Goal: Task Accomplishment & Management: Complete application form

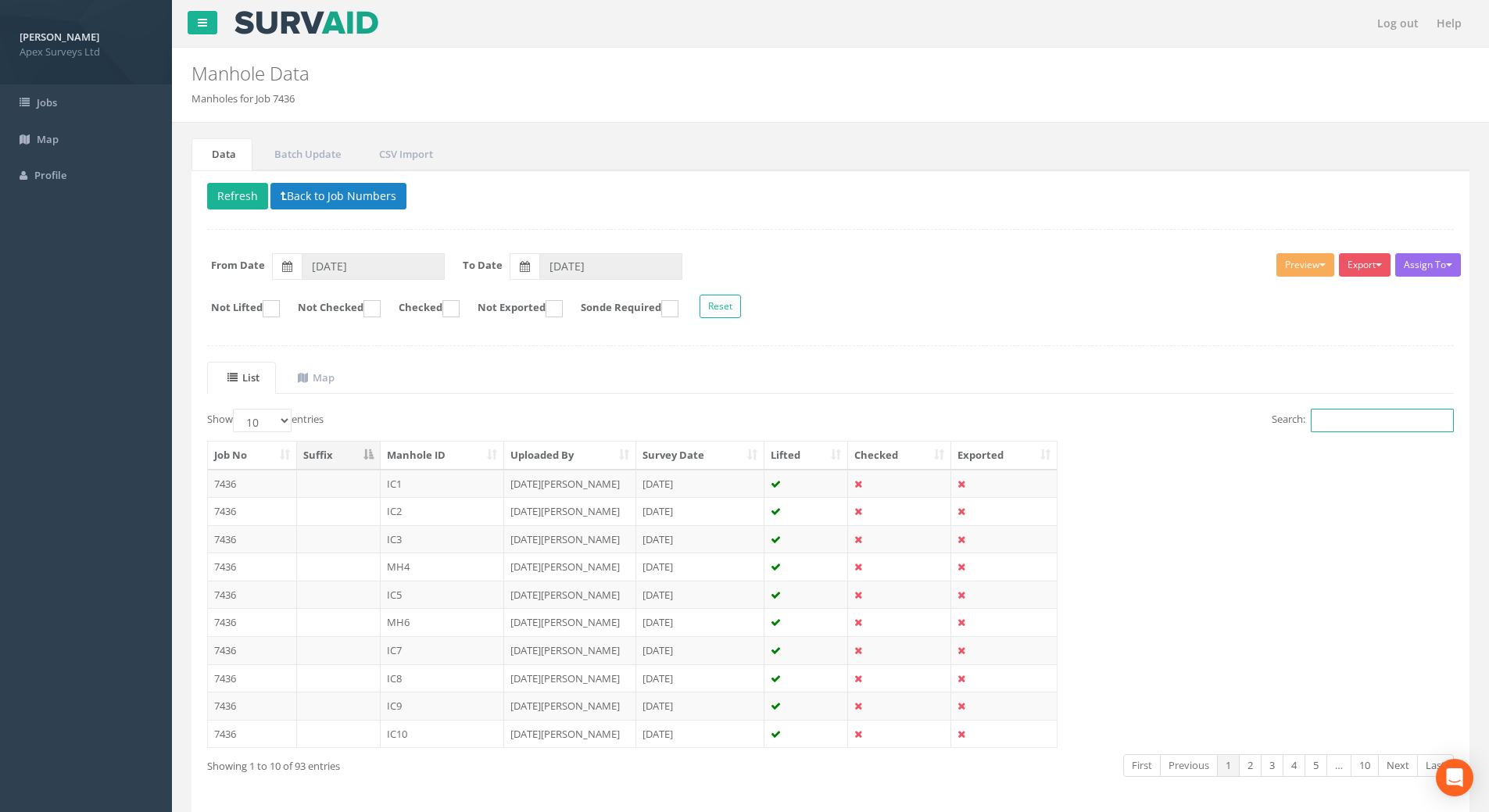
click at [1089, 420] on input "Search:" at bounding box center [1382, 421] width 143 height 24
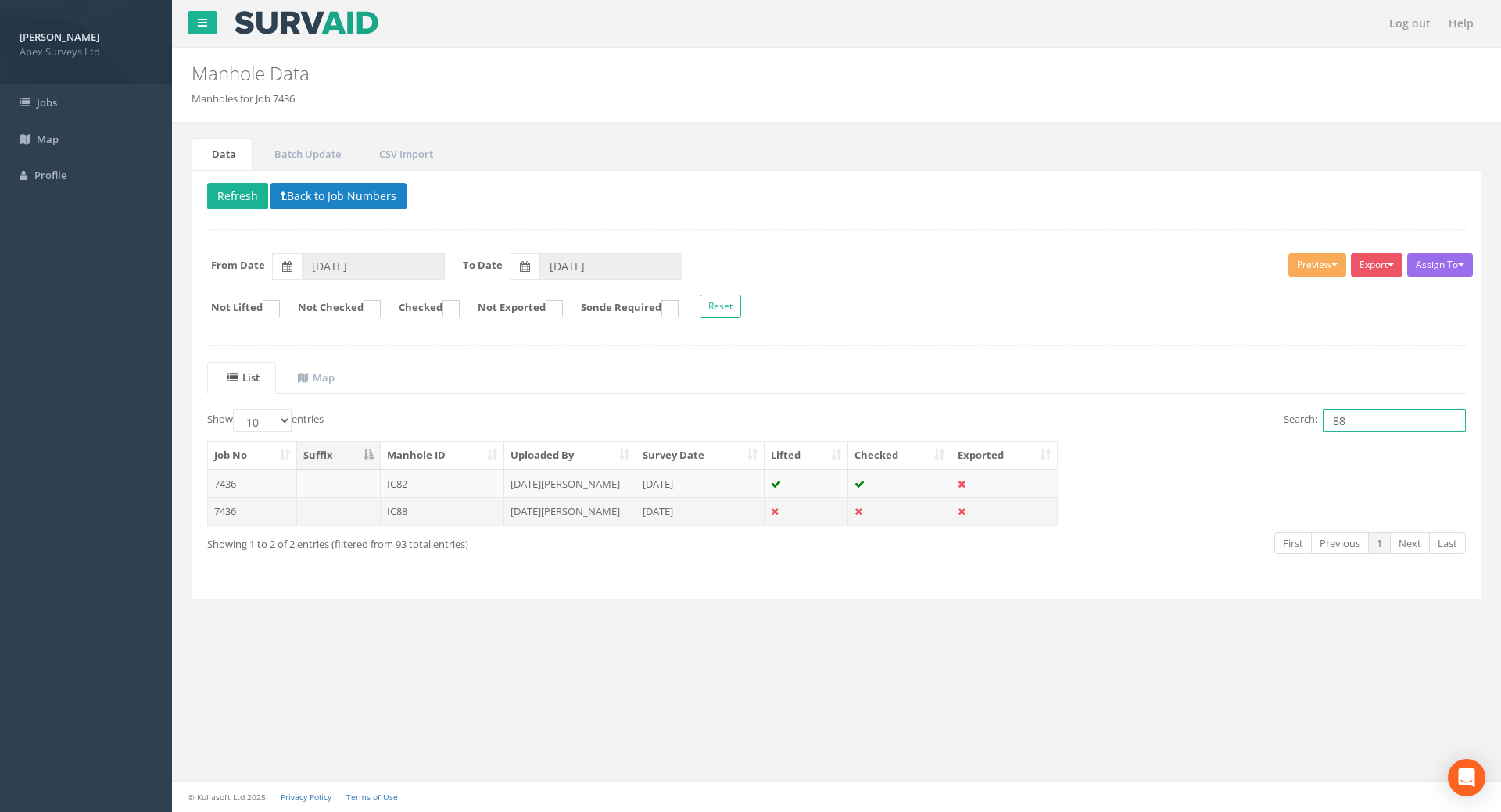
type input "88"
click at [229, 508] on td "7436" at bounding box center [252, 510] width 89 height 28
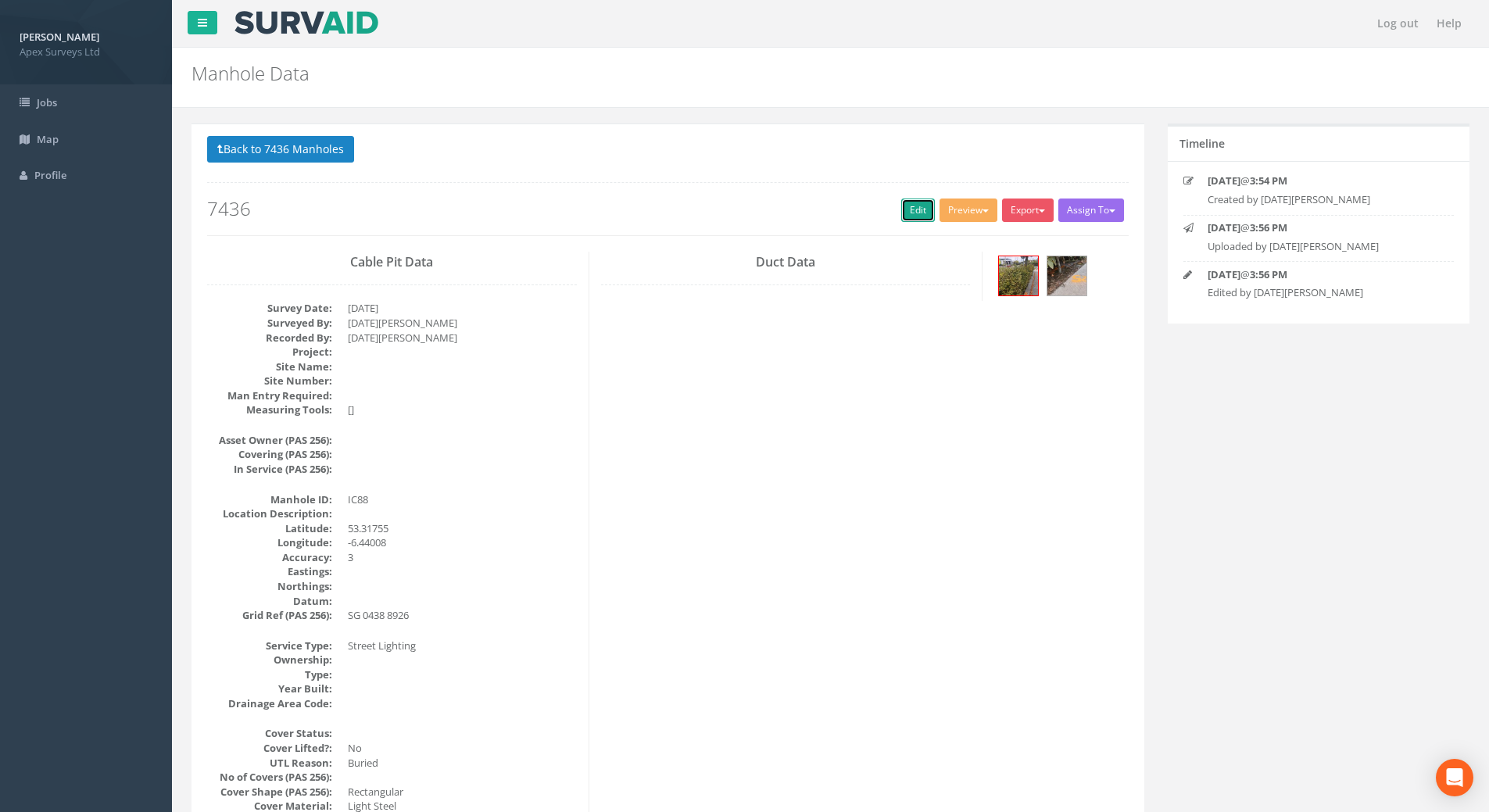
click at [911, 210] on link "Edit" at bounding box center [917, 210] width 33 height 24
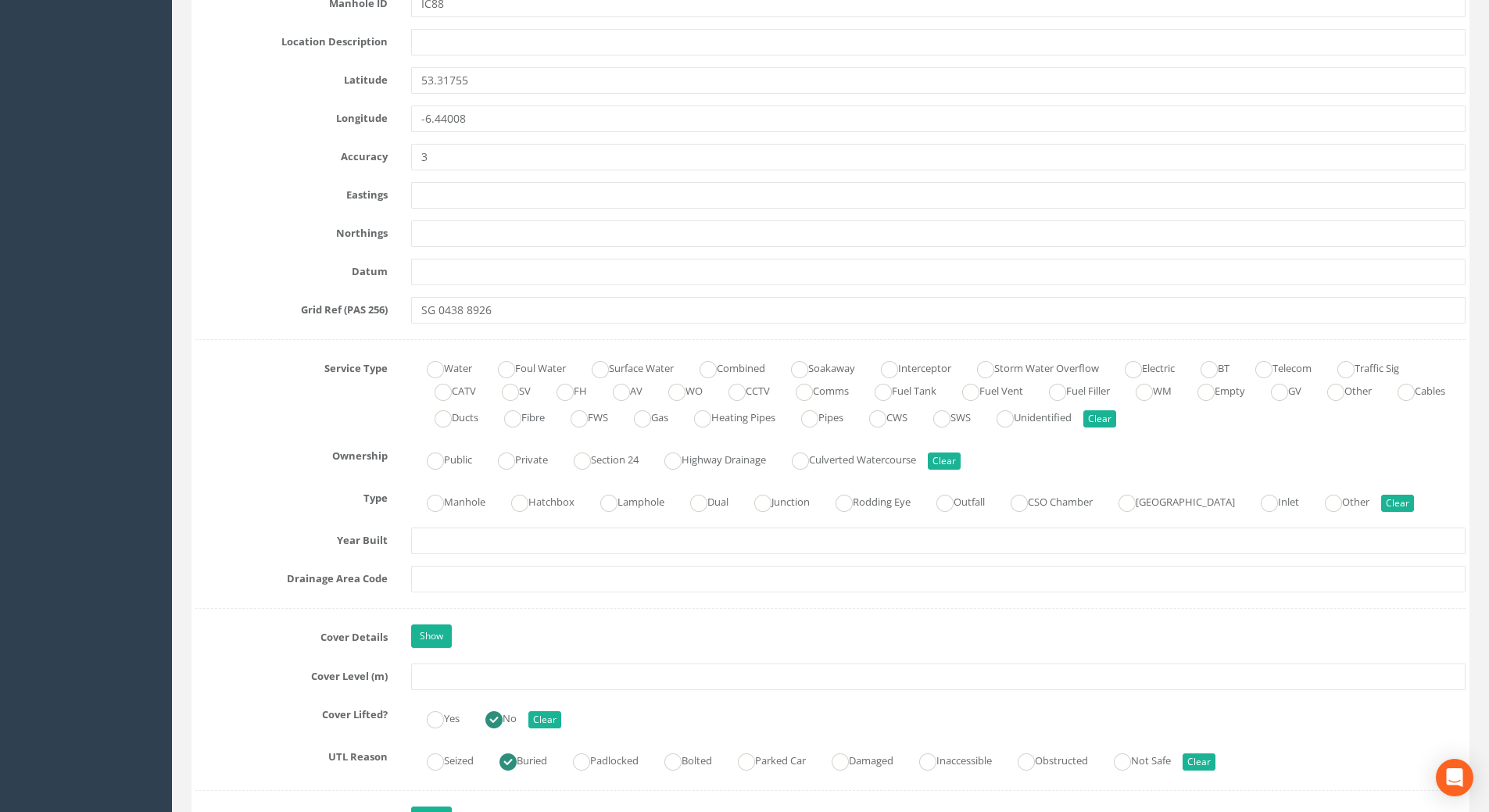
scroll to position [1016, 0]
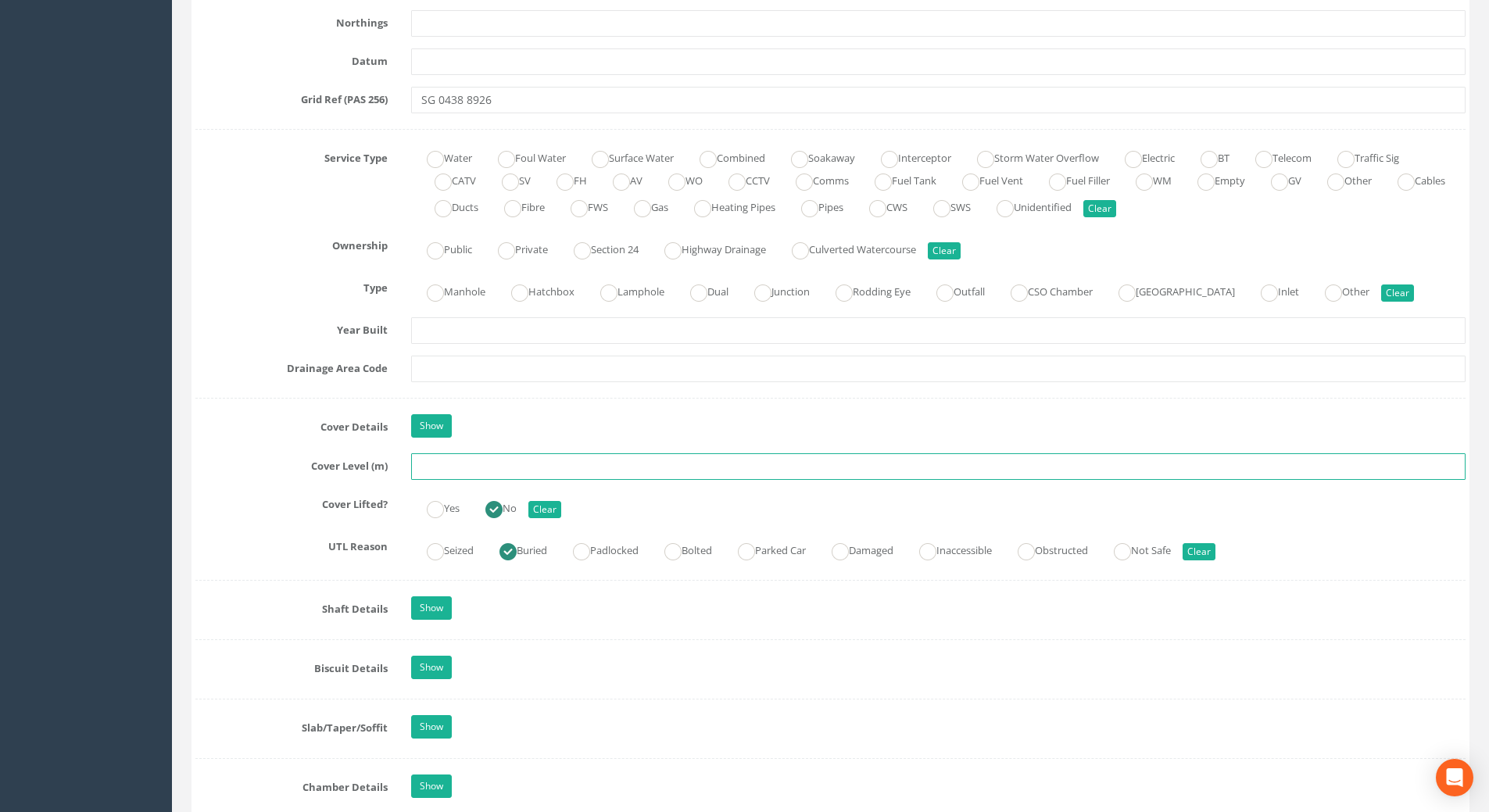
click at [440, 464] on input "text" at bounding box center [938, 466] width 1054 height 26
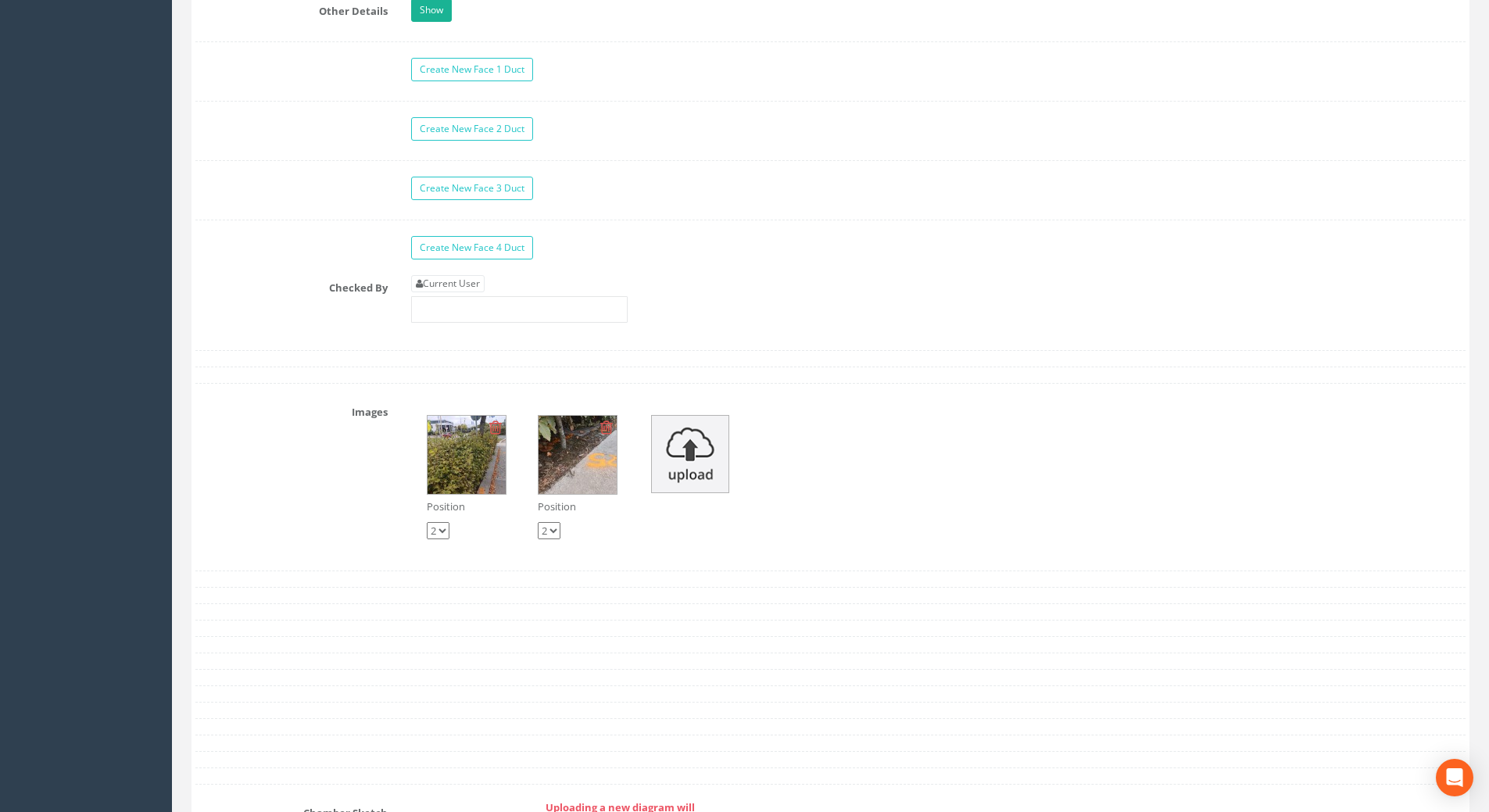
scroll to position [2657, 0]
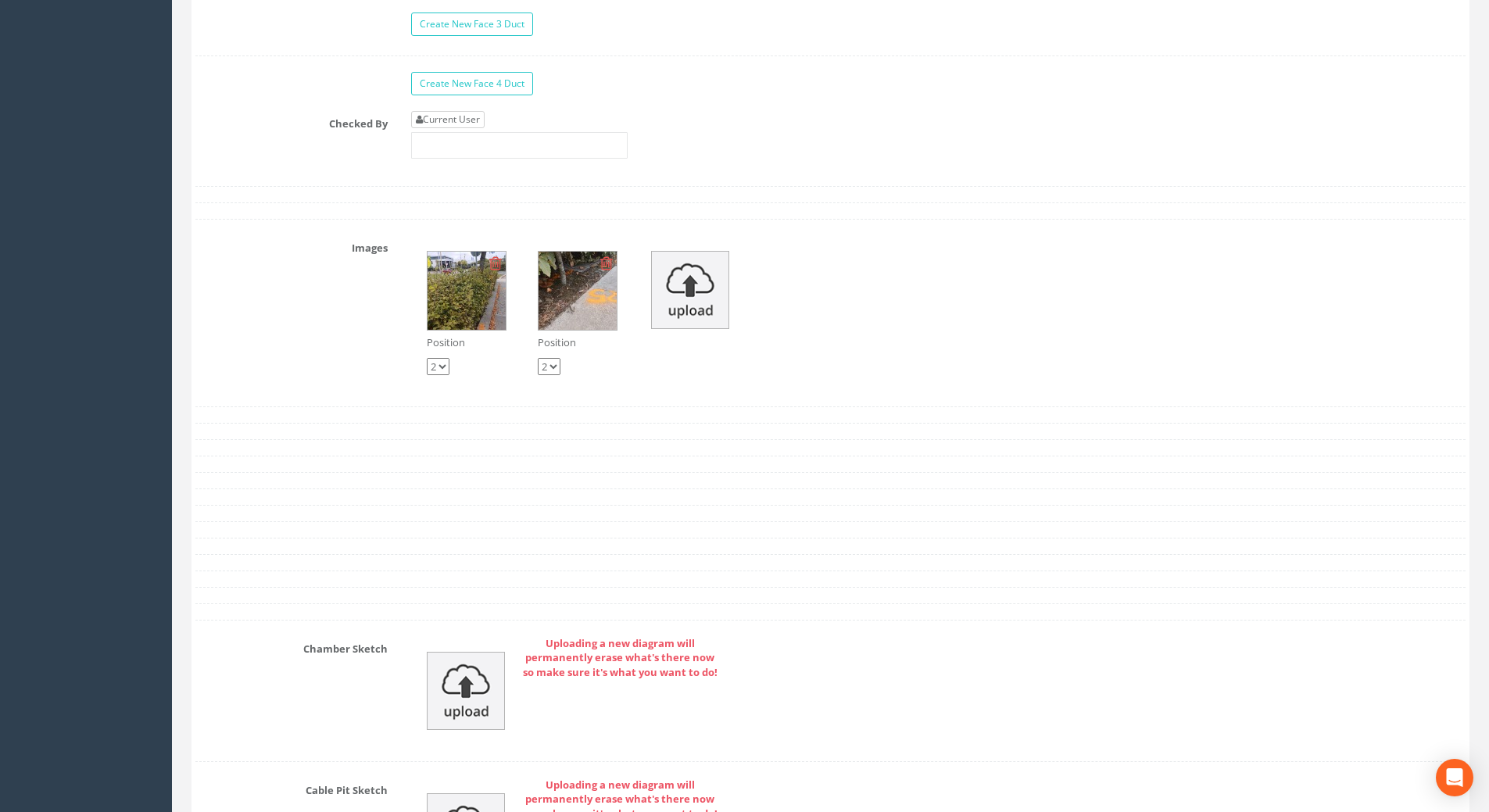
type input "75.81"
click at [468, 118] on link "Current User" at bounding box center [447, 119] width 73 height 17
type input "[PERSON_NAME]"
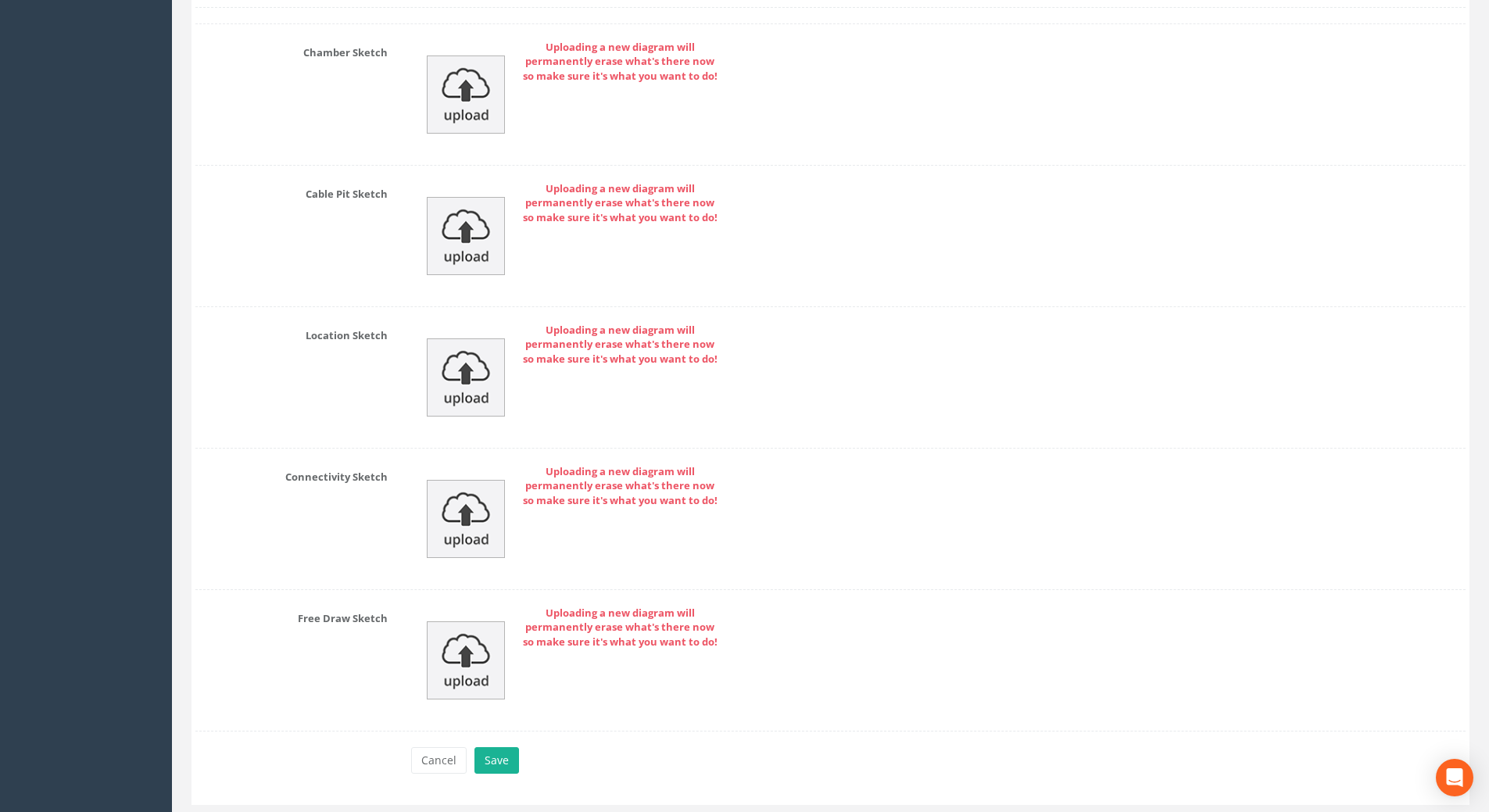
scroll to position [3297, 0]
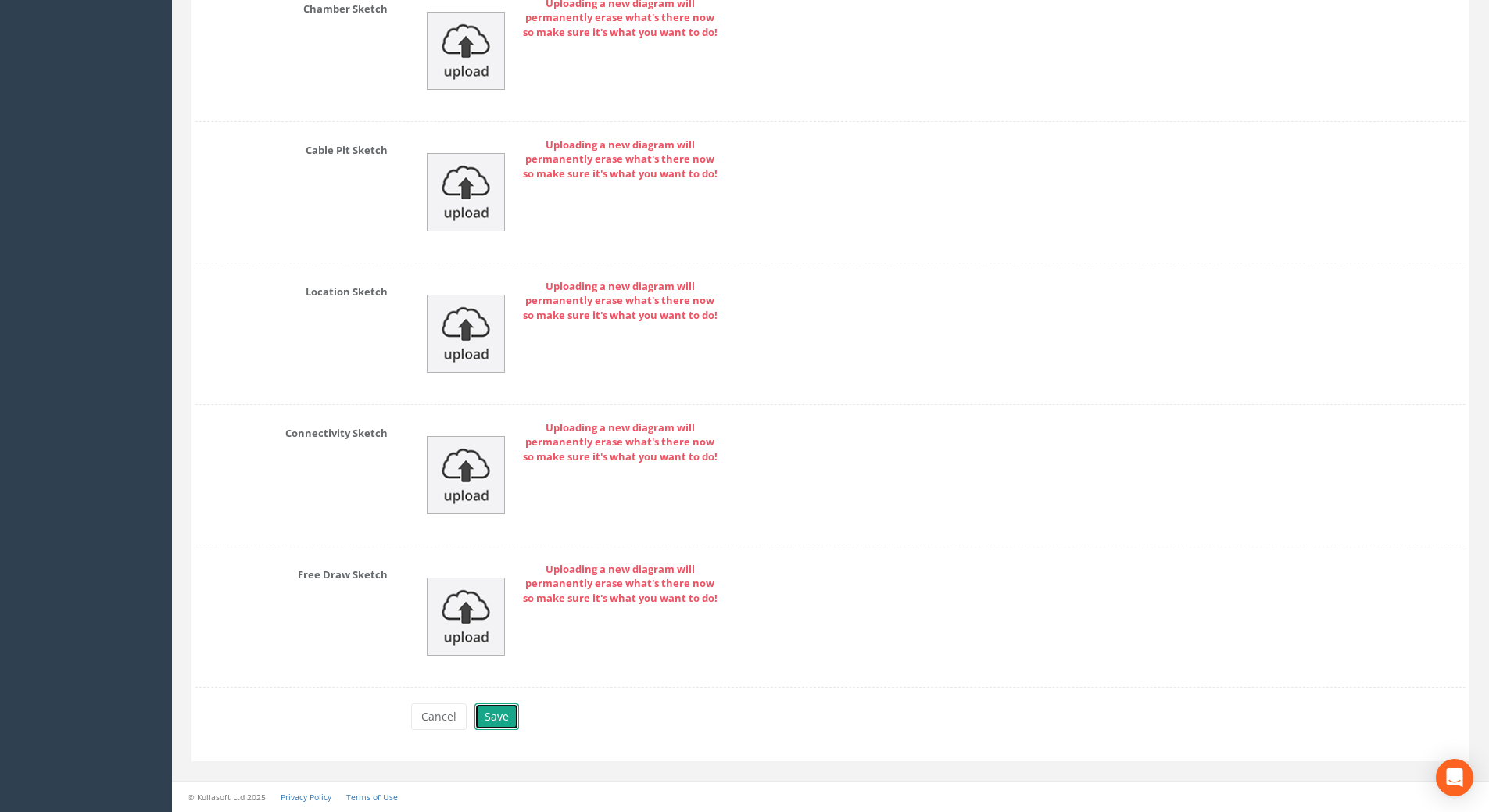
click at [484, 725] on button "Save" at bounding box center [497, 716] width 44 height 26
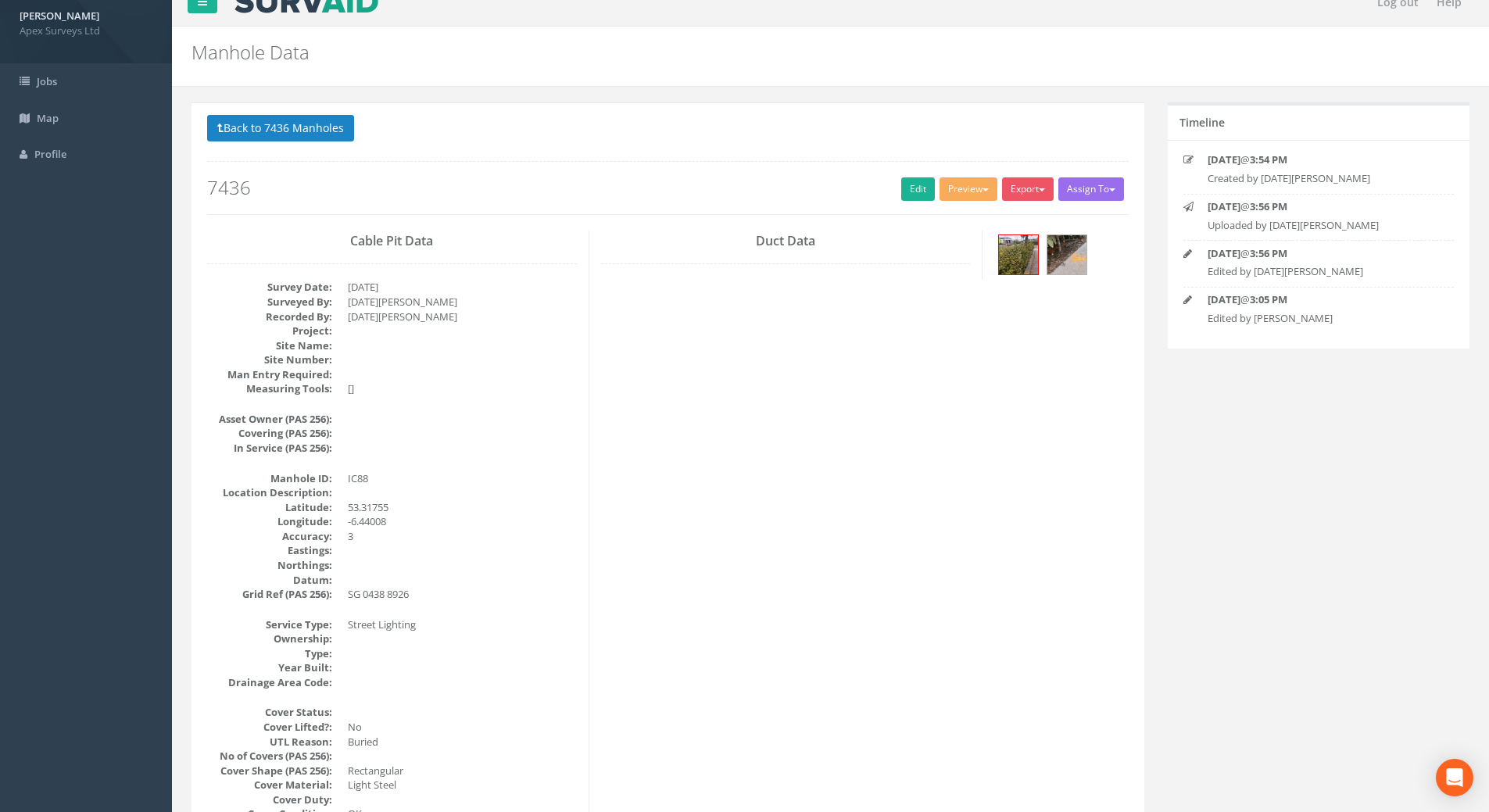
scroll to position [0, 0]
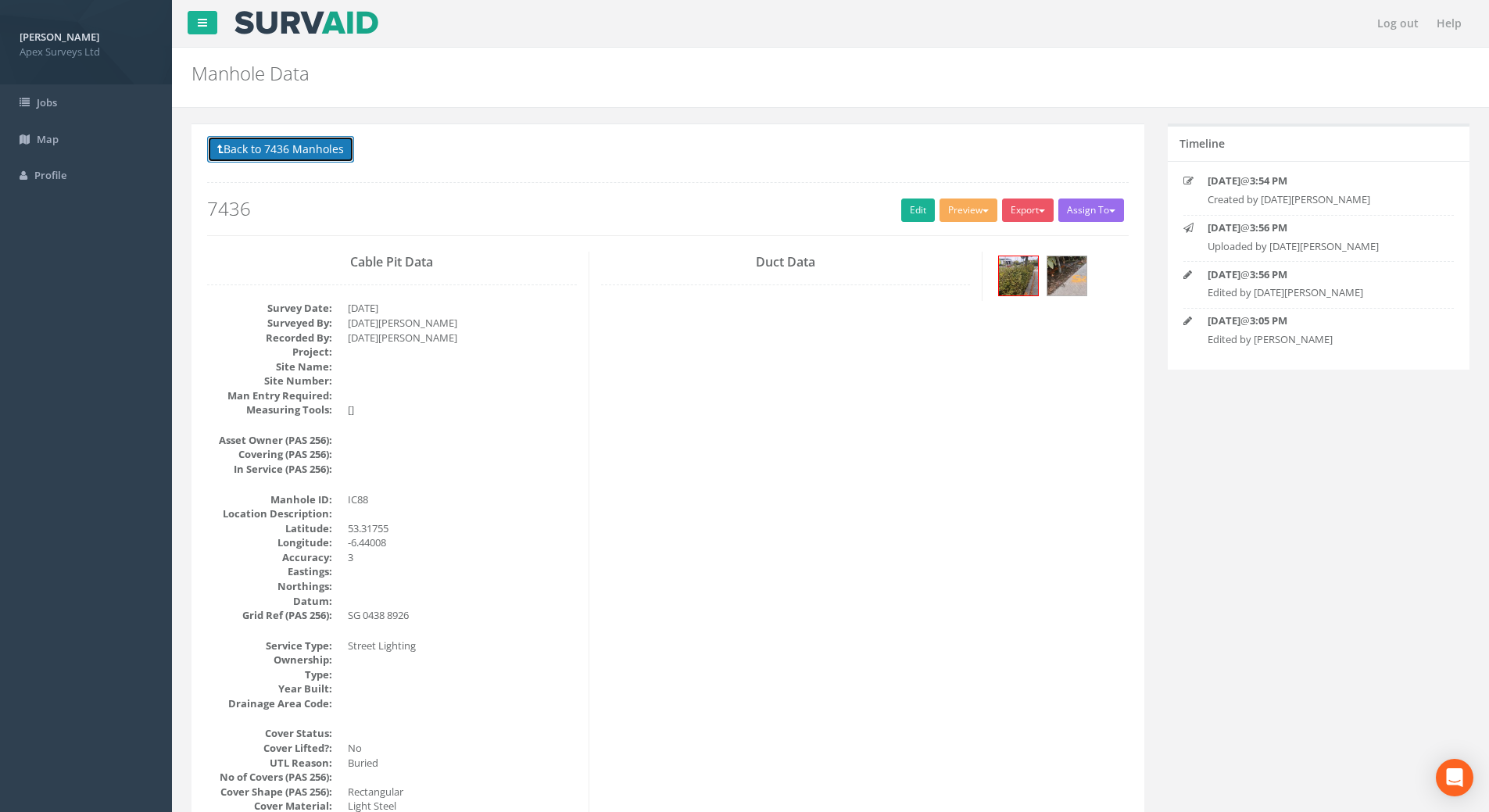
click at [240, 146] on button "Back to 7436 Manholes" at bounding box center [280, 149] width 147 height 26
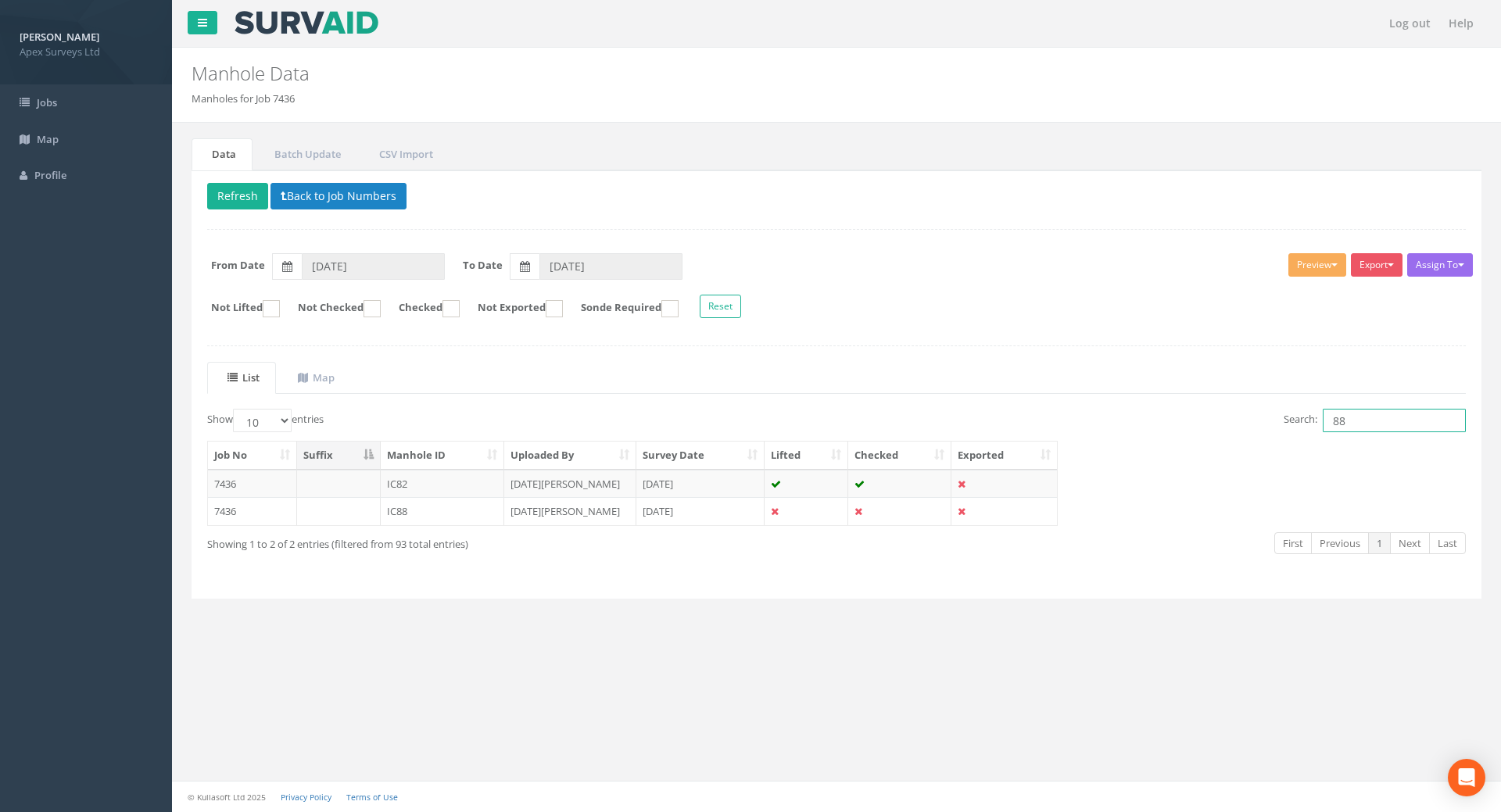
drag, startPoint x: 1368, startPoint y: 427, endPoint x: 1186, endPoint y: 423, distance: 182.0
click at [1089, 427] on div "Search: 88" at bounding box center [1157, 423] width 617 height 27
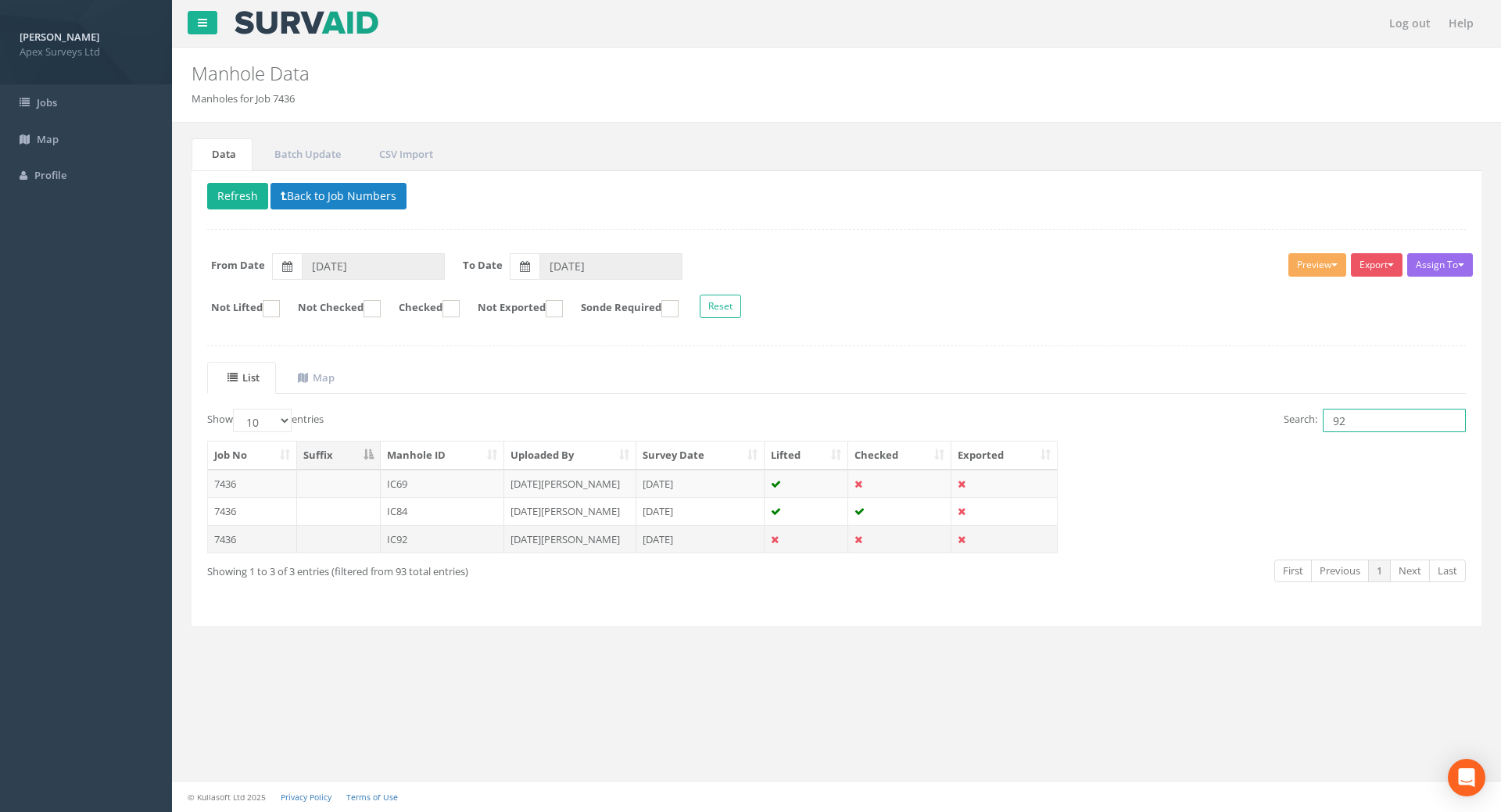
type input "92"
click at [222, 535] on td "7436" at bounding box center [252, 538] width 89 height 28
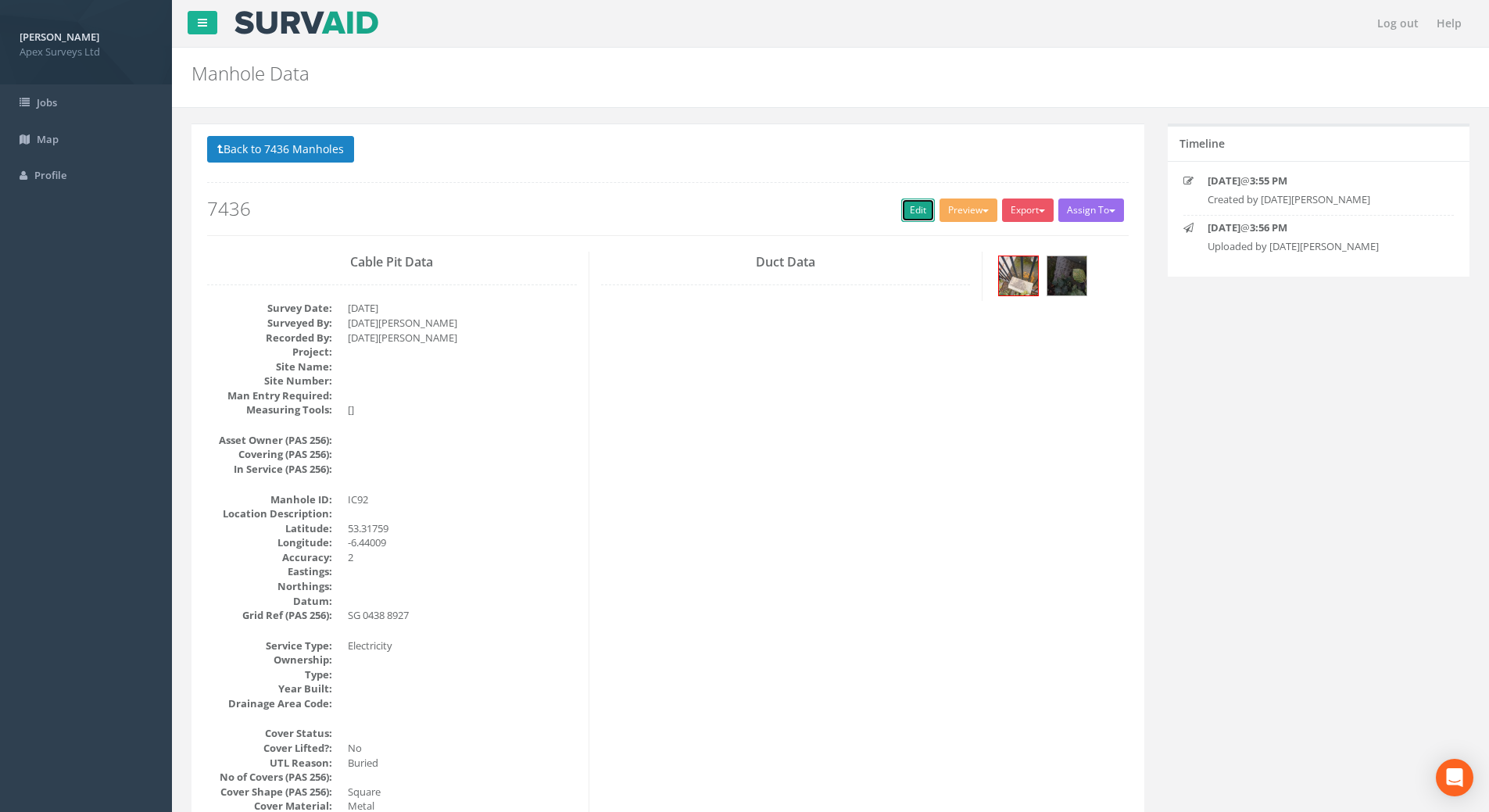
click at [903, 213] on link "Edit" at bounding box center [917, 210] width 33 height 24
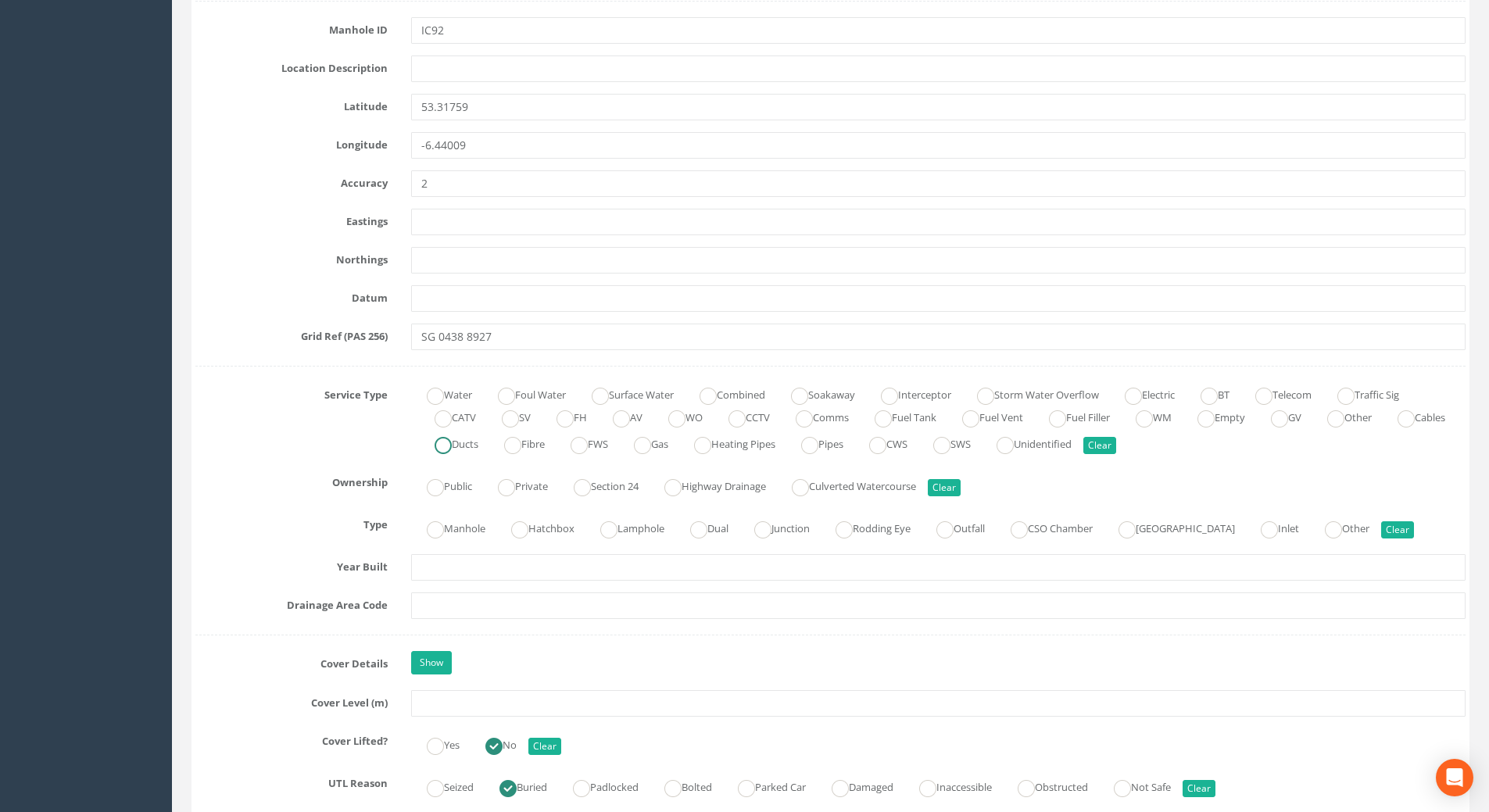
scroll to position [860, 0]
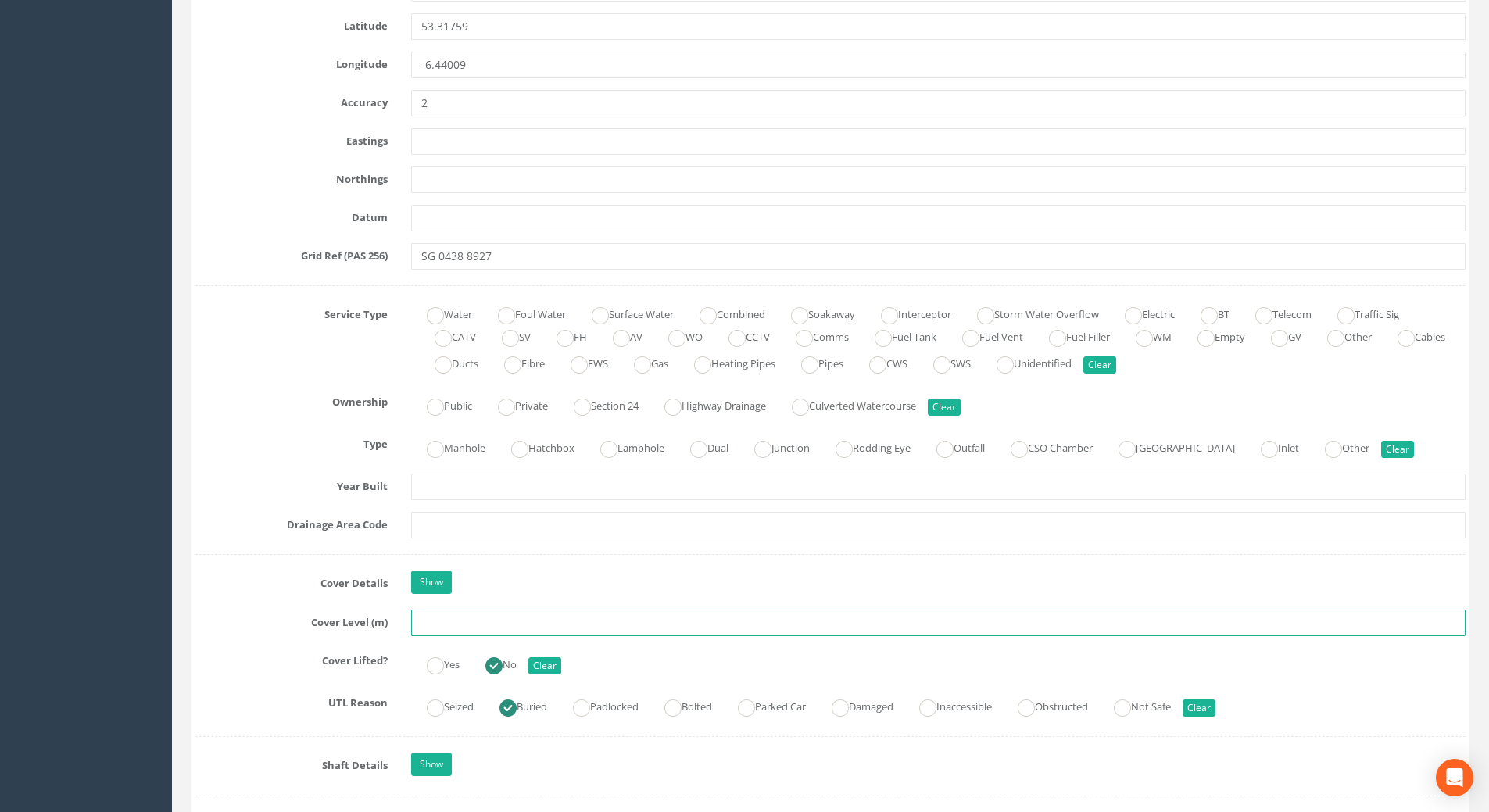
click at [439, 626] on input "text" at bounding box center [938, 622] width 1054 height 26
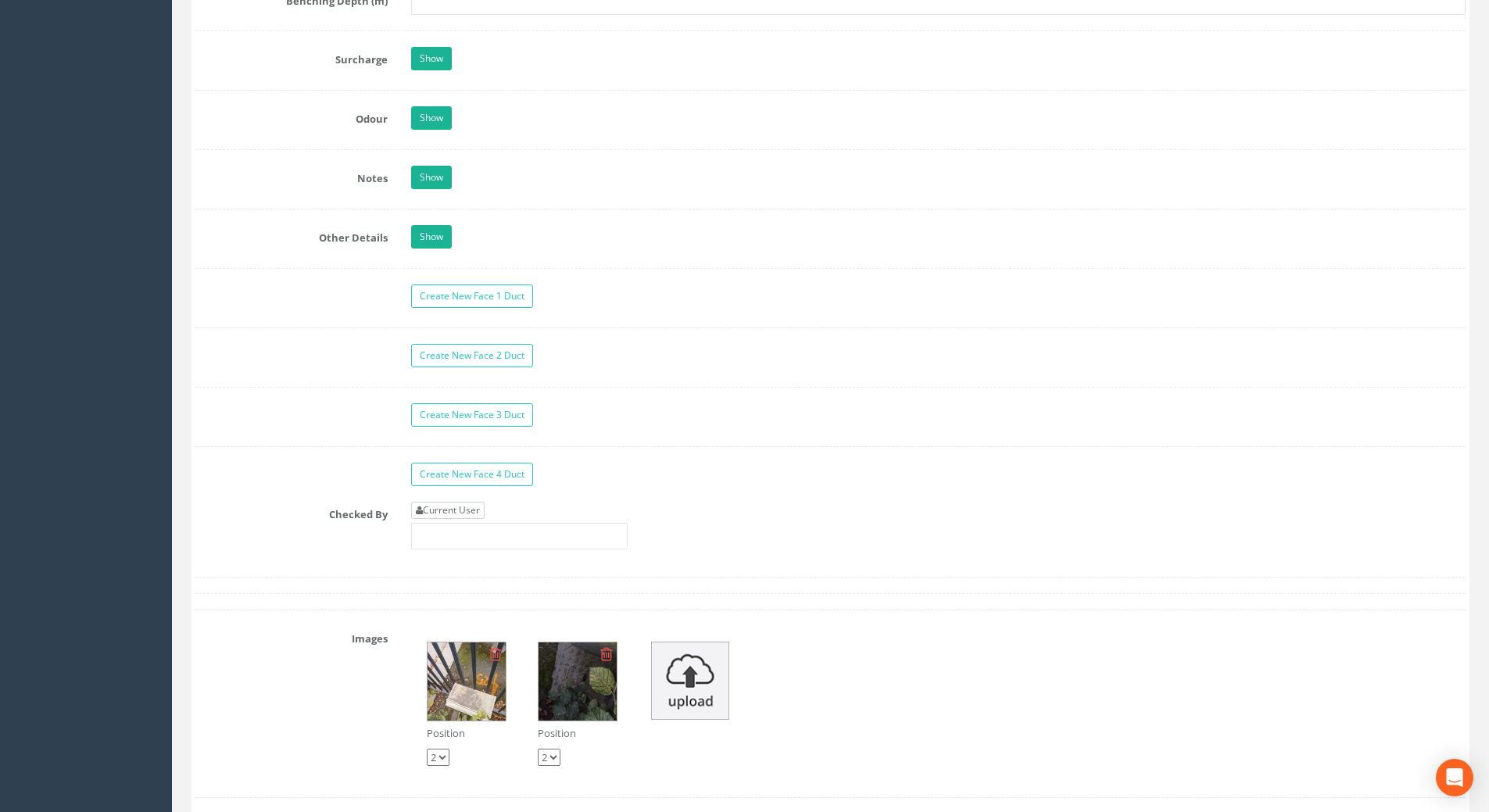
type input "75.82"
click at [461, 514] on link "Current User" at bounding box center [447, 510] width 73 height 17
type input "[PERSON_NAME]"
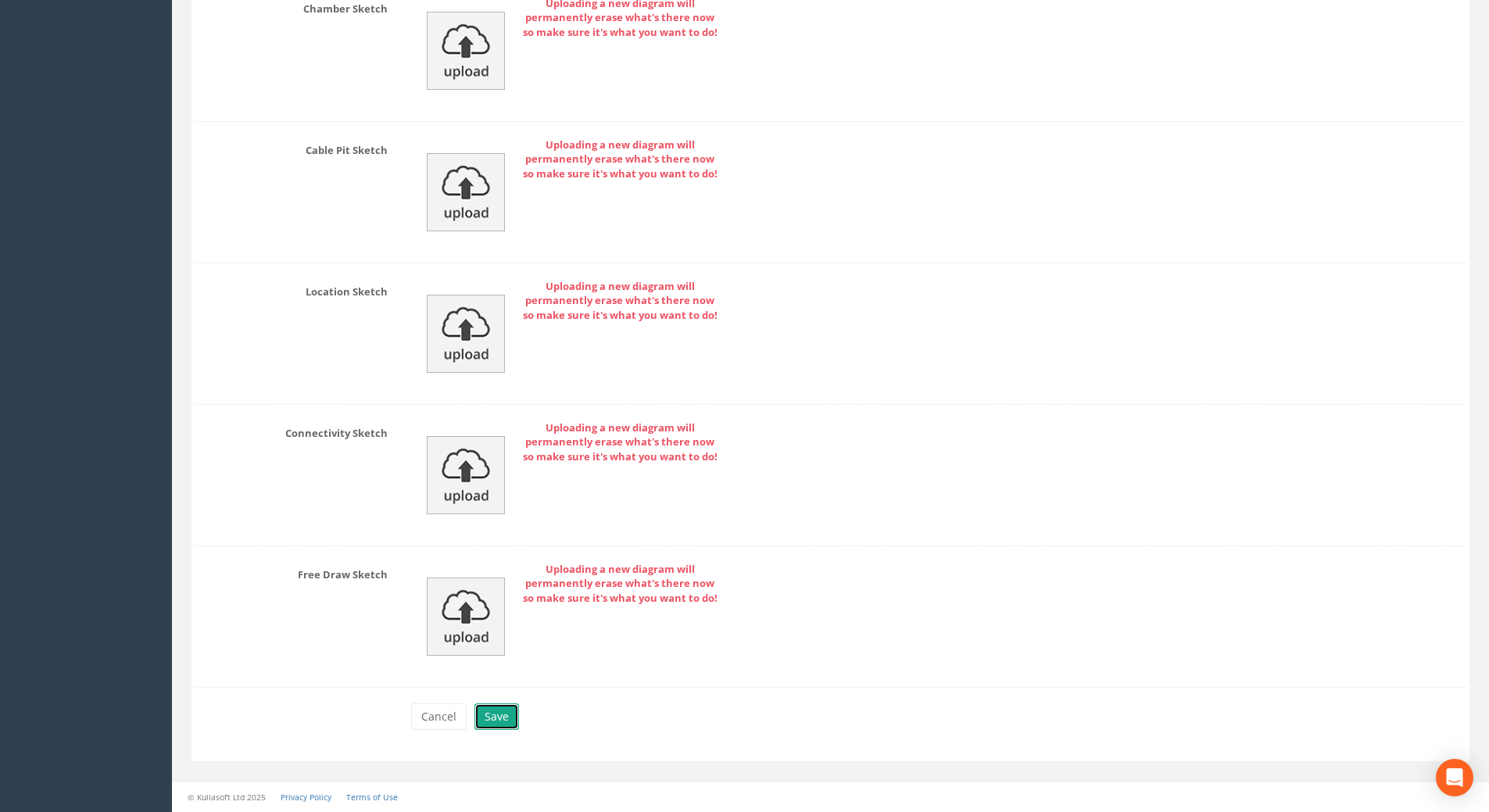
click at [514, 711] on button "Save" at bounding box center [497, 716] width 44 height 26
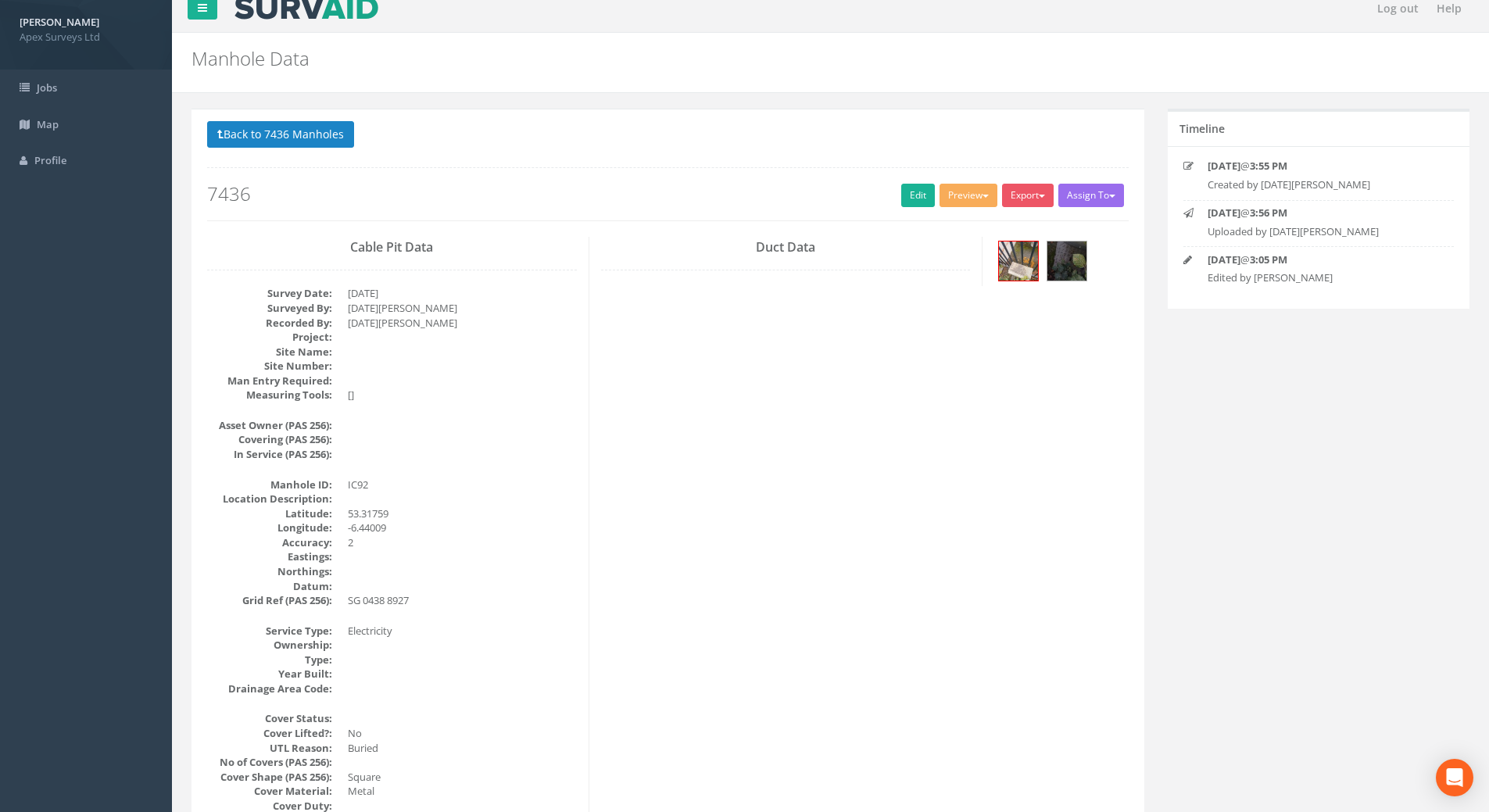
scroll to position [0, 0]
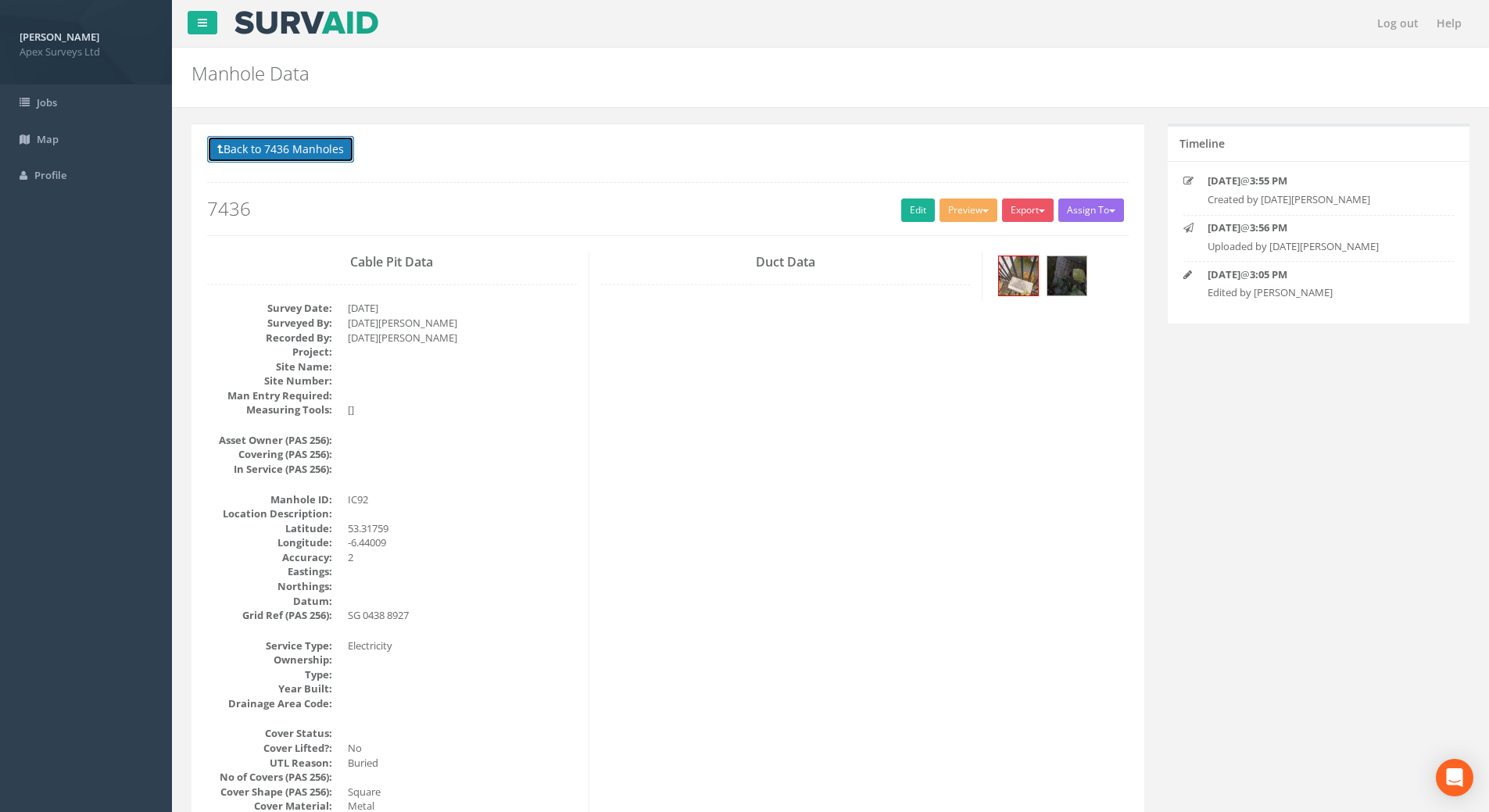
click at [302, 145] on button "Back to 7436 Manholes" at bounding box center [280, 149] width 147 height 26
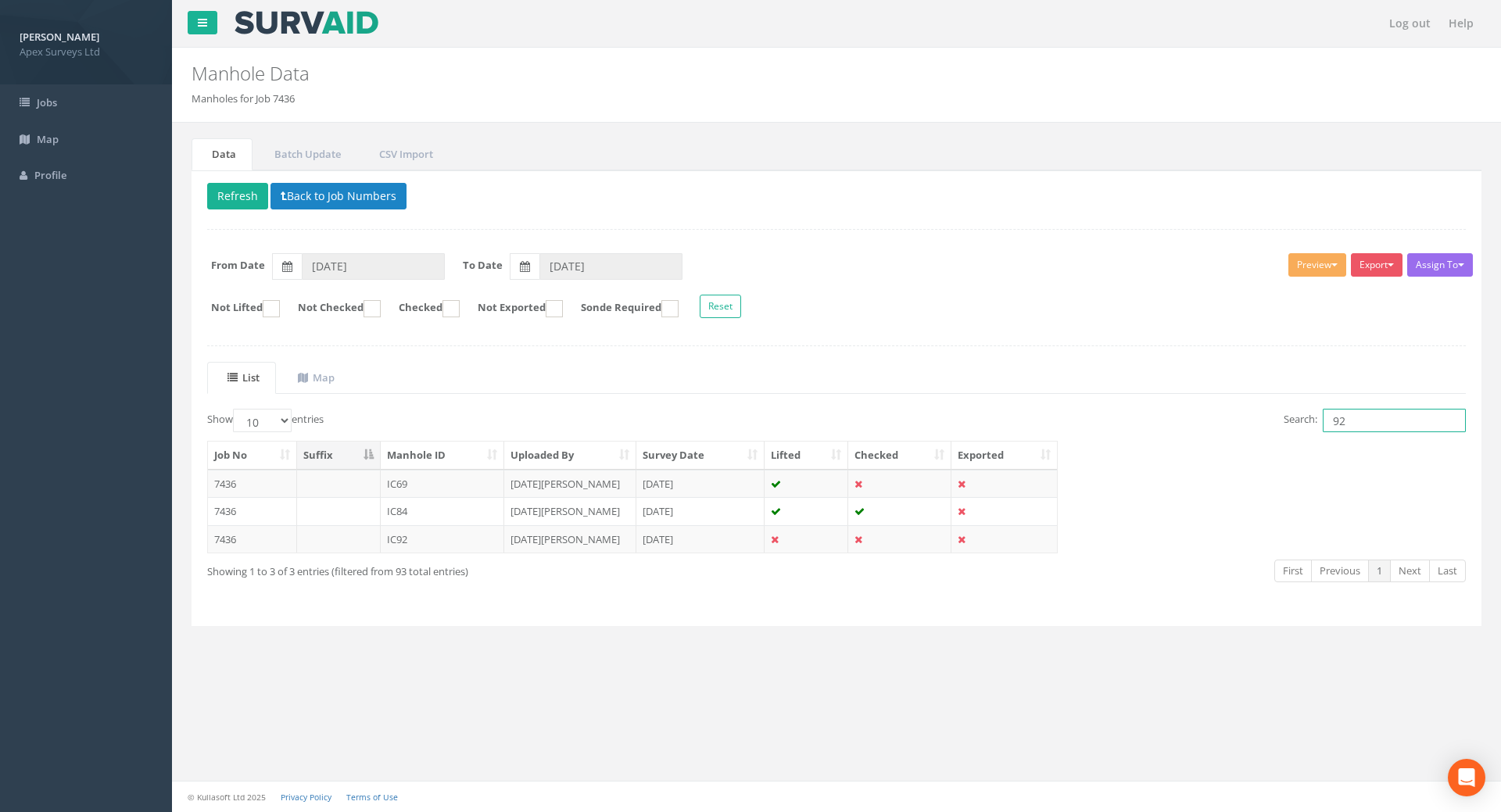
drag, startPoint x: 1345, startPoint y: 421, endPoint x: 1187, endPoint y: 419, distance: 158.0
click at [1089, 419] on div "Search: 92" at bounding box center [1157, 423] width 617 height 27
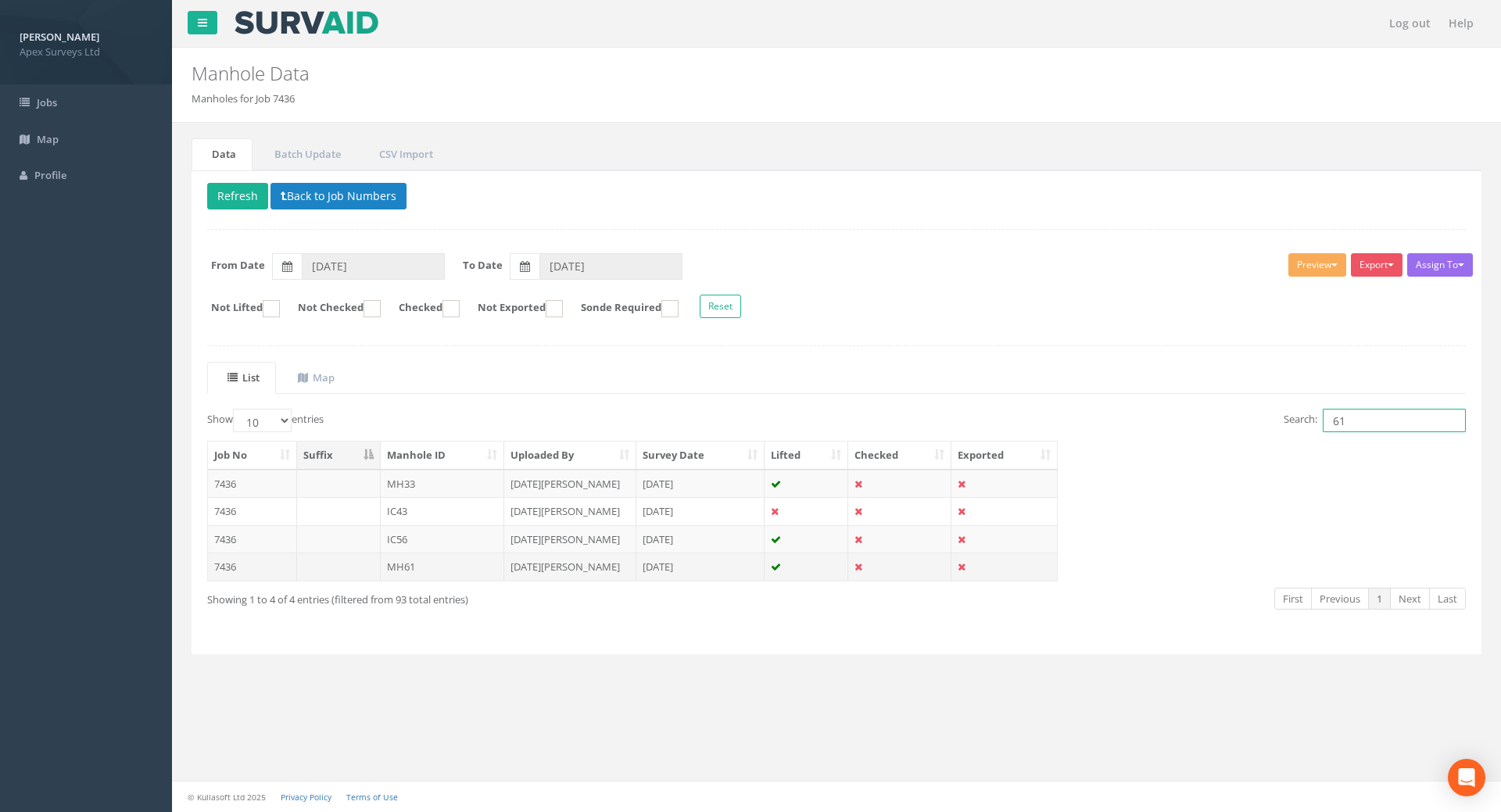
type input "61"
click at [231, 568] on td "7436" at bounding box center [252, 566] width 89 height 28
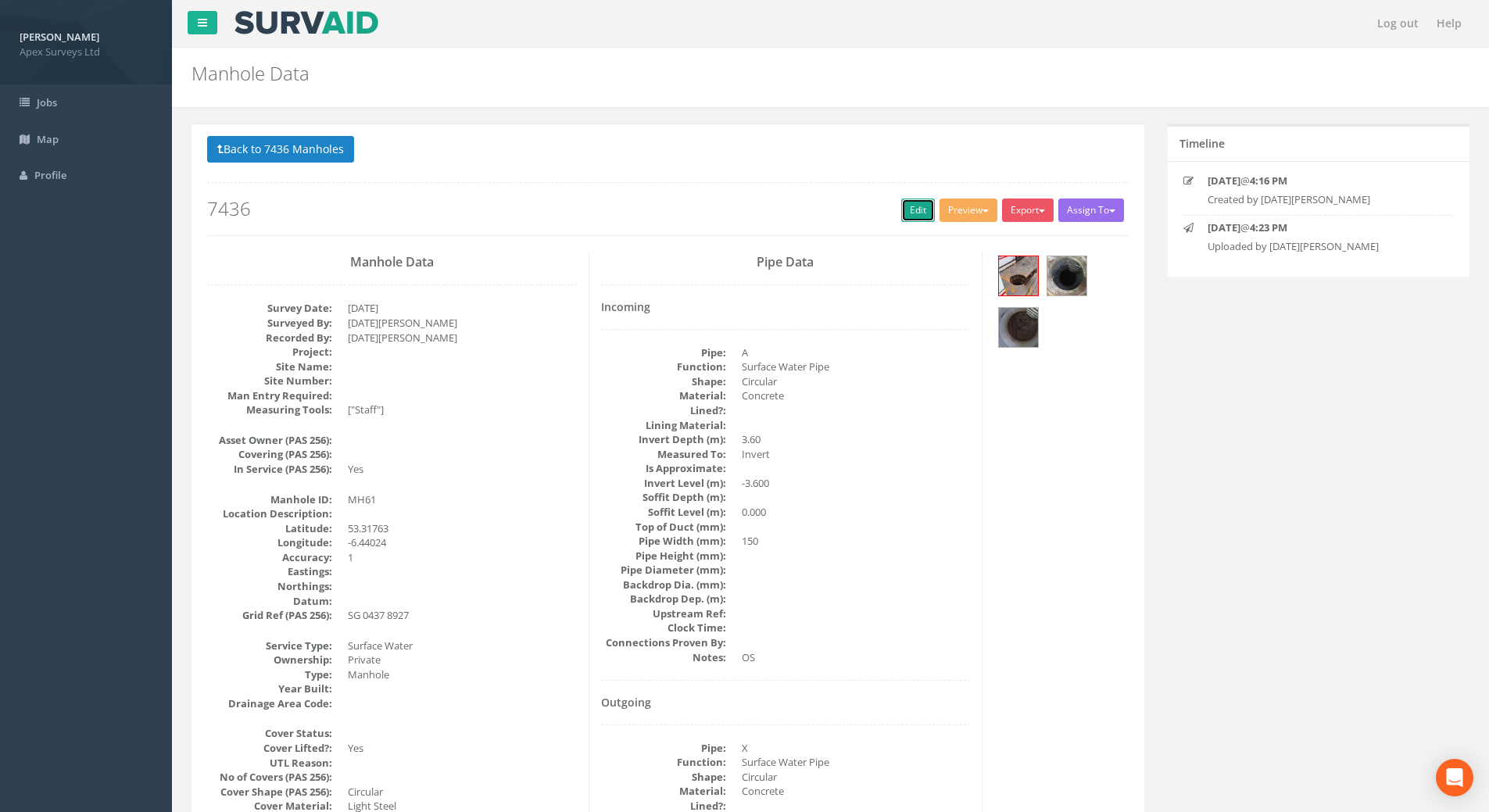
click at [915, 209] on link "Edit" at bounding box center [917, 210] width 33 height 24
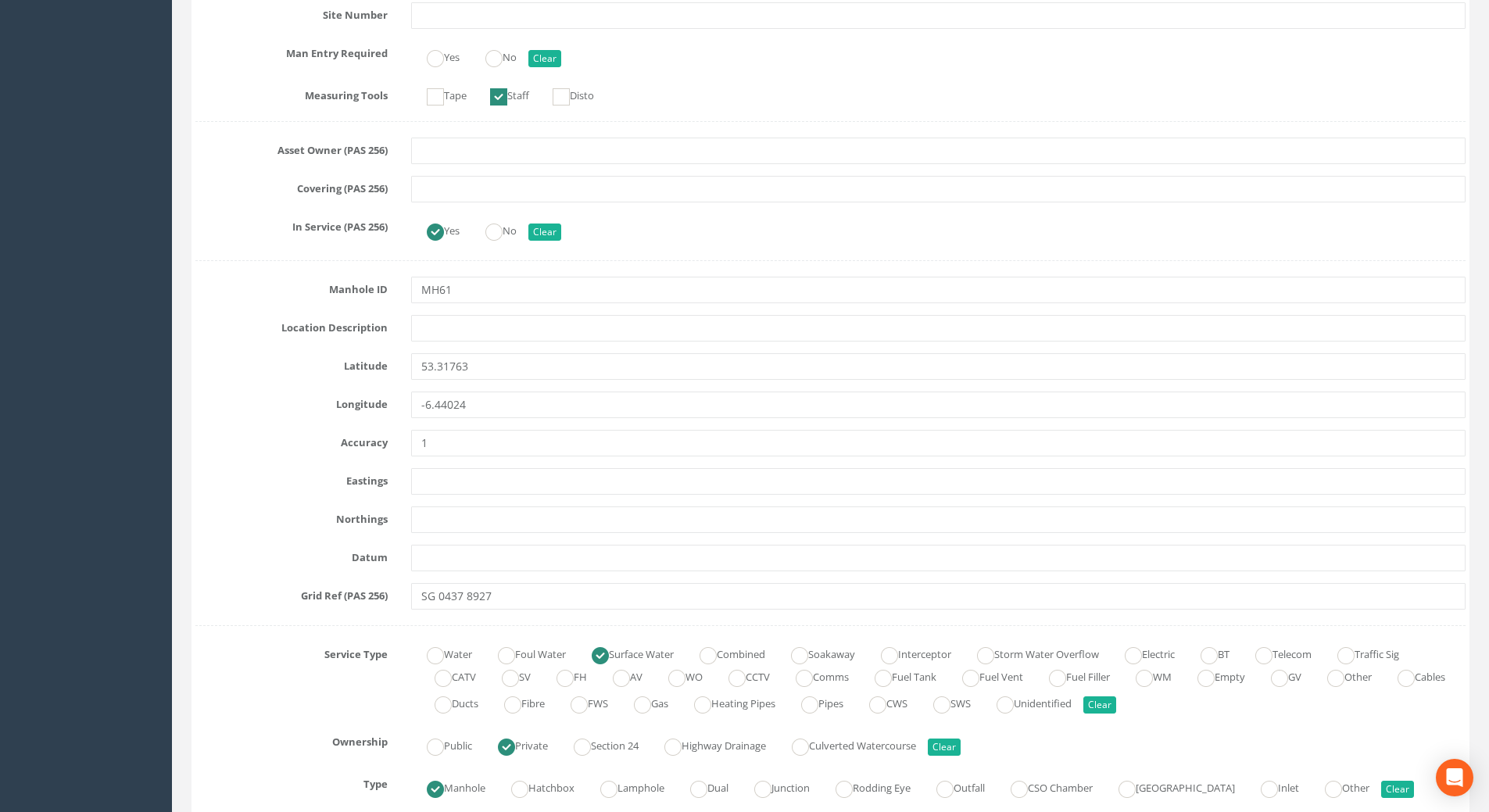
scroll to position [703, 0]
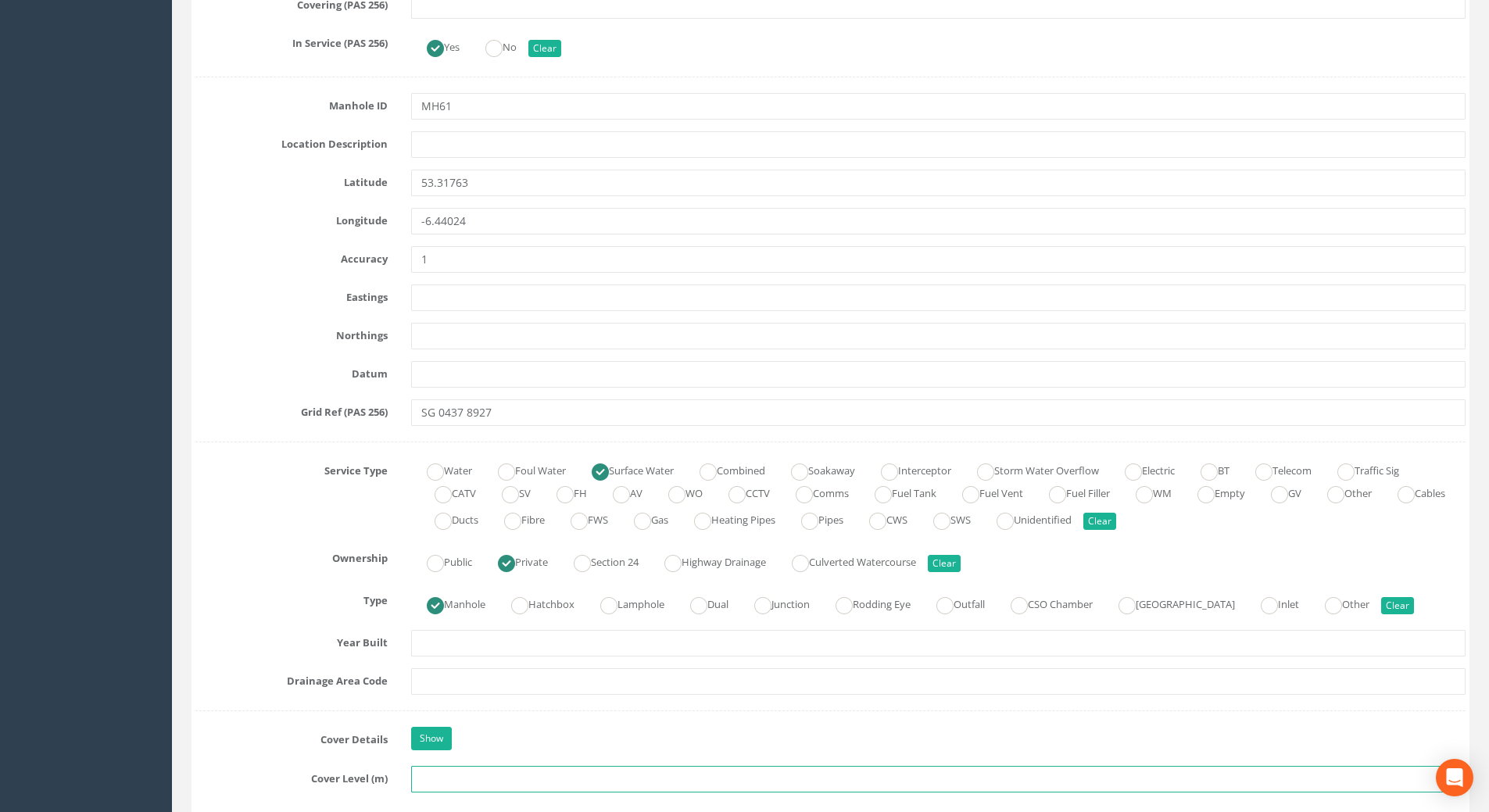
click at [427, 769] on input "text" at bounding box center [938, 779] width 1054 height 26
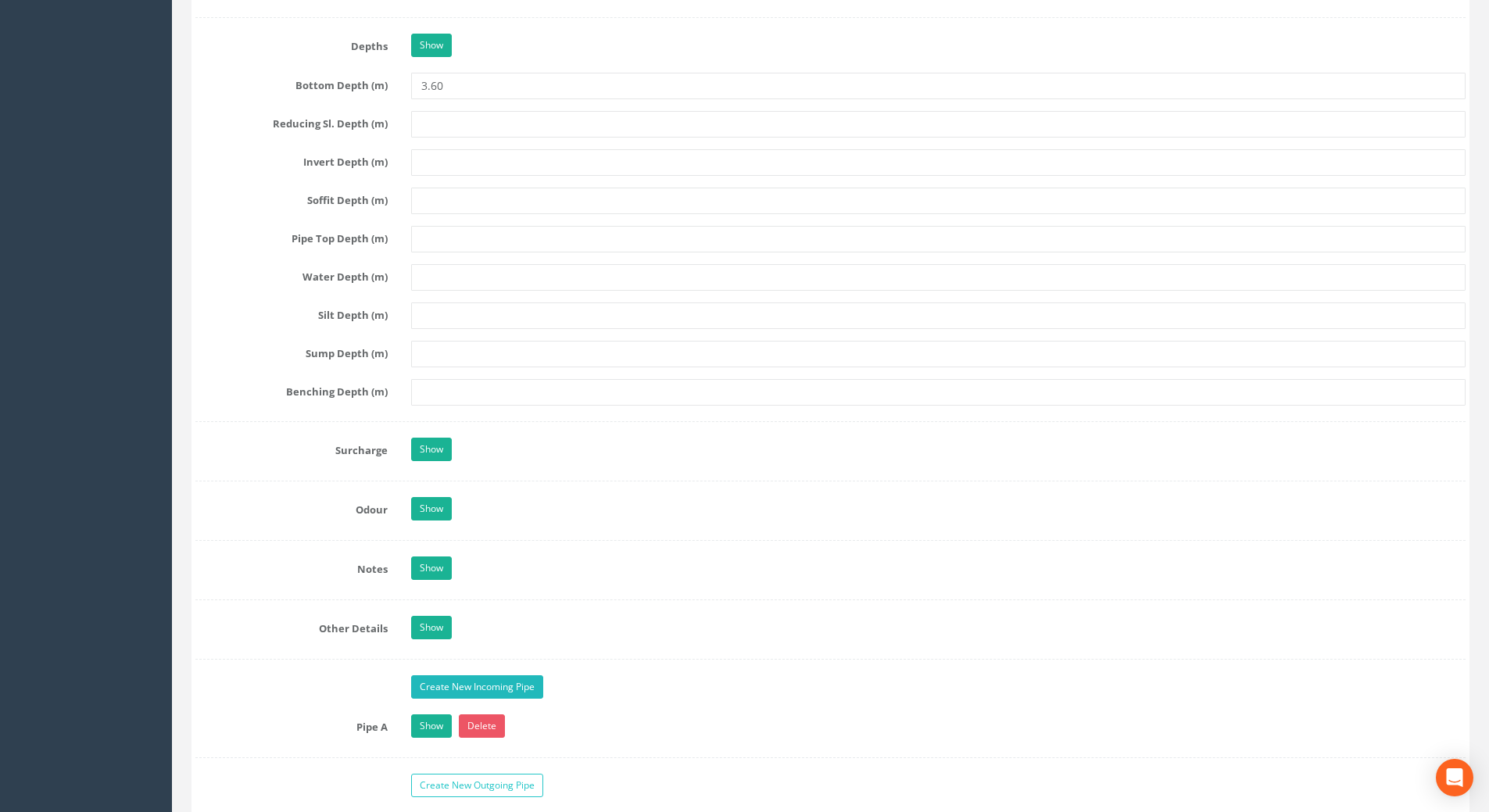
scroll to position [2188, 0]
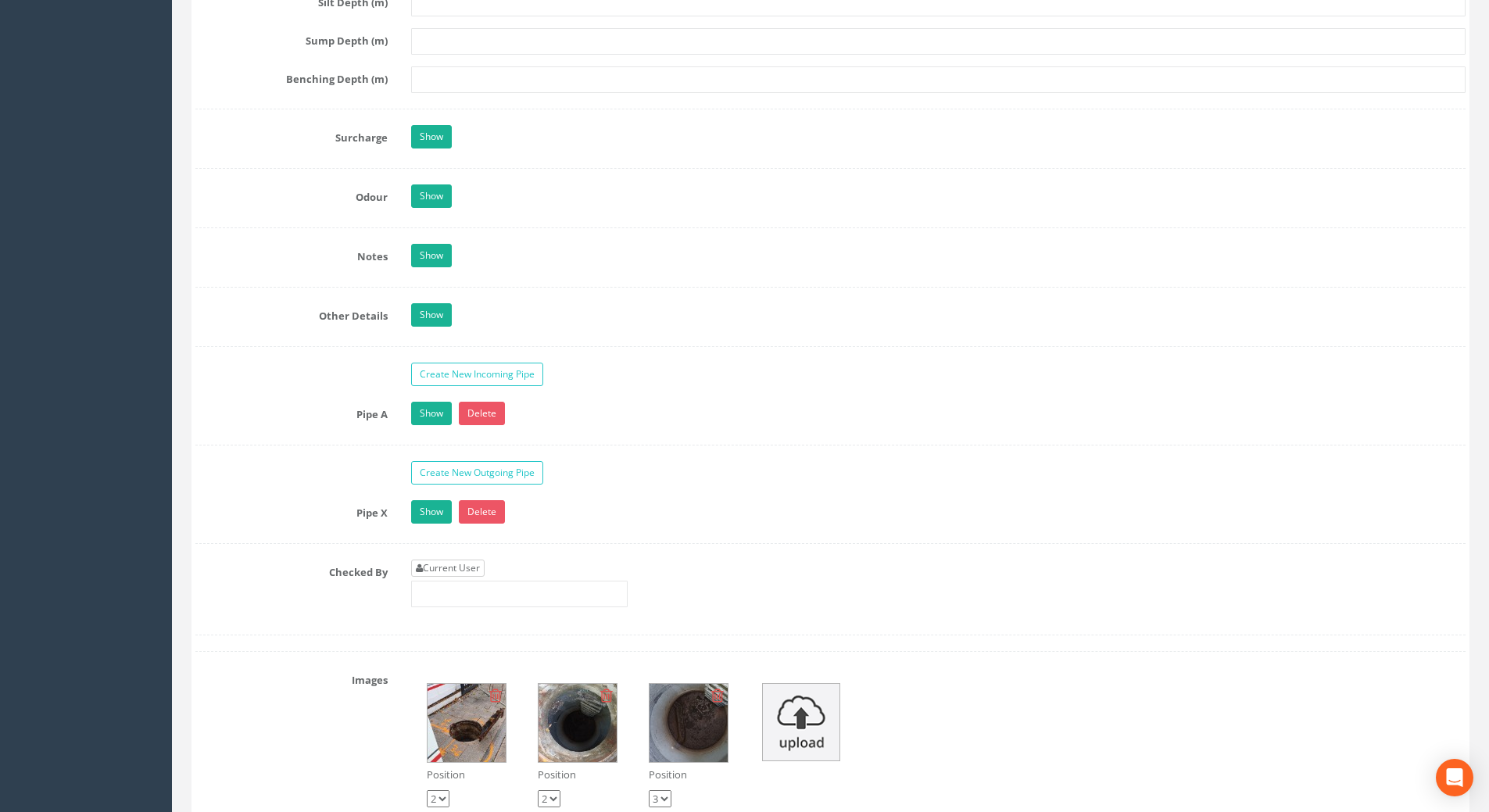
type input "75.76"
click at [449, 565] on link "Current User" at bounding box center [447, 568] width 73 height 17
type input "[PERSON_NAME]"
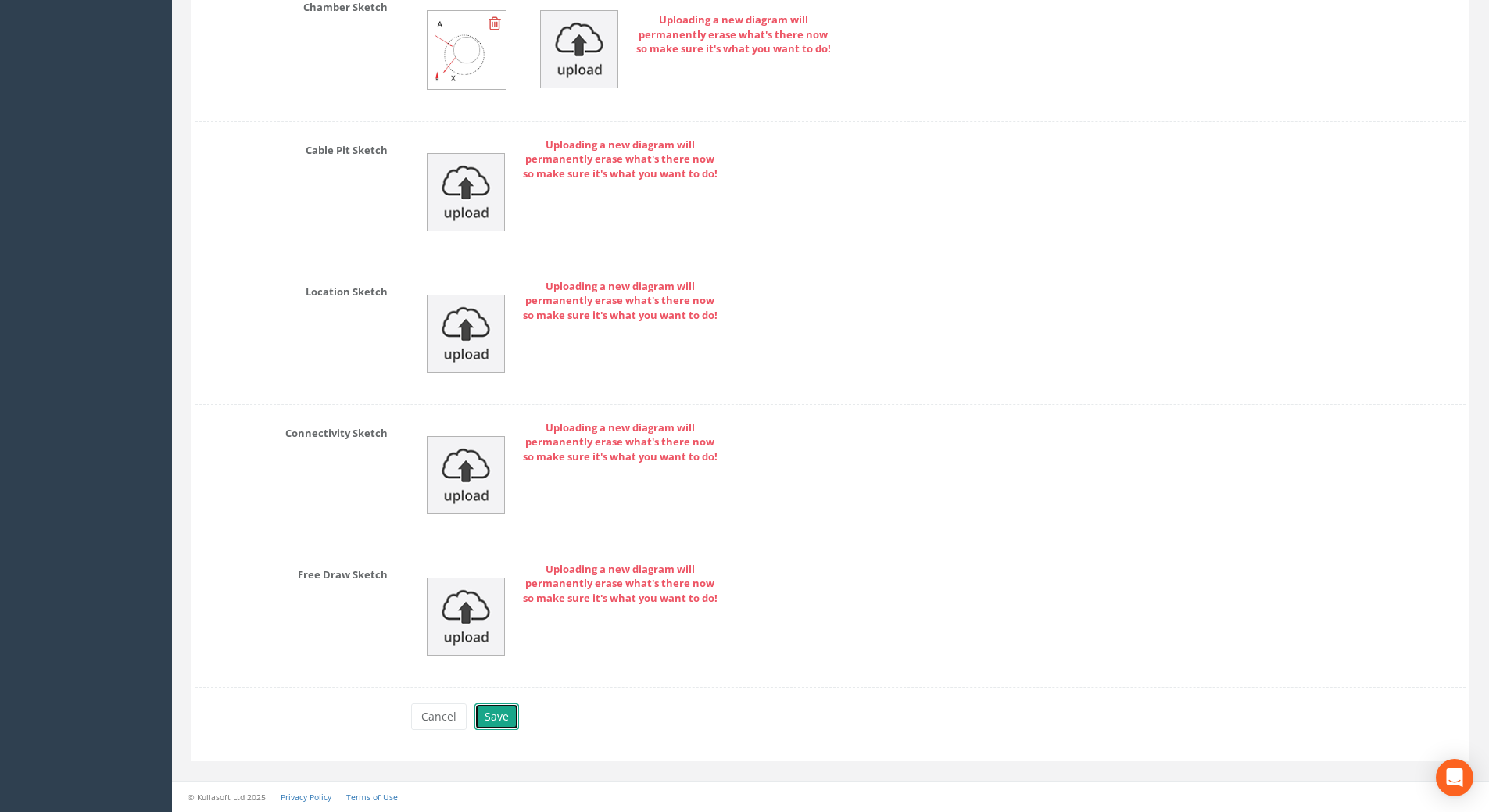
click at [502, 717] on button "Save" at bounding box center [497, 716] width 44 height 26
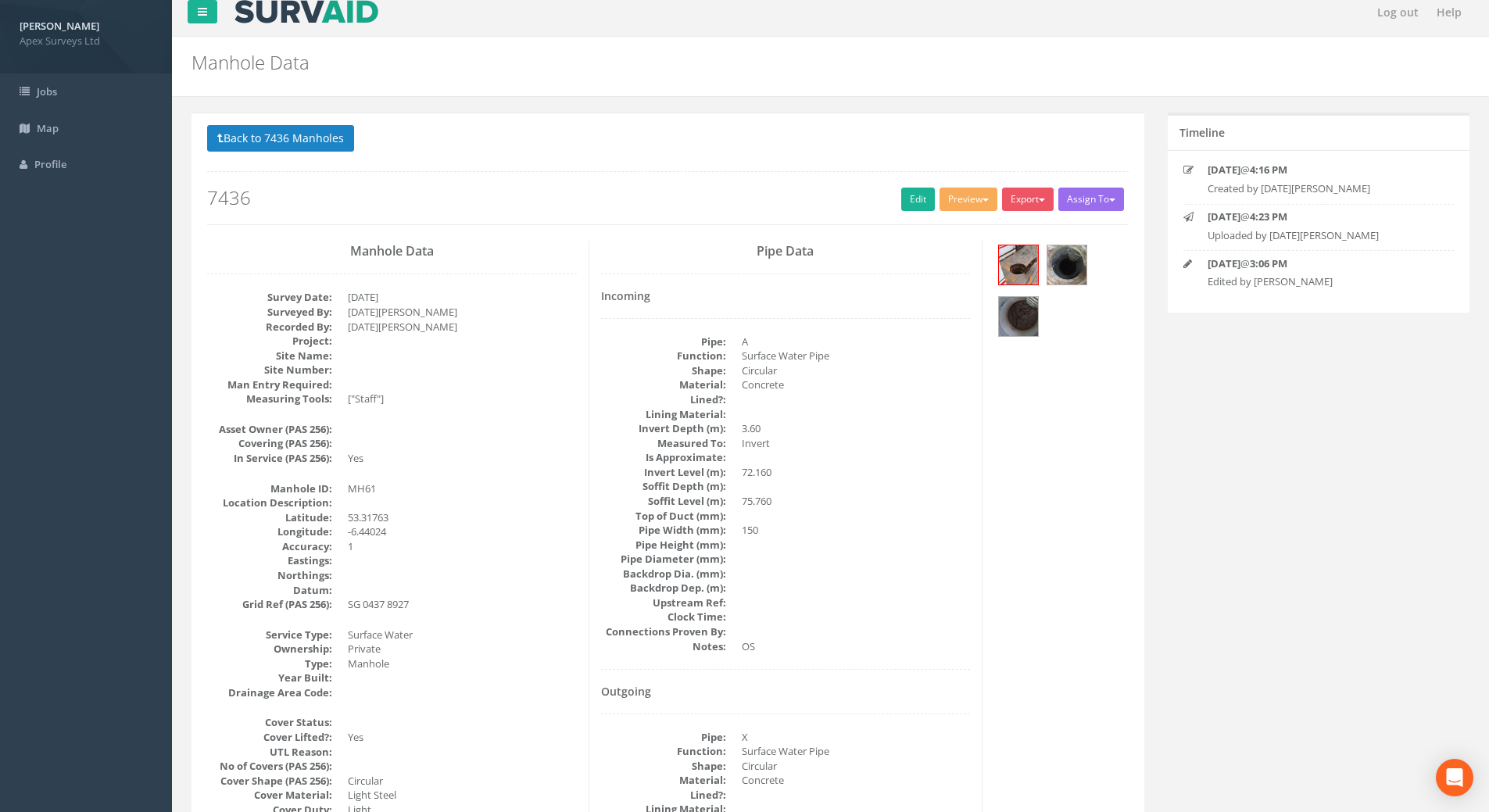
scroll to position [0, 0]
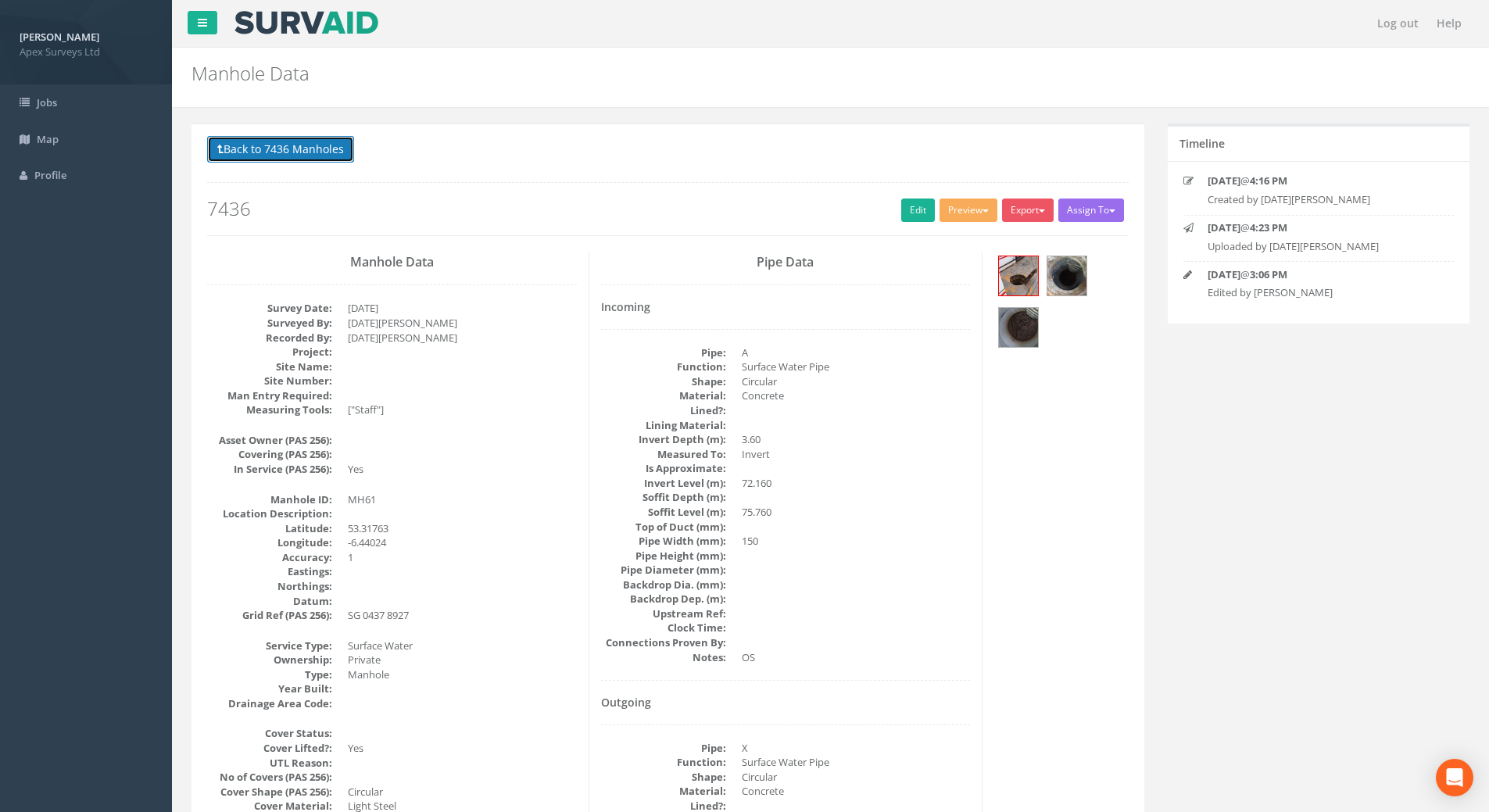
click at [295, 147] on button "Back to 7436 Manholes" at bounding box center [280, 149] width 147 height 26
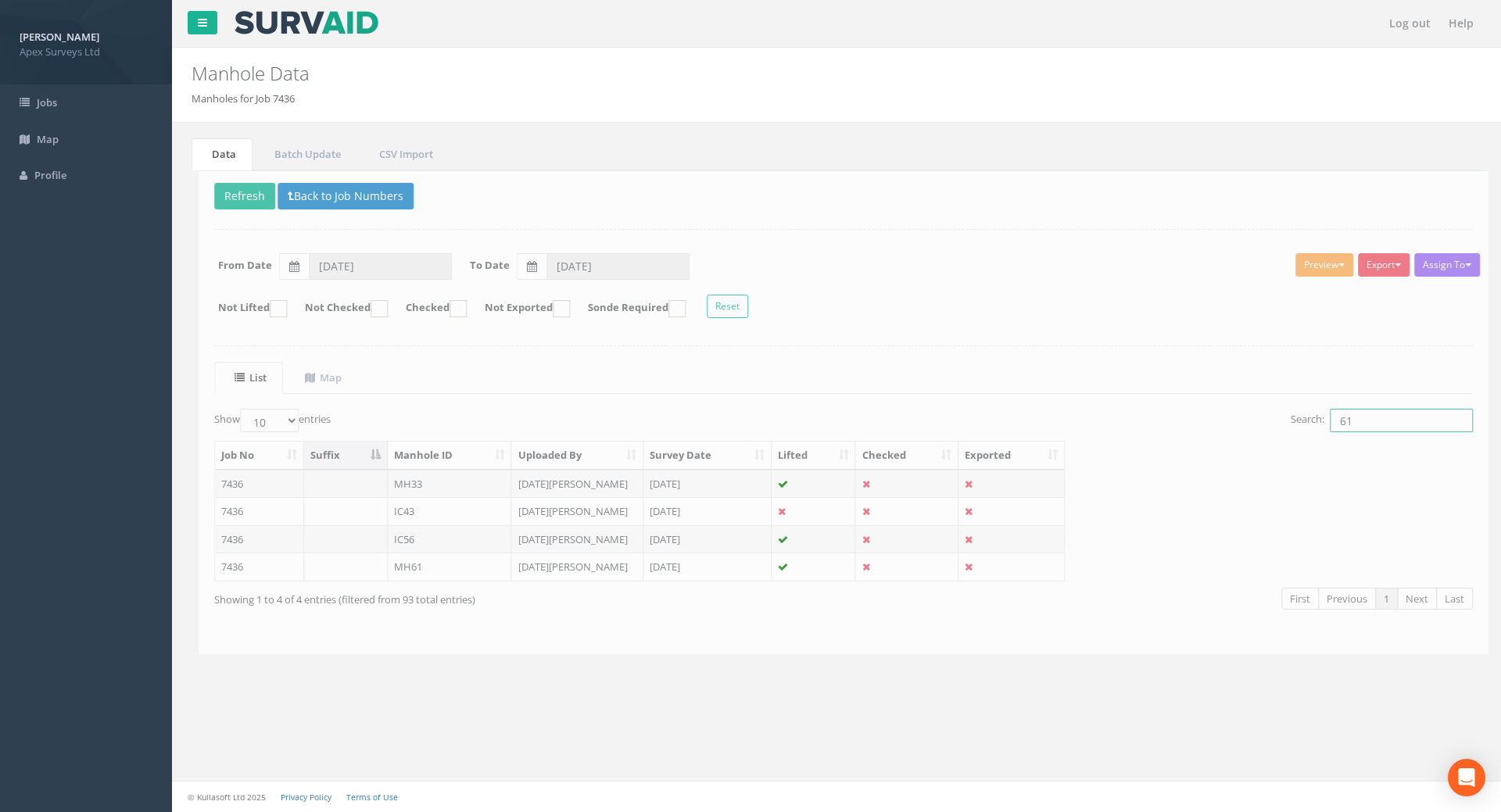
click at [1089, 412] on input "61" at bounding box center [1394, 421] width 143 height 24
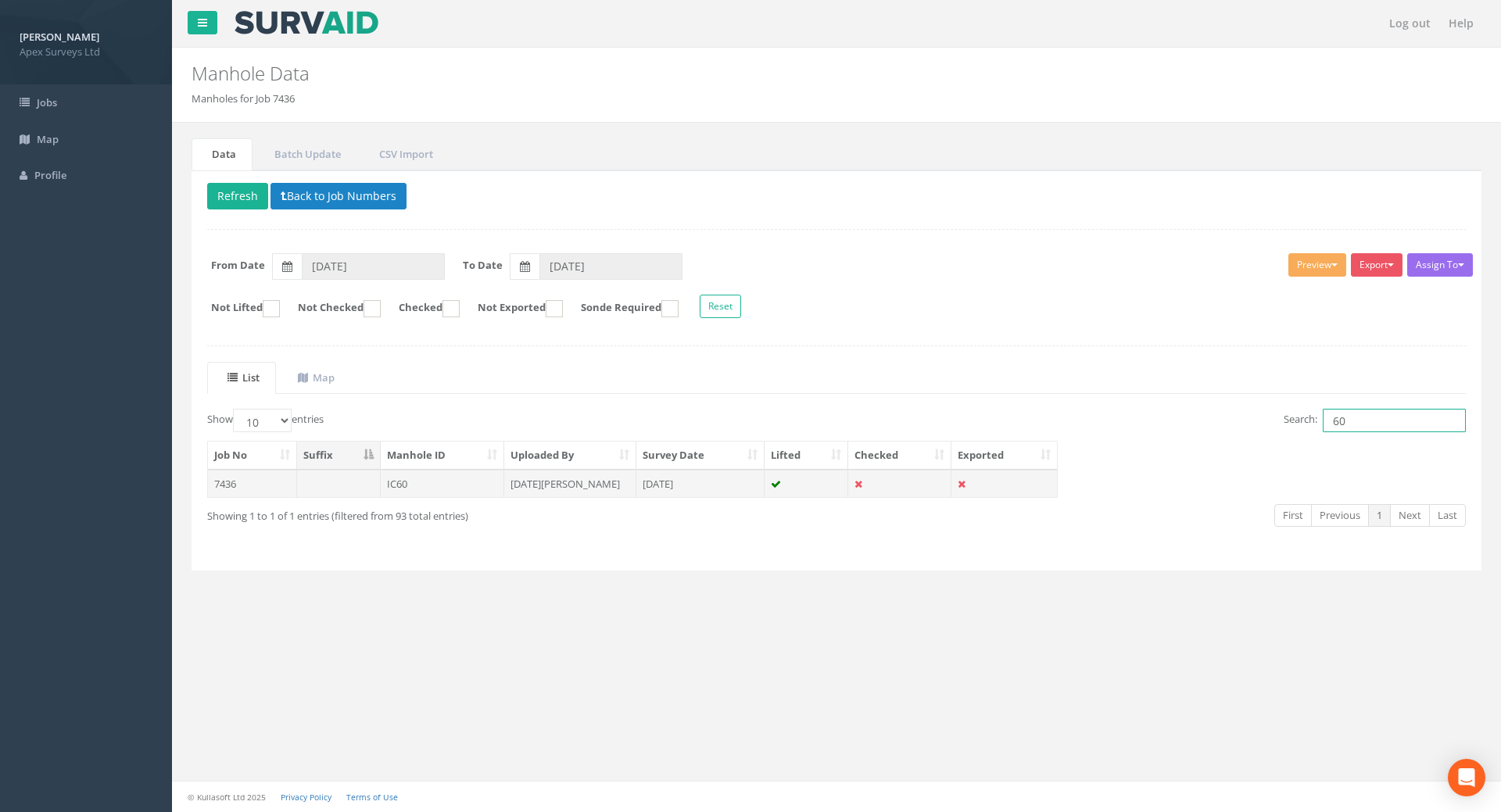
type input "60"
drag, startPoint x: 229, startPoint y: 483, endPoint x: 222, endPoint y: 485, distance: 7.3
click at [230, 484] on td "7436" at bounding box center [252, 483] width 89 height 28
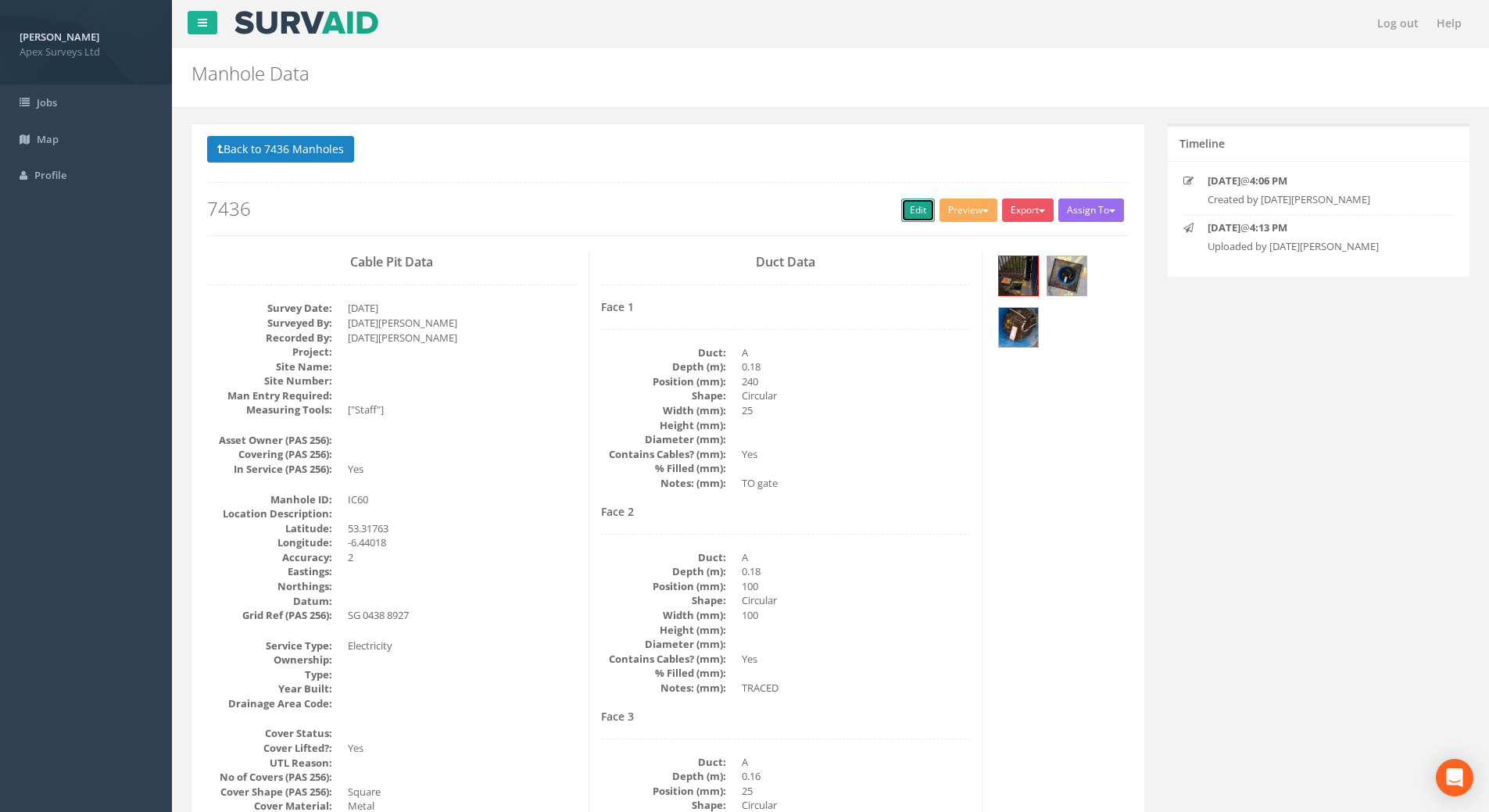
click at [909, 202] on link "Edit" at bounding box center [917, 210] width 33 height 24
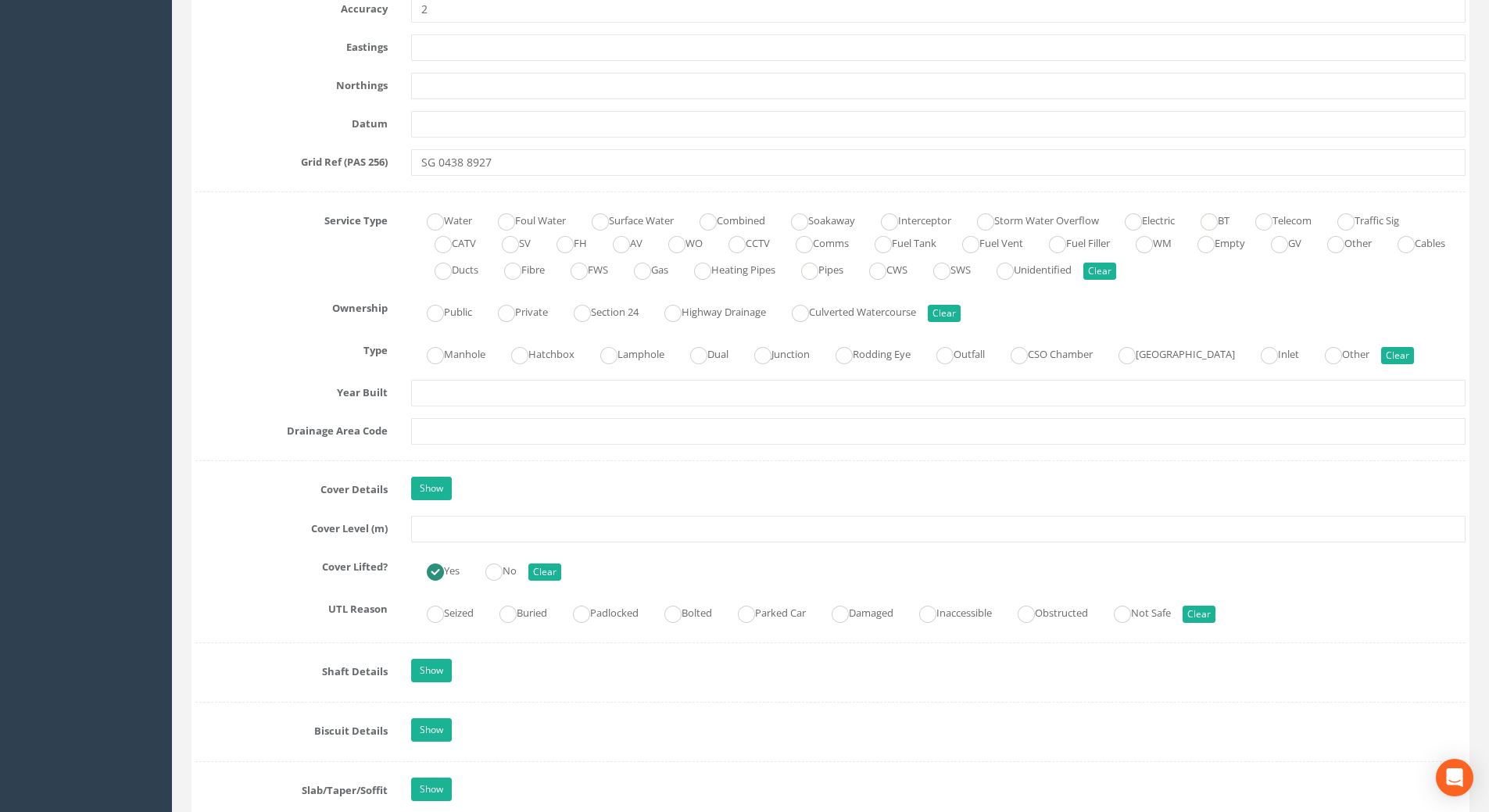
scroll to position [1016, 0]
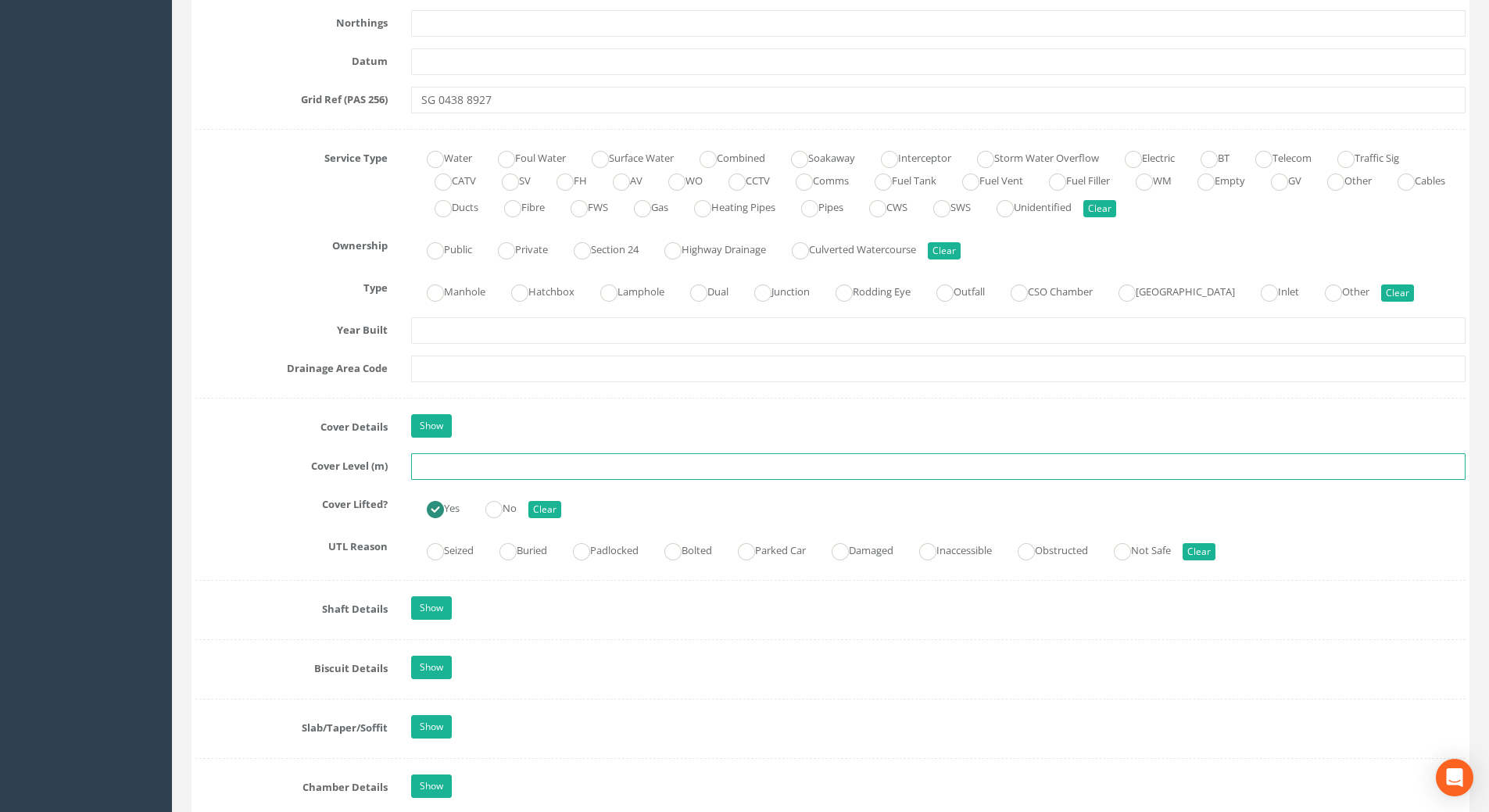
click at [457, 466] on input "text" at bounding box center [938, 466] width 1054 height 26
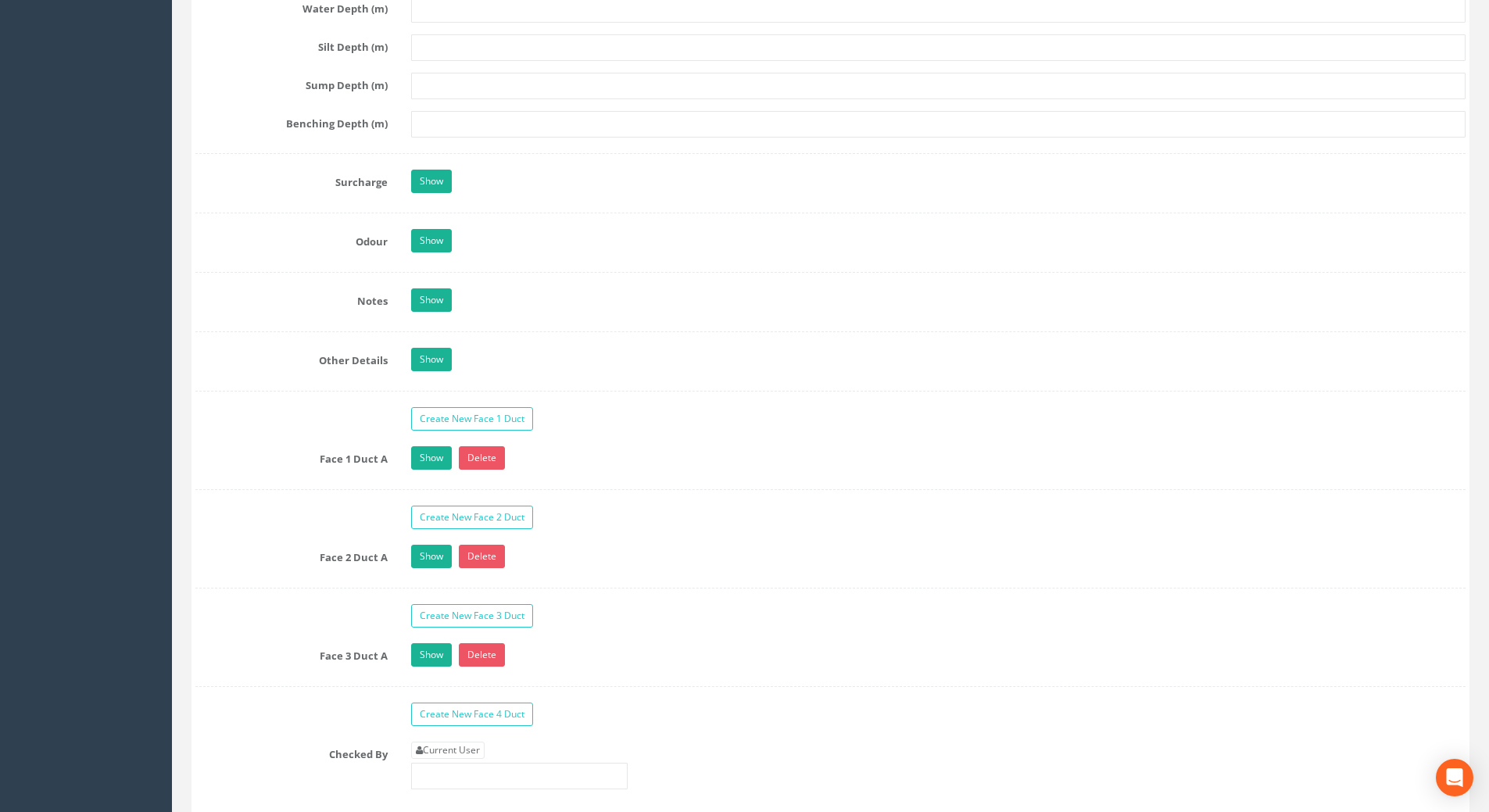
scroll to position [2422, 0]
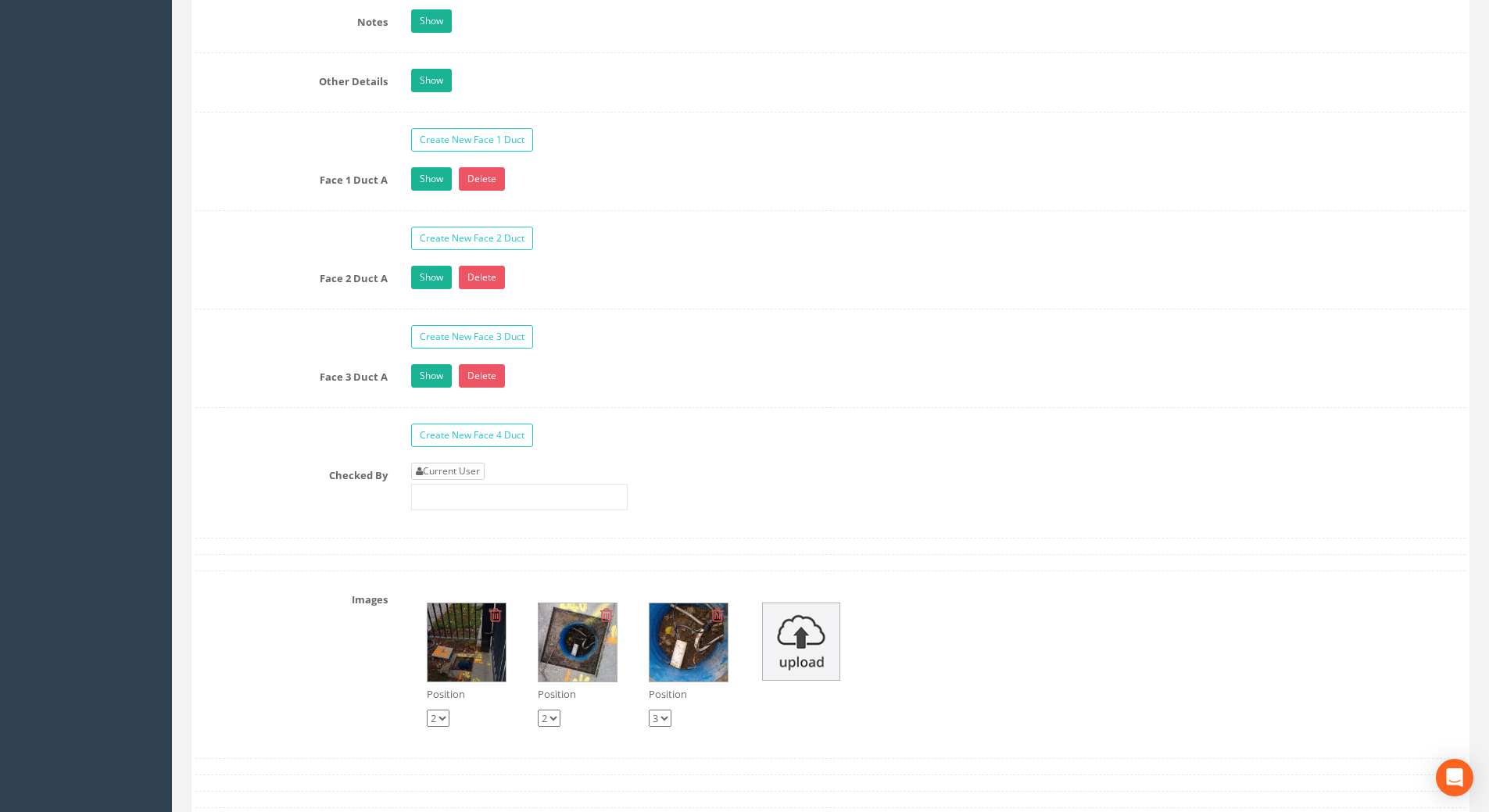
type input "75.61"
click at [442, 469] on link "Current User" at bounding box center [447, 471] width 73 height 17
type input "[PERSON_NAME]"
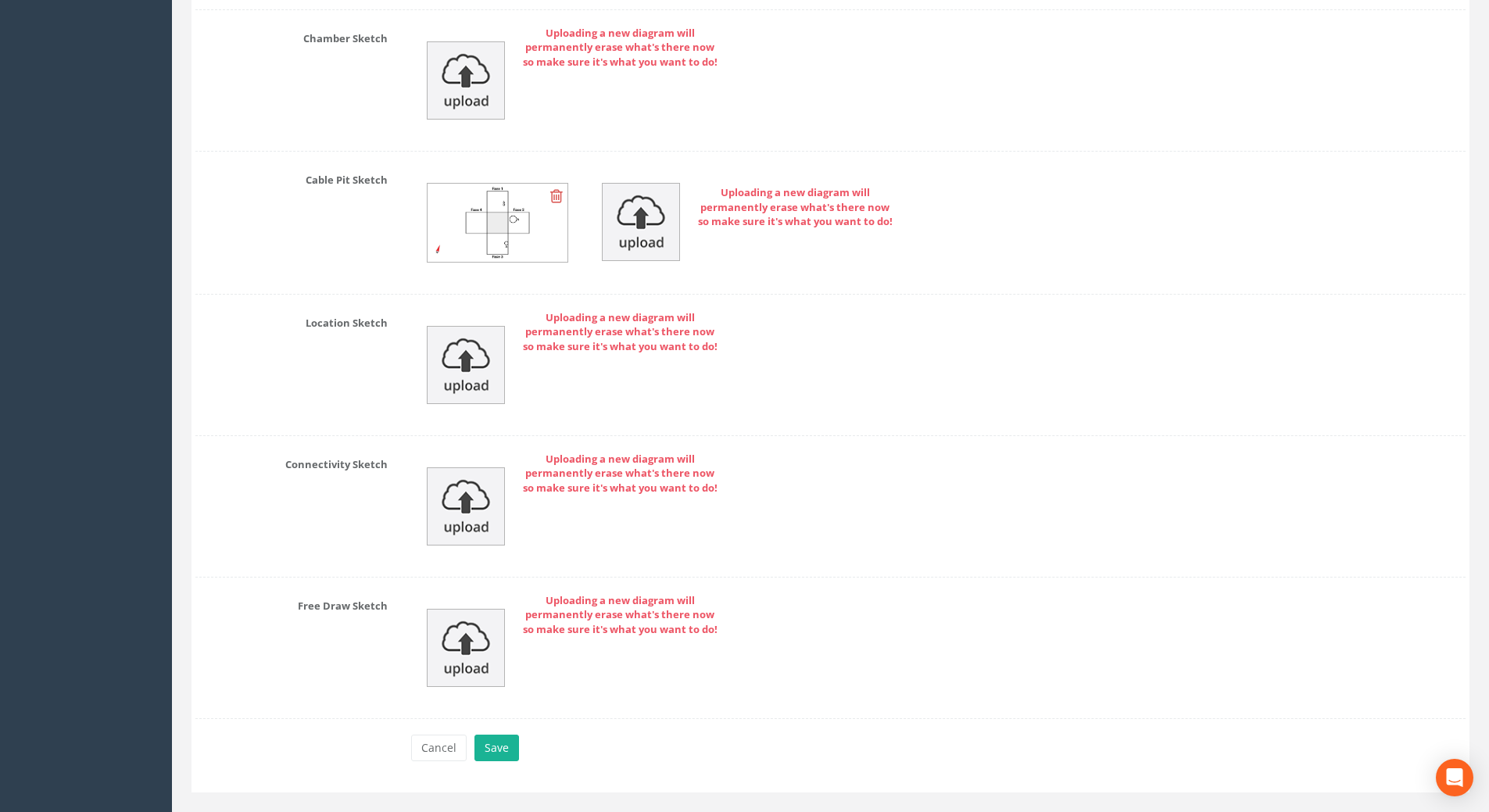
scroll to position [3415, 0]
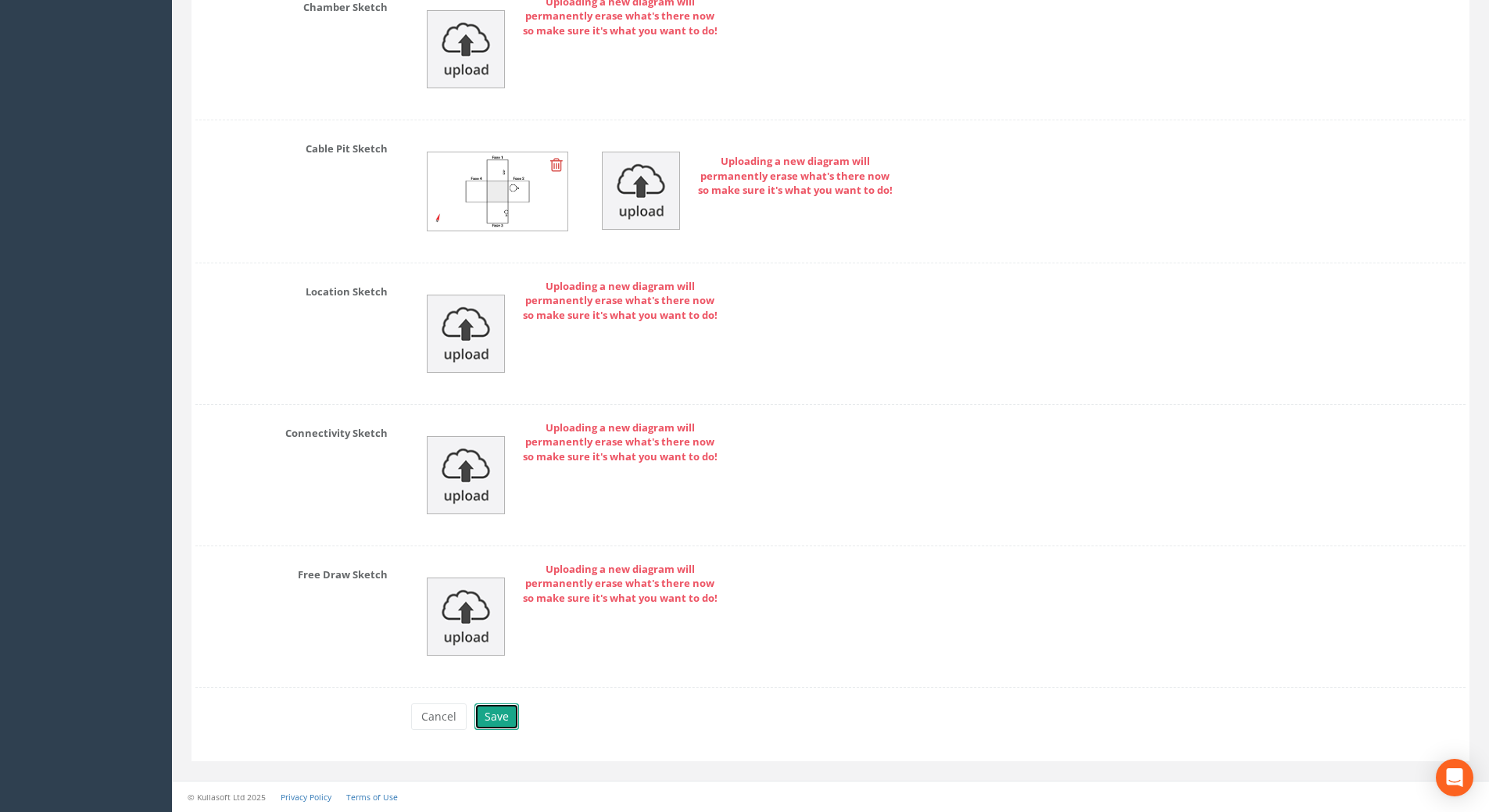
click at [496, 723] on button "Save" at bounding box center [497, 716] width 44 height 26
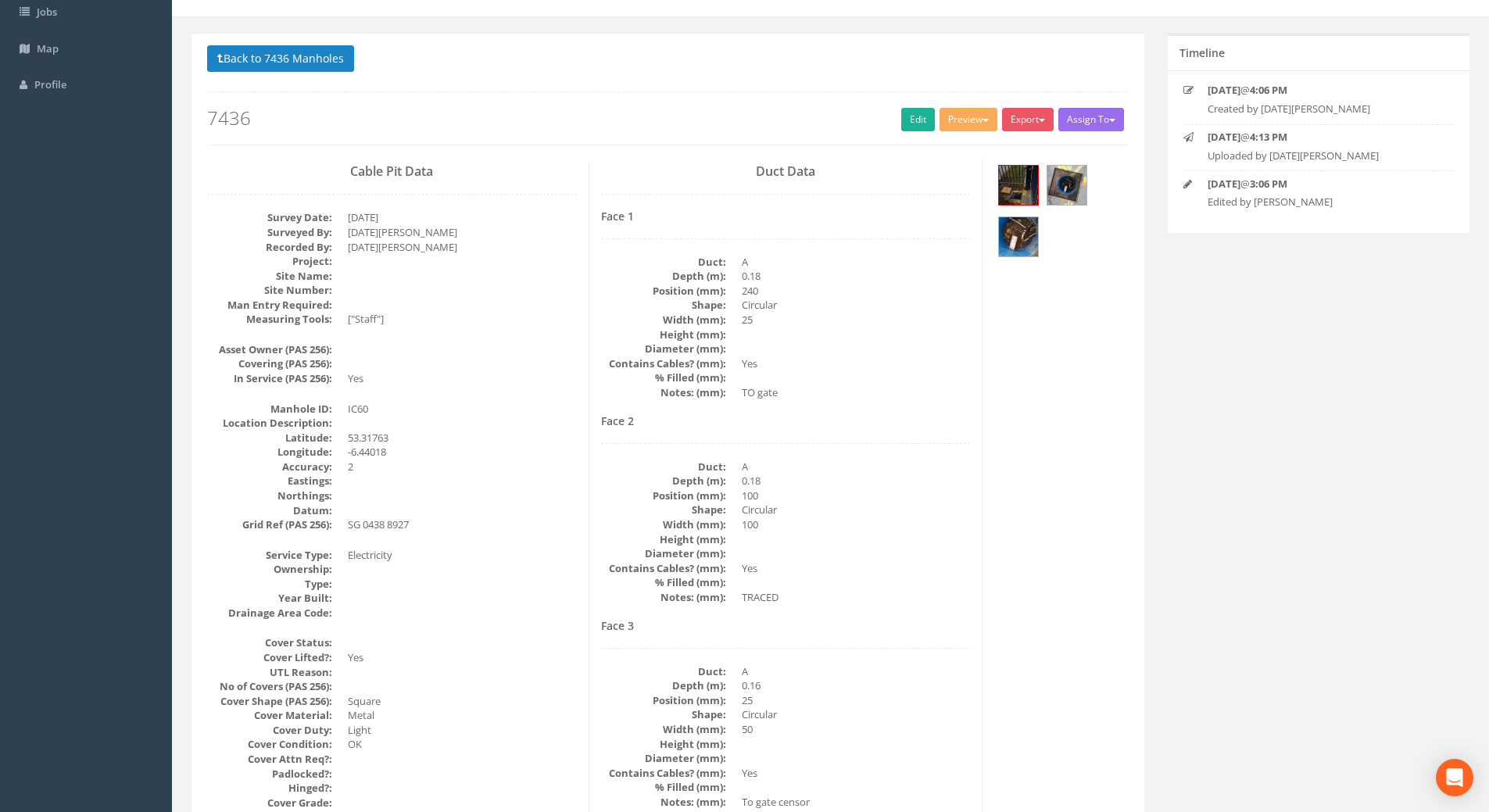
scroll to position [0, 0]
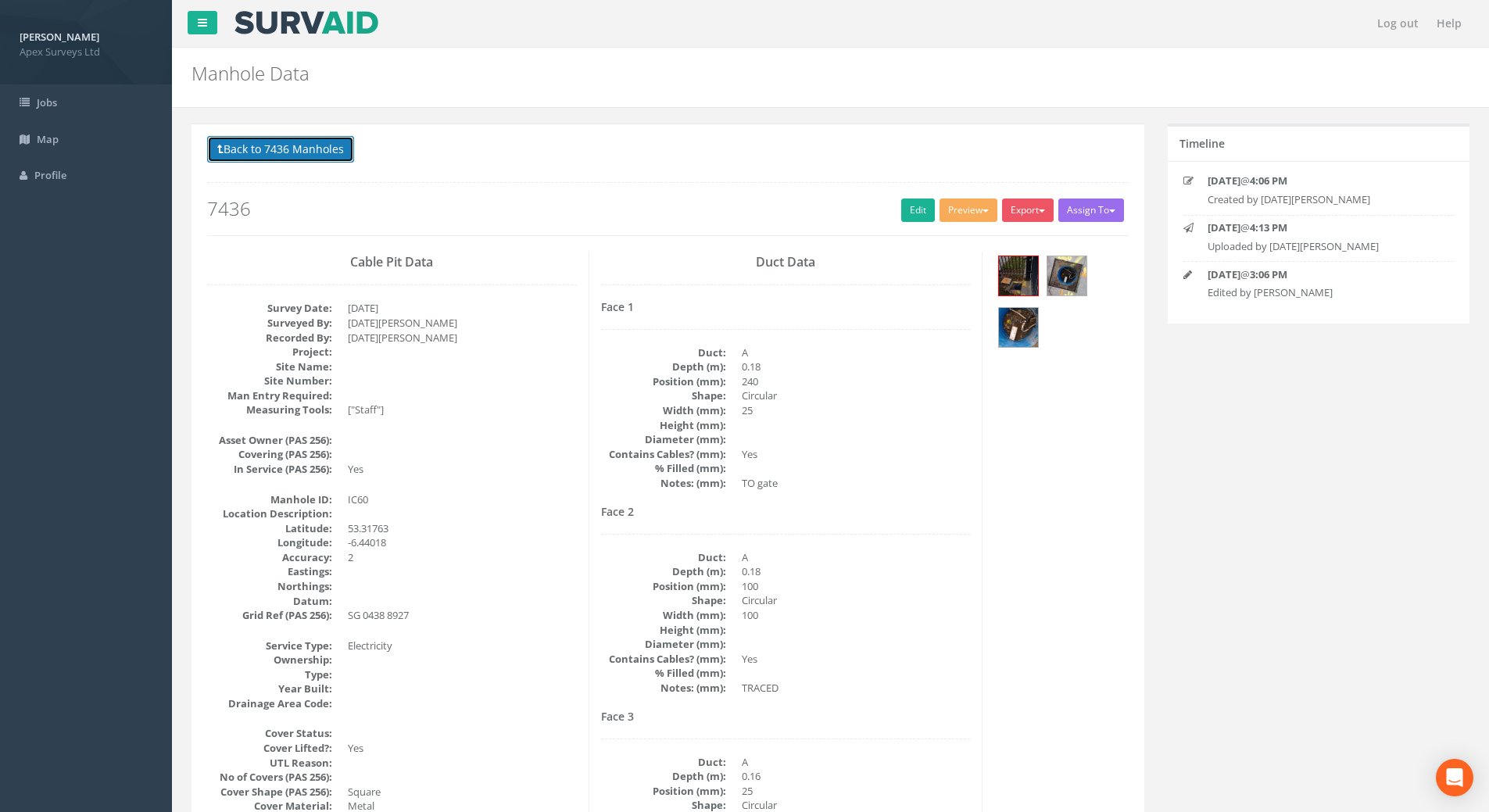
click at [257, 153] on button "Back to 7436 Manholes" at bounding box center [280, 149] width 147 height 26
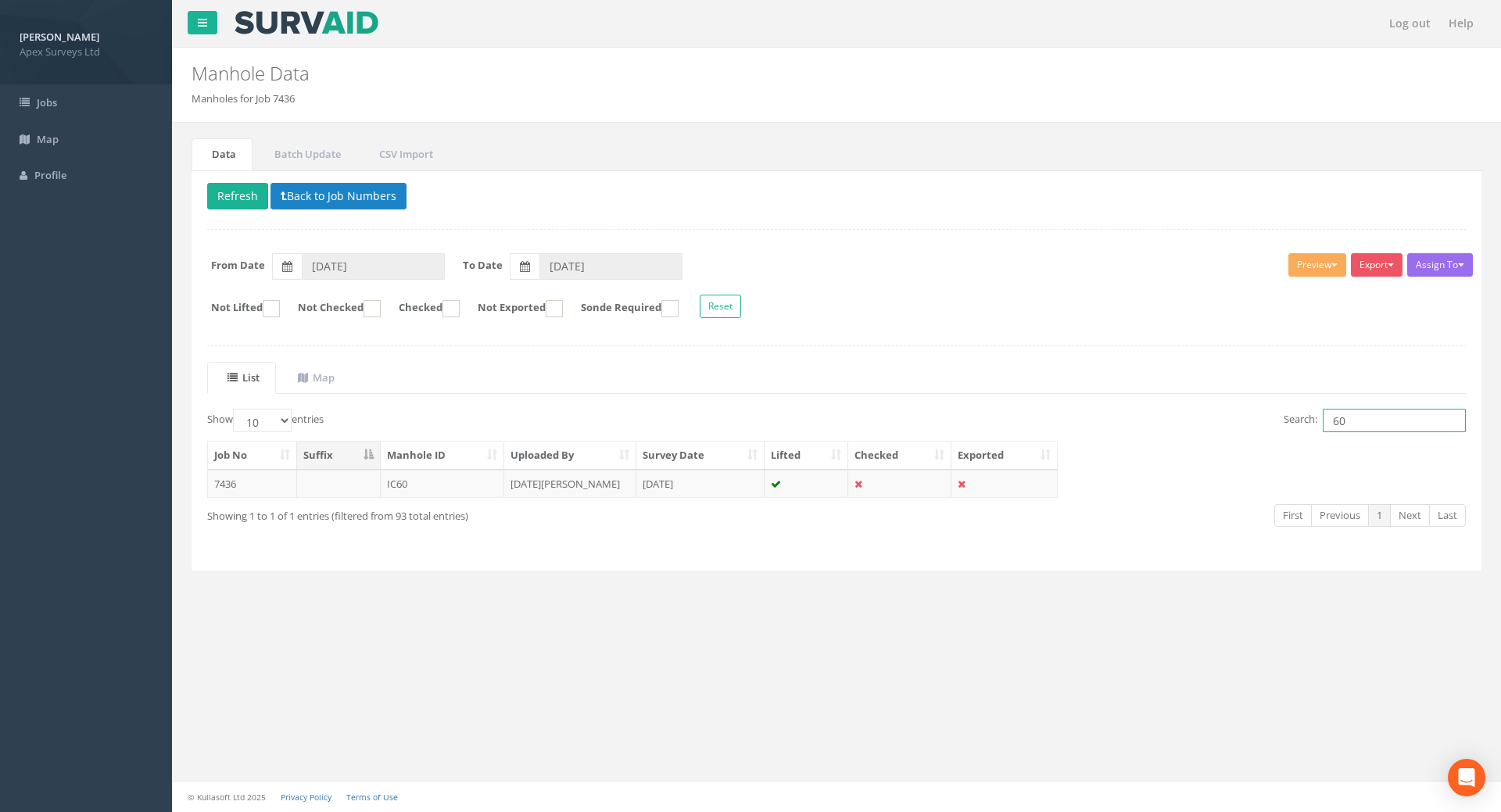
click at [1089, 418] on input "60" at bounding box center [1394, 421] width 143 height 24
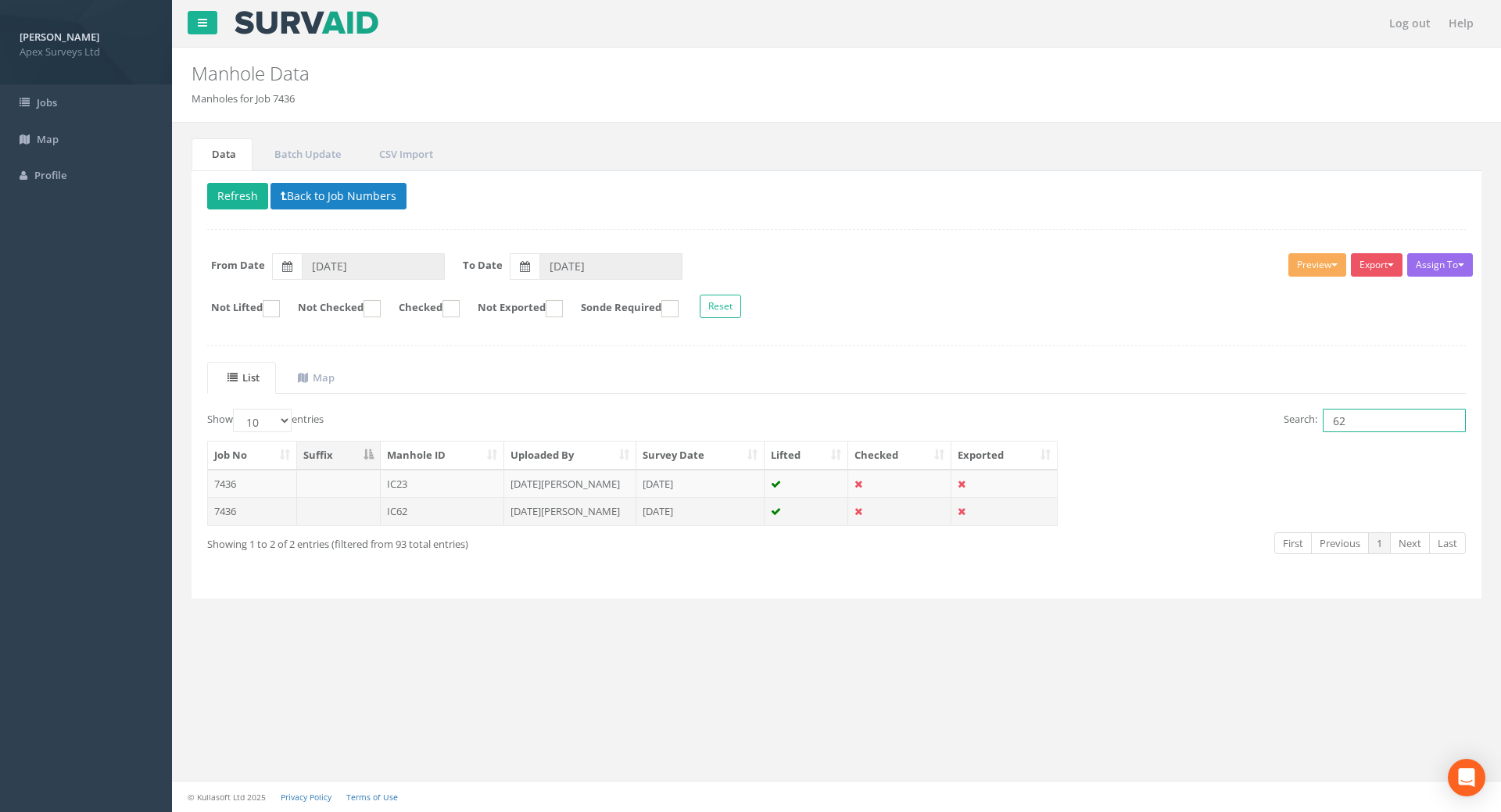
type input "62"
click at [231, 507] on td "7436" at bounding box center [252, 510] width 89 height 28
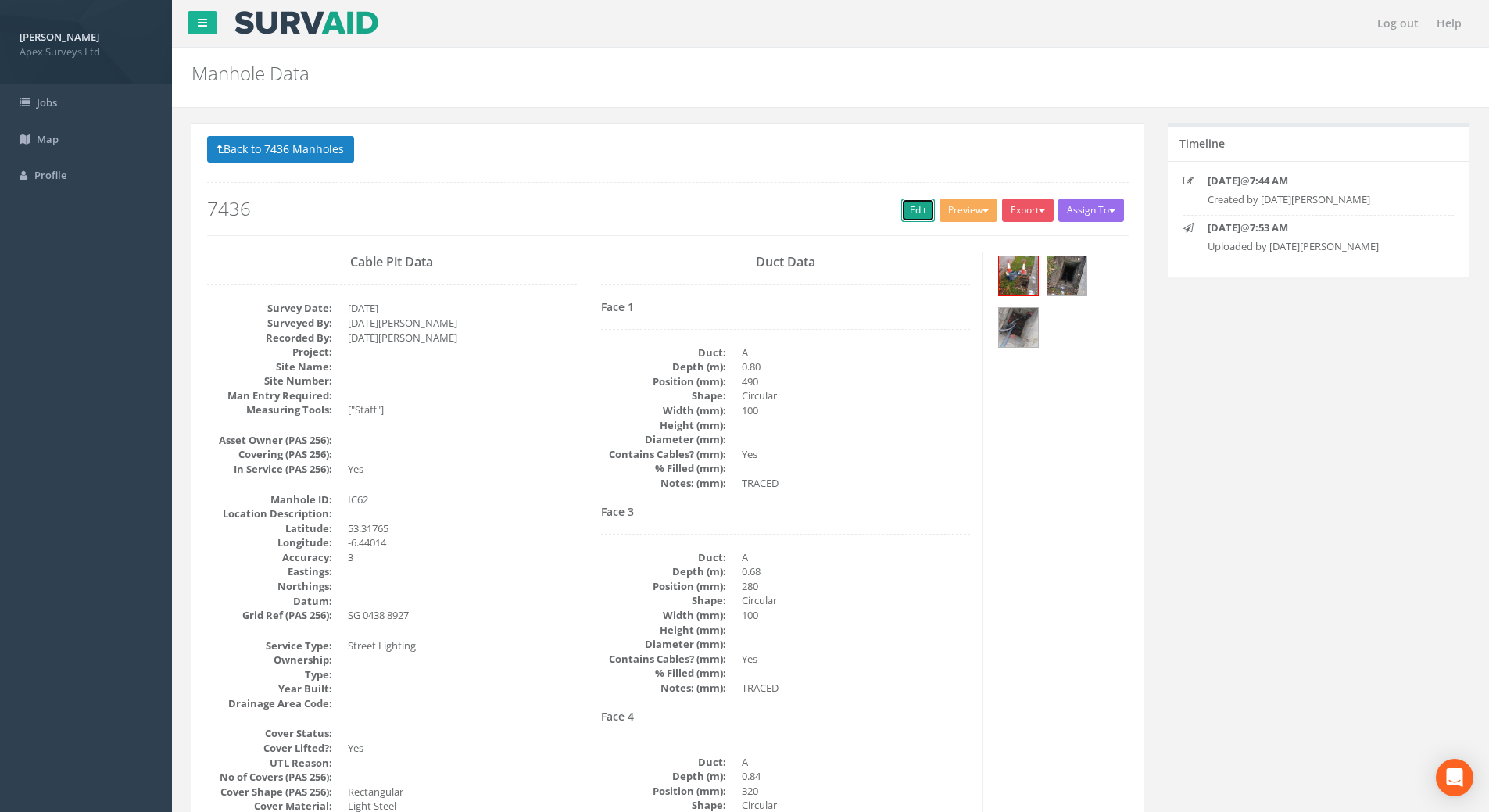
click at [908, 209] on link "Edit" at bounding box center [917, 210] width 33 height 24
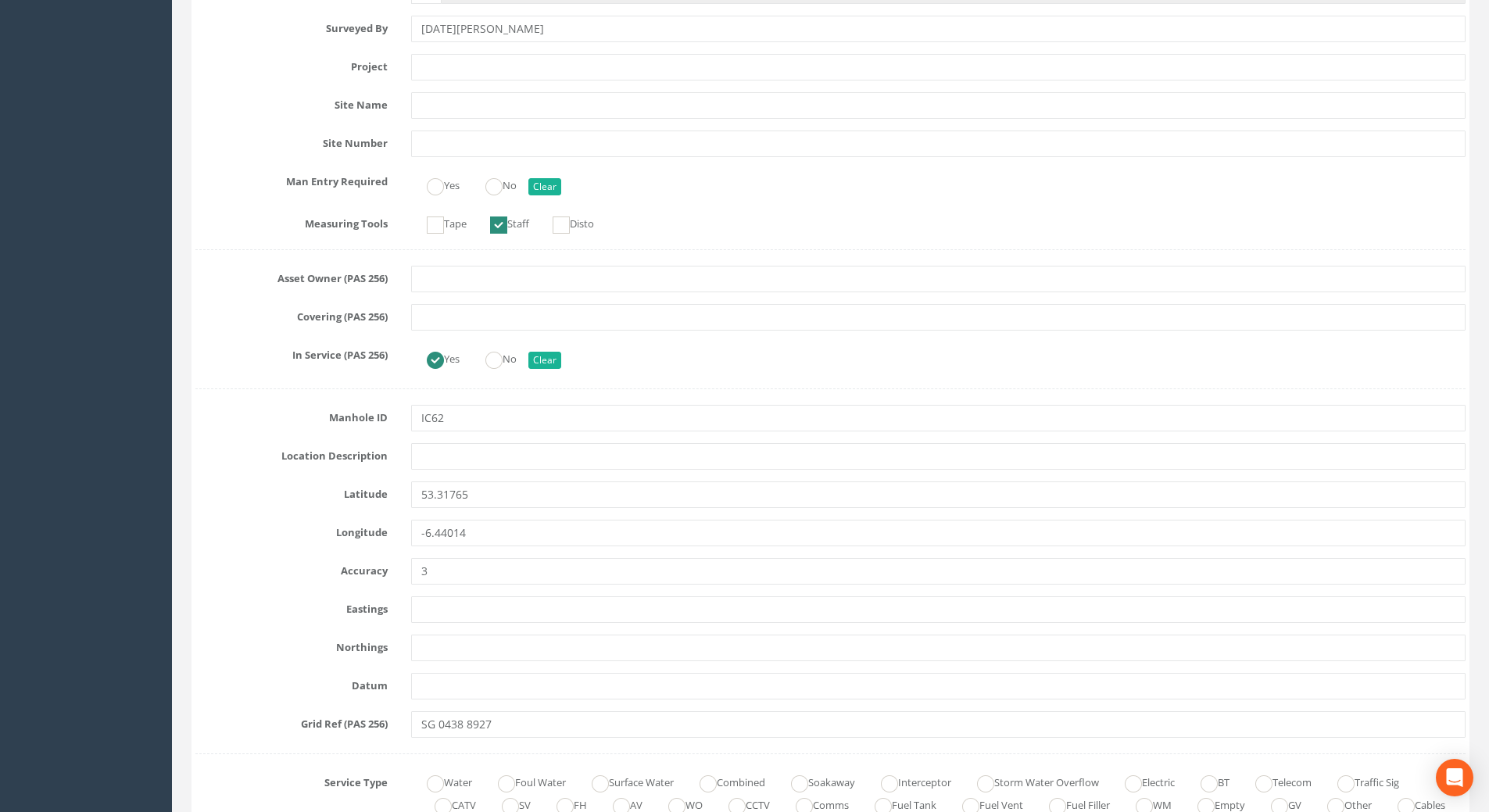
scroll to position [781, 0]
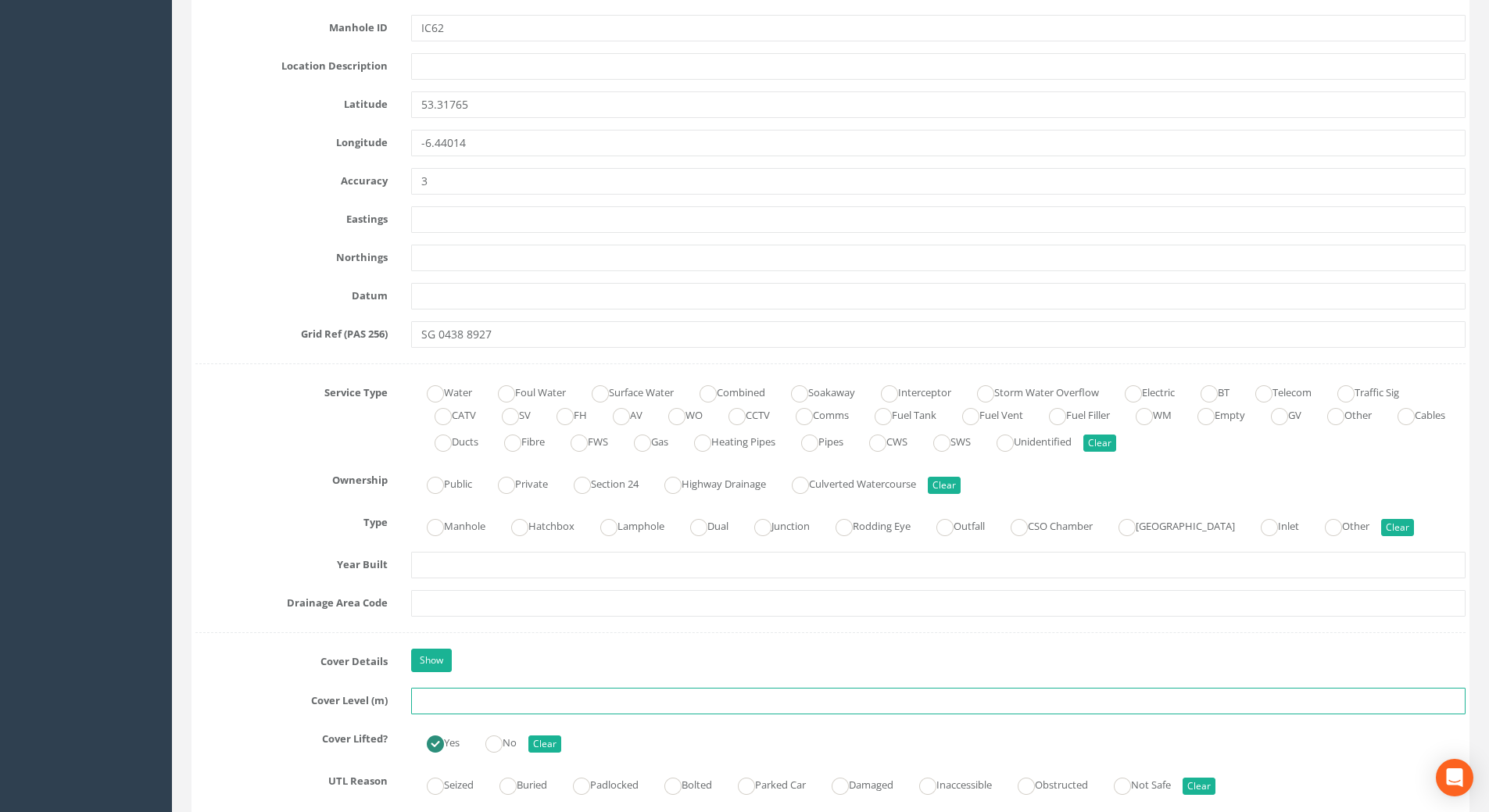
click at [441, 704] on input "text" at bounding box center [938, 700] width 1054 height 26
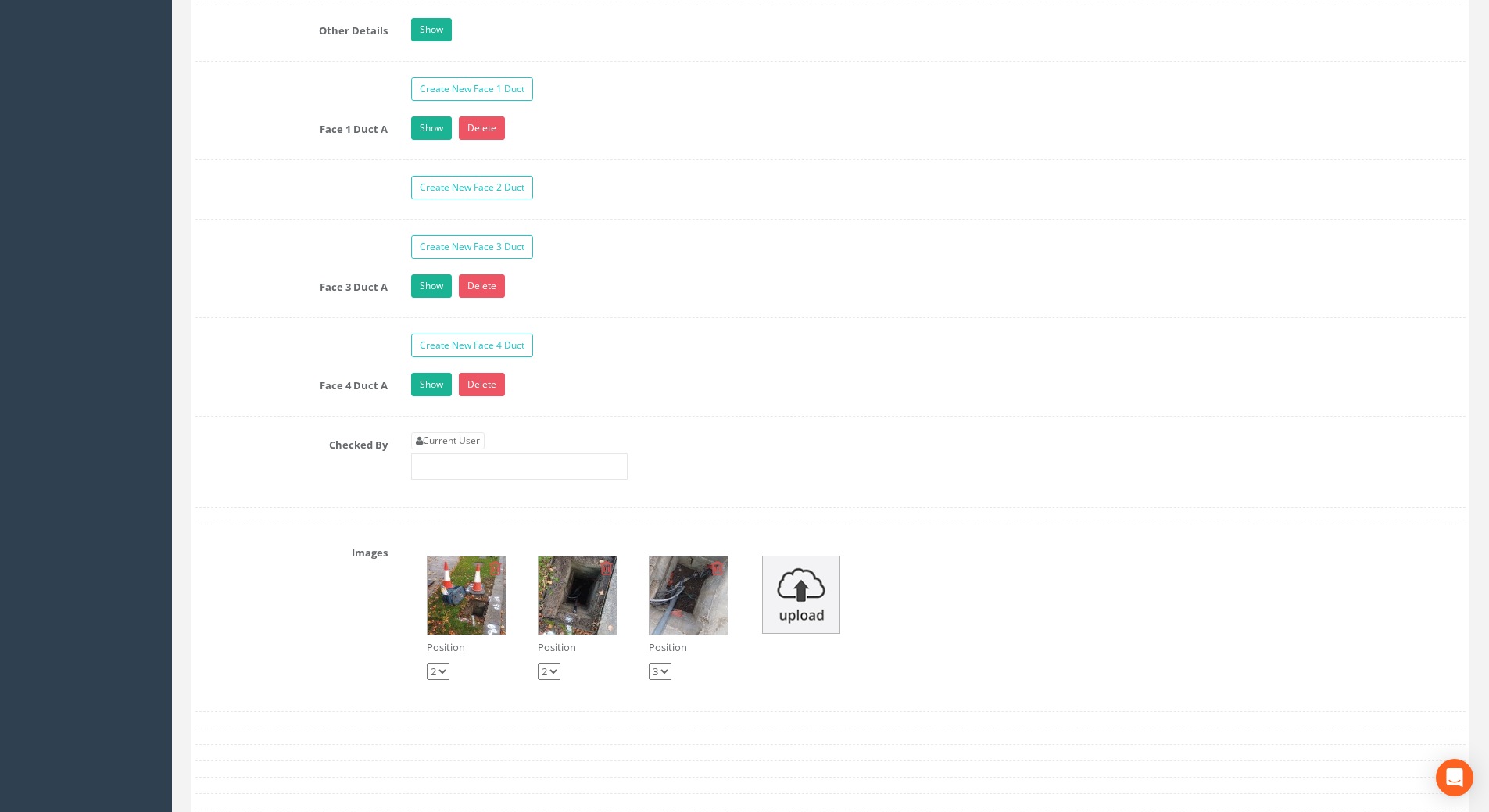
scroll to position [2578, 0]
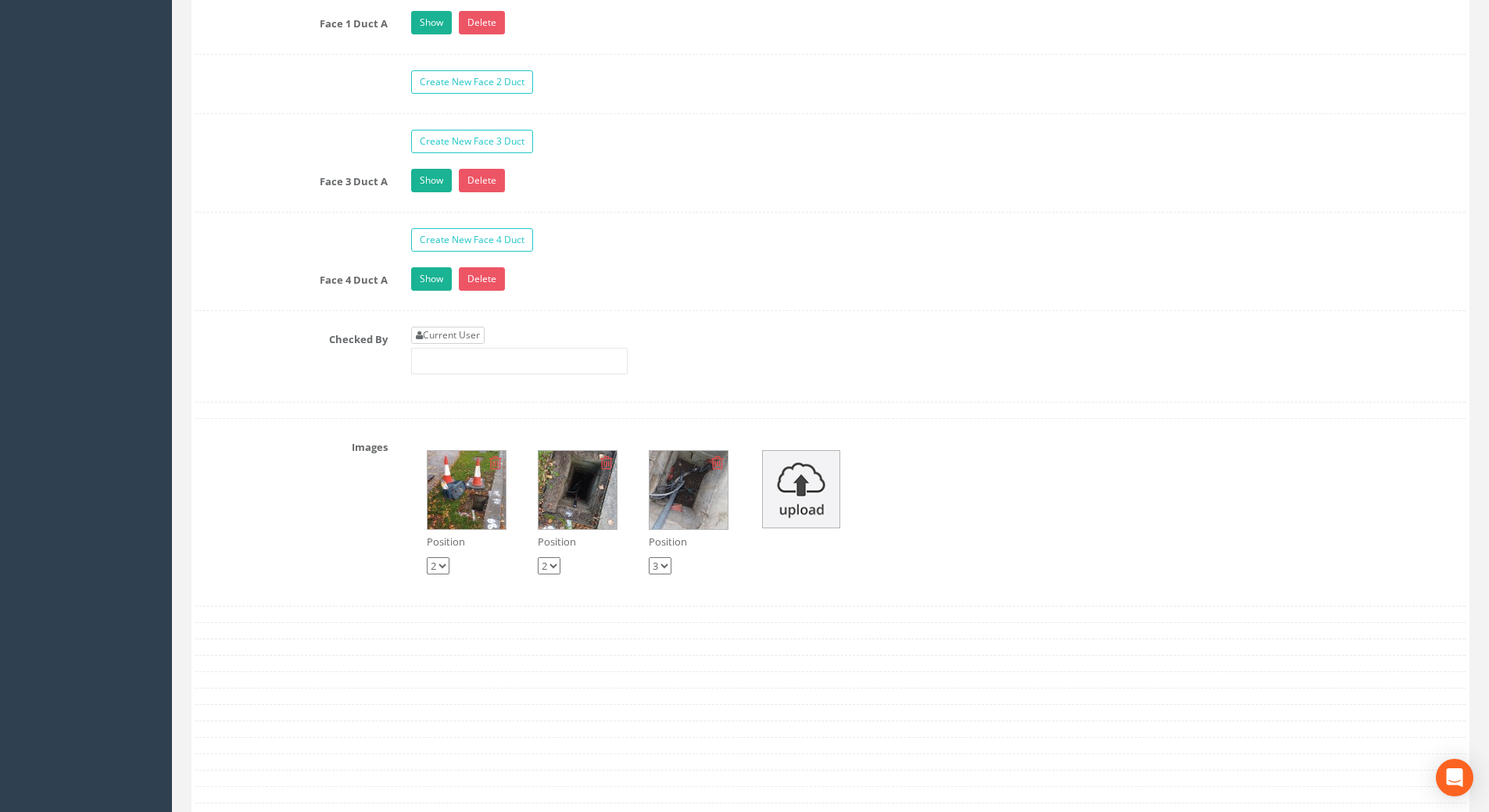
type input "75.62"
click at [457, 331] on link "Current User" at bounding box center [447, 335] width 73 height 17
type input "[PERSON_NAME]"
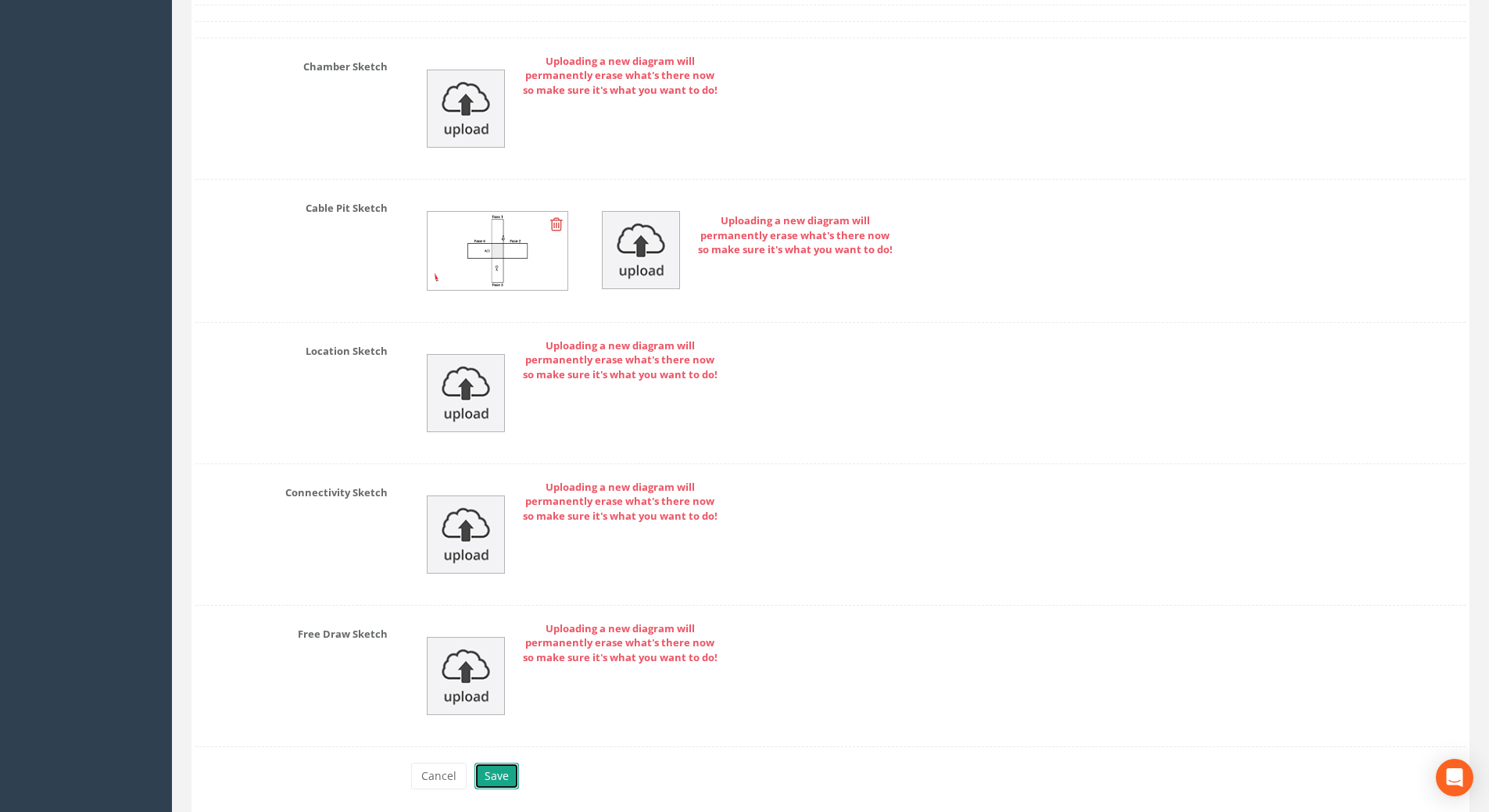
click at [490, 769] on button "Save" at bounding box center [497, 775] width 44 height 26
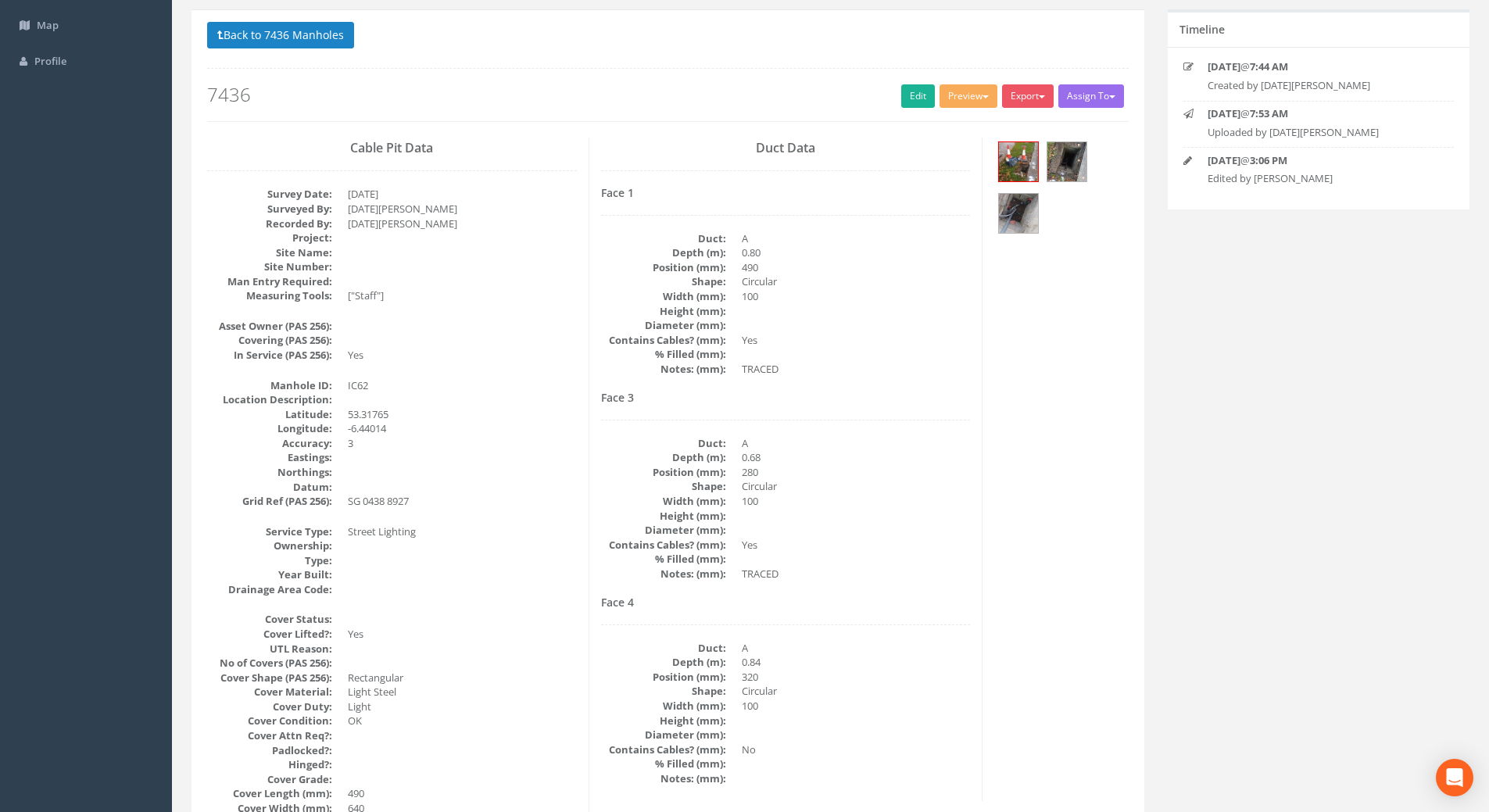
scroll to position [0, 0]
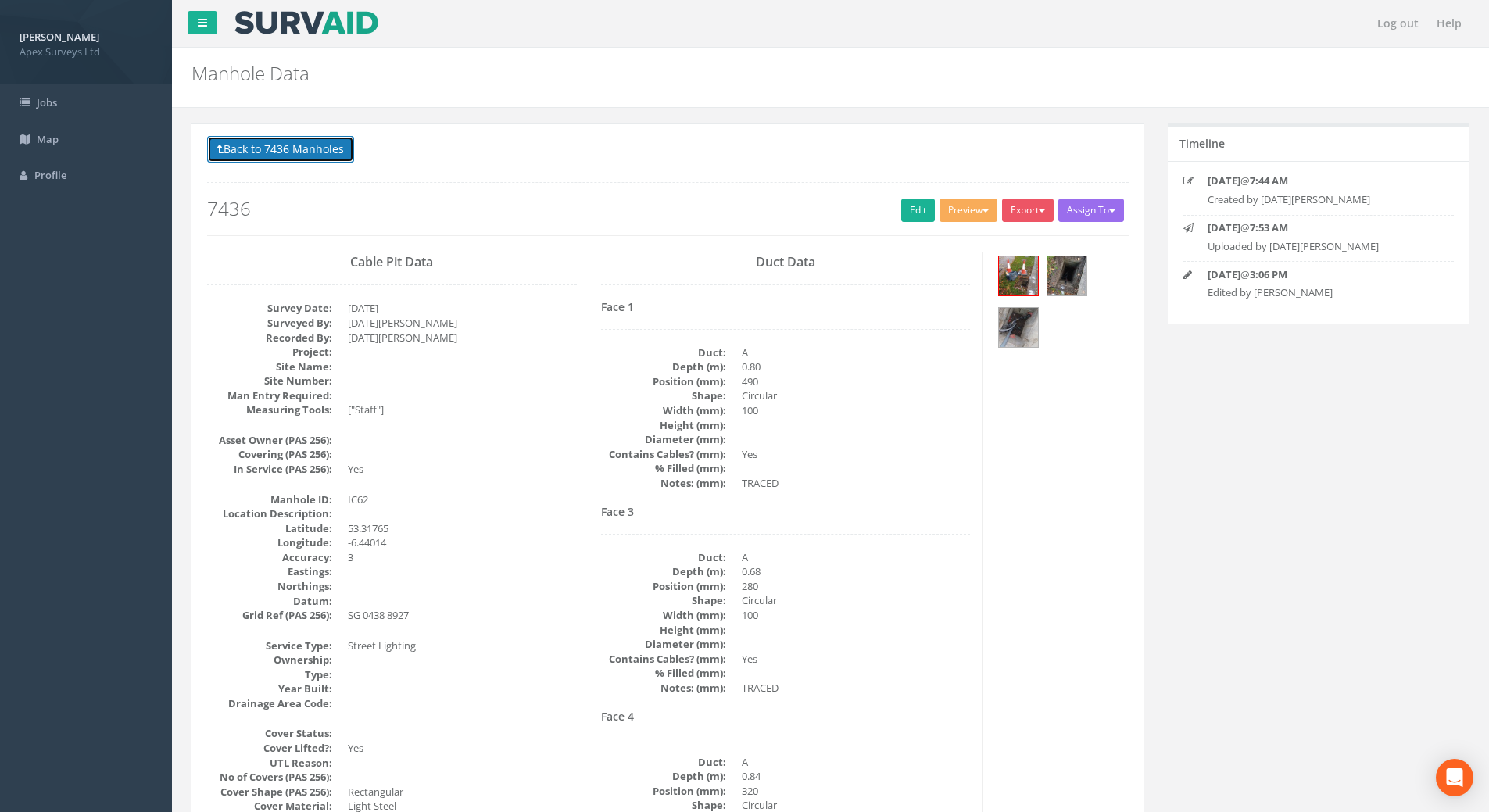
click at [300, 151] on button "Back to 7436 Manholes" at bounding box center [280, 149] width 147 height 26
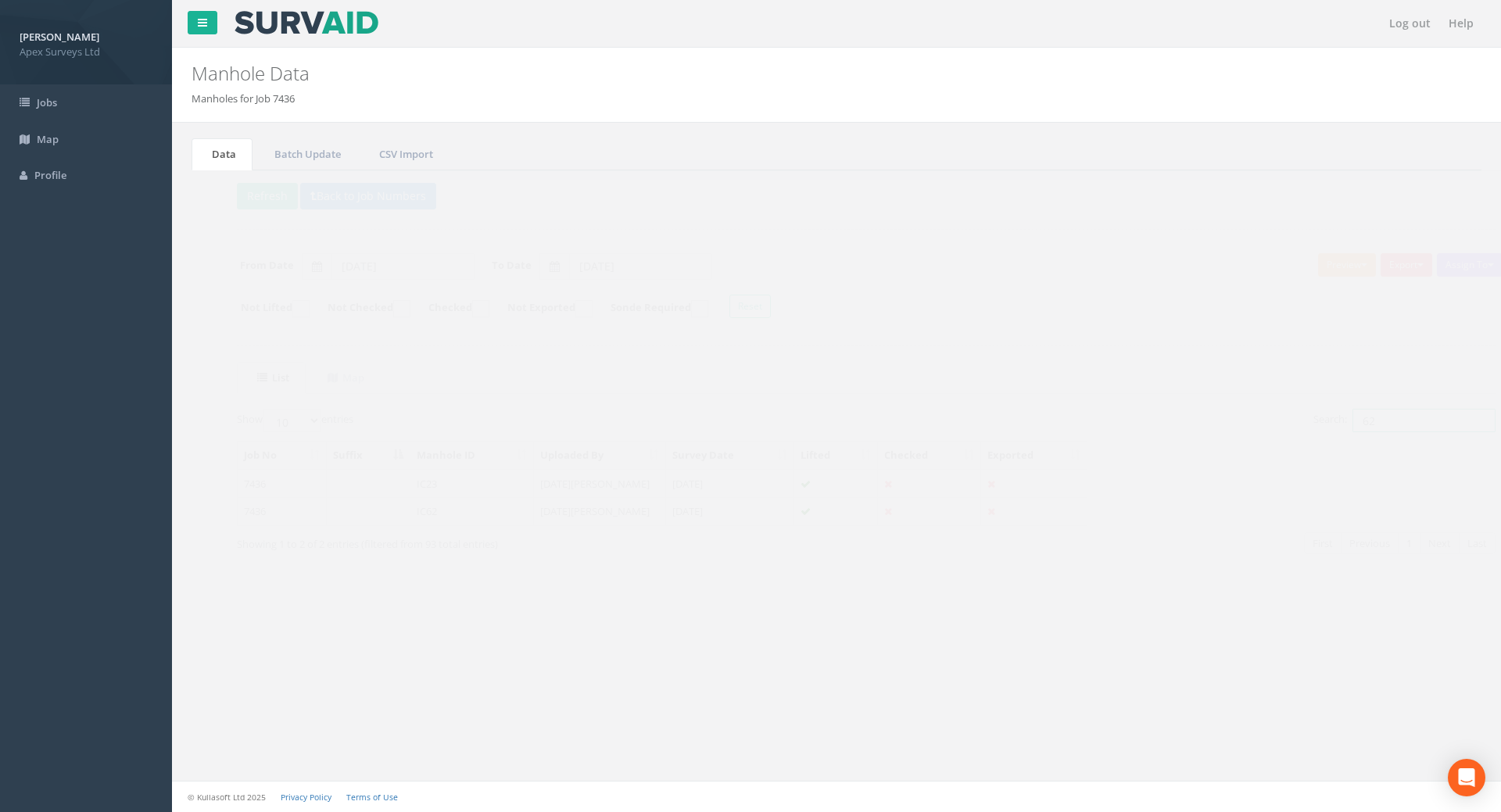
click at [1089, 425] on input "62" at bounding box center [1394, 421] width 143 height 24
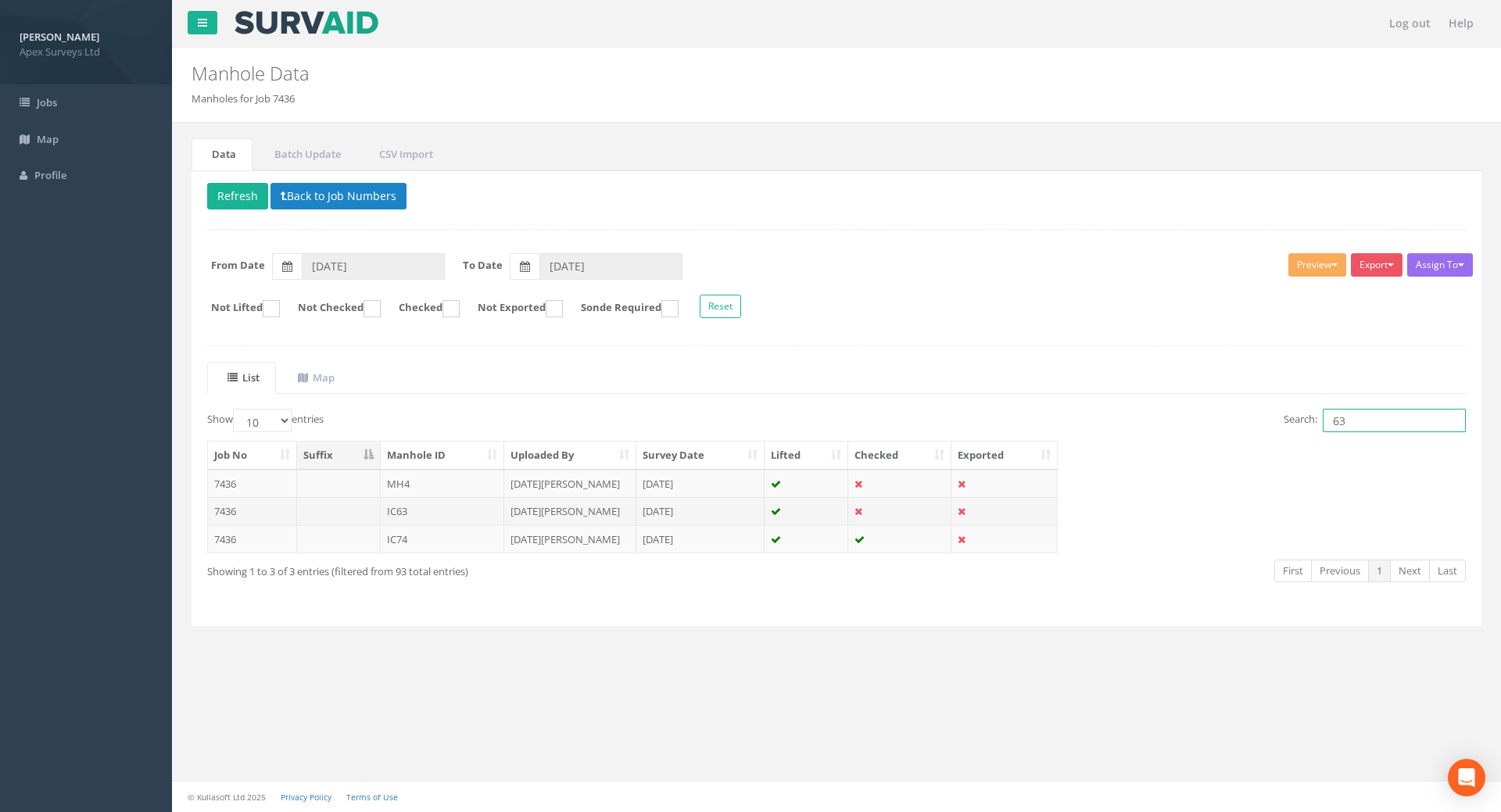
type input "63"
click at [233, 505] on td "7436" at bounding box center [252, 510] width 89 height 28
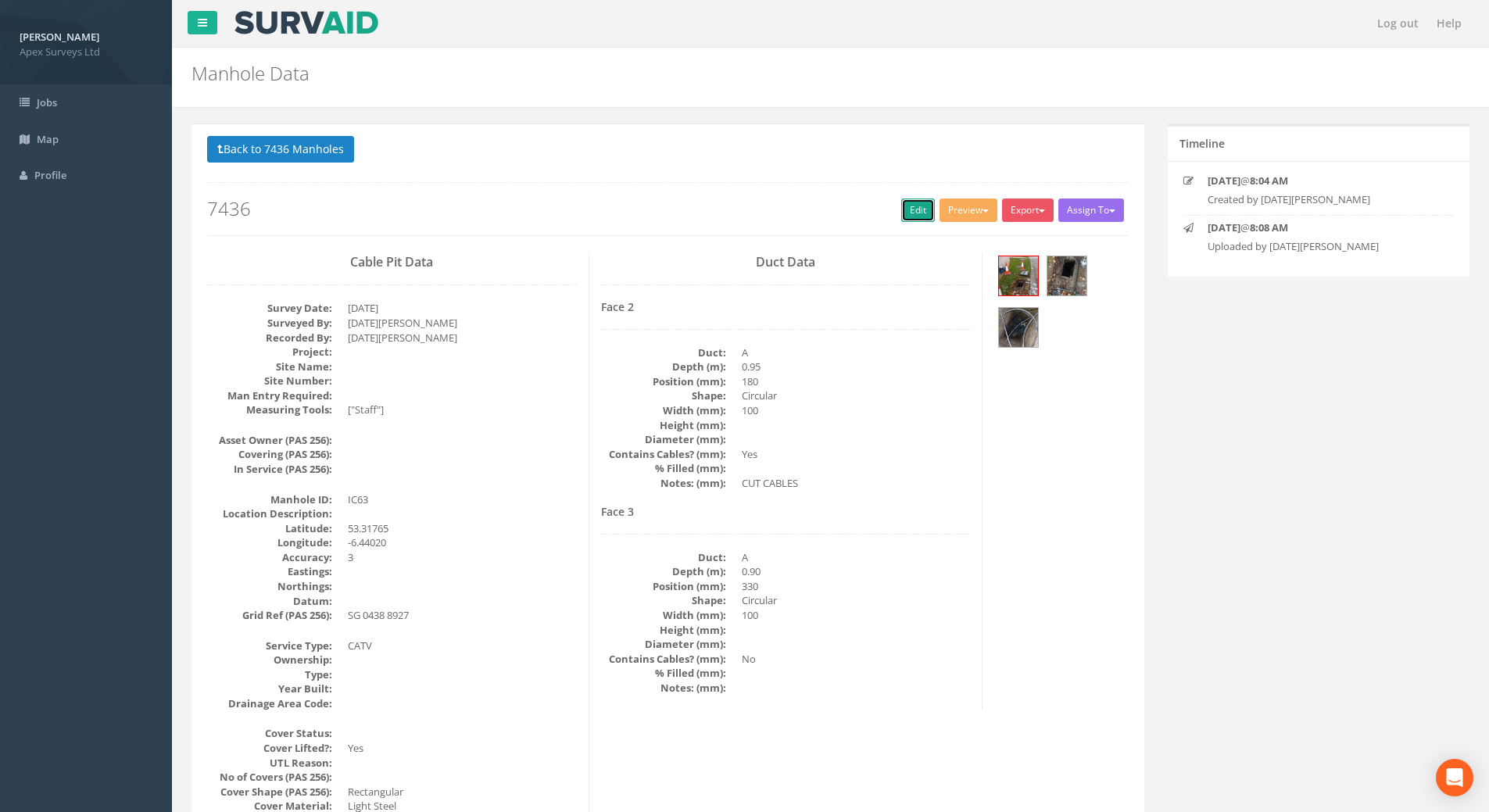
click at [906, 210] on link "Edit" at bounding box center [917, 210] width 33 height 24
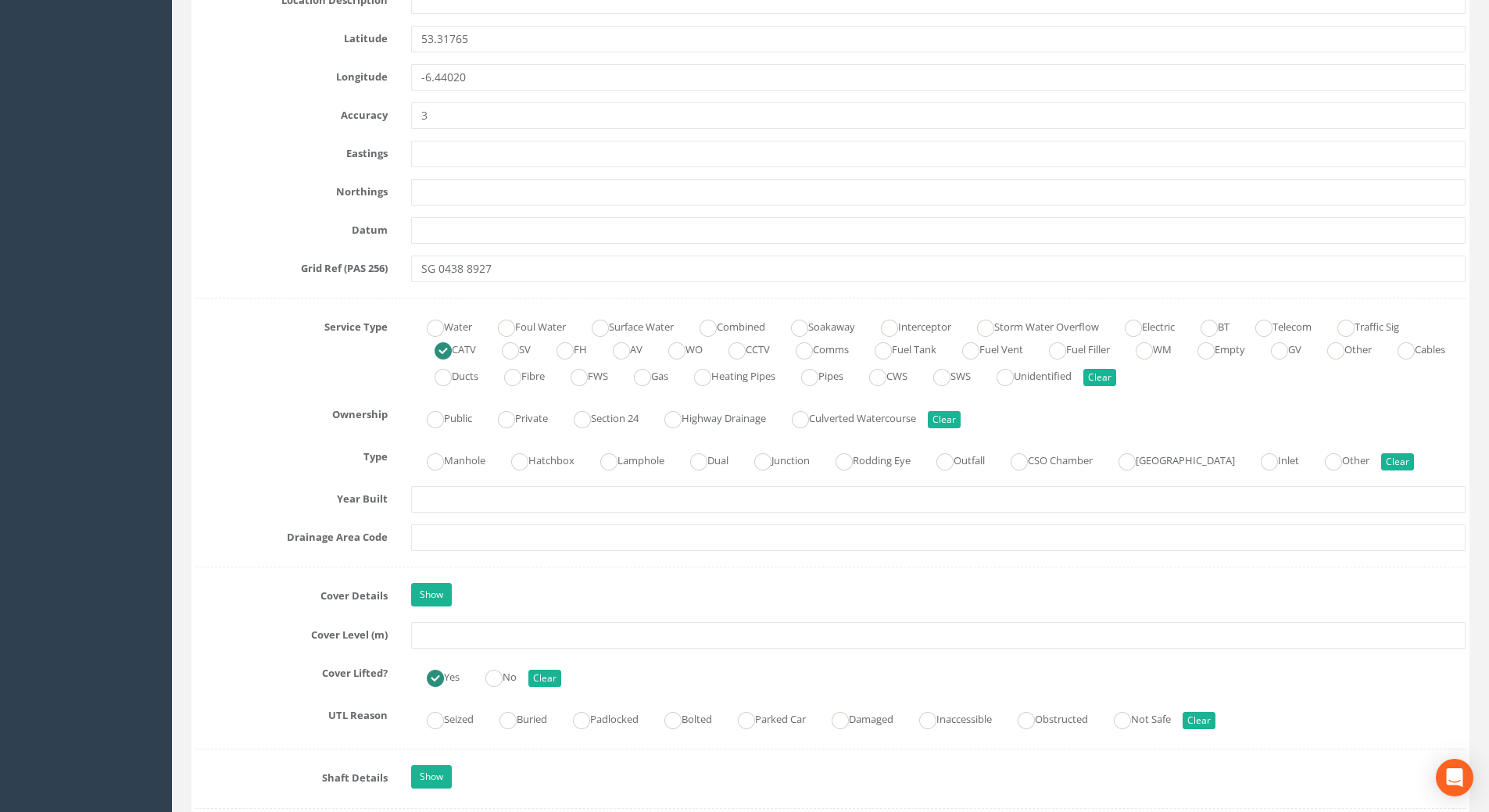
scroll to position [937, 0]
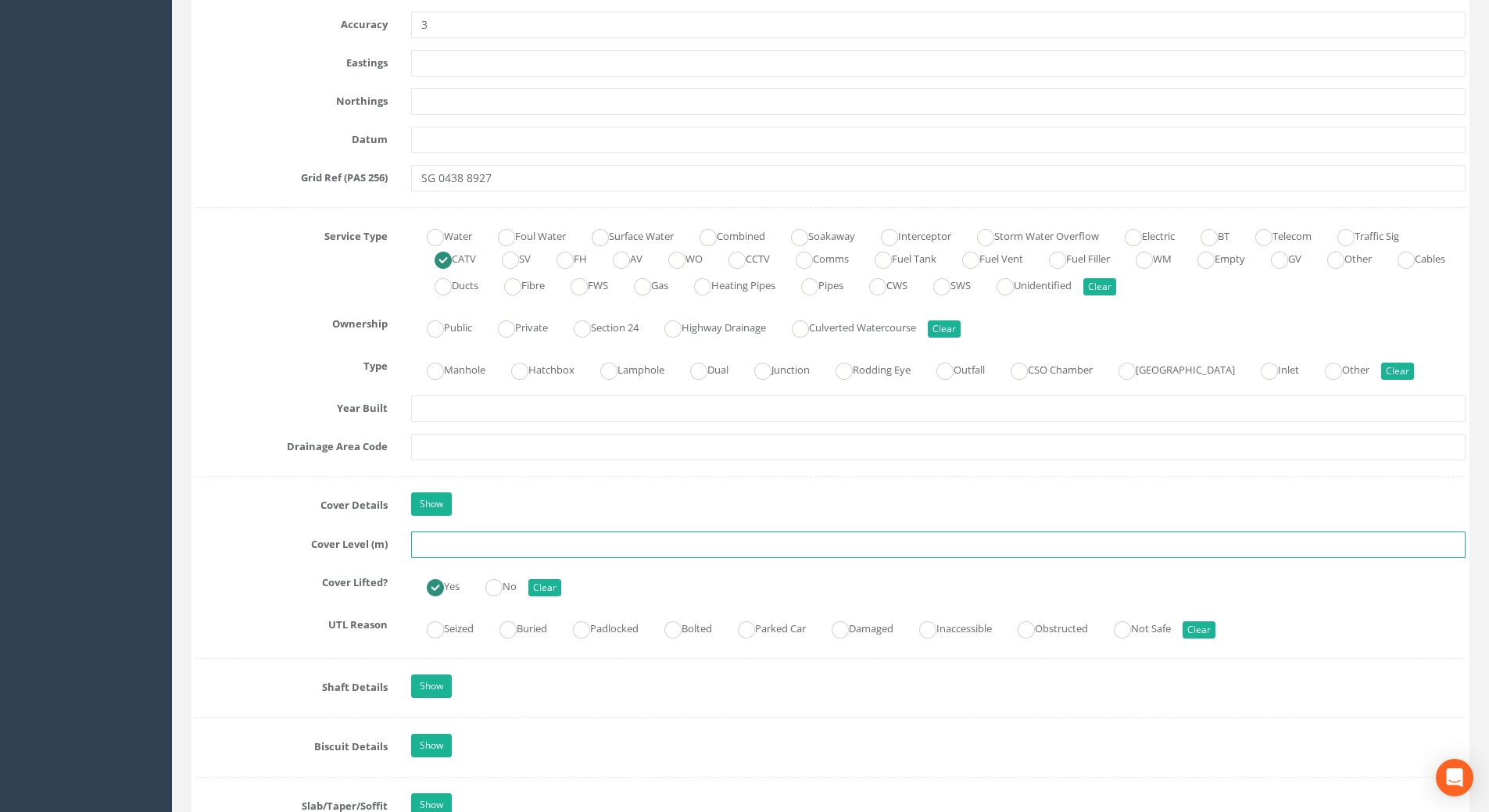
click at [429, 539] on input "text" at bounding box center [938, 544] width 1054 height 26
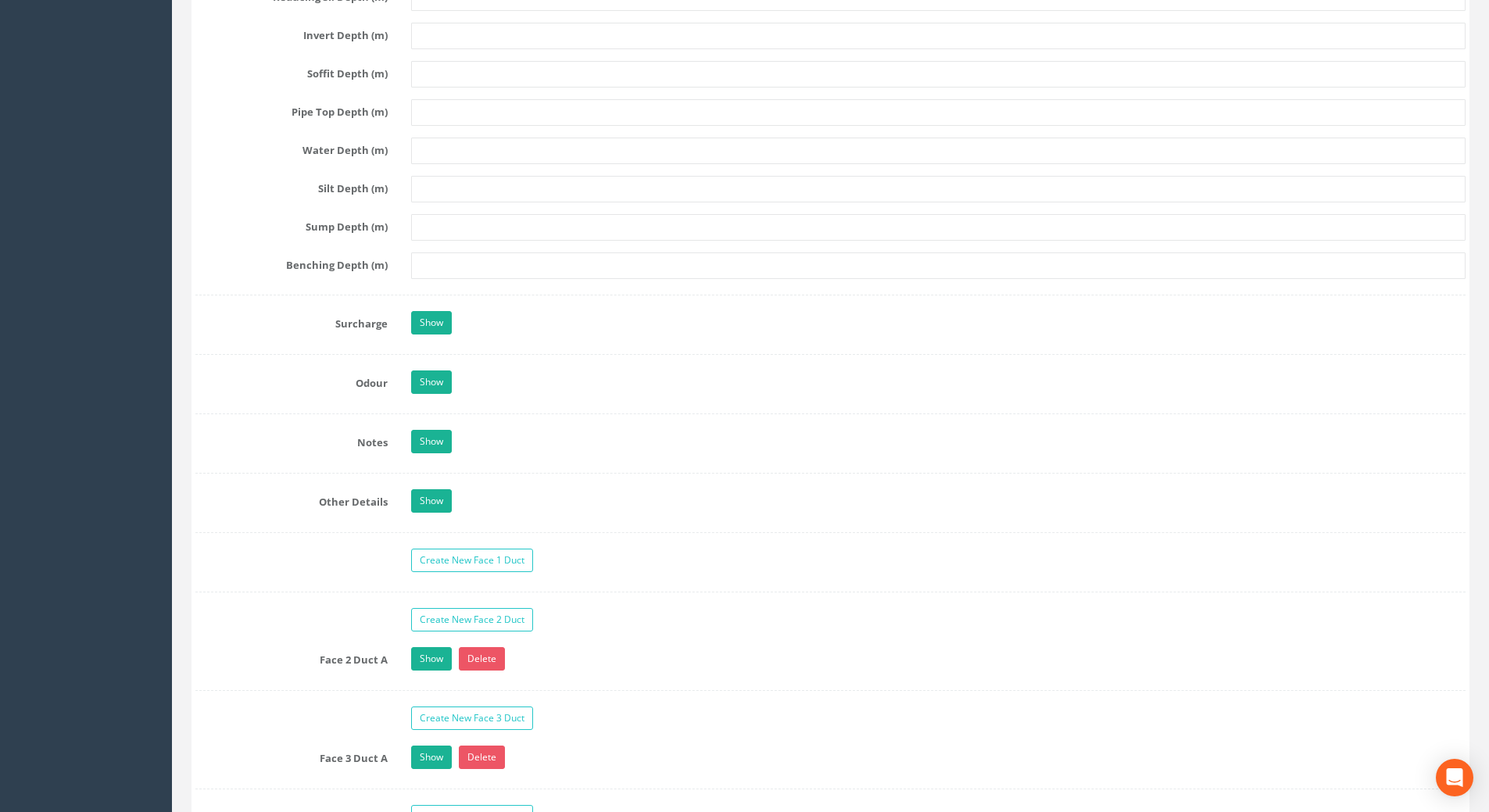
scroll to position [2344, 0]
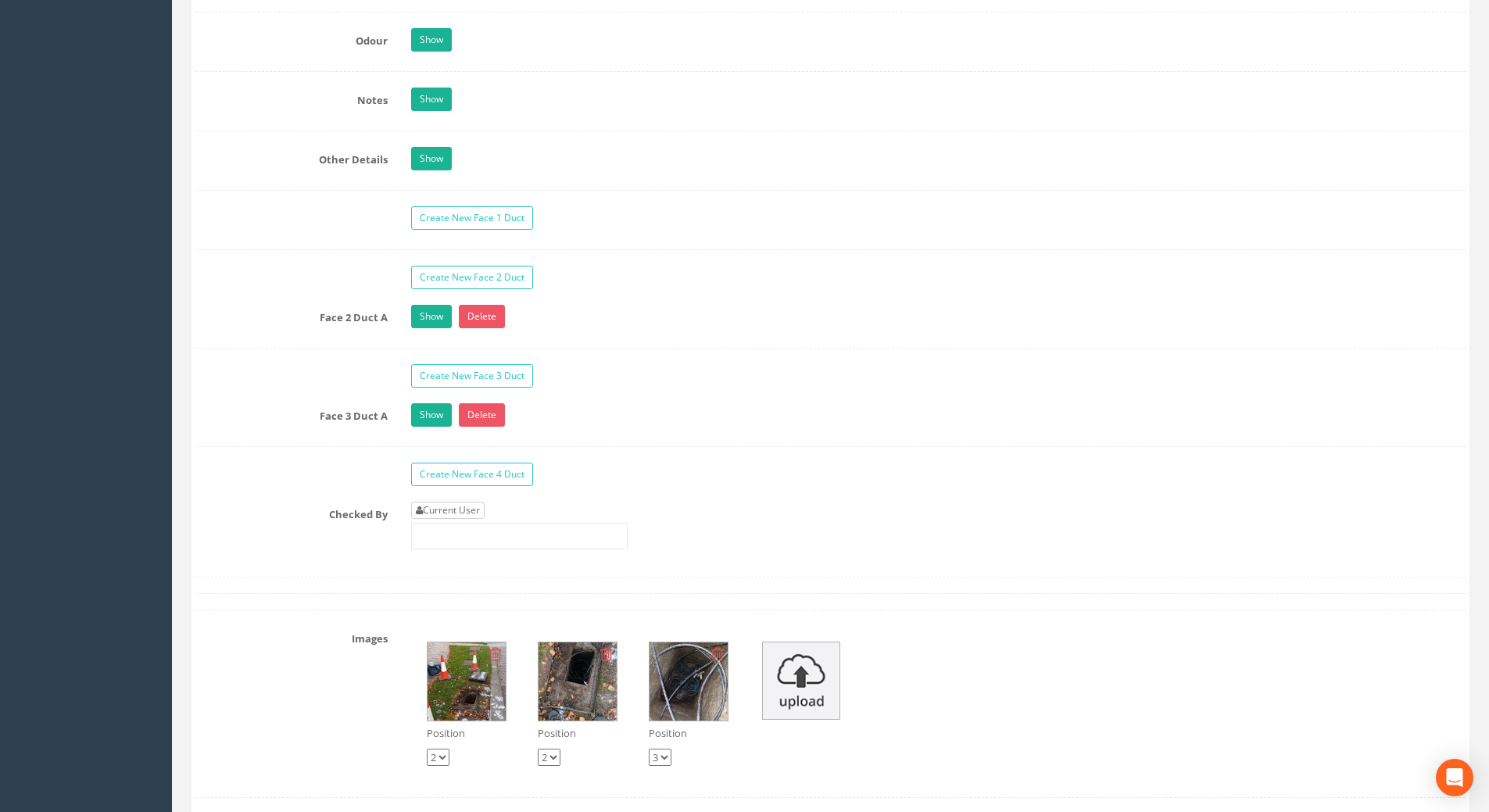
type input "75.61"
click at [467, 519] on div "Current User" at bounding box center [519, 526] width 216 height 48
click at [471, 510] on link "Current User" at bounding box center [447, 510] width 73 height 17
type input "[PERSON_NAME]"
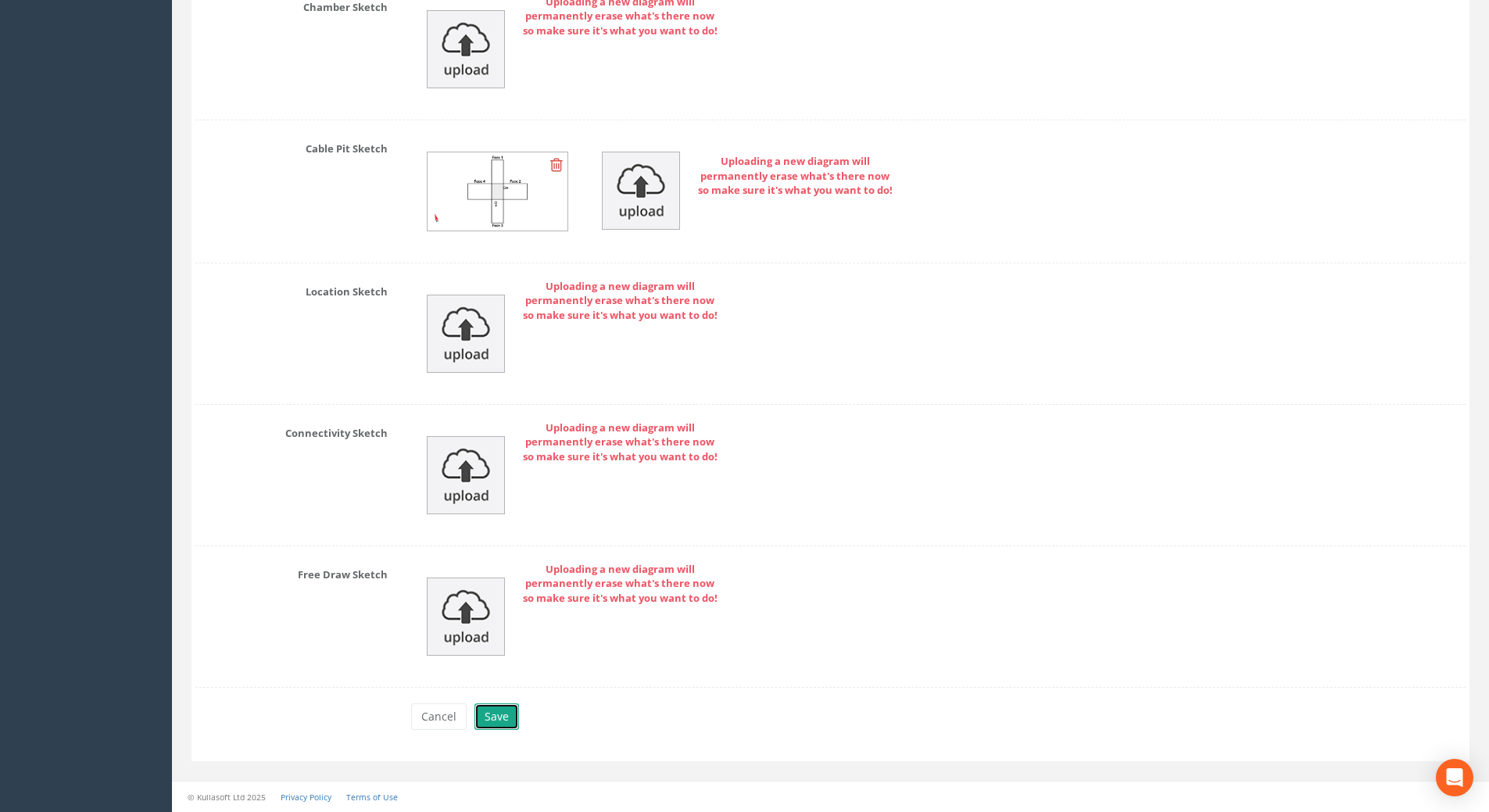
click at [490, 716] on button "Save" at bounding box center [497, 716] width 44 height 26
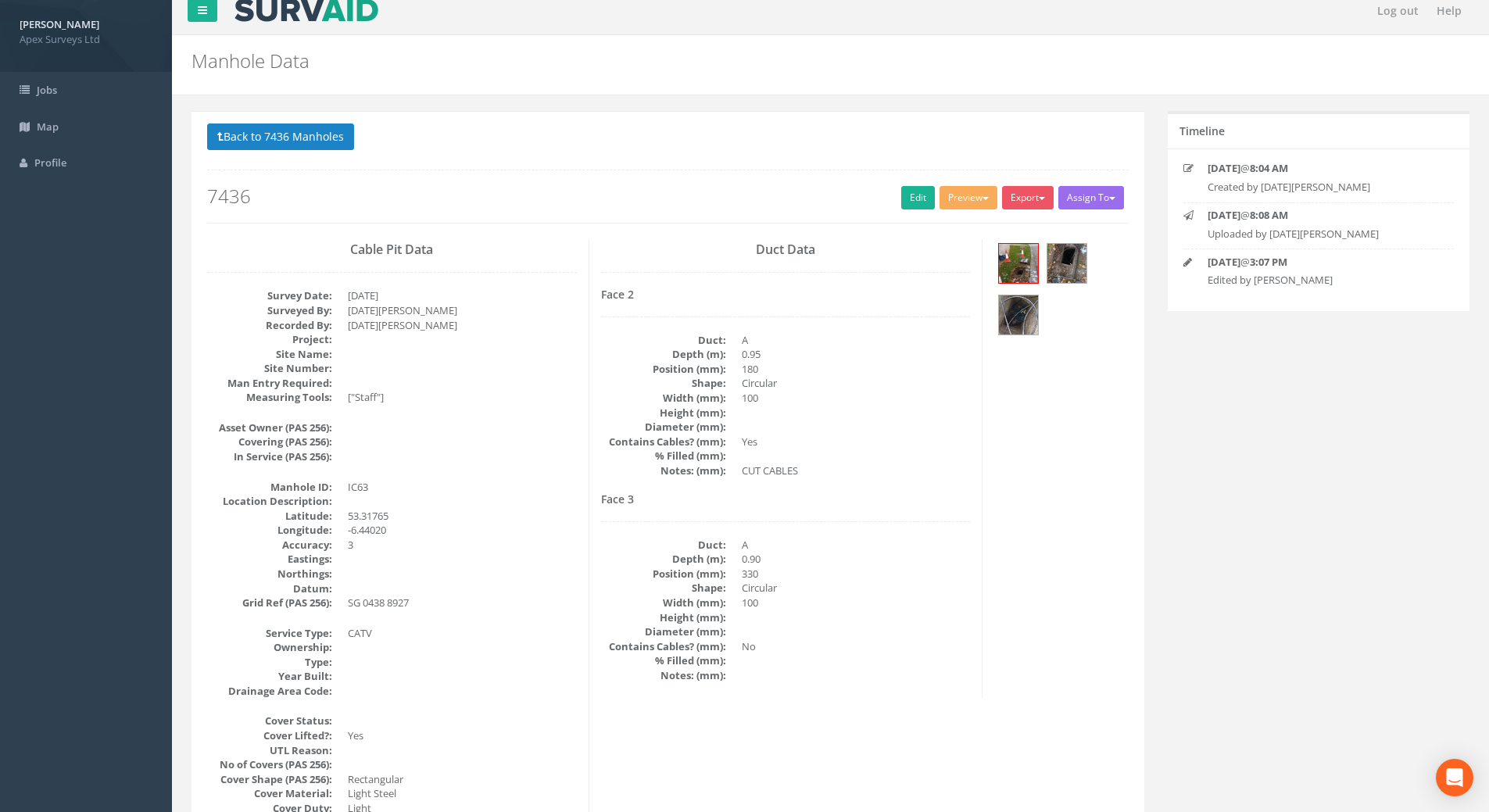
scroll to position [0, 0]
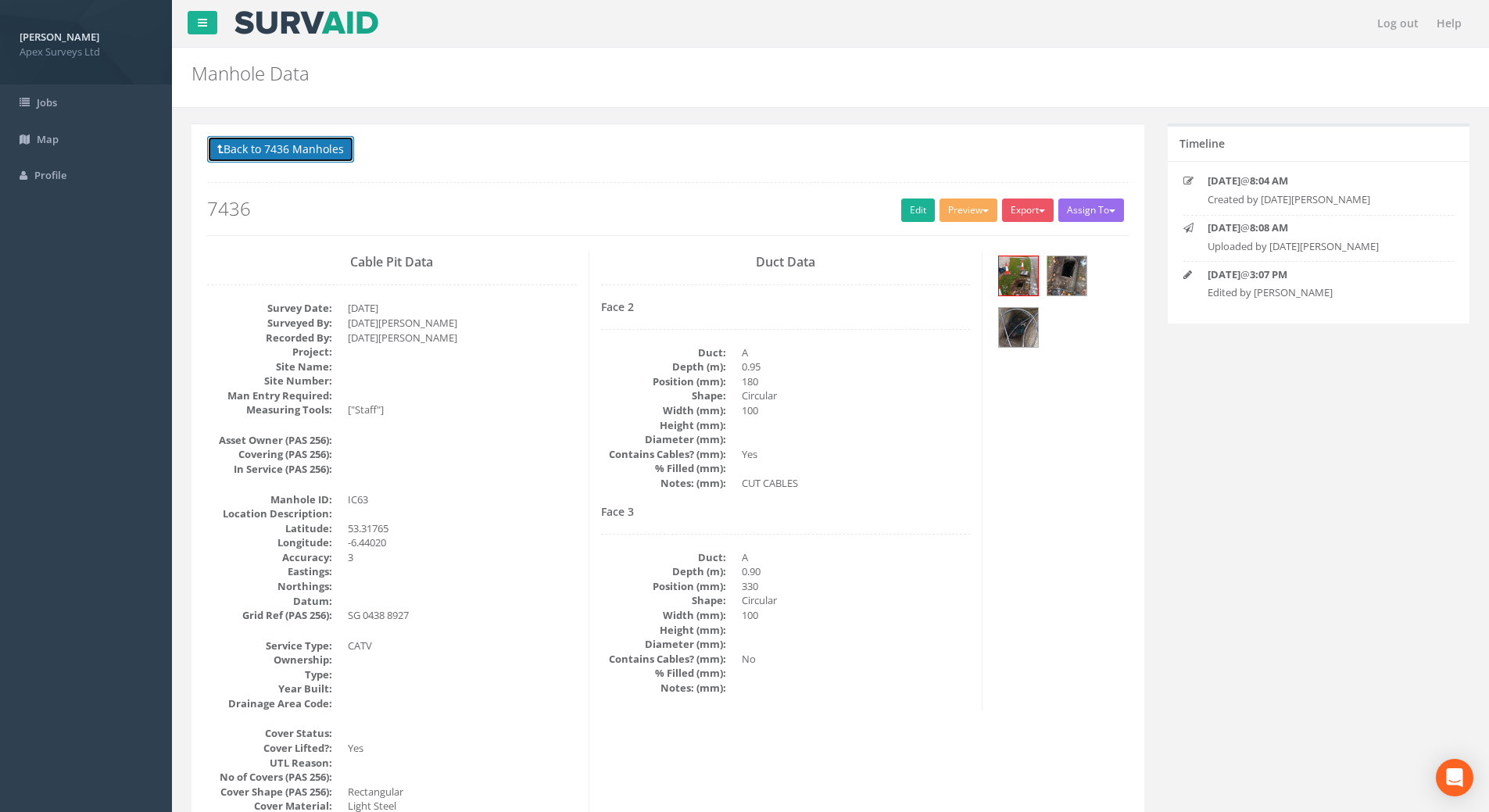
click at [273, 147] on button "Back to 7436 Manholes" at bounding box center [280, 149] width 147 height 26
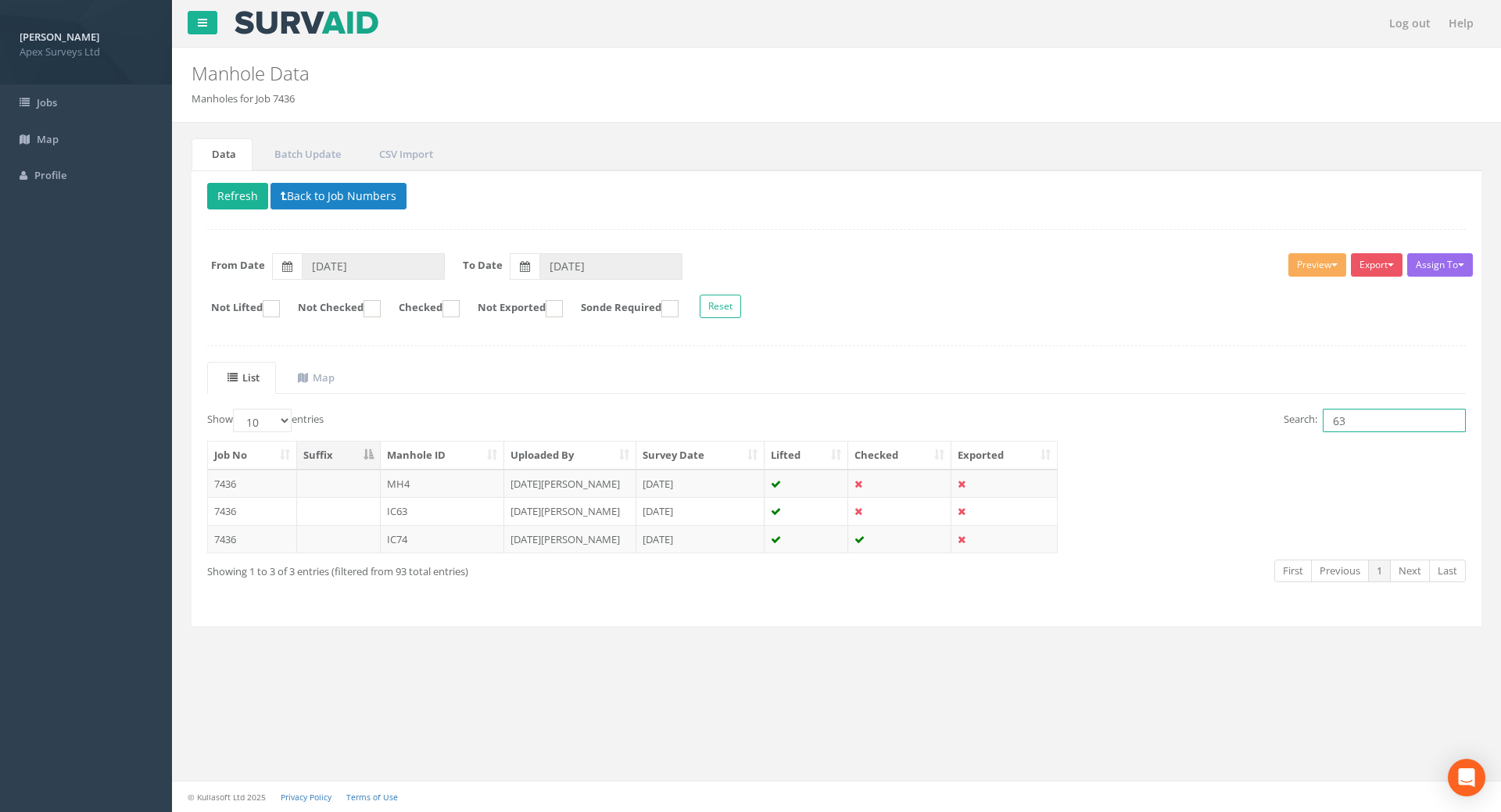
click at [1089, 417] on input "63" at bounding box center [1394, 421] width 143 height 24
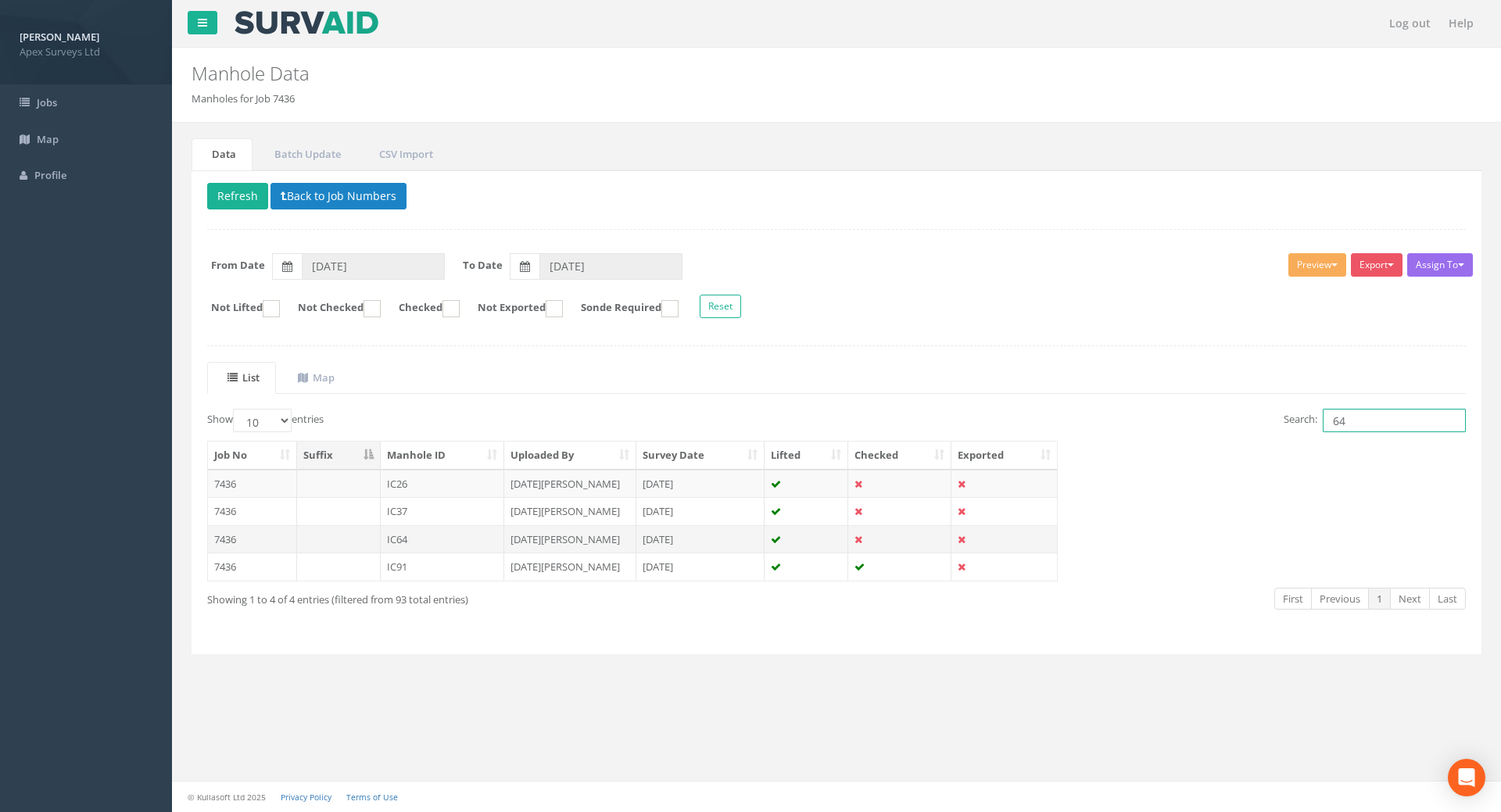
type input "64"
click at [229, 544] on td "7436" at bounding box center [252, 538] width 89 height 28
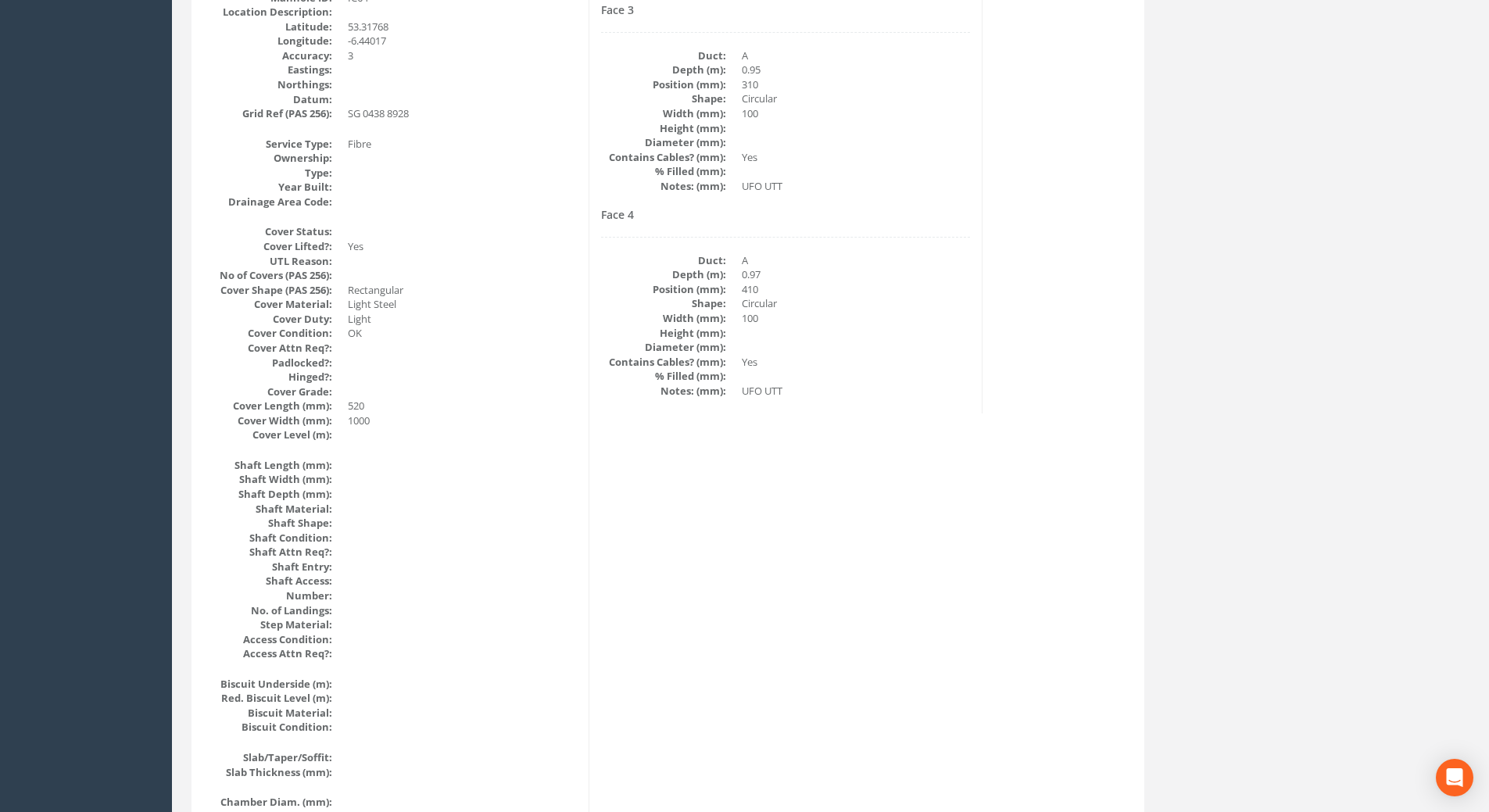
scroll to position [192, 0]
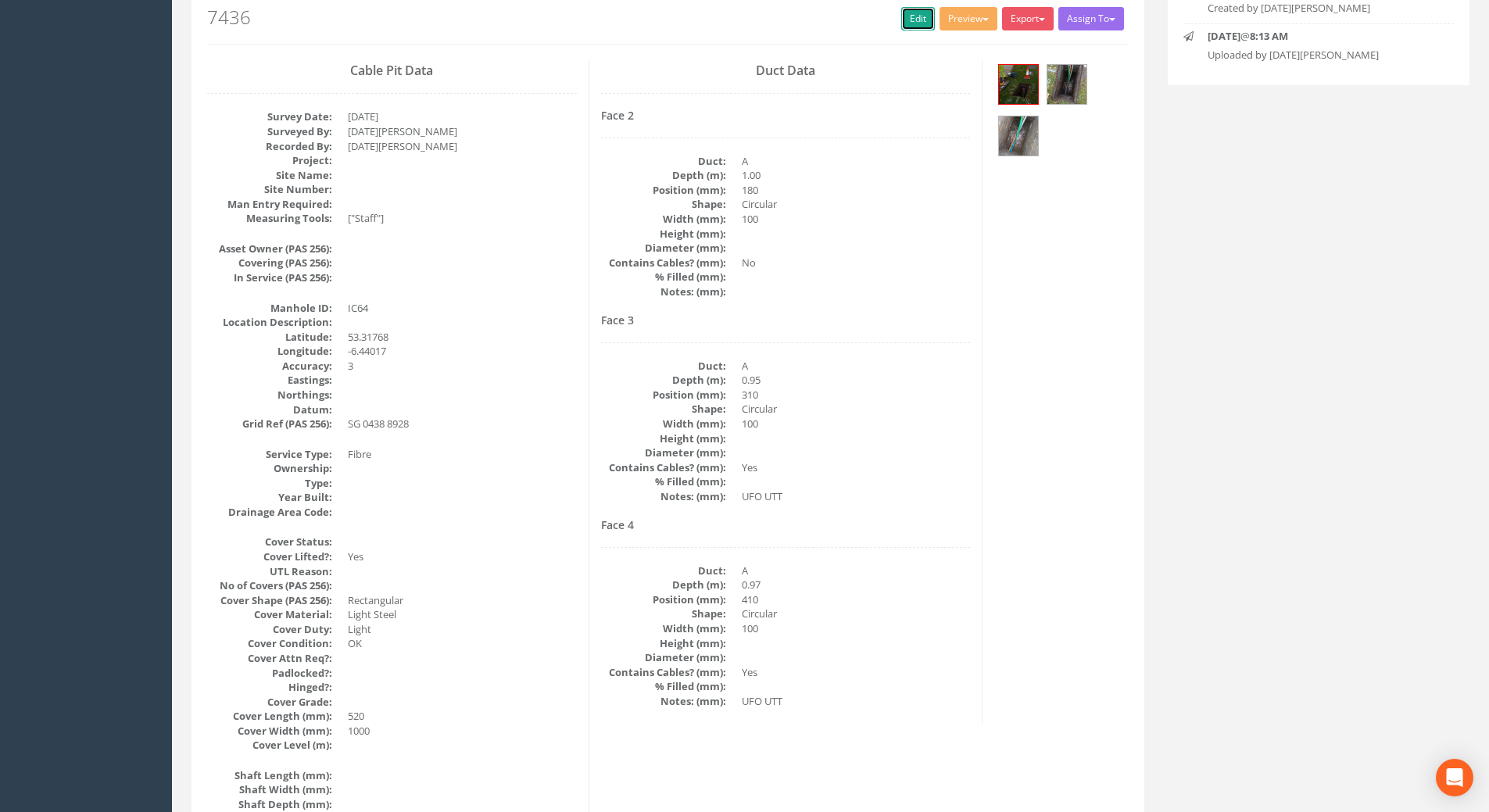
click at [903, 23] on link "Edit" at bounding box center [917, 19] width 33 height 24
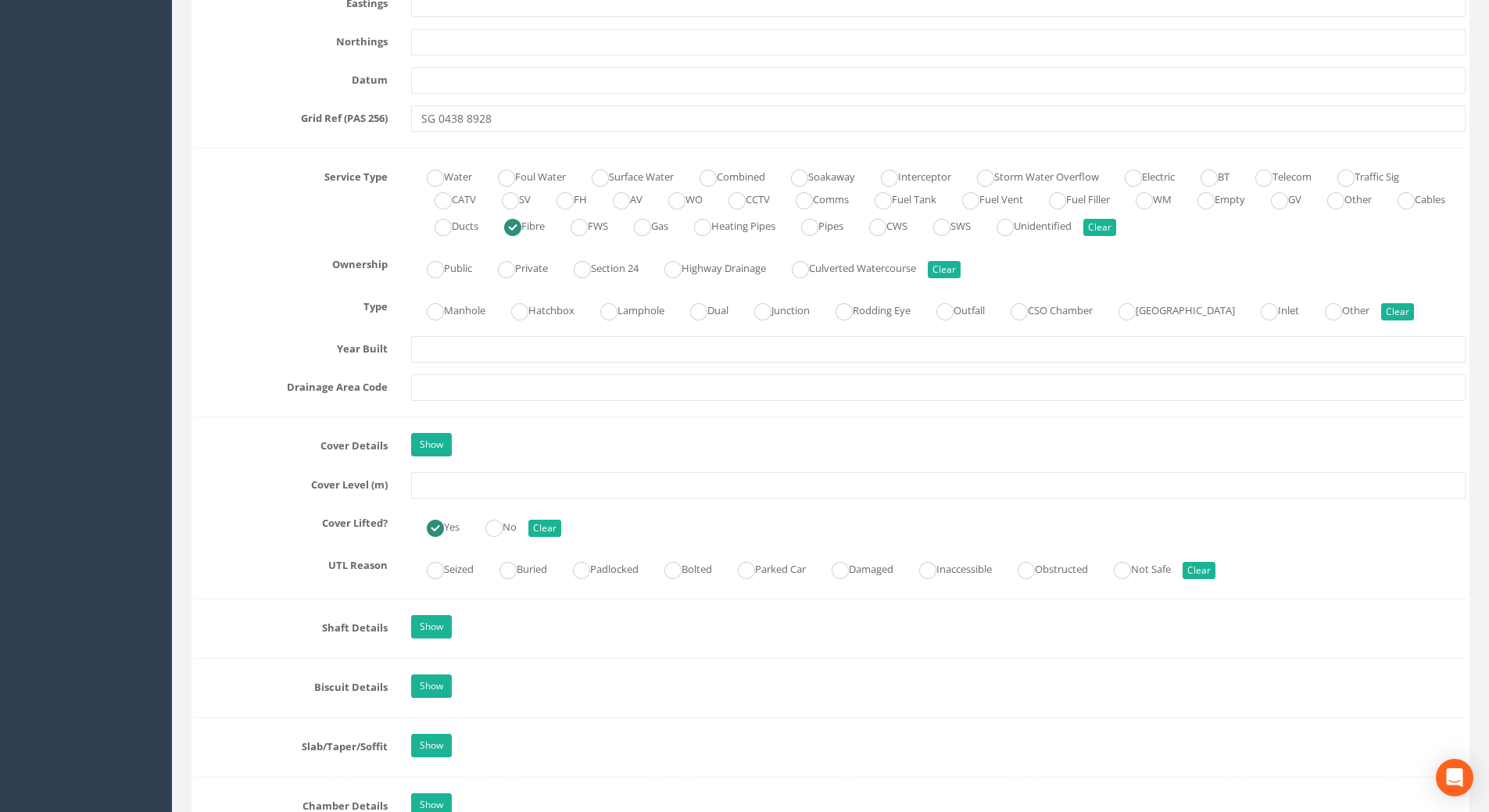
scroll to position [973, 0]
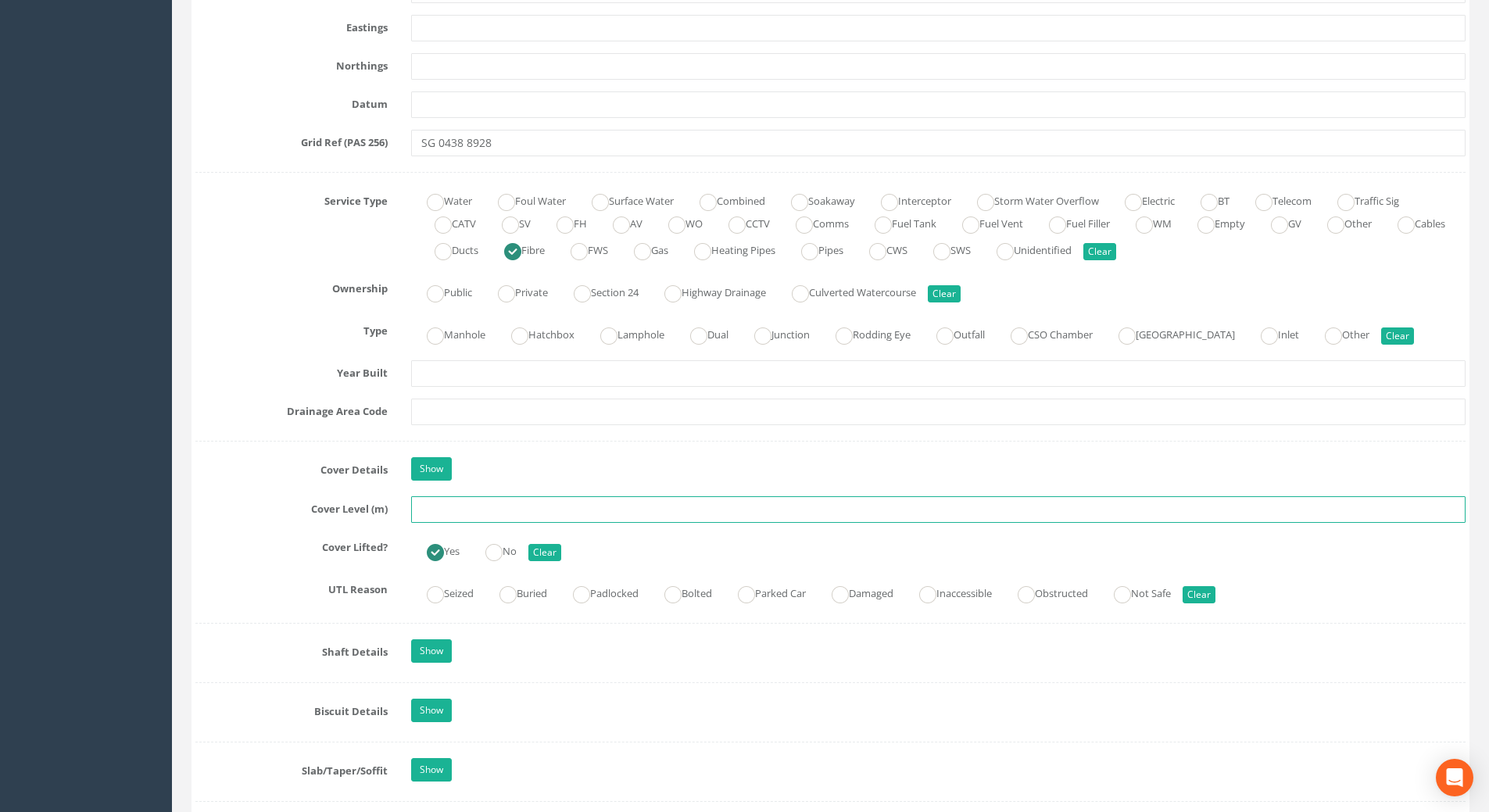
click at [438, 513] on input "text" at bounding box center [938, 509] width 1054 height 26
type input "75.66"
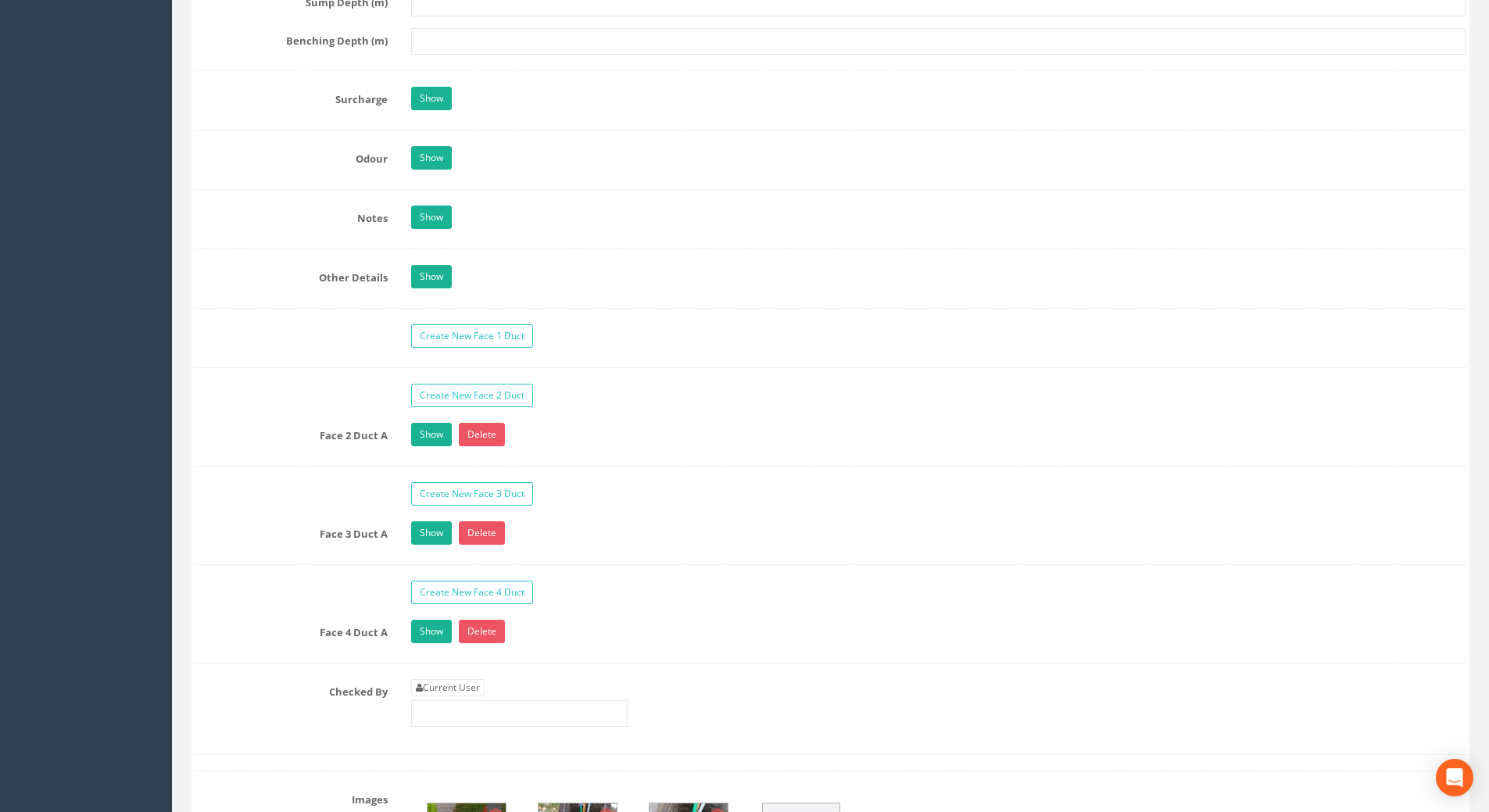
scroll to position [2301, 0]
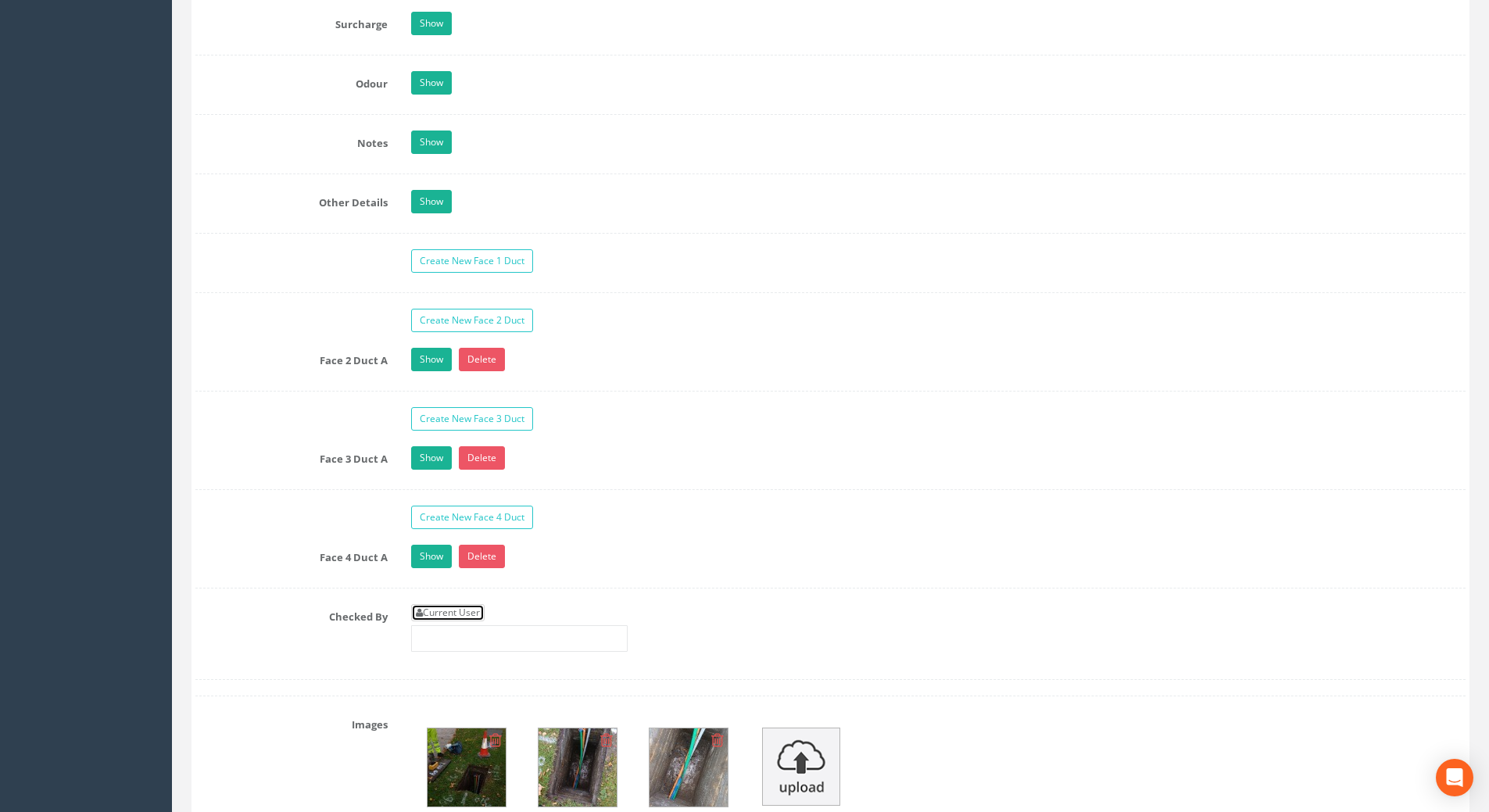
click at [442, 610] on link "Current User" at bounding box center [447, 613] width 73 height 17
type input "[PERSON_NAME]"
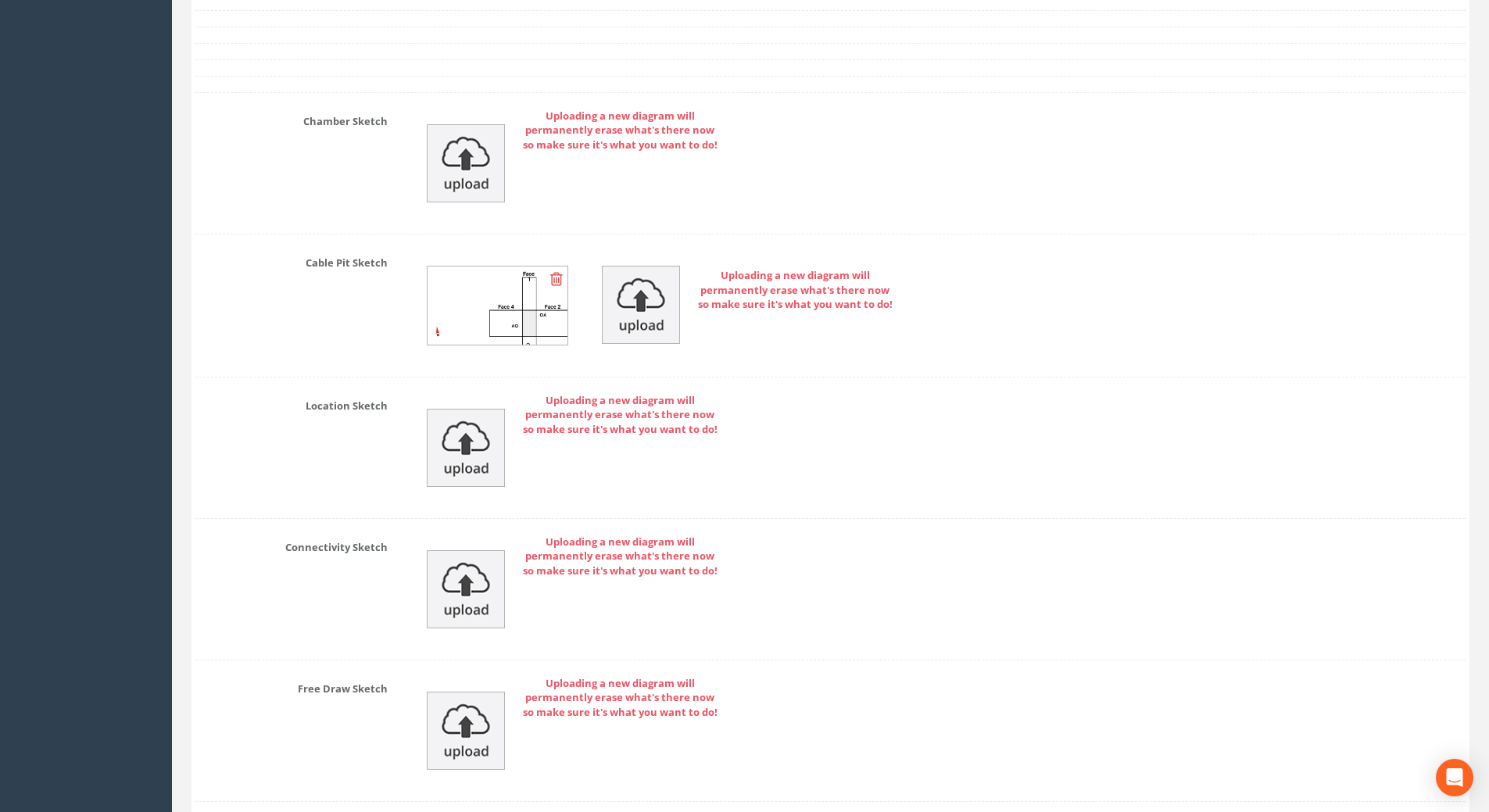
scroll to position [3419, 0]
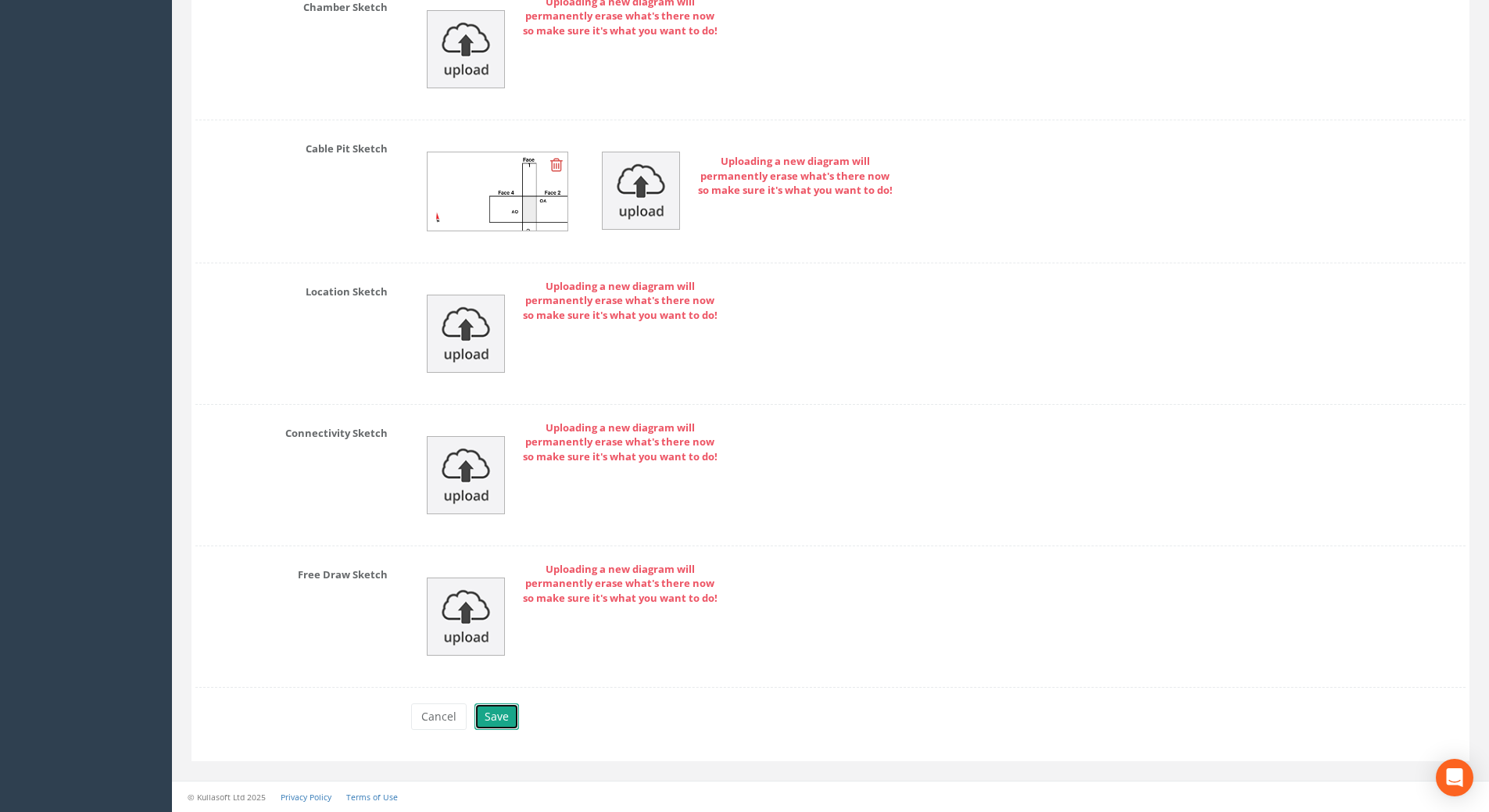
click at [487, 715] on button "Save" at bounding box center [497, 716] width 44 height 26
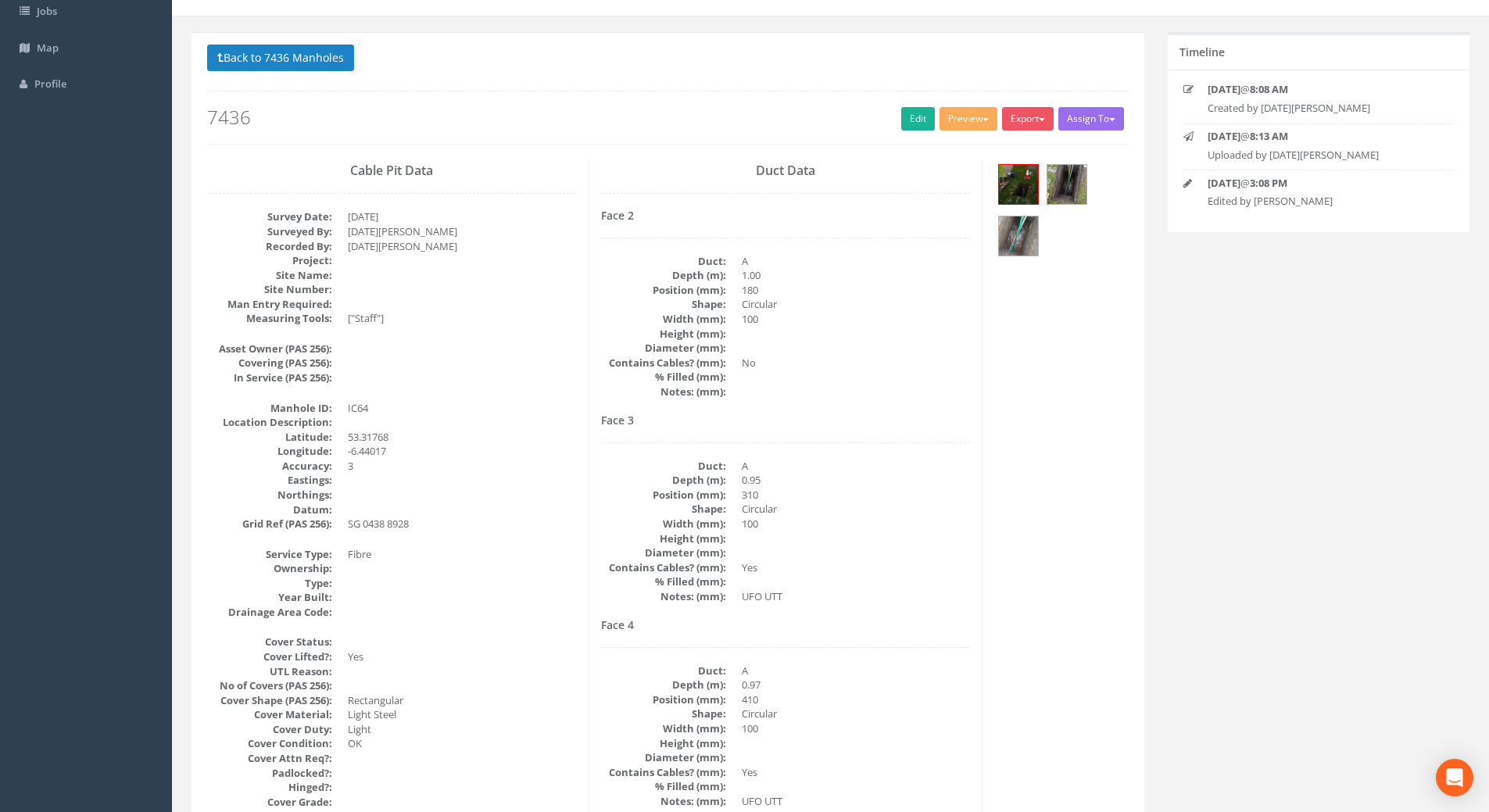
scroll to position [0, 0]
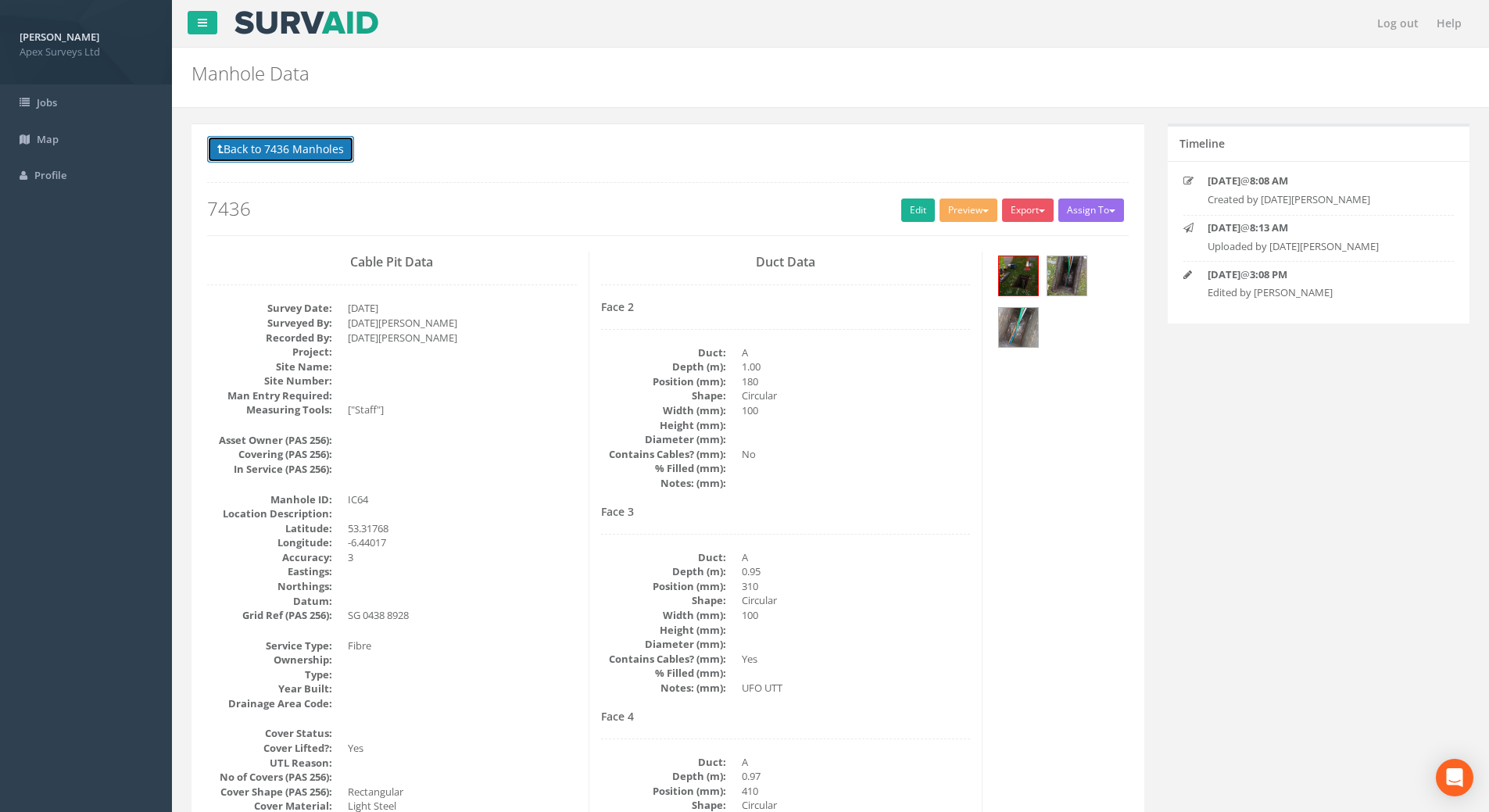
click at [286, 146] on button "Back to 7436 Manholes" at bounding box center [280, 149] width 147 height 26
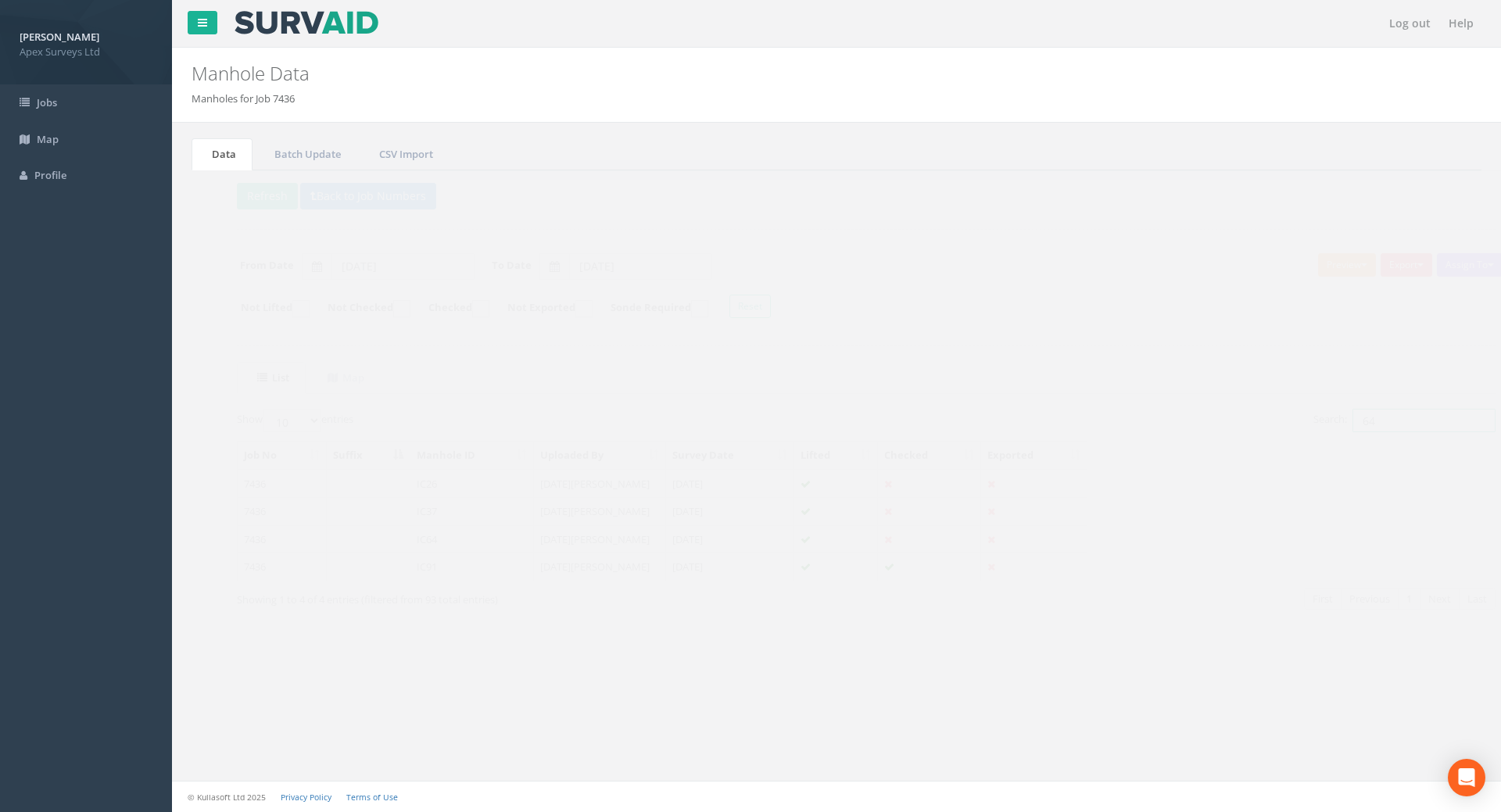
click at [1089, 418] on input "64" at bounding box center [1394, 421] width 143 height 24
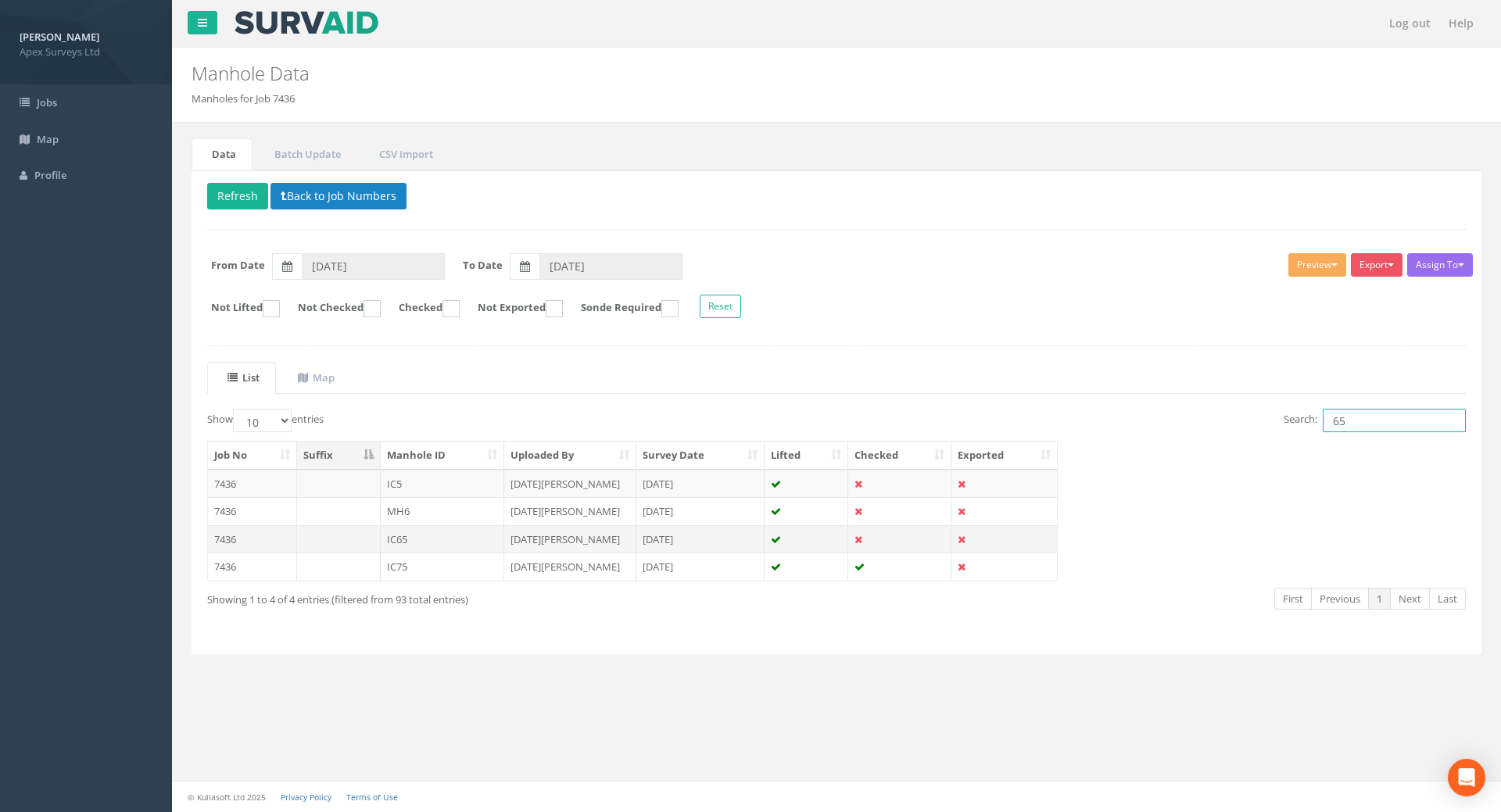
type input "65"
click at [233, 541] on td "7436" at bounding box center [252, 538] width 89 height 28
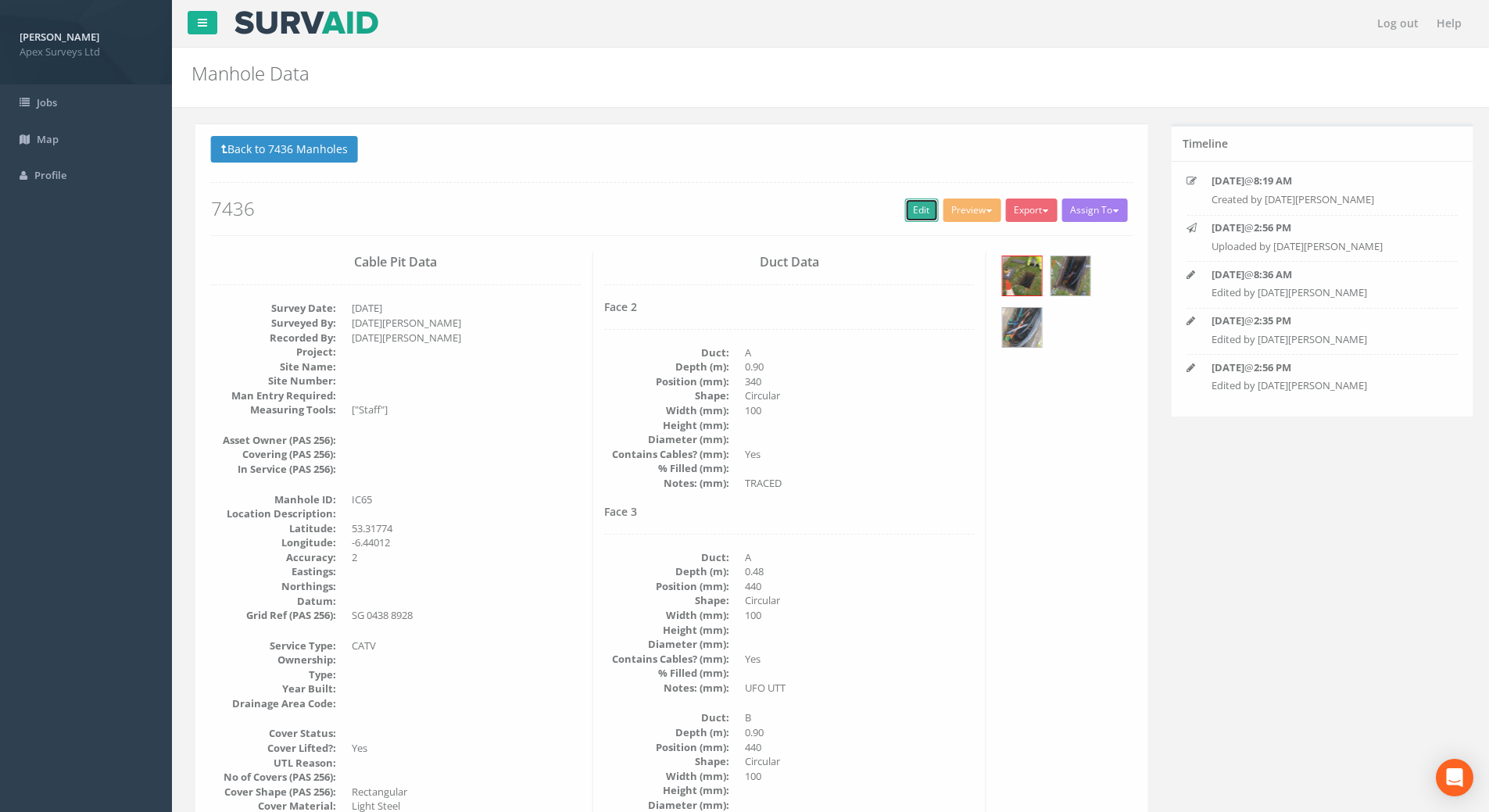
click at [915, 211] on link "Edit" at bounding box center [917, 210] width 33 height 24
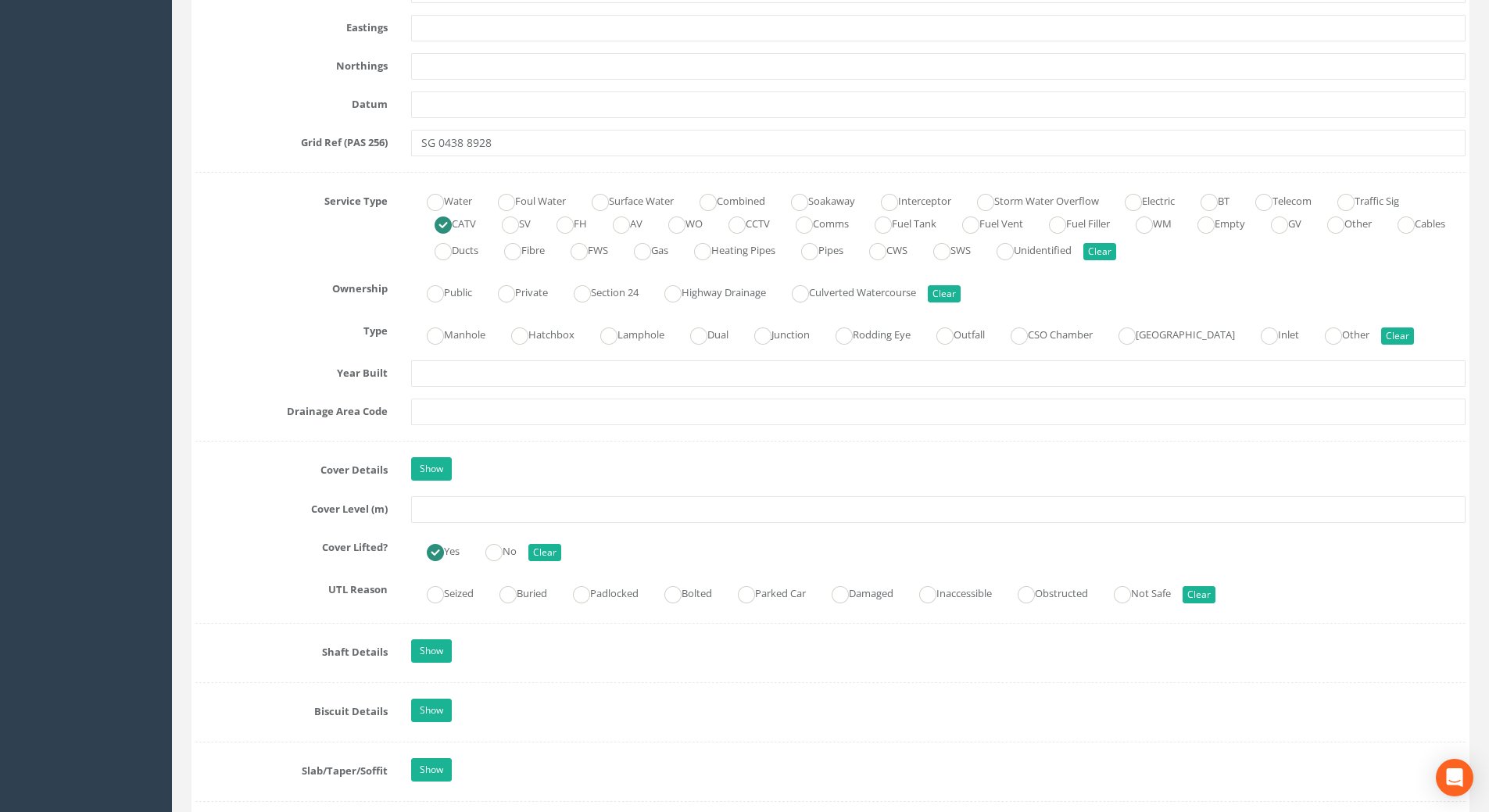
scroll to position [1094, 0]
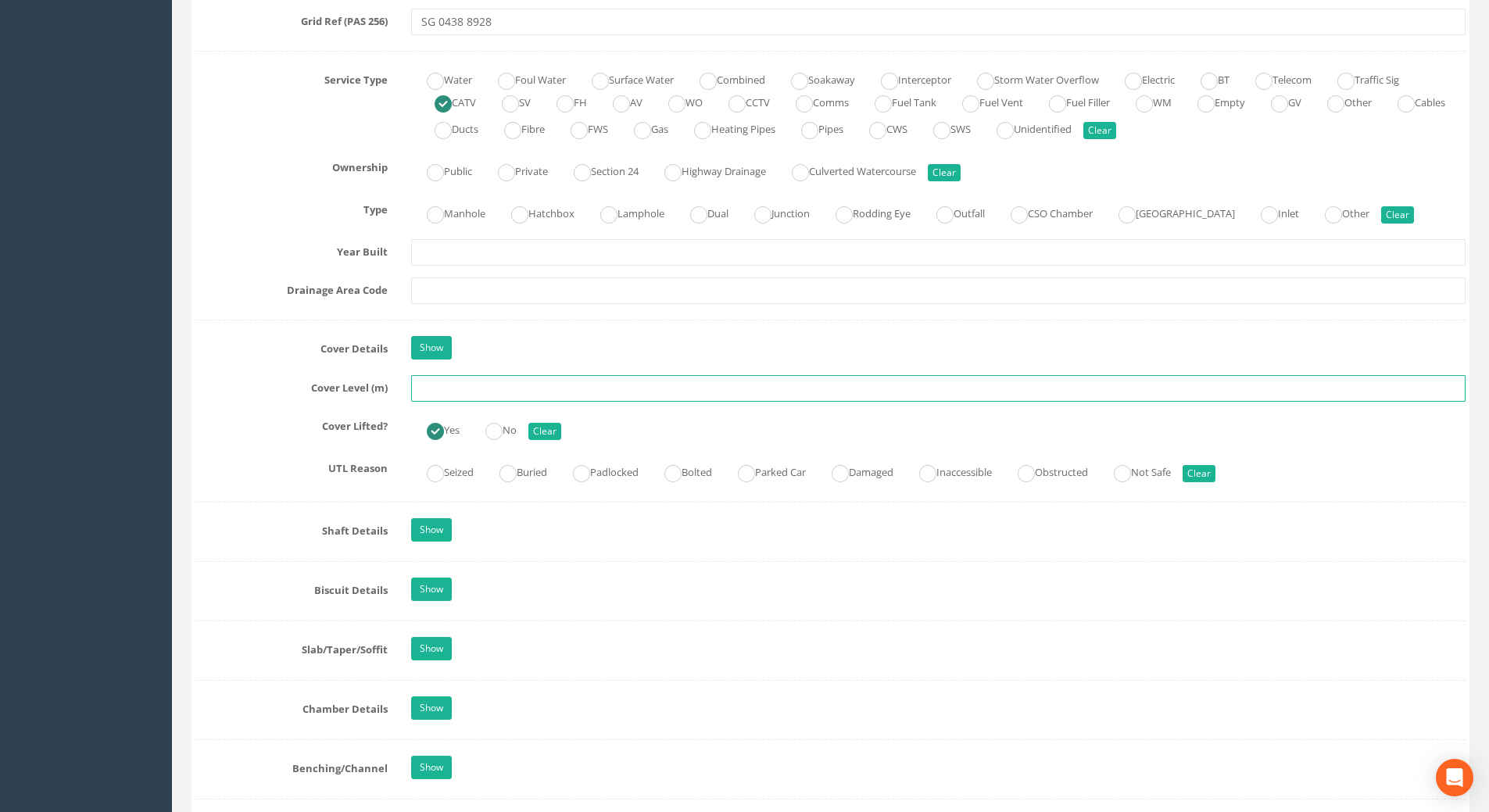
click at [438, 389] on input "text" at bounding box center [938, 388] width 1054 height 26
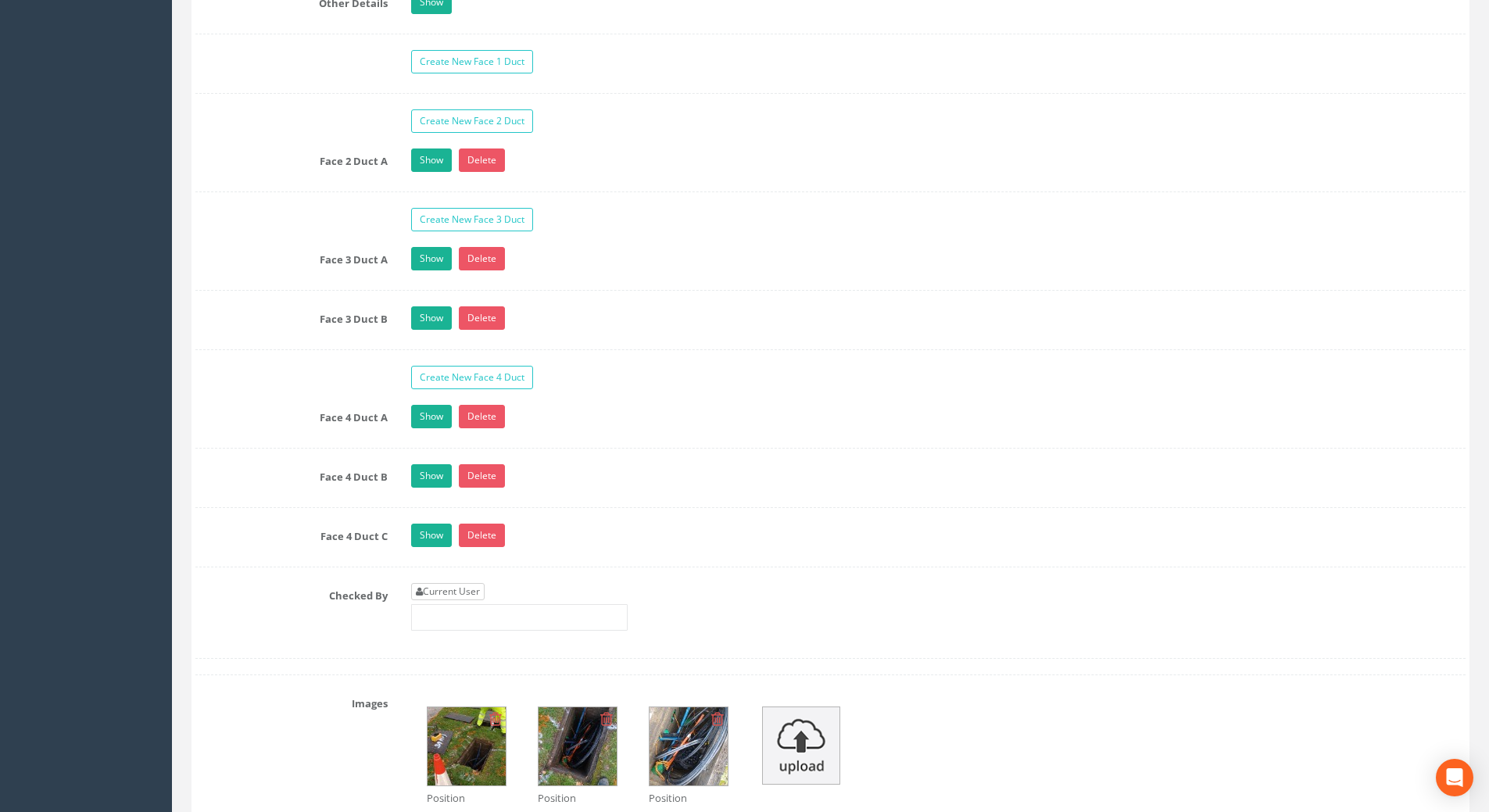
type input "75.65"
click at [433, 593] on link "Current User" at bounding box center [447, 591] width 73 height 17
type input "[PERSON_NAME]"
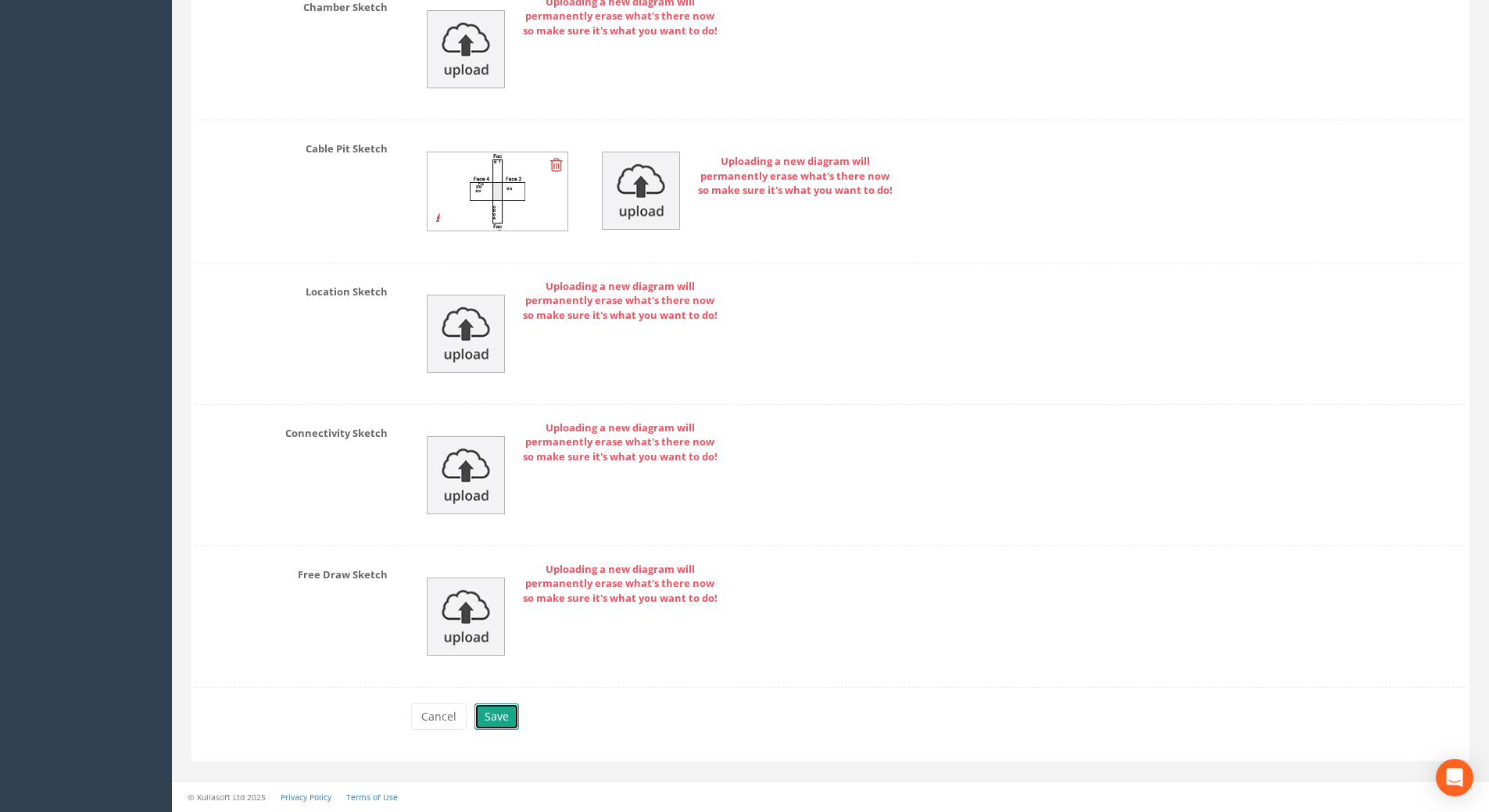
click at [486, 721] on button "Save" at bounding box center [497, 716] width 44 height 26
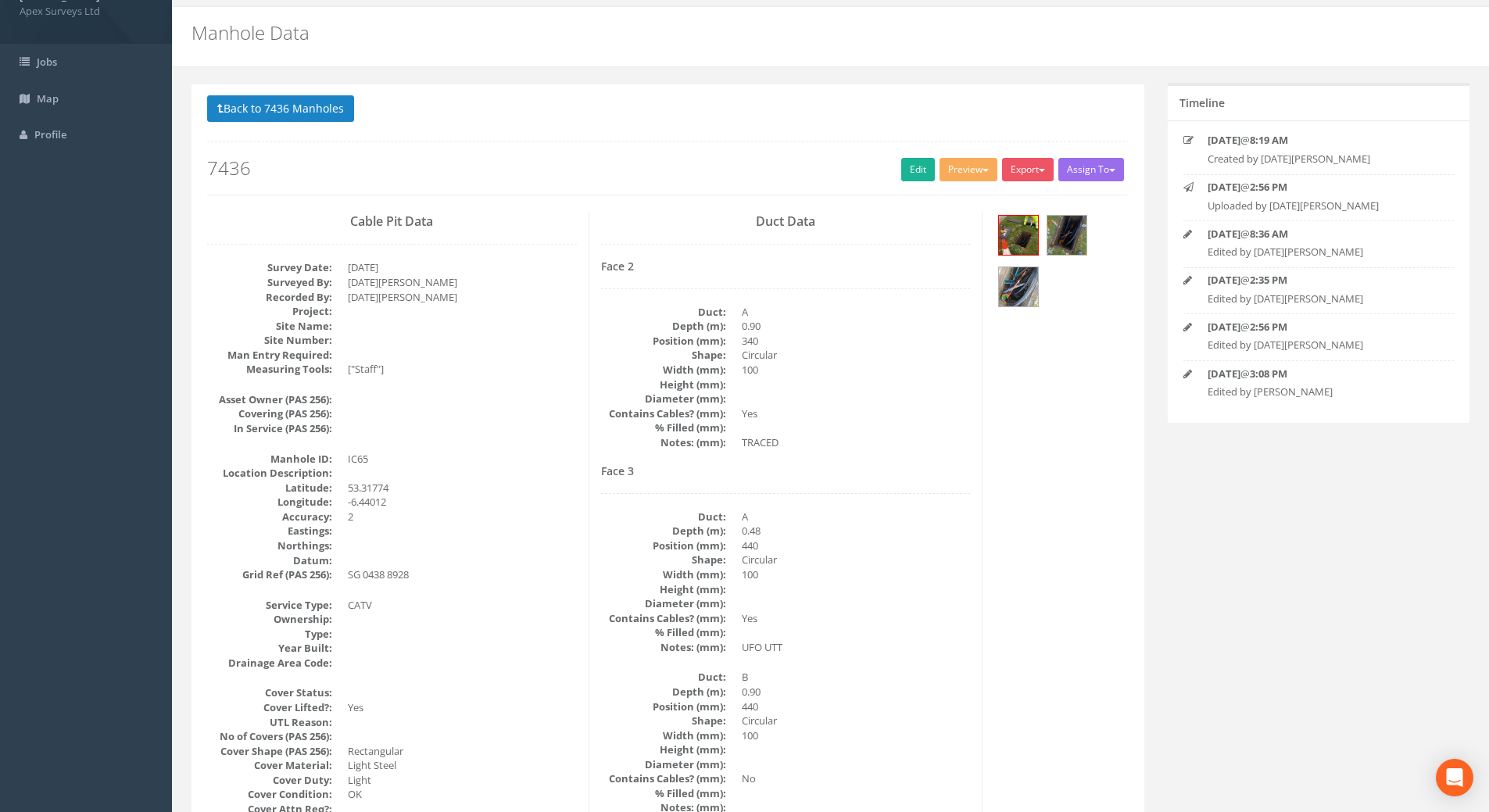
scroll to position [0, 0]
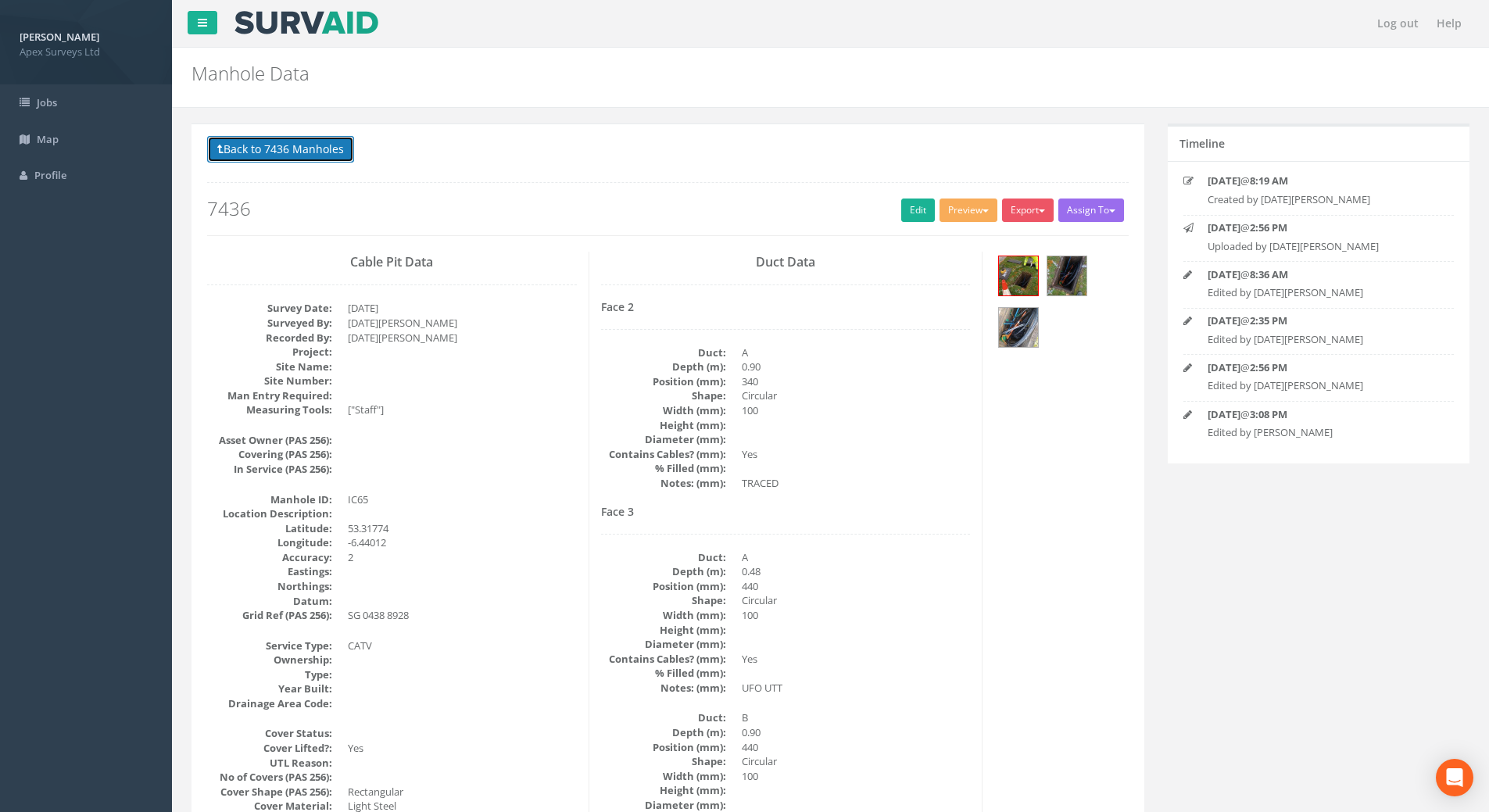
click at [284, 146] on button "Back to 7436 Manholes" at bounding box center [280, 149] width 147 height 26
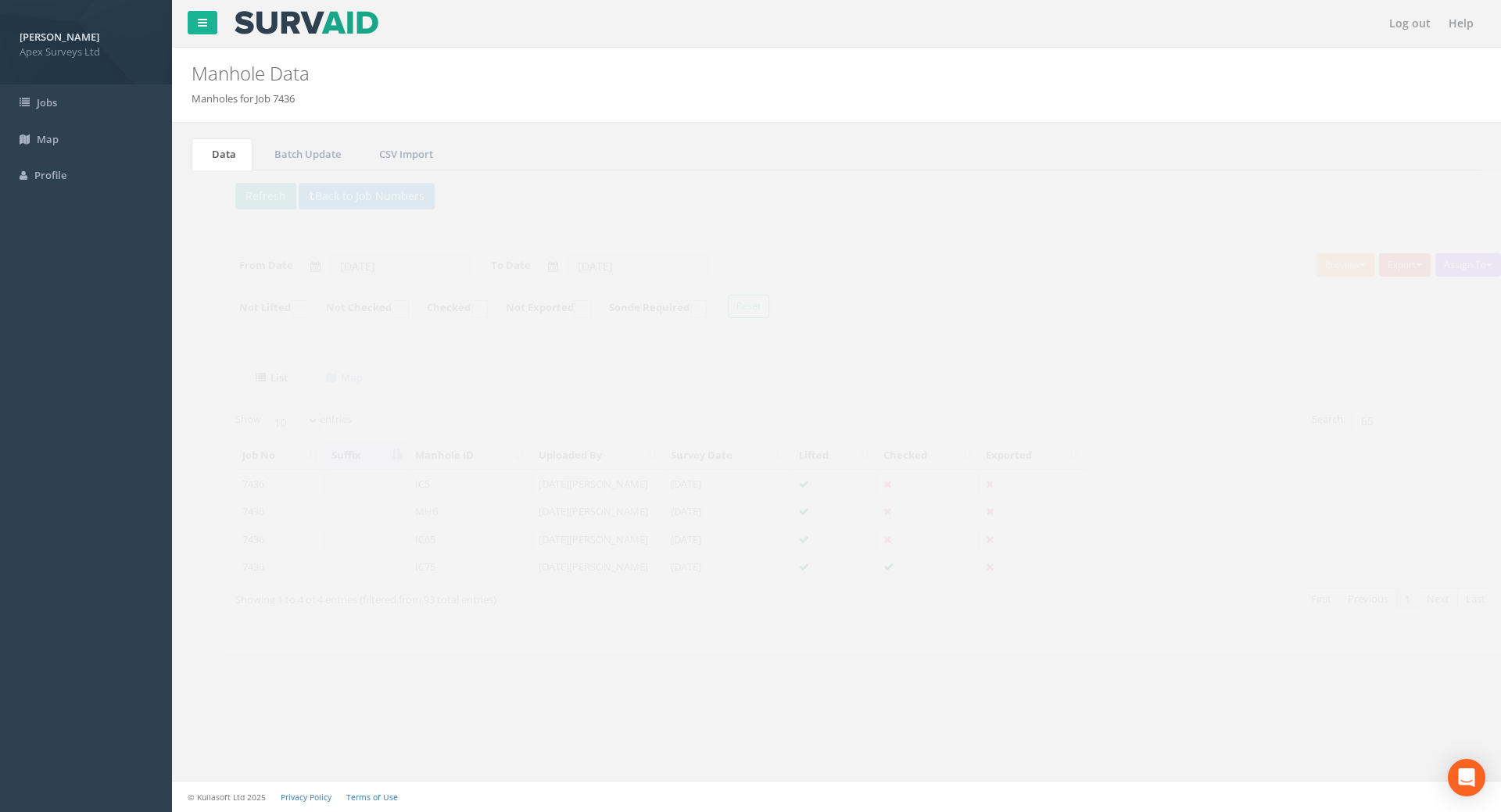
click at [1089, 434] on div "Search: 65" at bounding box center [1157, 423] width 617 height 27
click at [1089, 423] on input "65" at bounding box center [1394, 421] width 143 height 24
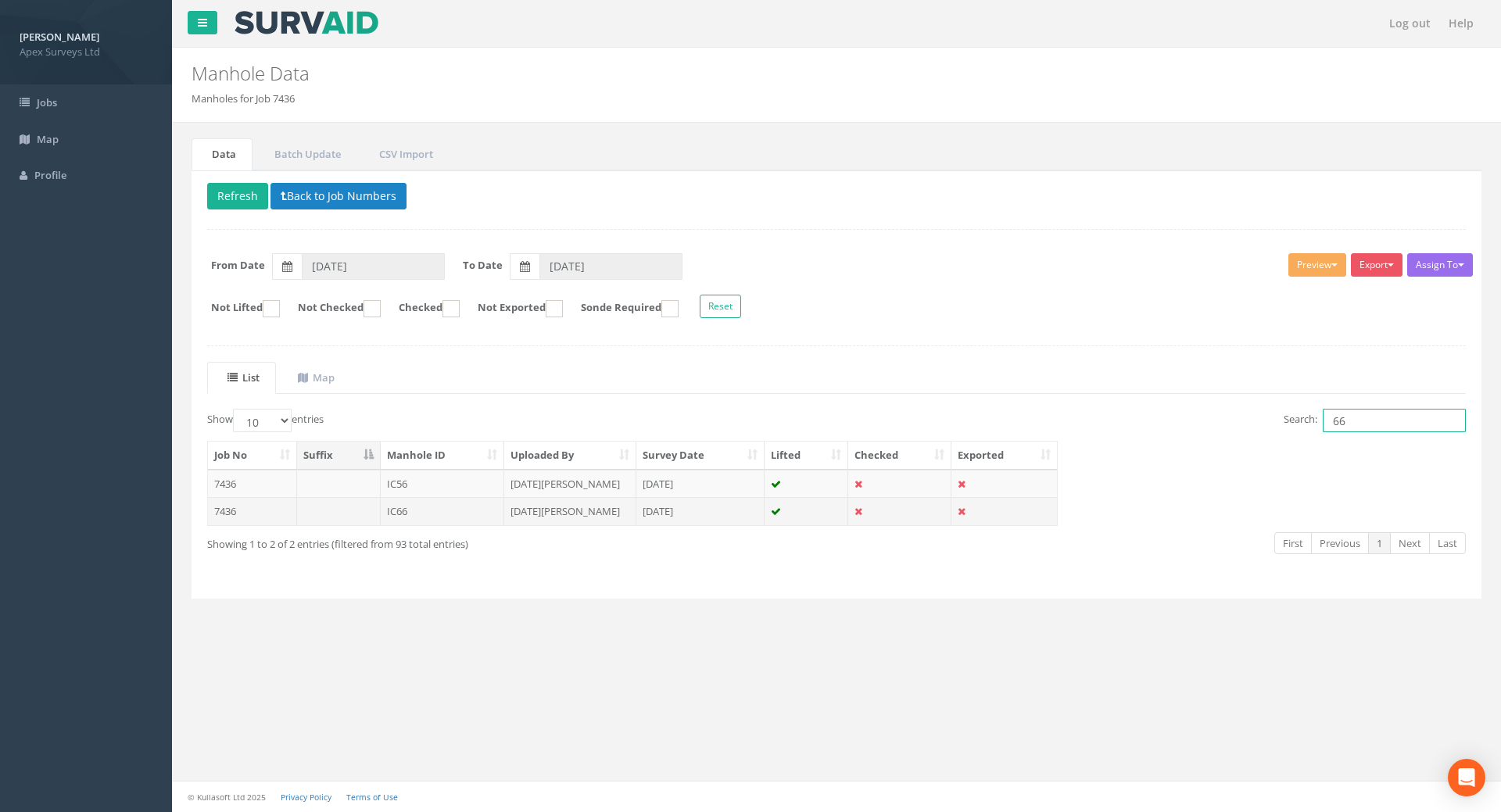
type input "66"
click at [227, 509] on td "7436" at bounding box center [252, 510] width 89 height 28
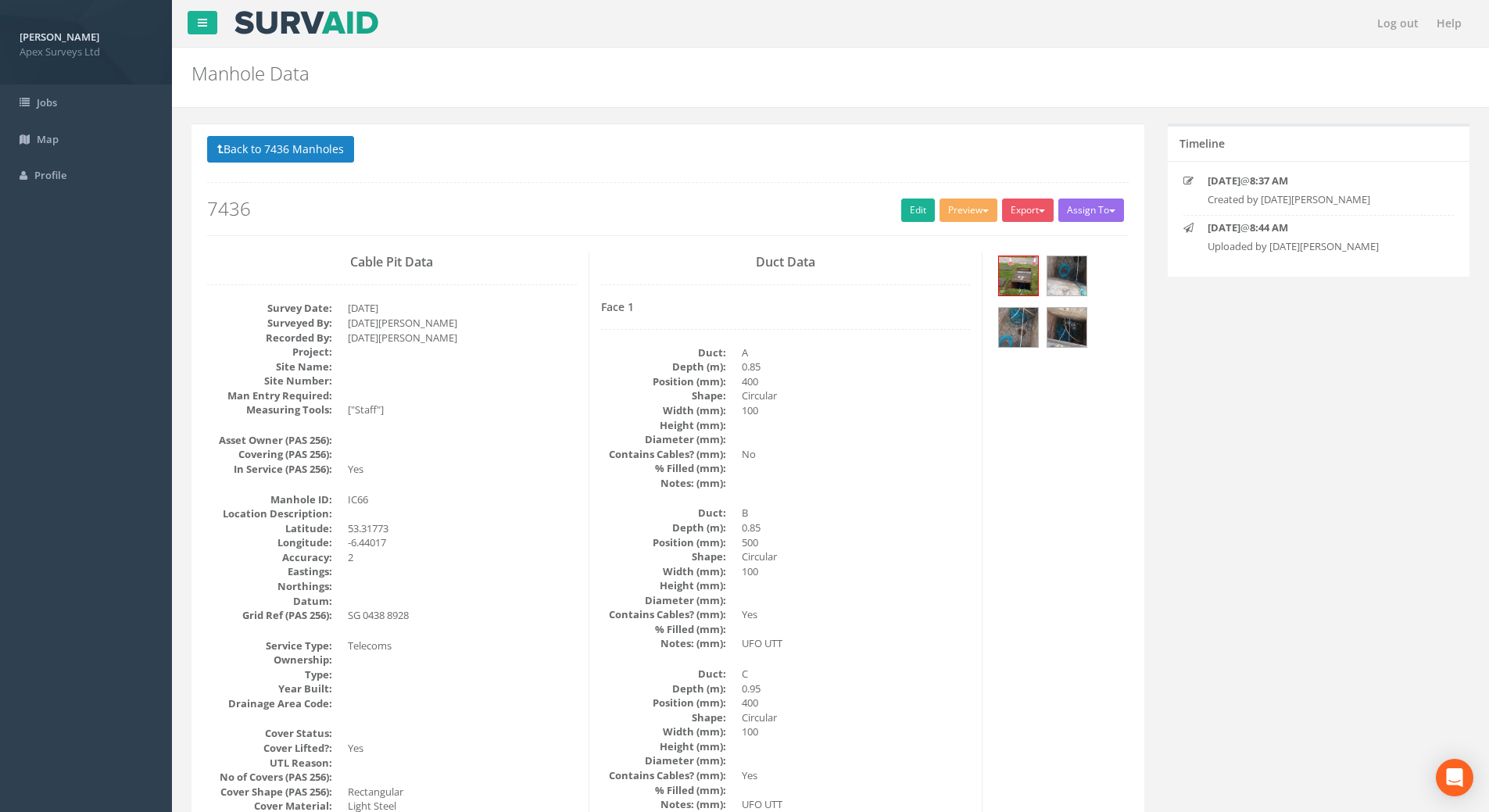
click at [911, 198] on div "Back to 7436 Manholes Back to Map Assign To No Companies Added Export Heathrow …" at bounding box center [667, 186] width 921 height 99
click at [906, 205] on link "Edit" at bounding box center [917, 210] width 33 height 24
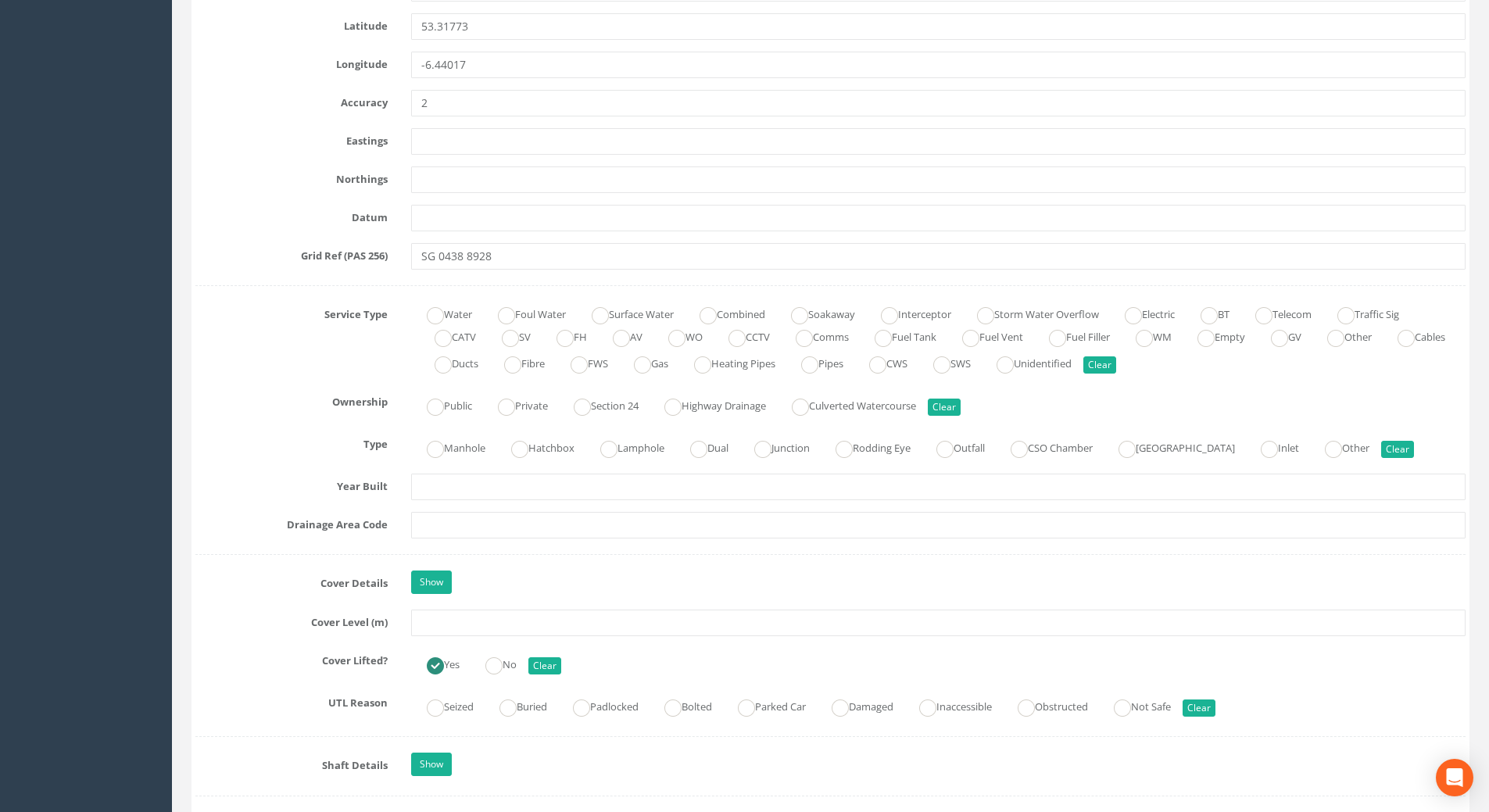
scroll to position [937, 0]
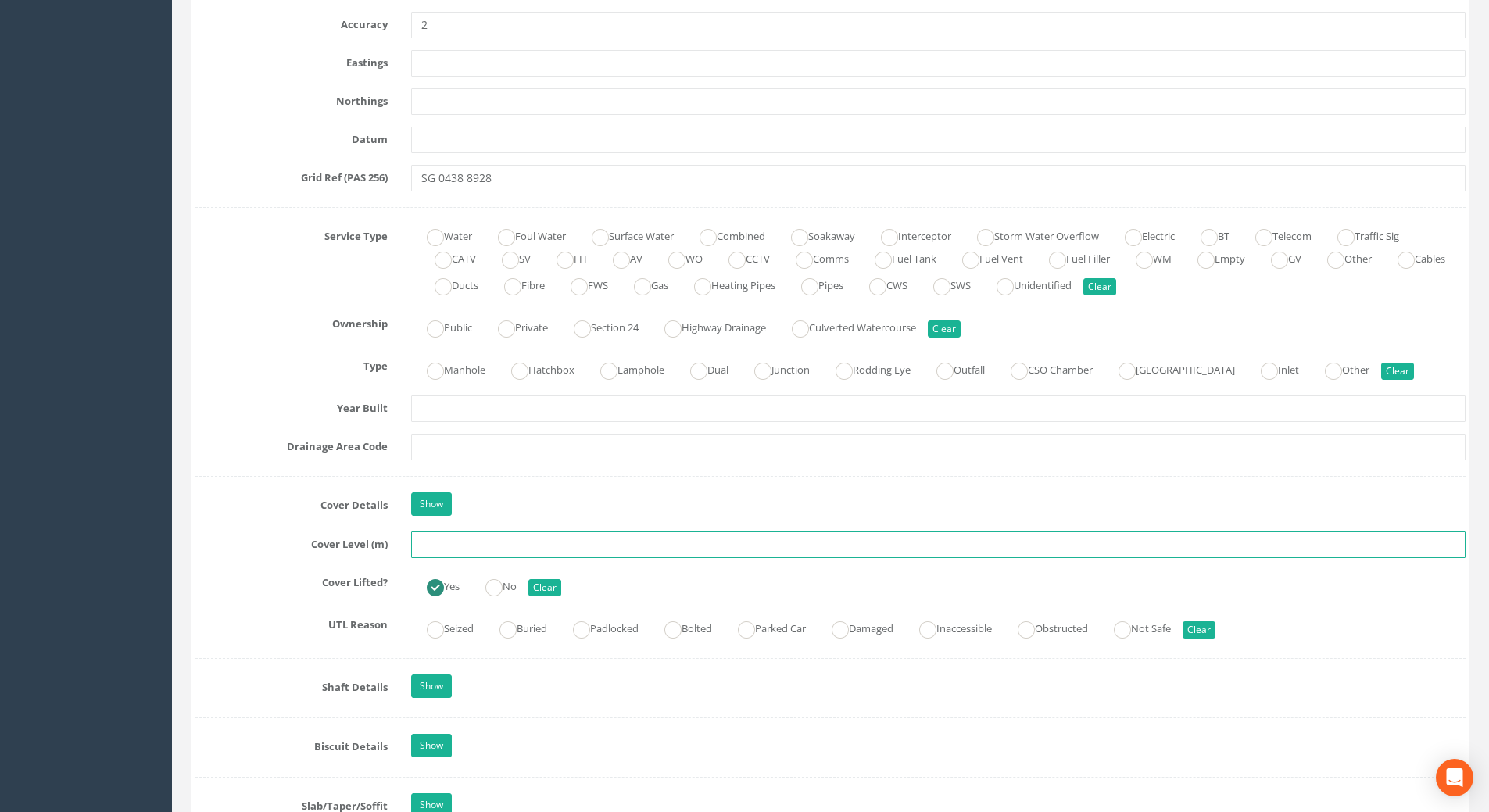
click at [459, 549] on input "text" at bounding box center [938, 544] width 1054 height 26
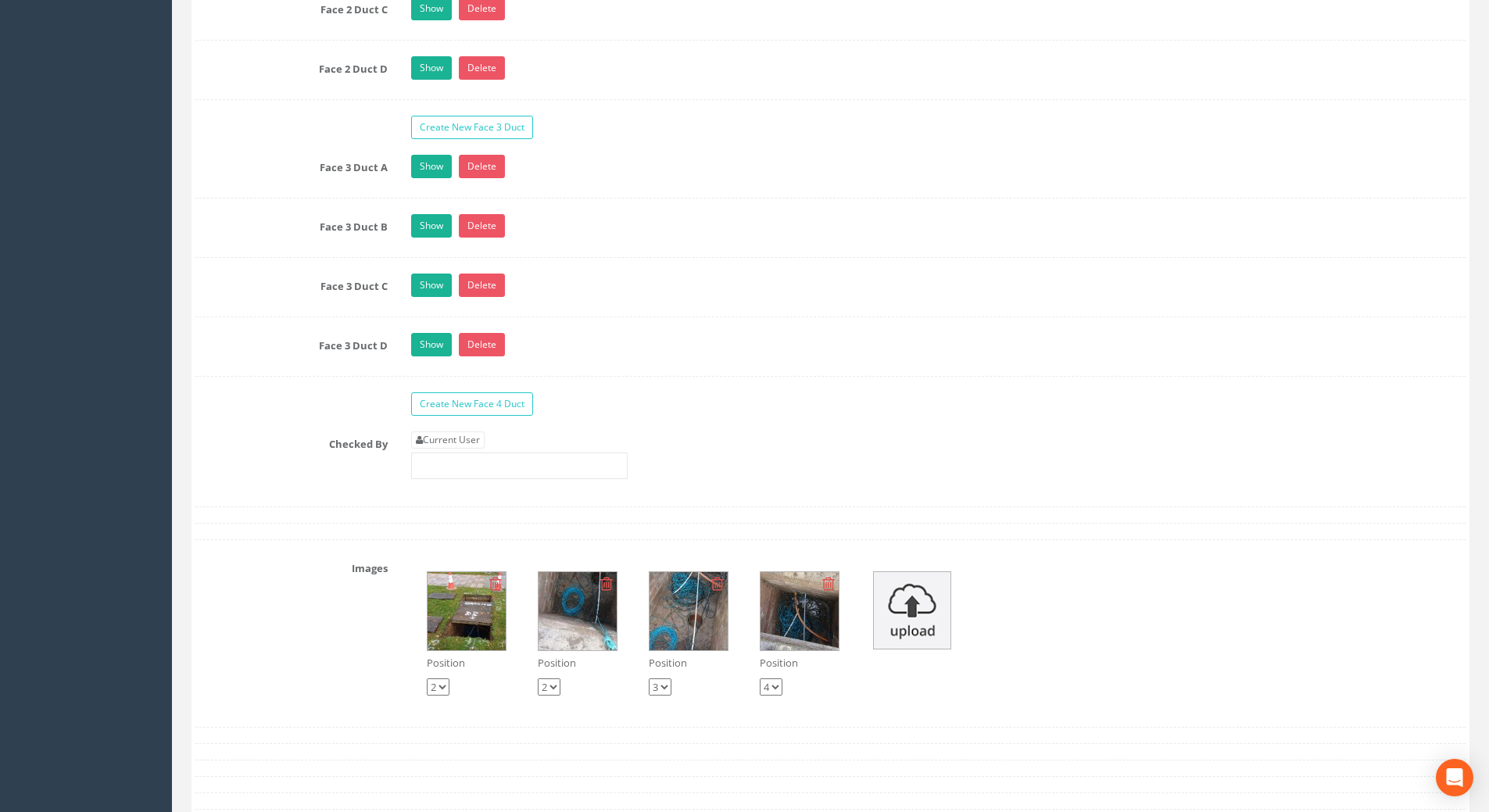
scroll to position [3125, 0]
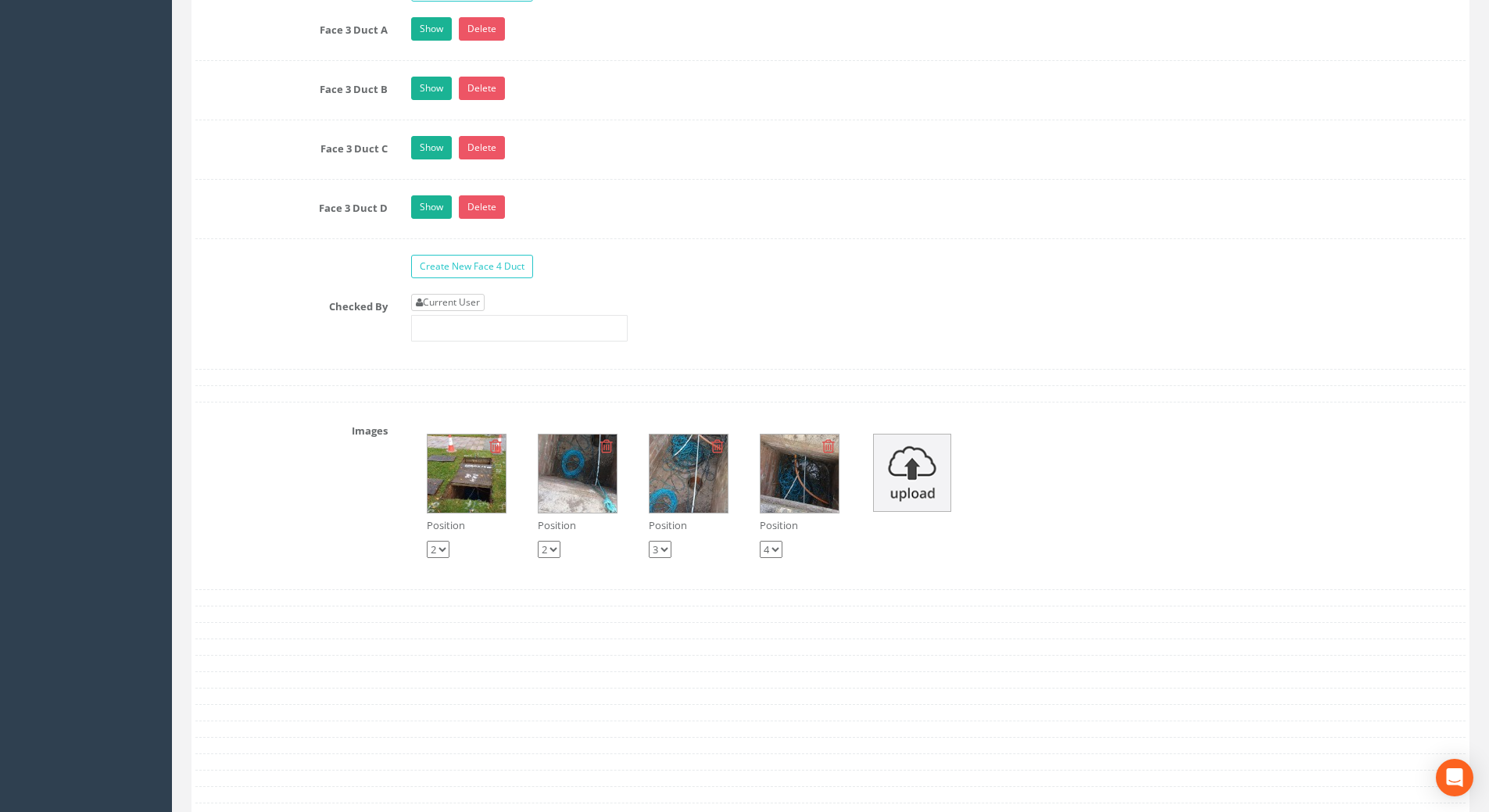
type input "75.64"
click at [465, 300] on link "Current User" at bounding box center [447, 302] width 73 height 17
type input "[PERSON_NAME]"
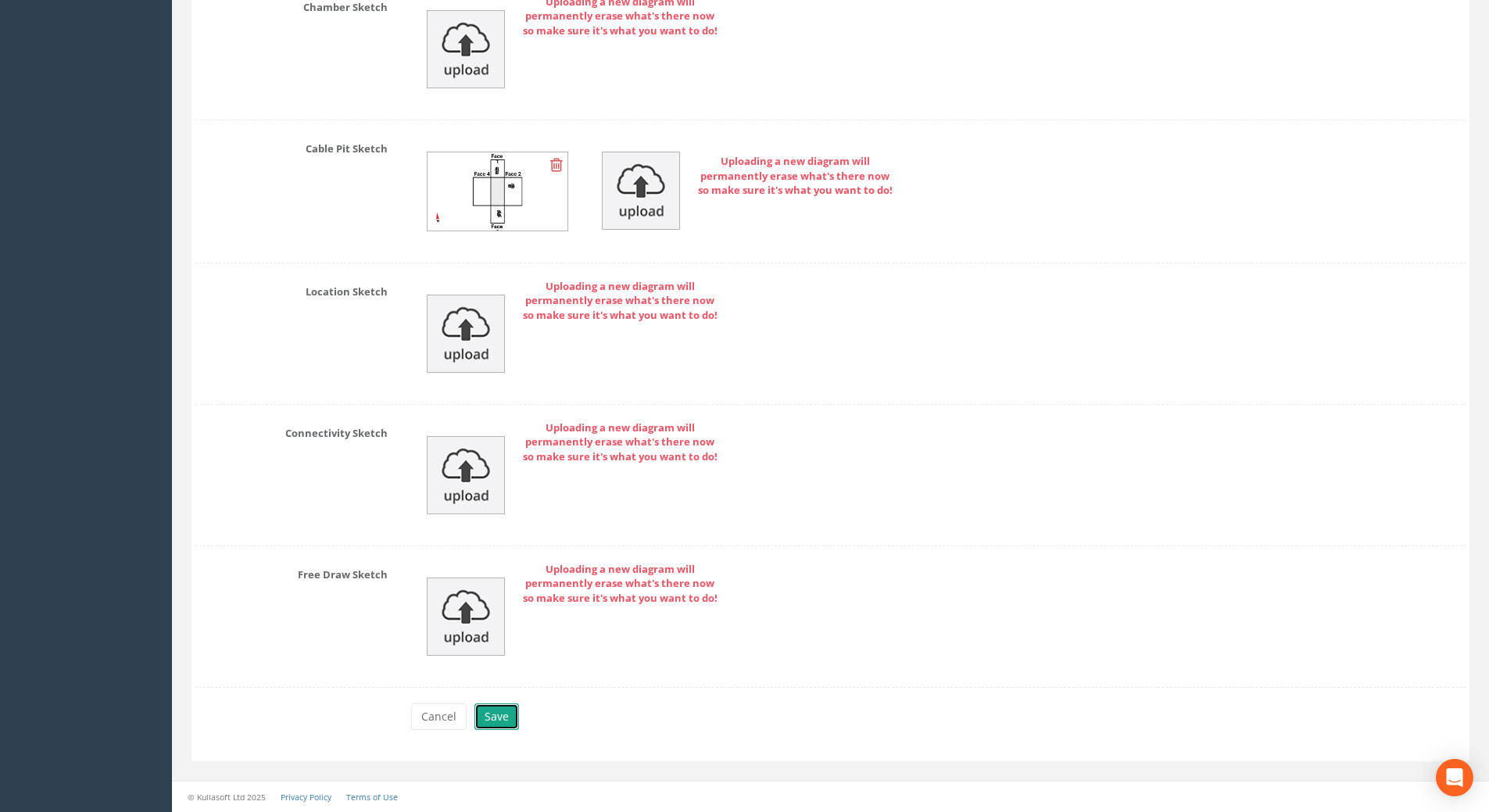
click at [495, 725] on button "Save" at bounding box center [497, 716] width 44 height 26
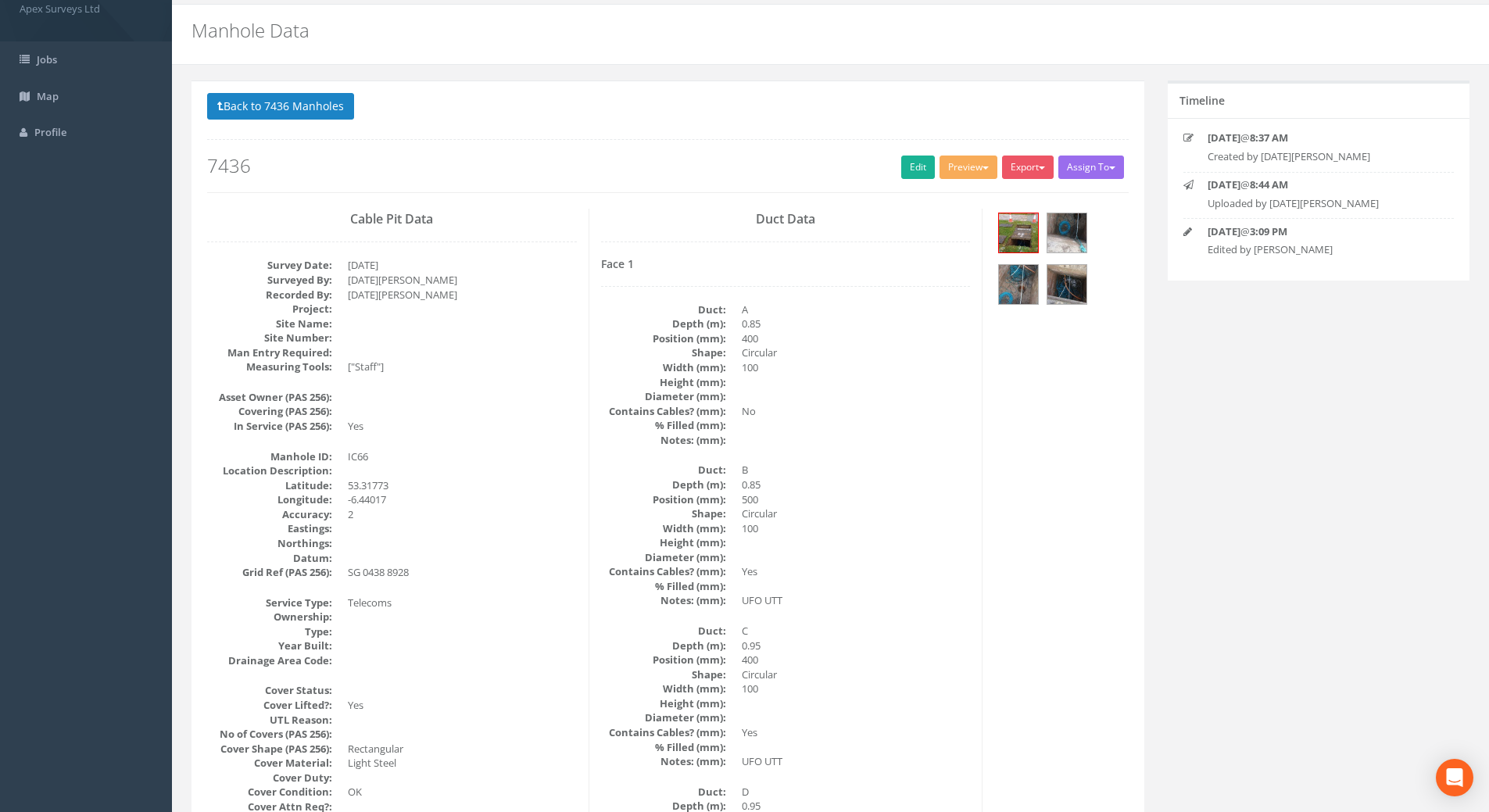
scroll to position [0, 0]
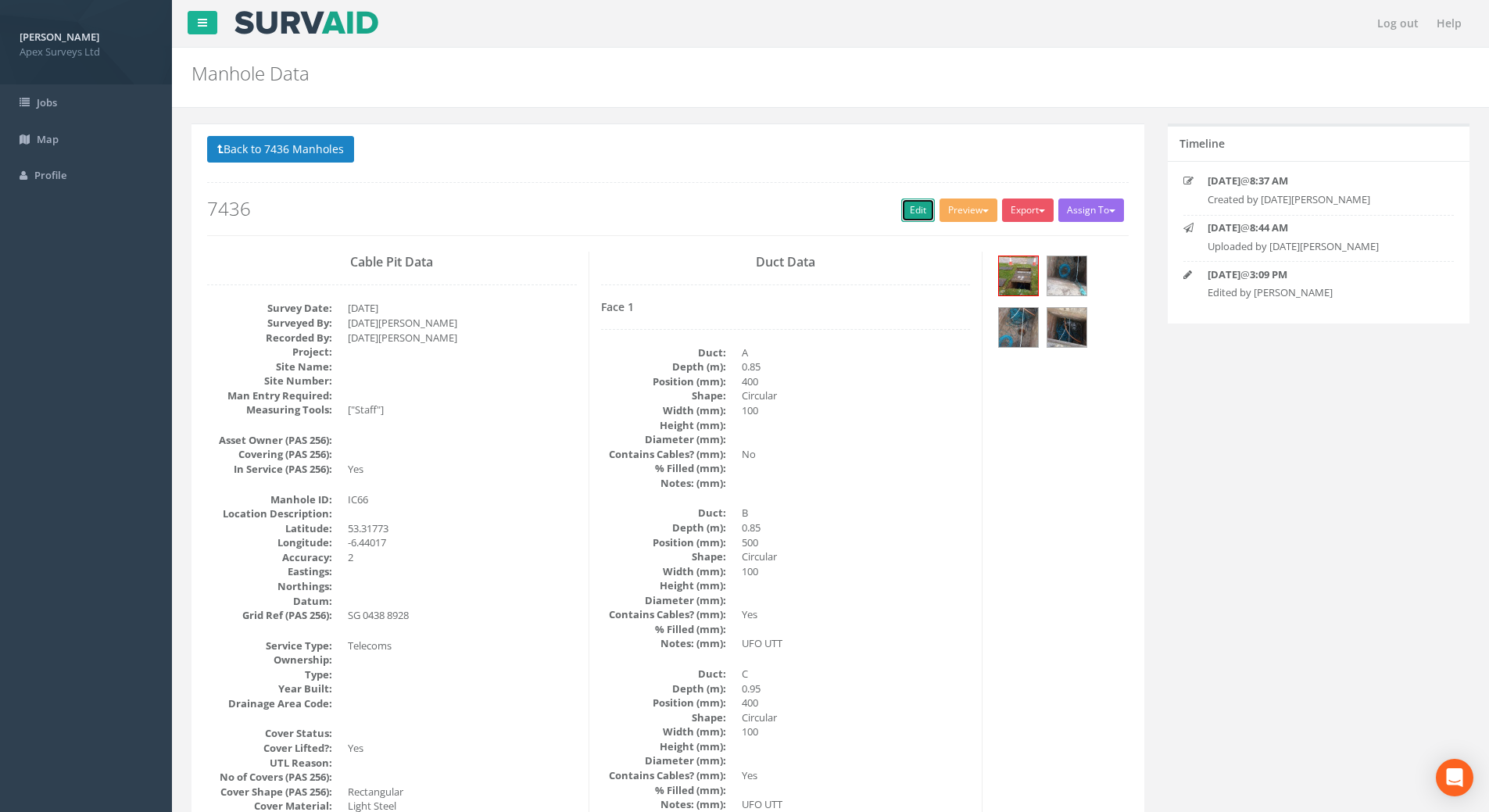
click at [910, 212] on link "Edit" at bounding box center [917, 210] width 33 height 24
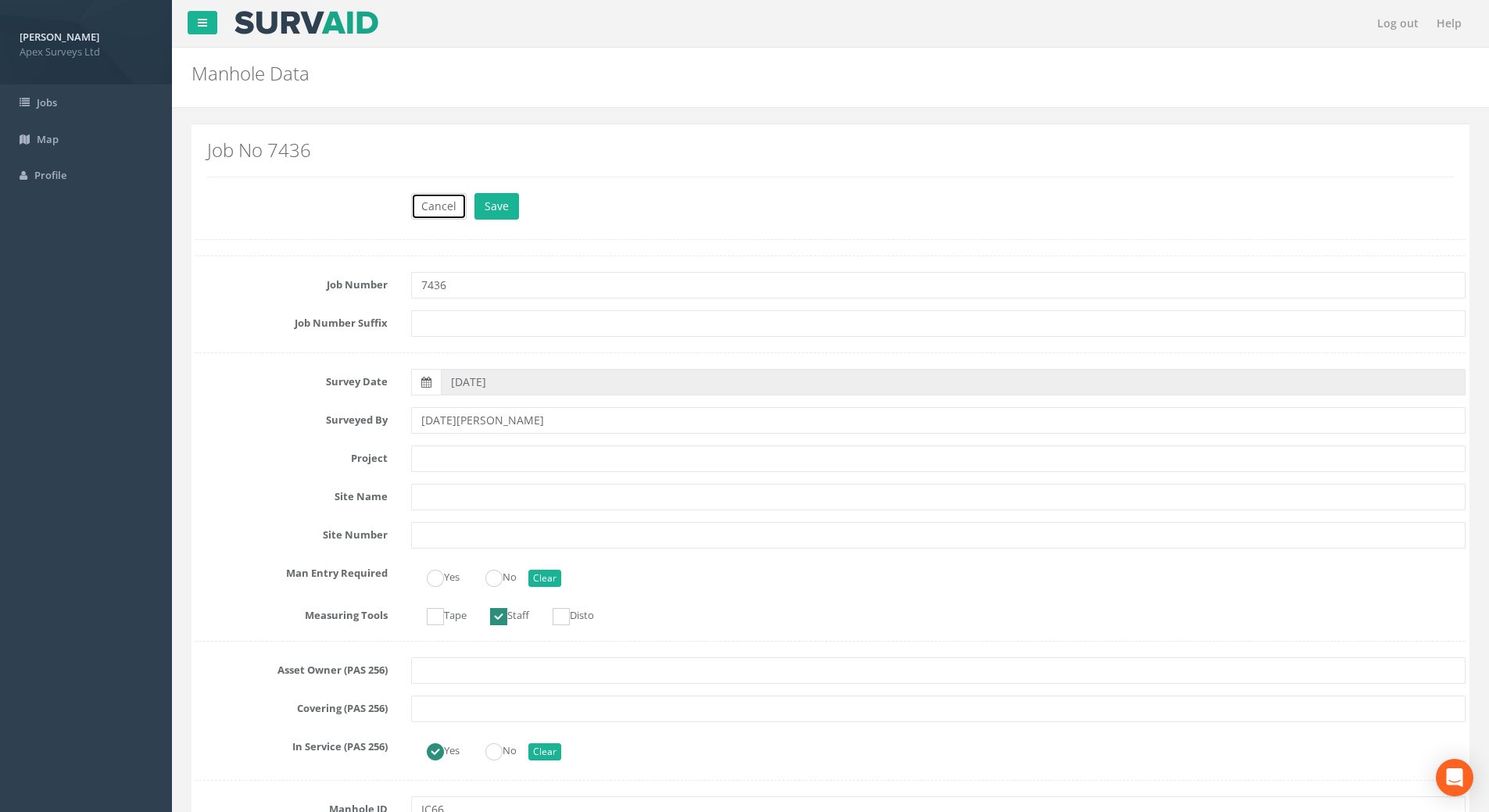
click at [438, 208] on button "Cancel" at bounding box center [438, 206] width 55 height 26
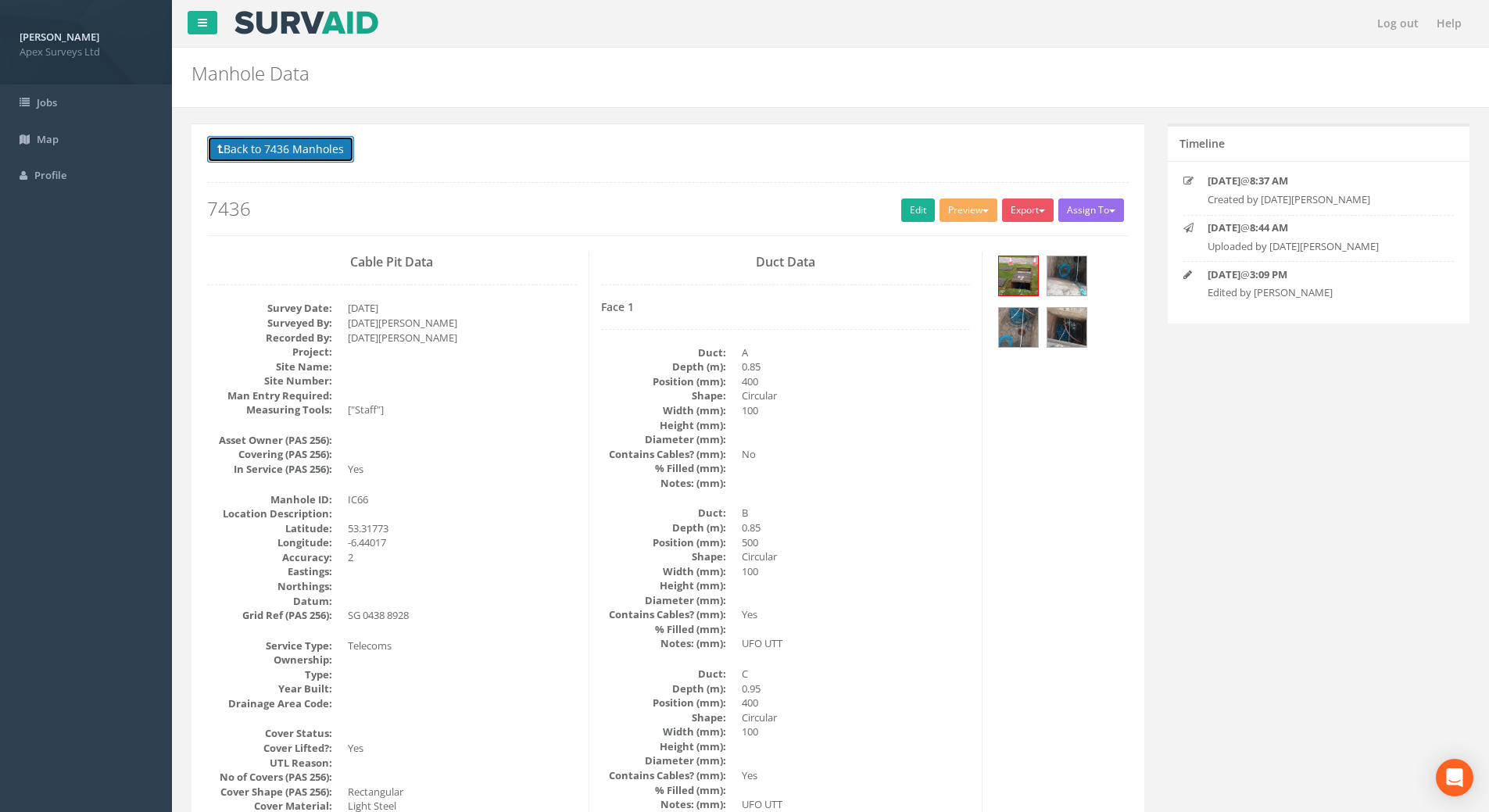
click at [301, 149] on button "Back to 7436 Manholes" at bounding box center [280, 149] width 147 height 26
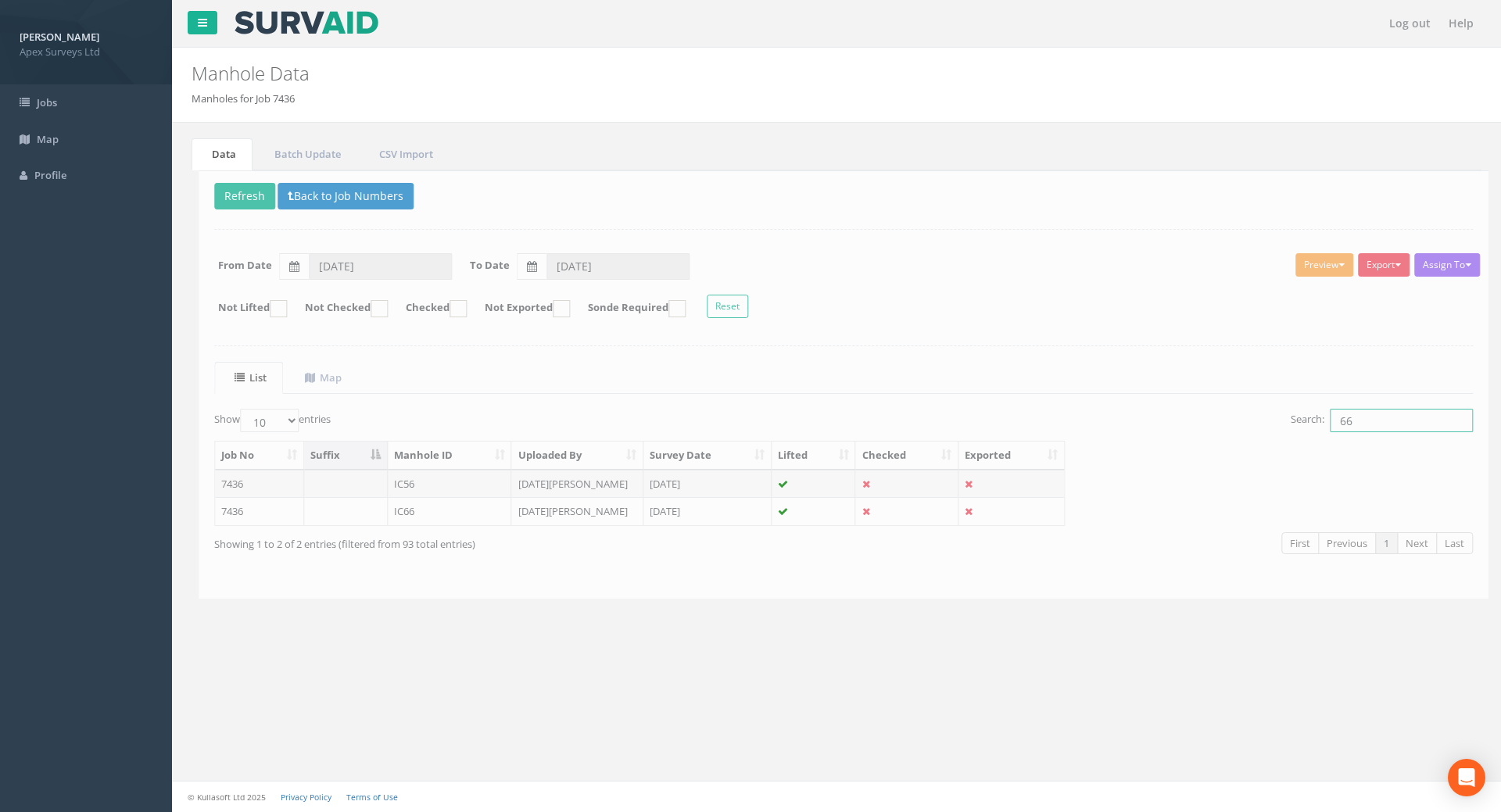
click at [1089, 418] on input "66" at bounding box center [1394, 421] width 143 height 24
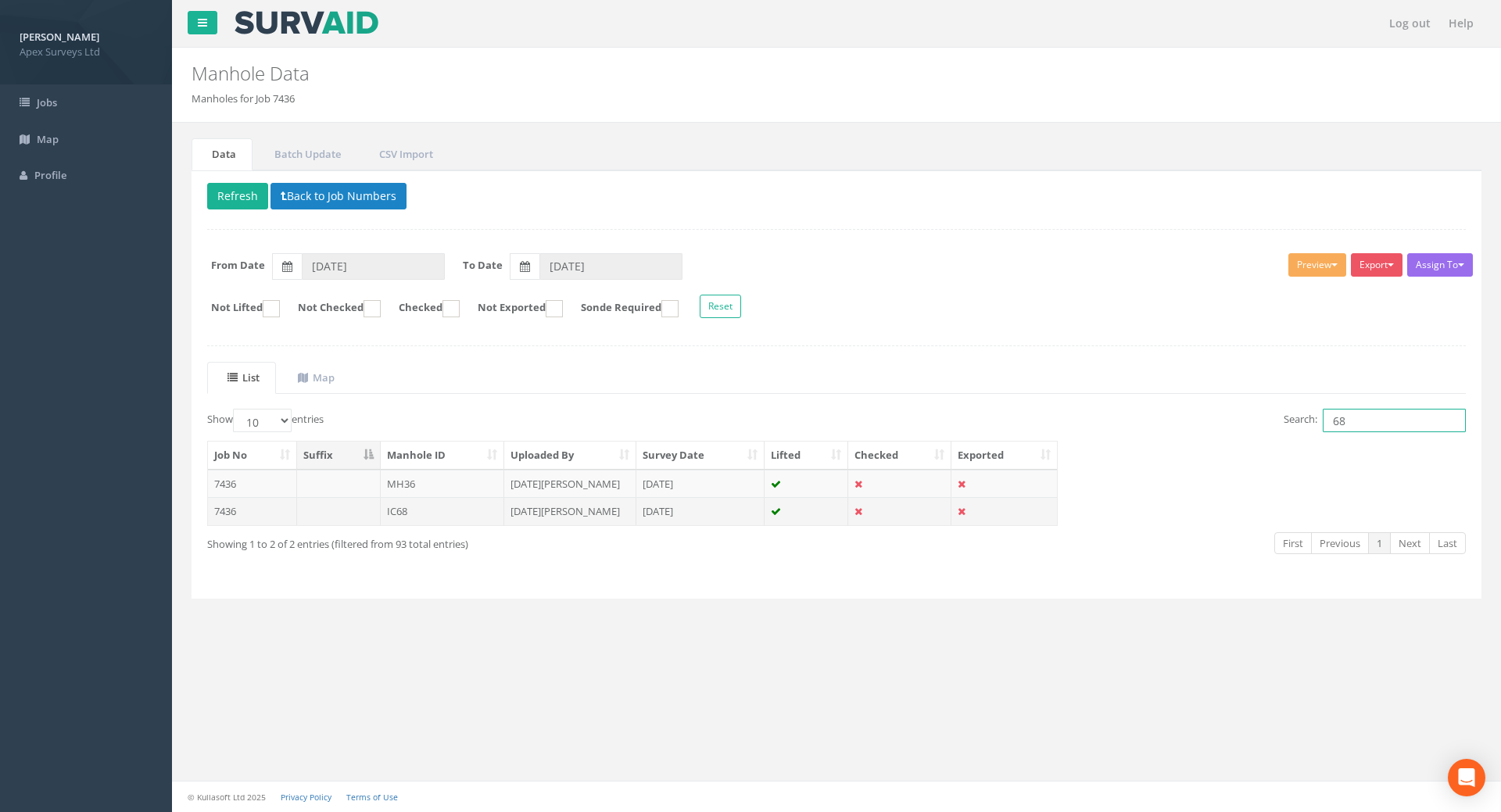
type input "68"
click at [226, 508] on td "7436" at bounding box center [252, 510] width 89 height 28
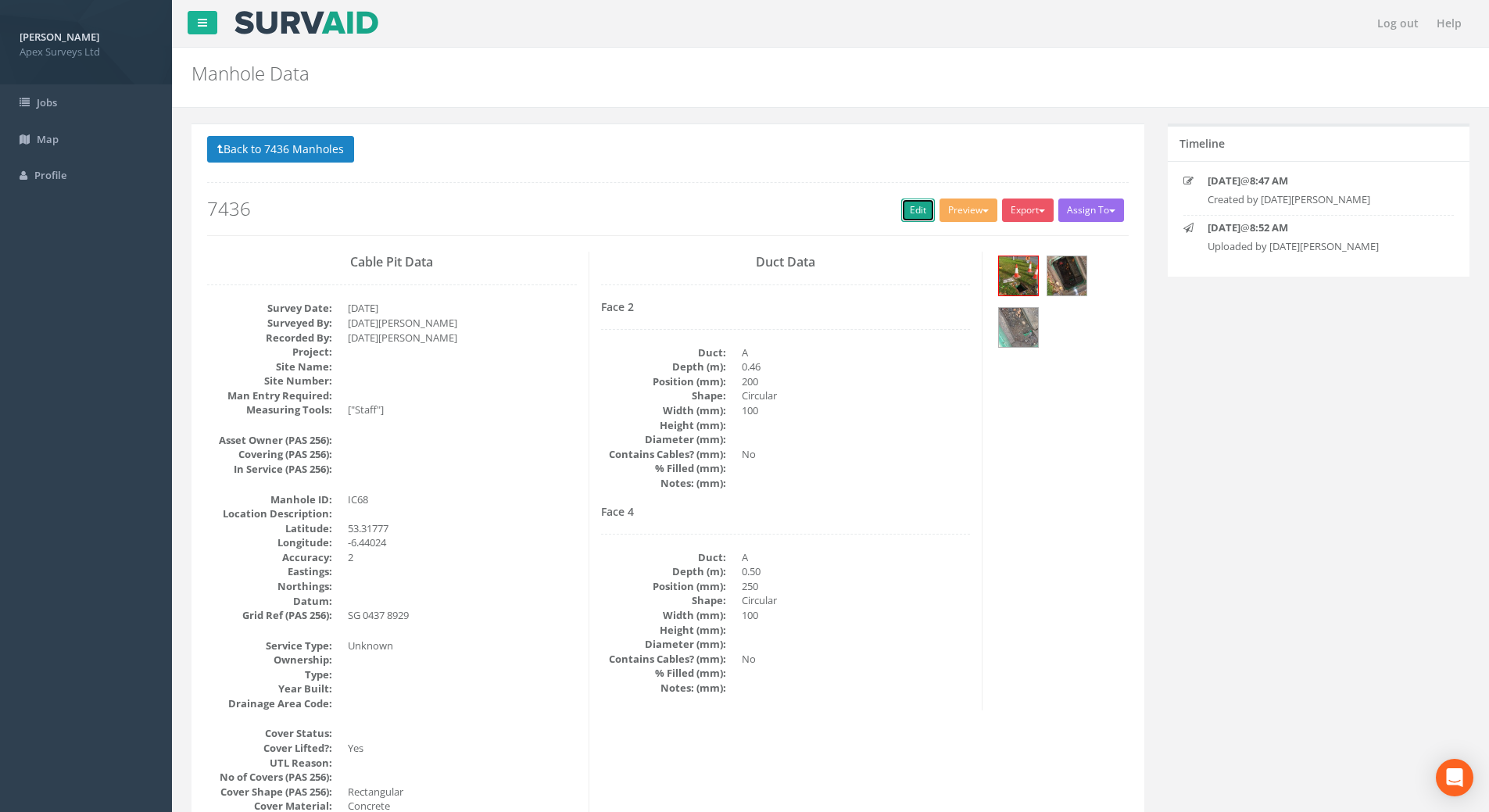
click at [906, 203] on link "Edit" at bounding box center [917, 210] width 33 height 24
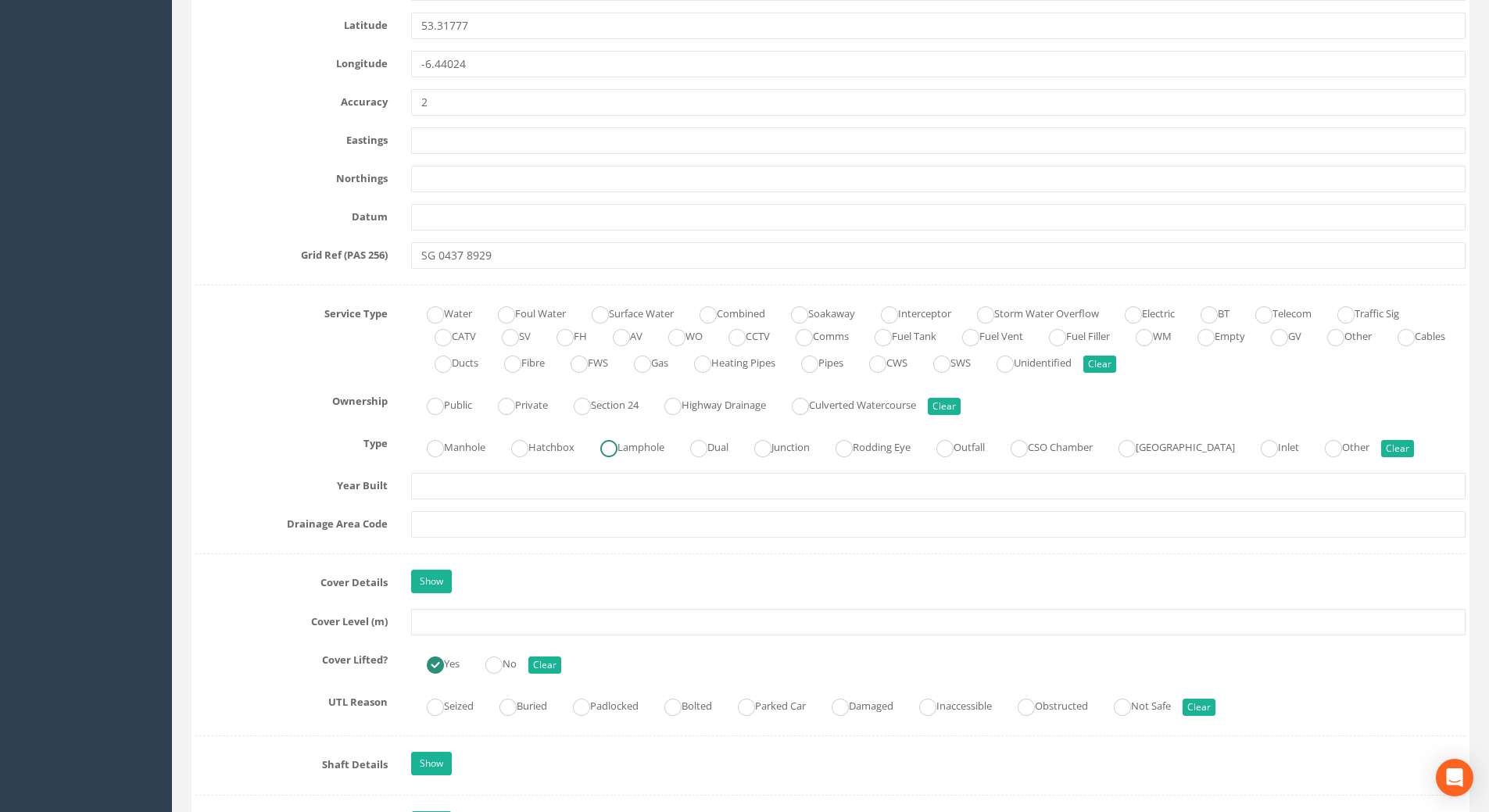
scroll to position [1094, 0]
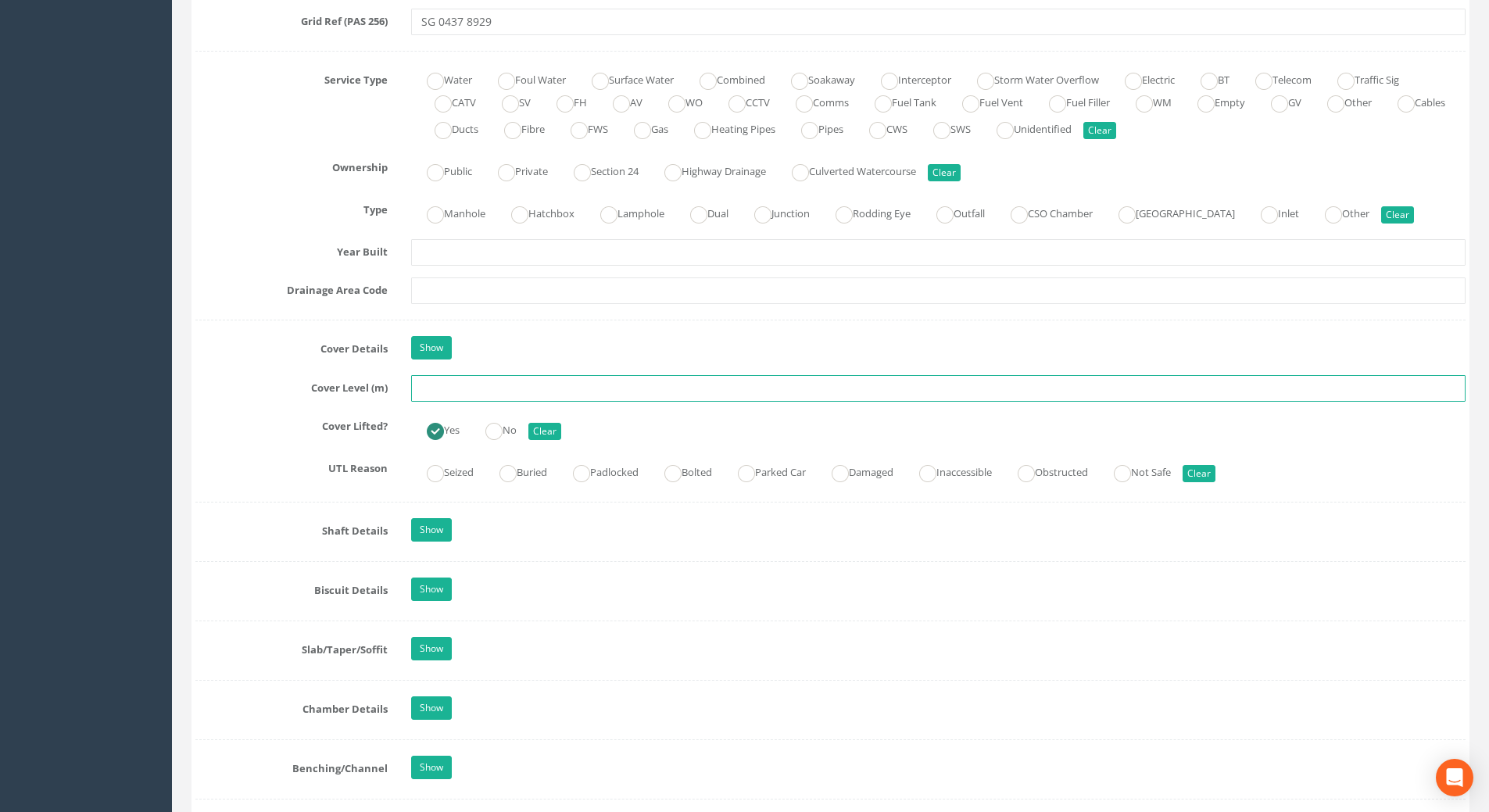
click at [456, 384] on input "text" at bounding box center [938, 388] width 1054 height 26
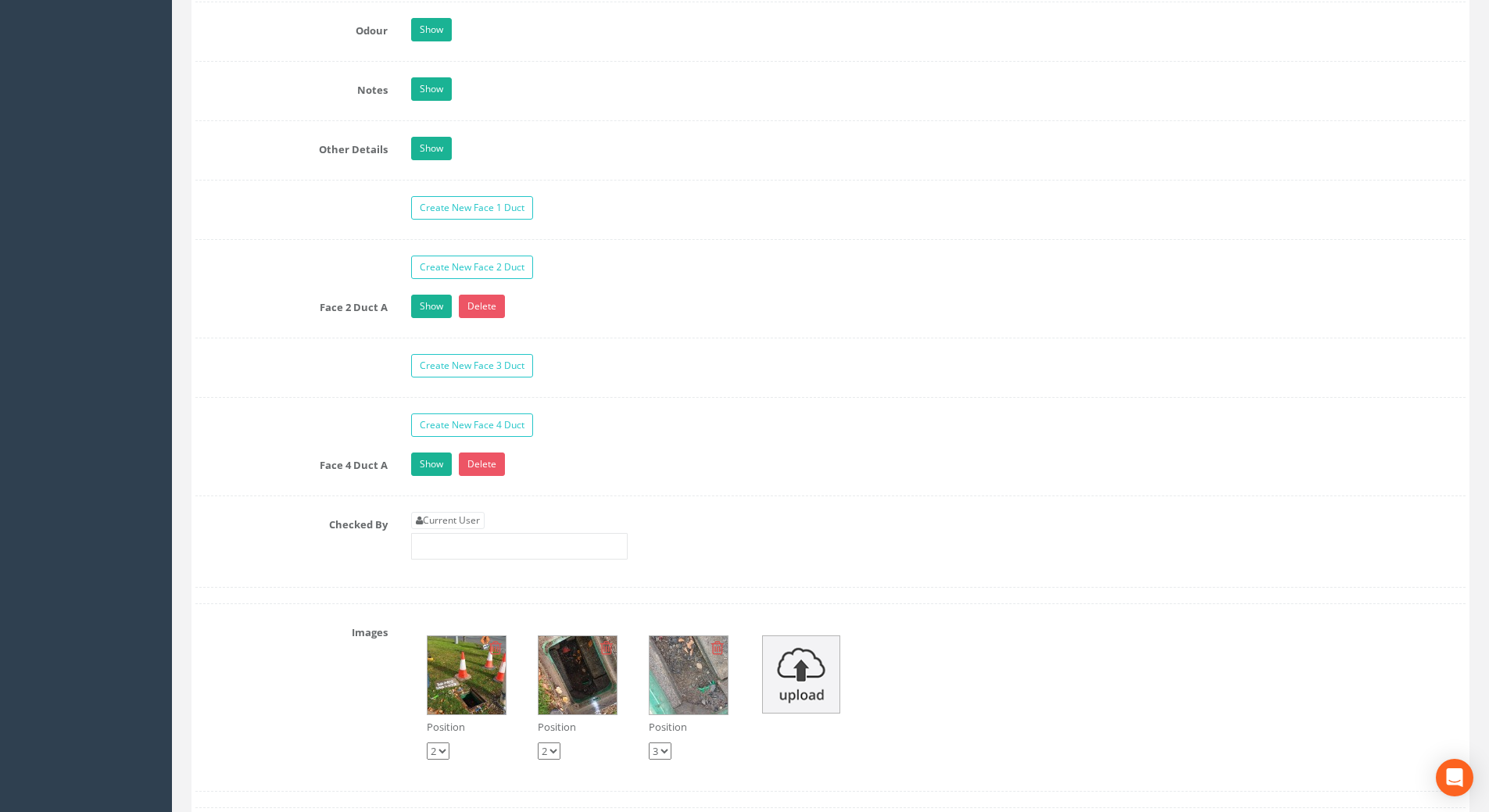
scroll to position [2500, 0]
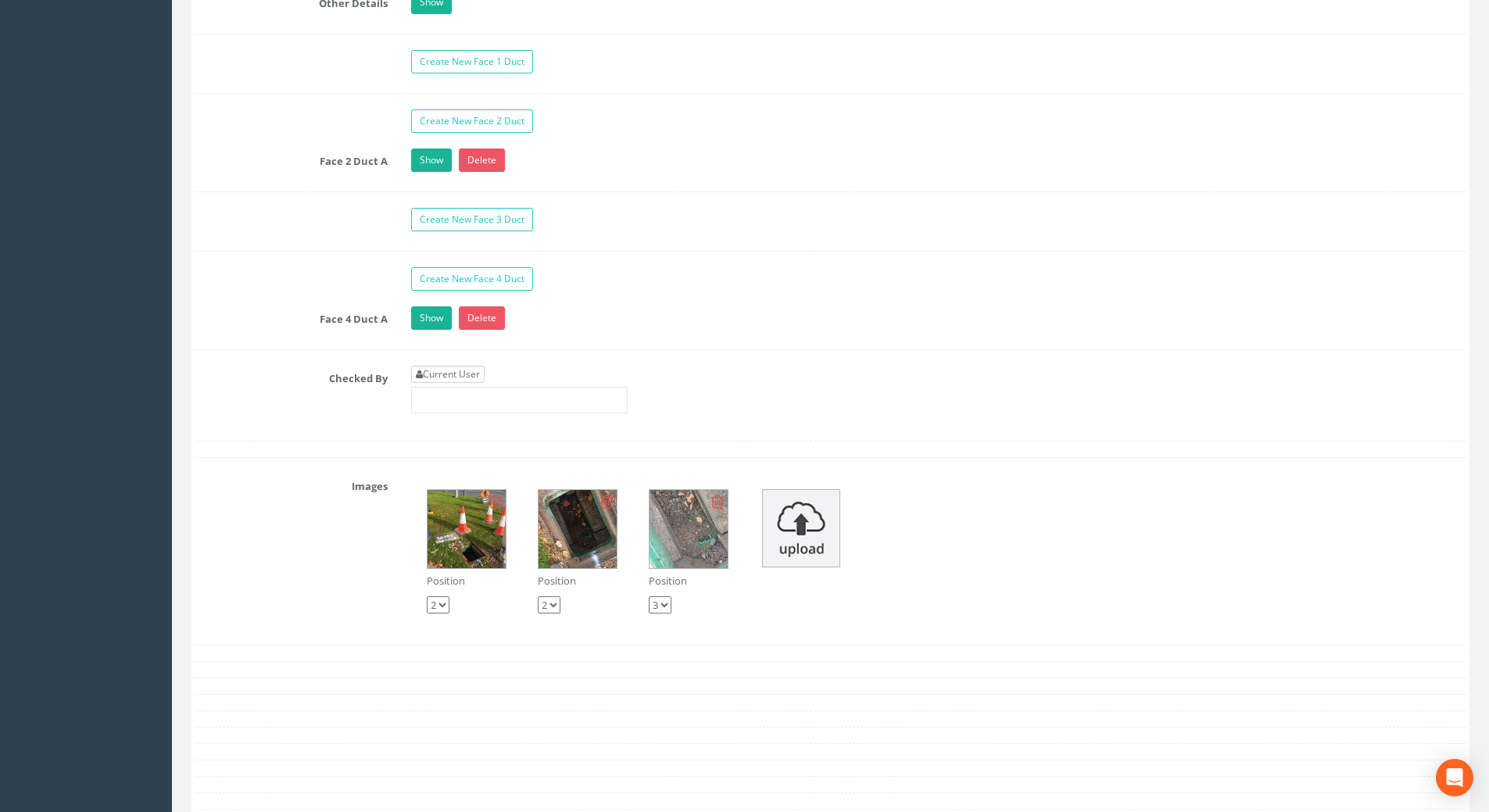
type input "75.47"
click at [459, 369] on link "Current User" at bounding box center [447, 374] width 73 height 17
type input "[PERSON_NAME]"
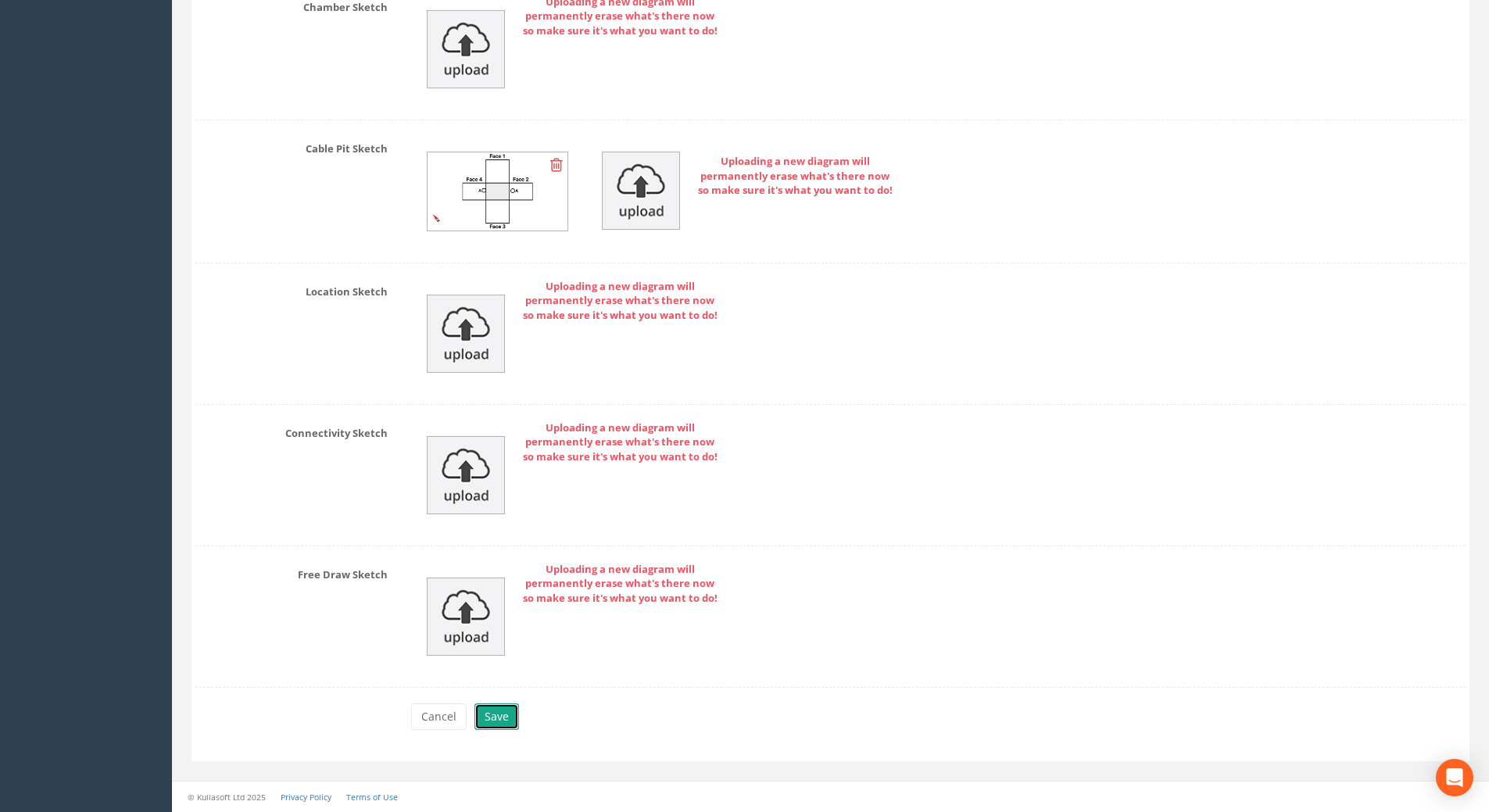
click at [502, 723] on button "Save" at bounding box center [497, 716] width 44 height 26
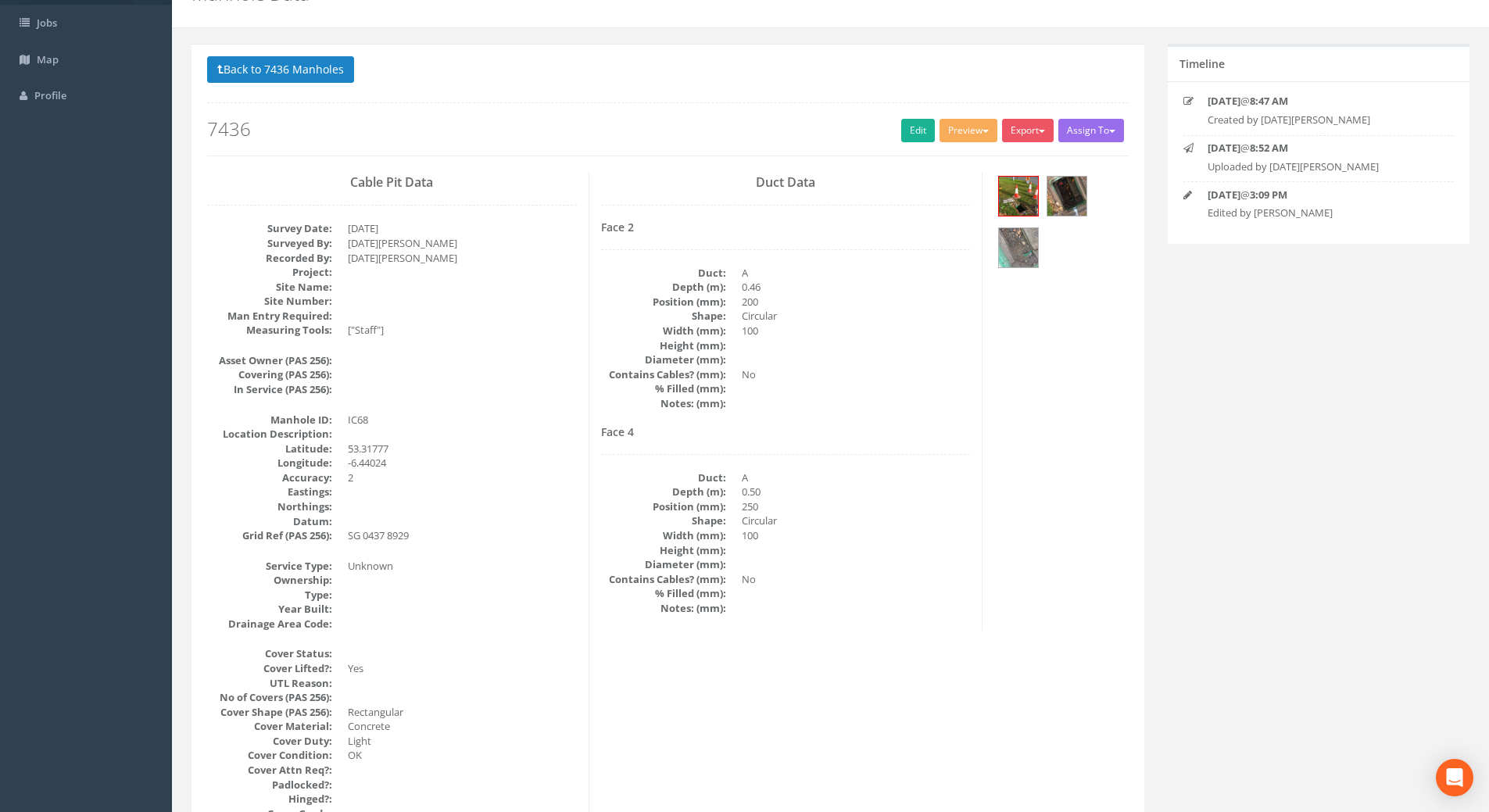
scroll to position [0, 0]
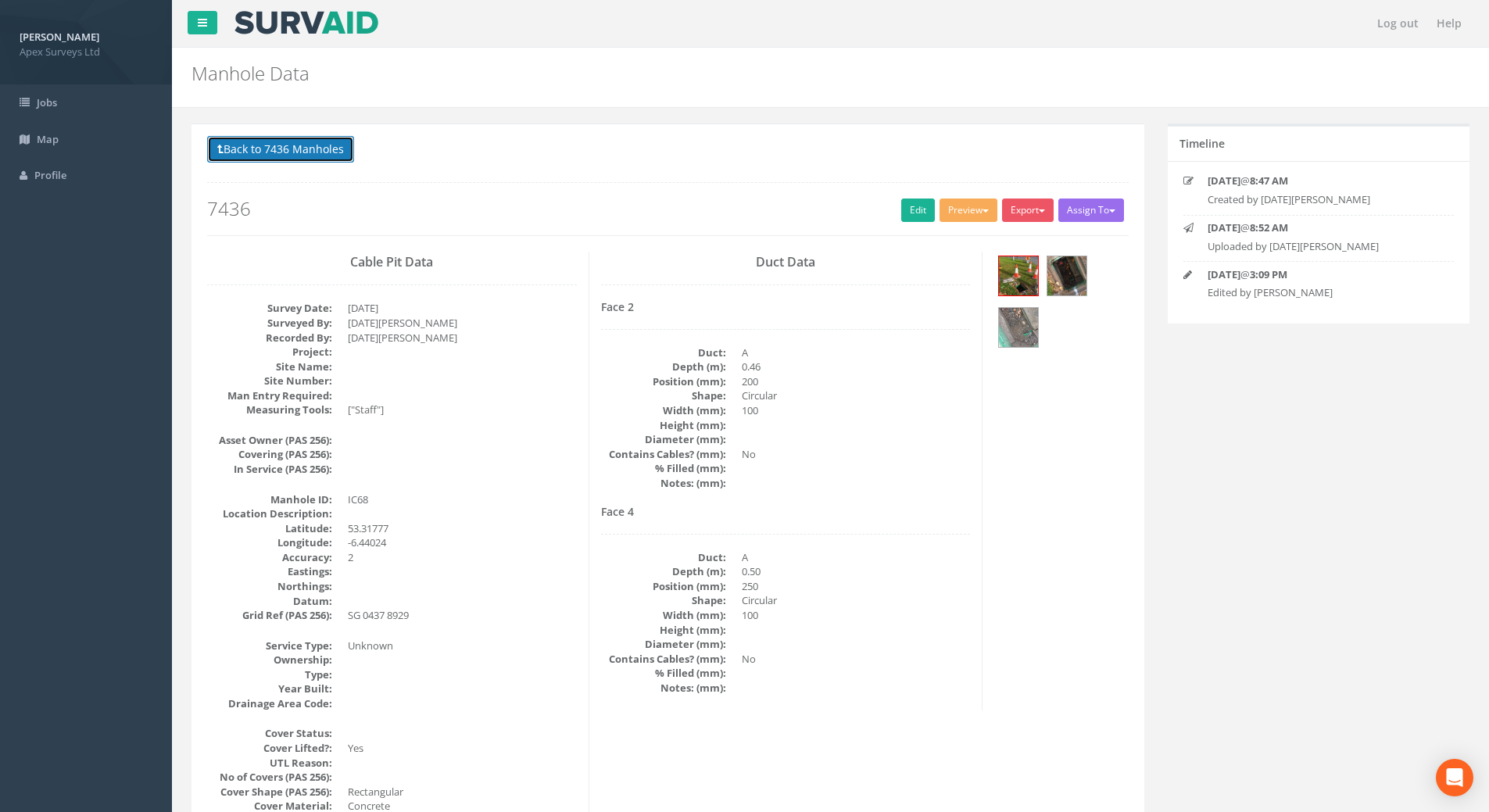
click at [278, 148] on button "Back to 7436 Manholes" at bounding box center [280, 149] width 147 height 26
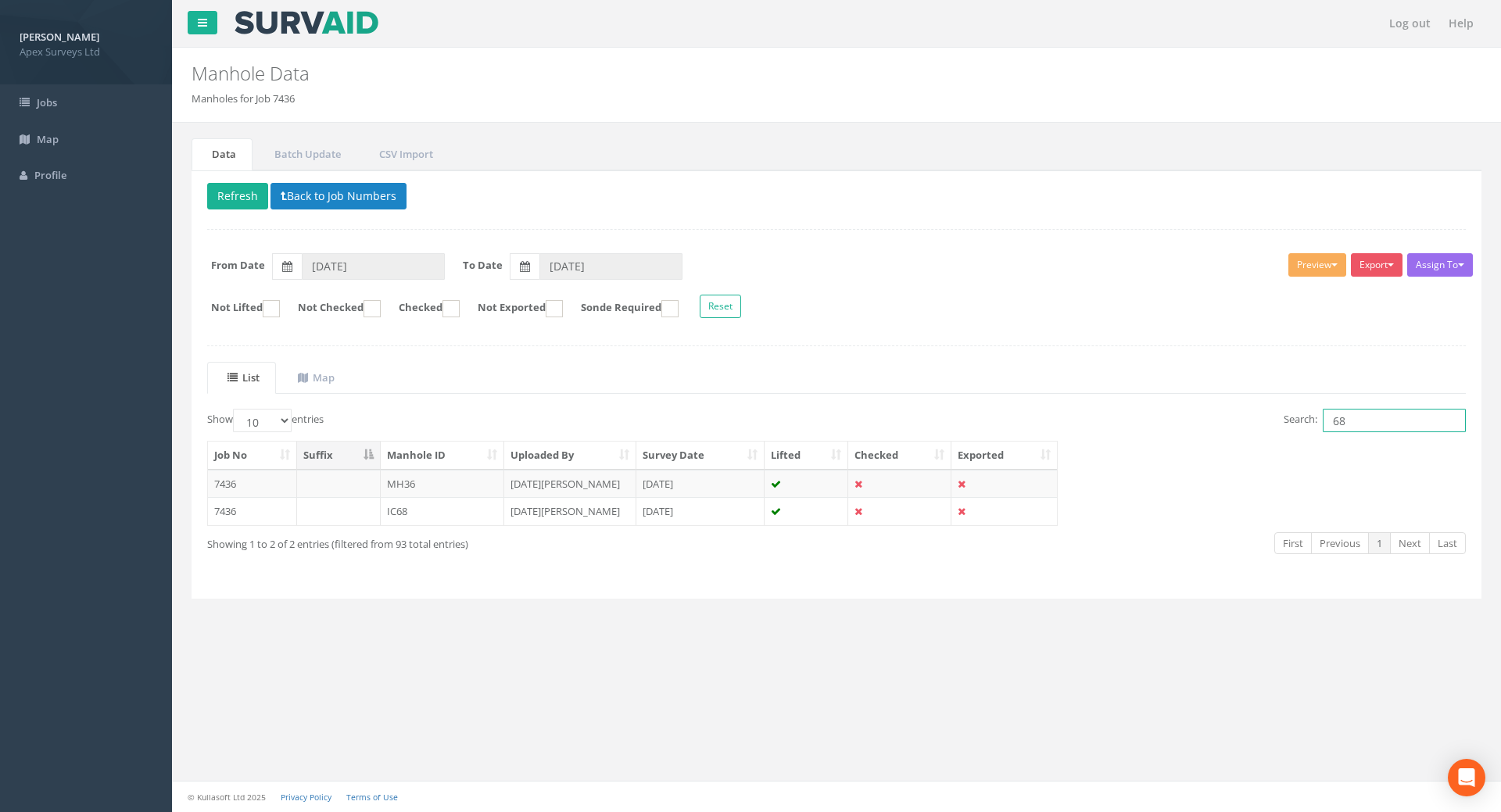
click at [1089, 418] on input "68" at bounding box center [1394, 421] width 143 height 24
type input "6"
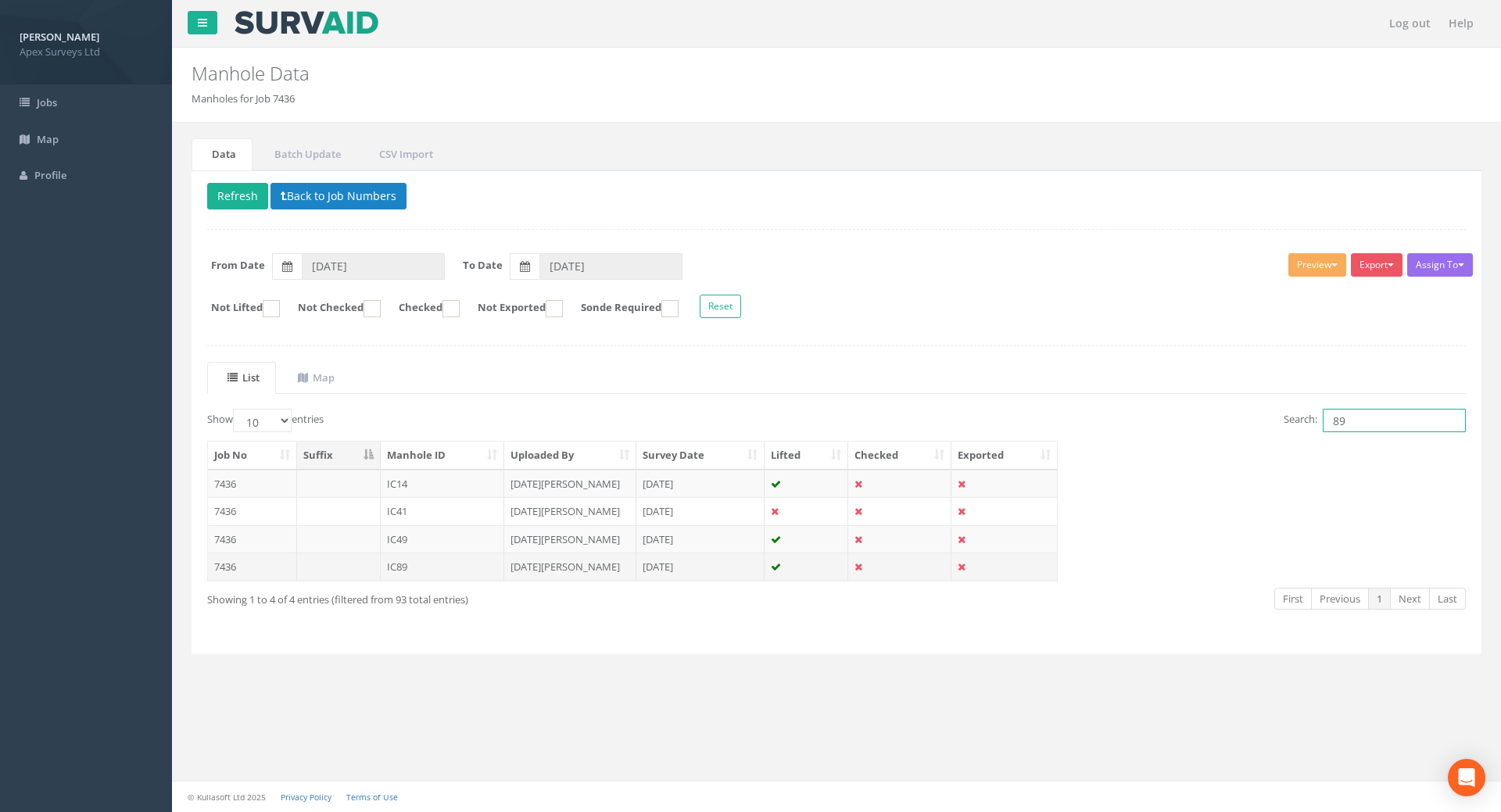
type input "89"
click at [232, 566] on td "7436" at bounding box center [252, 566] width 89 height 28
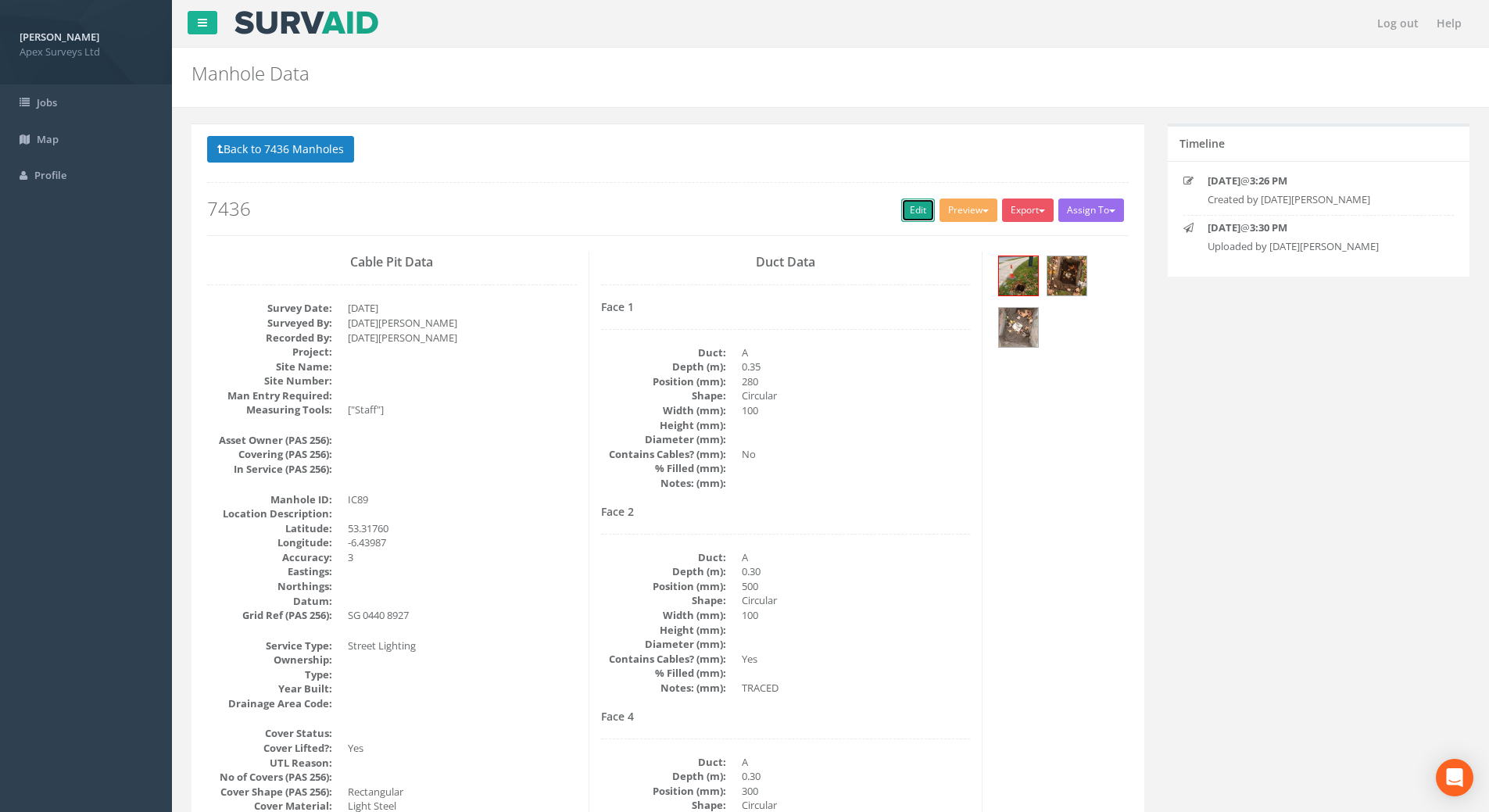
click at [907, 213] on link "Edit" at bounding box center [917, 210] width 33 height 24
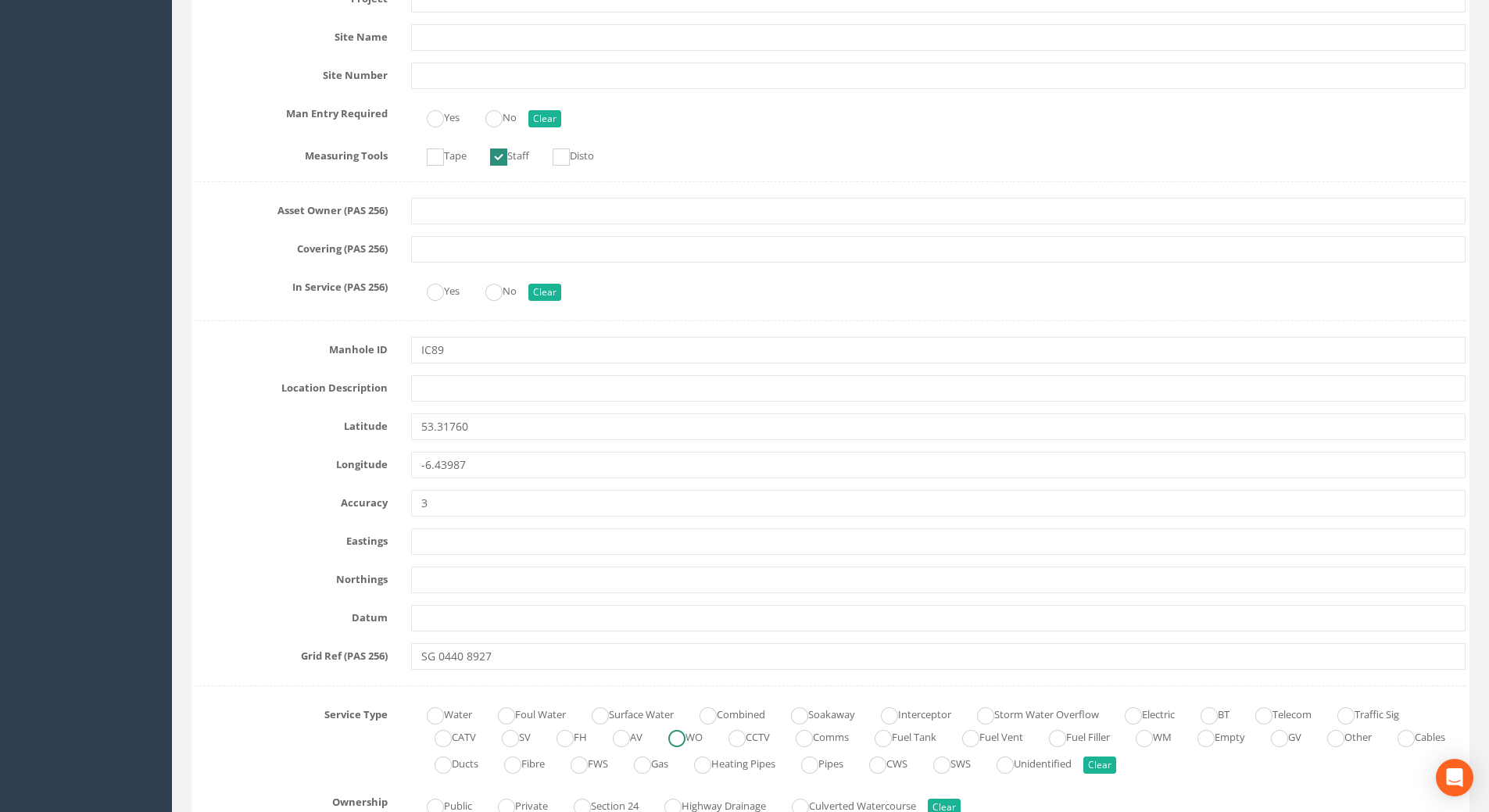
scroll to position [703, 0]
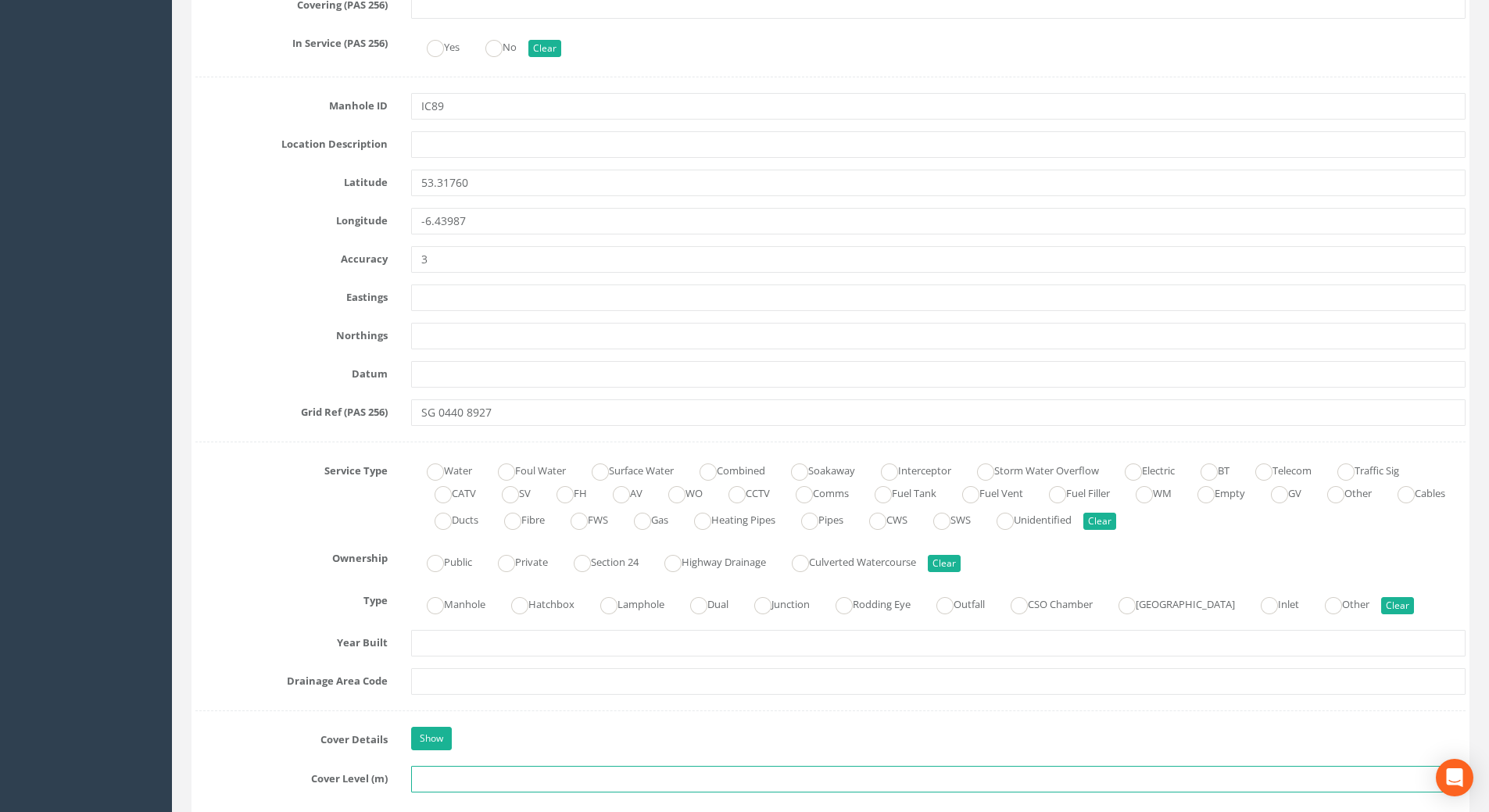
click at [429, 769] on input "text" at bounding box center [938, 779] width 1054 height 26
click at [453, 769] on input "text" at bounding box center [938, 779] width 1054 height 26
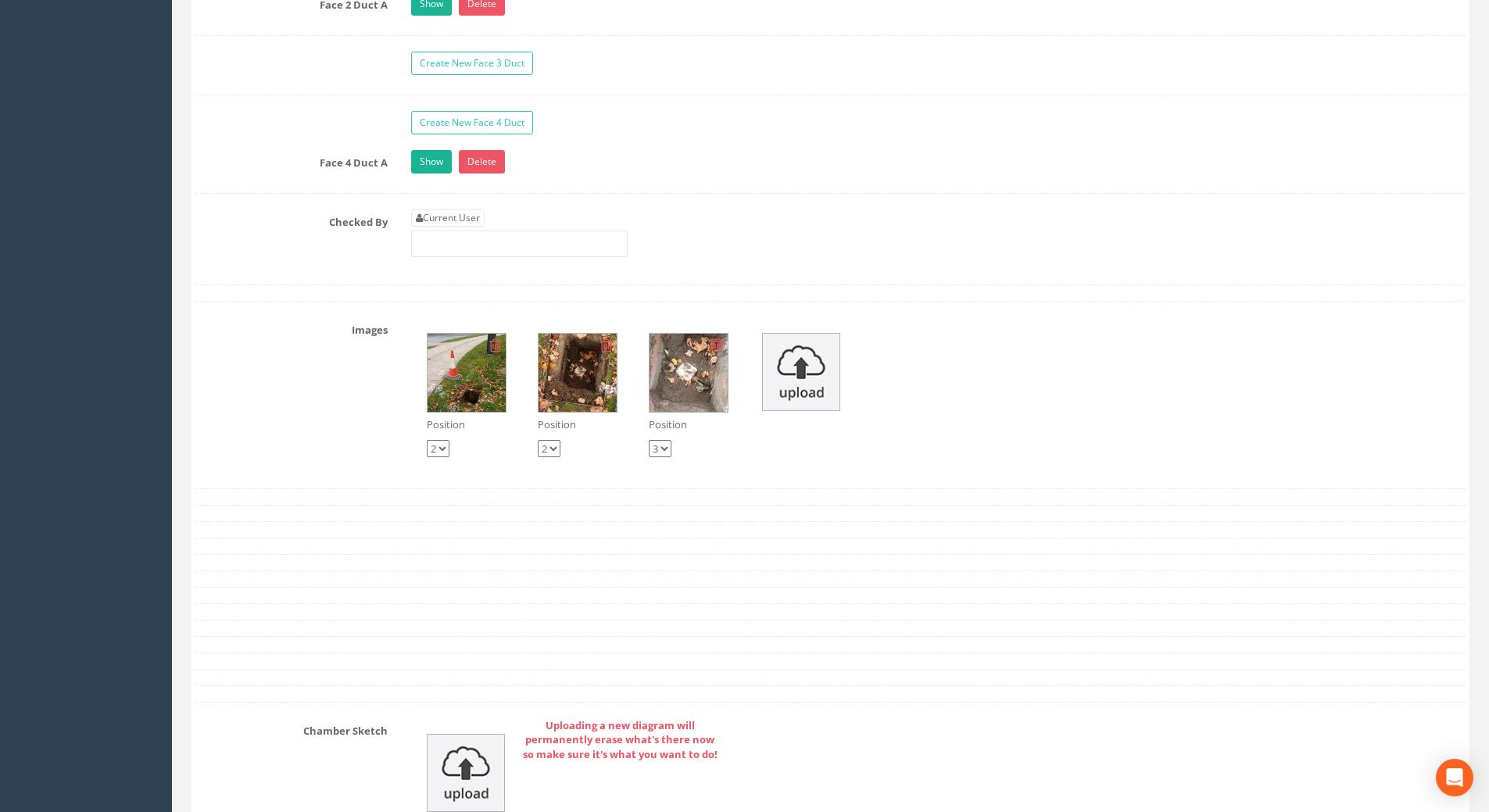
scroll to position [2813, 0]
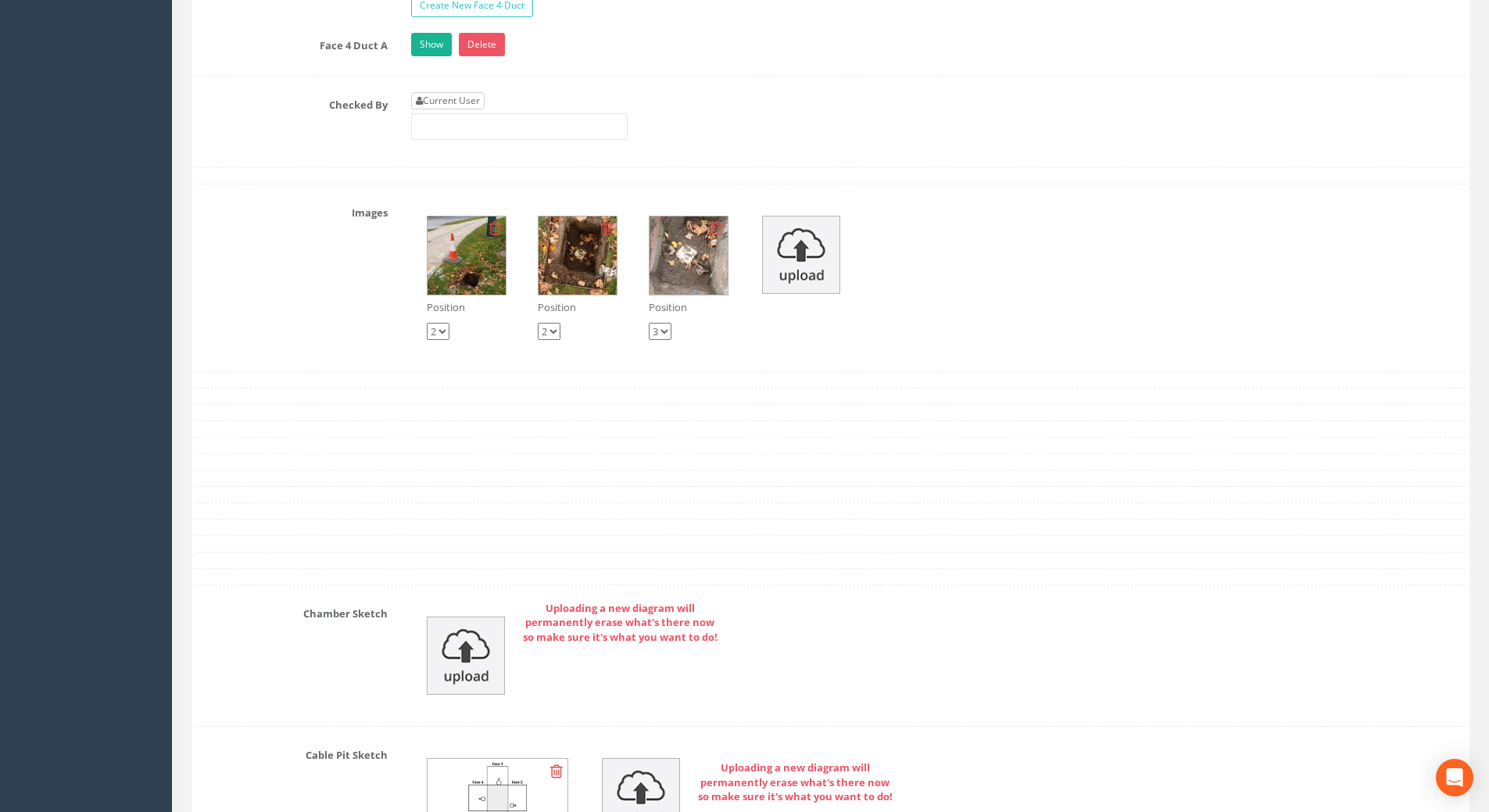
type input "75.76"
click at [447, 96] on link "Current User" at bounding box center [447, 101] width 73 height 17
type input "[PERSON_NAME]"
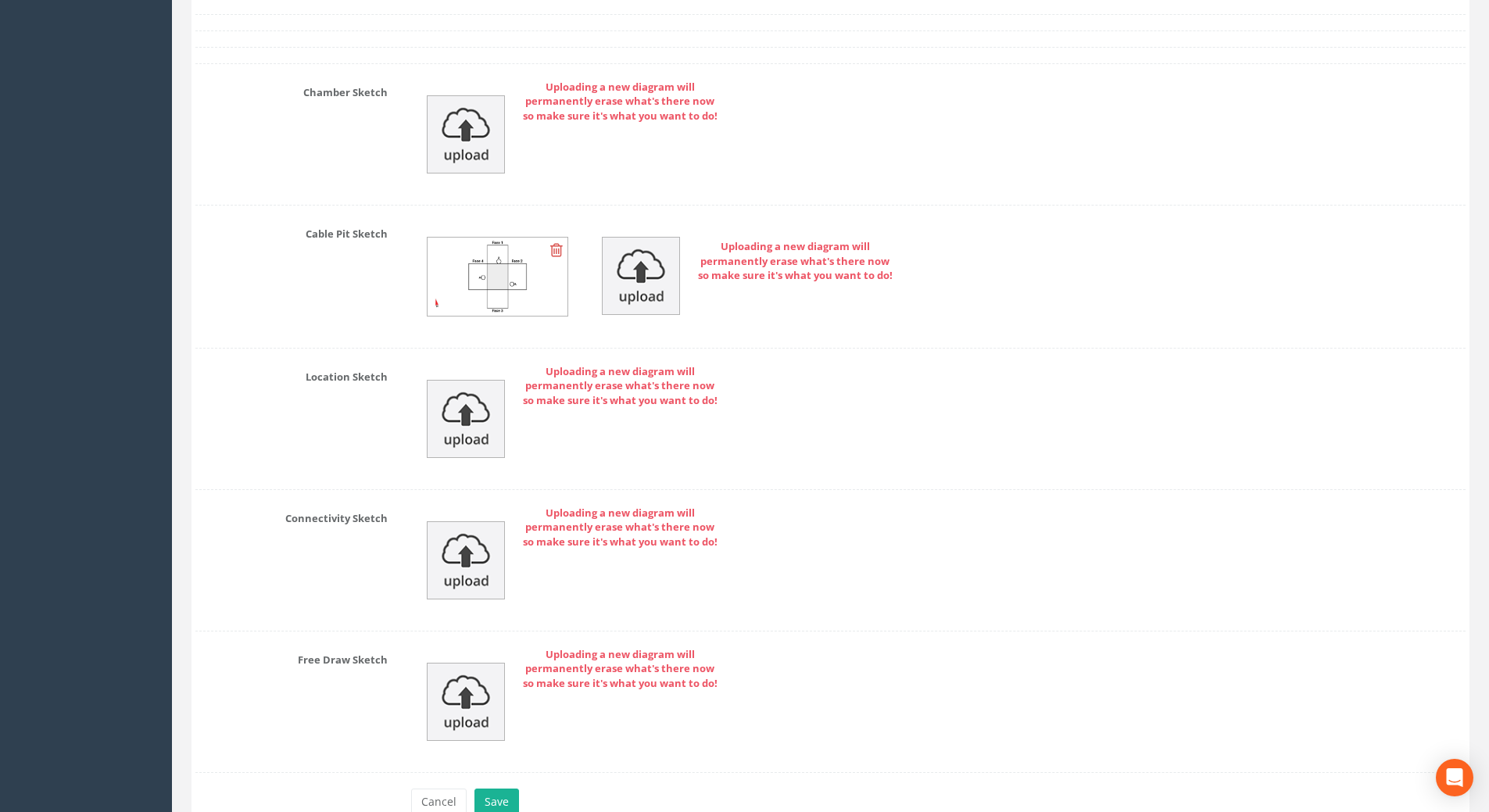
scroll to position [3419, 0]
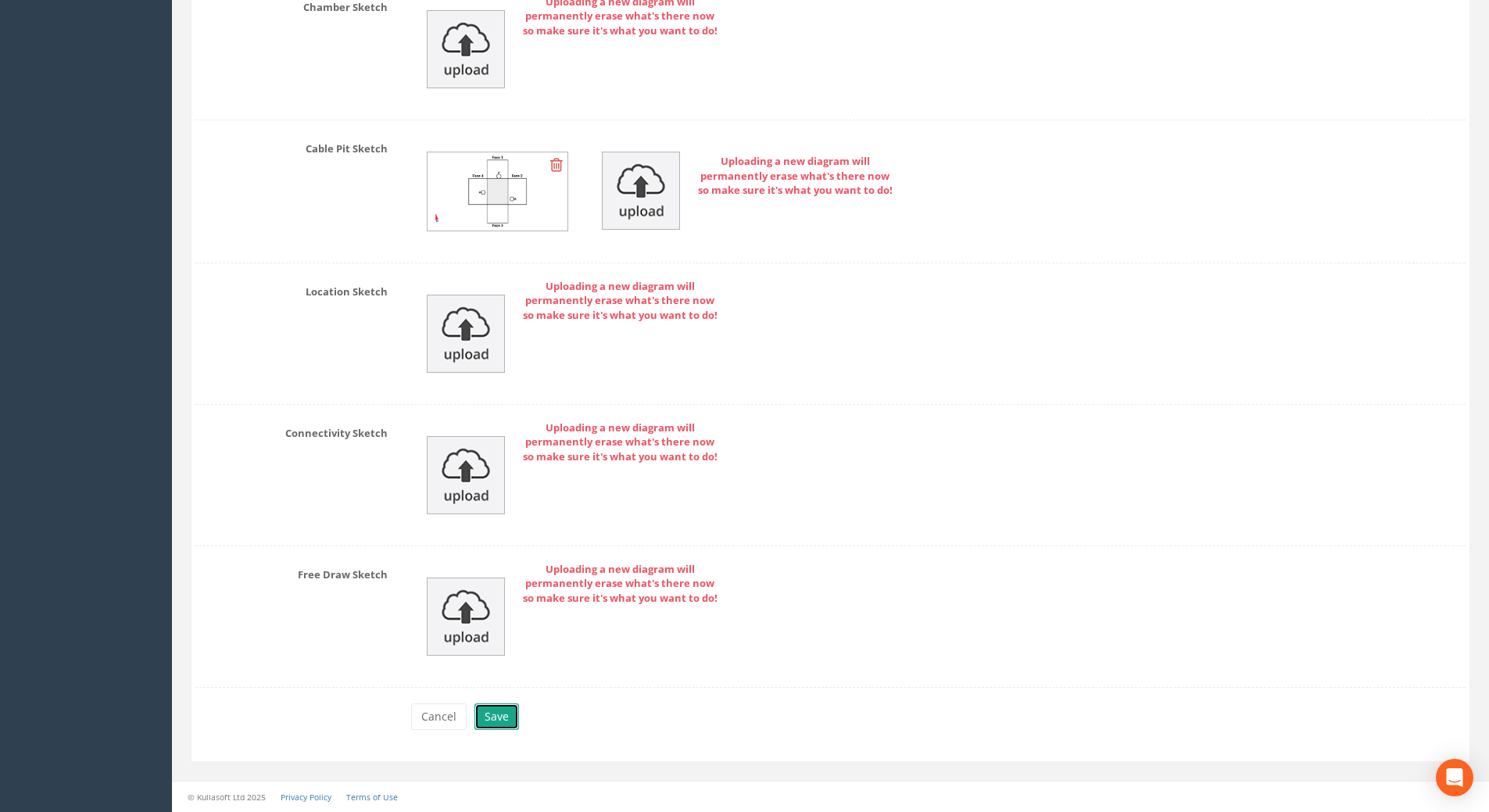
click at [504, 727] on button "Save" at bounding box center [497, 716] width 44 height 26
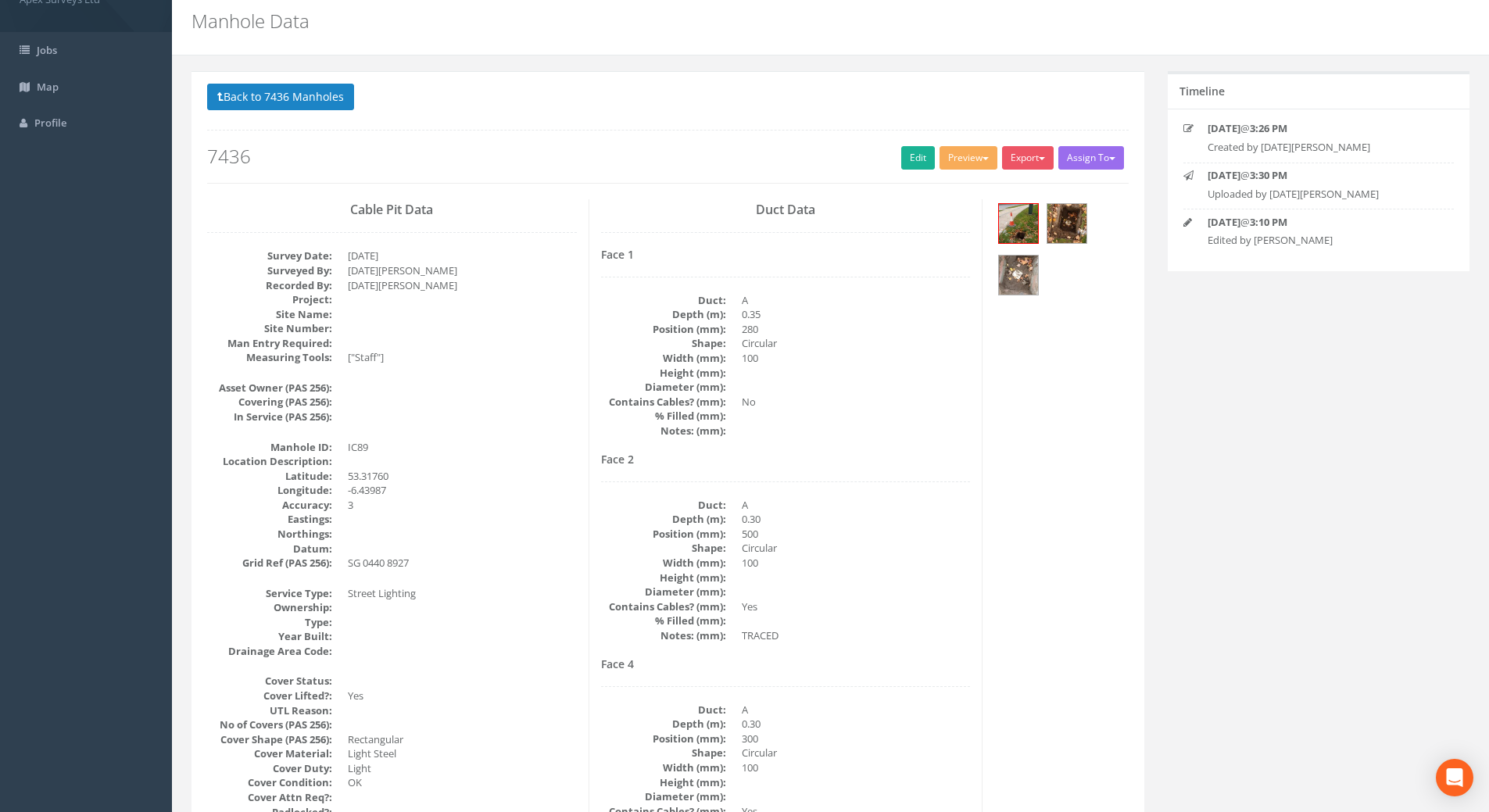
scroll to position [0, 0]
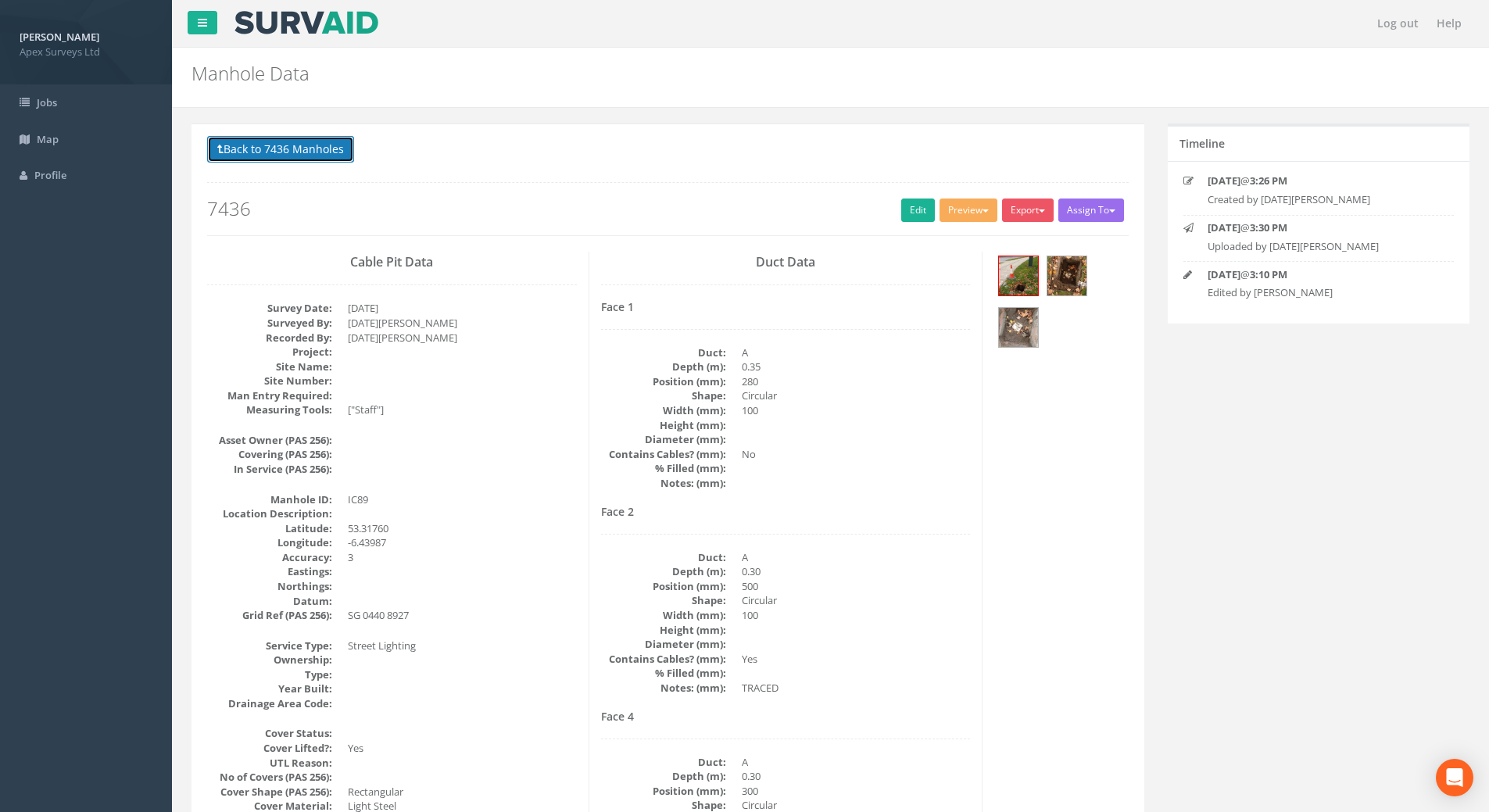
click at [280, 143] on button "Back to 7436 Manholes" at bounding box center [280, 149] width 147 height 26
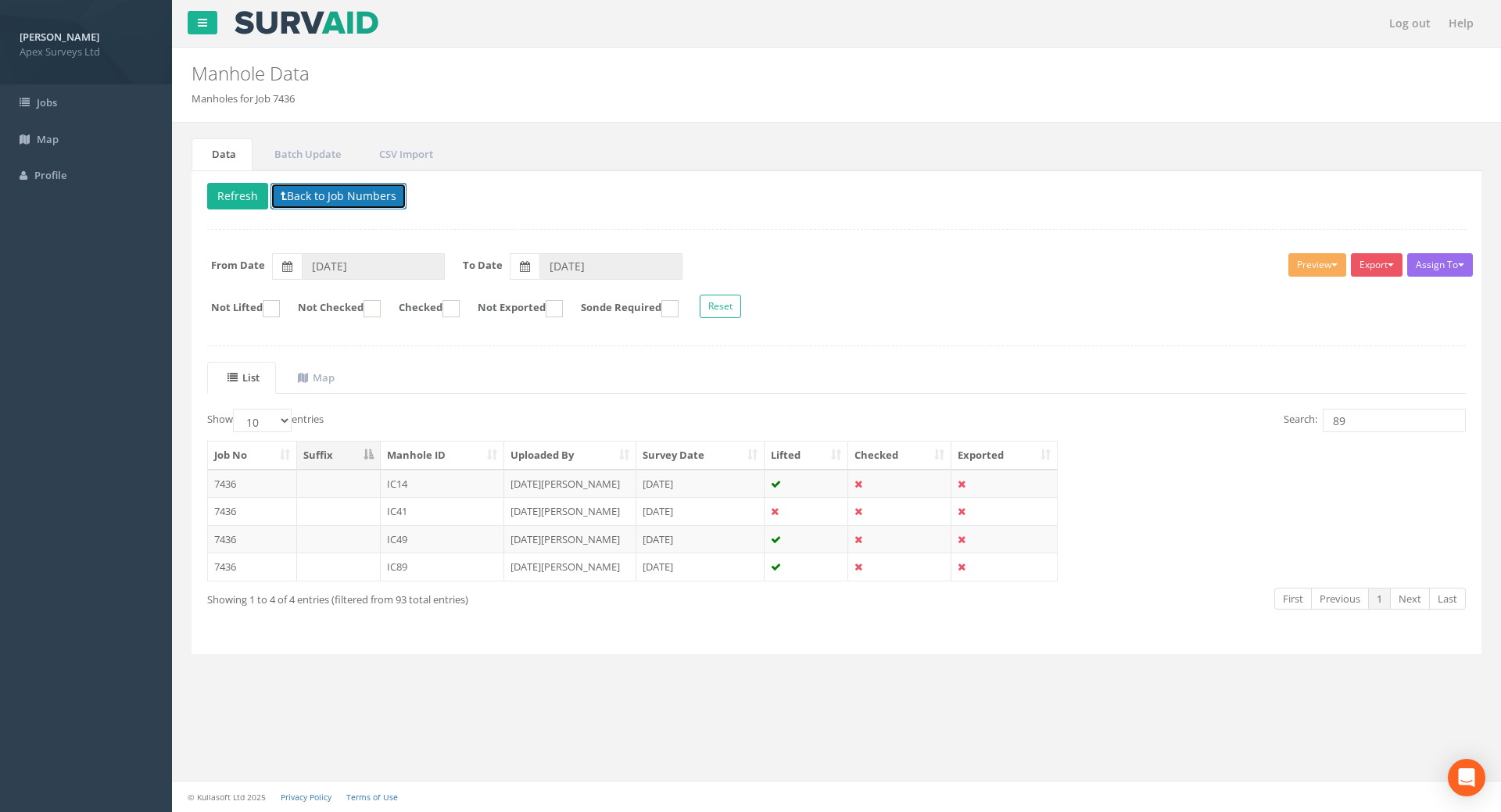
click at [345, 183] on button "Back to Job Numbers" at bounding box center [338, 196] width 136 height 26
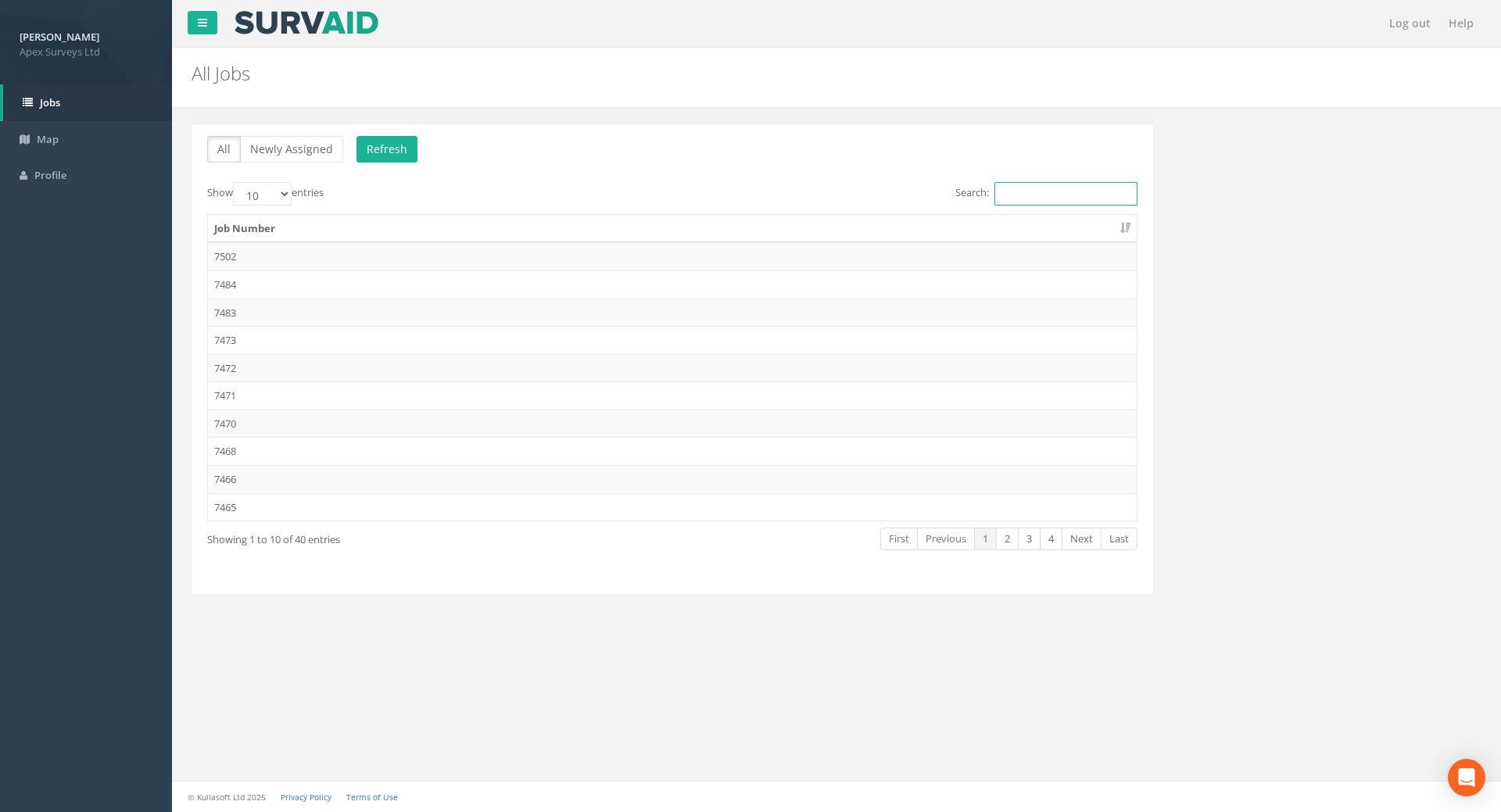
click at [1032, 193] on input "Search:" at bounding box center [1065, 194] width 143 height 24
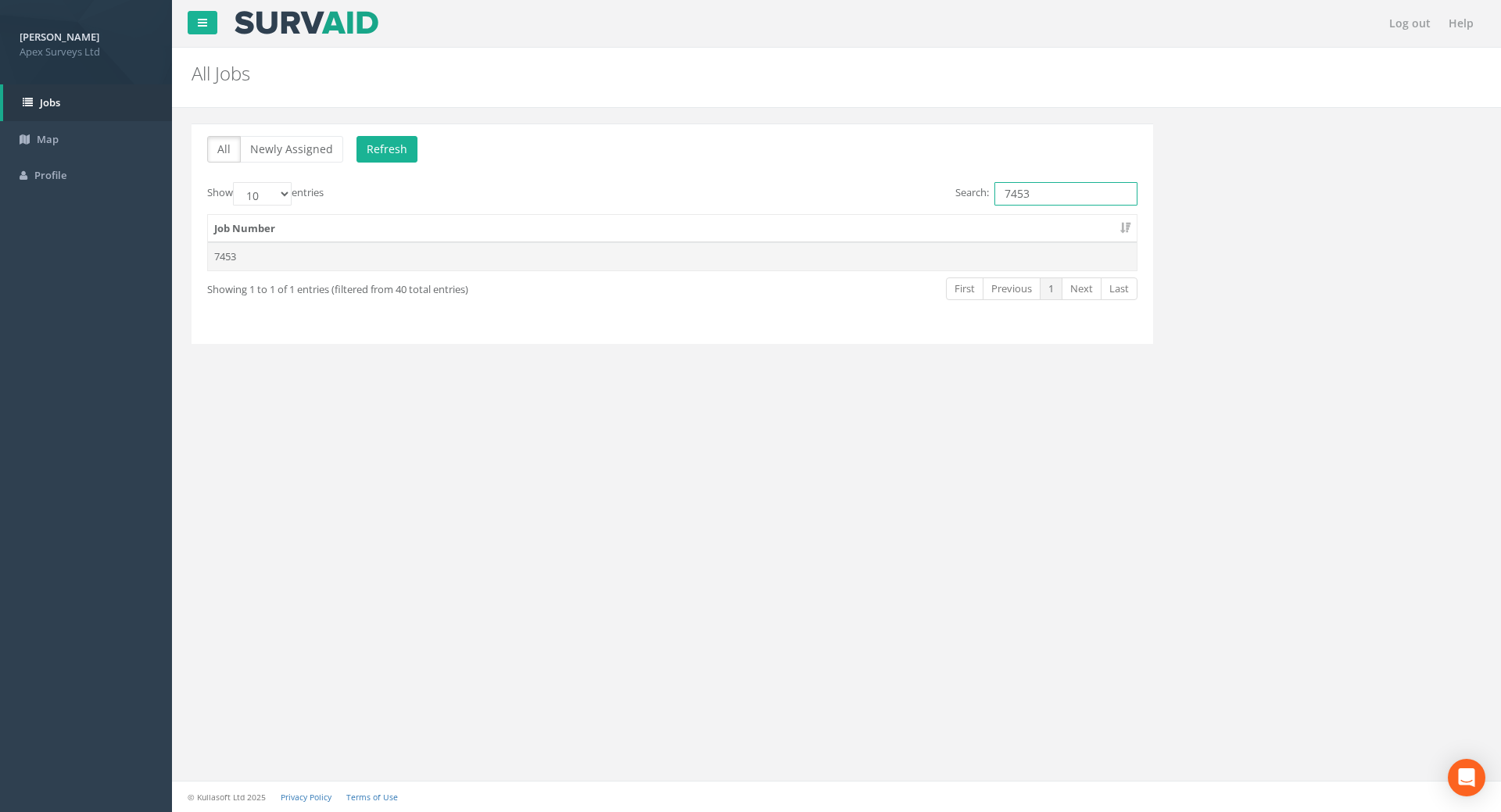
type input "7453"
click at [233, 259] on td "7453" at bounding box center [672, 256] width 928 height 28
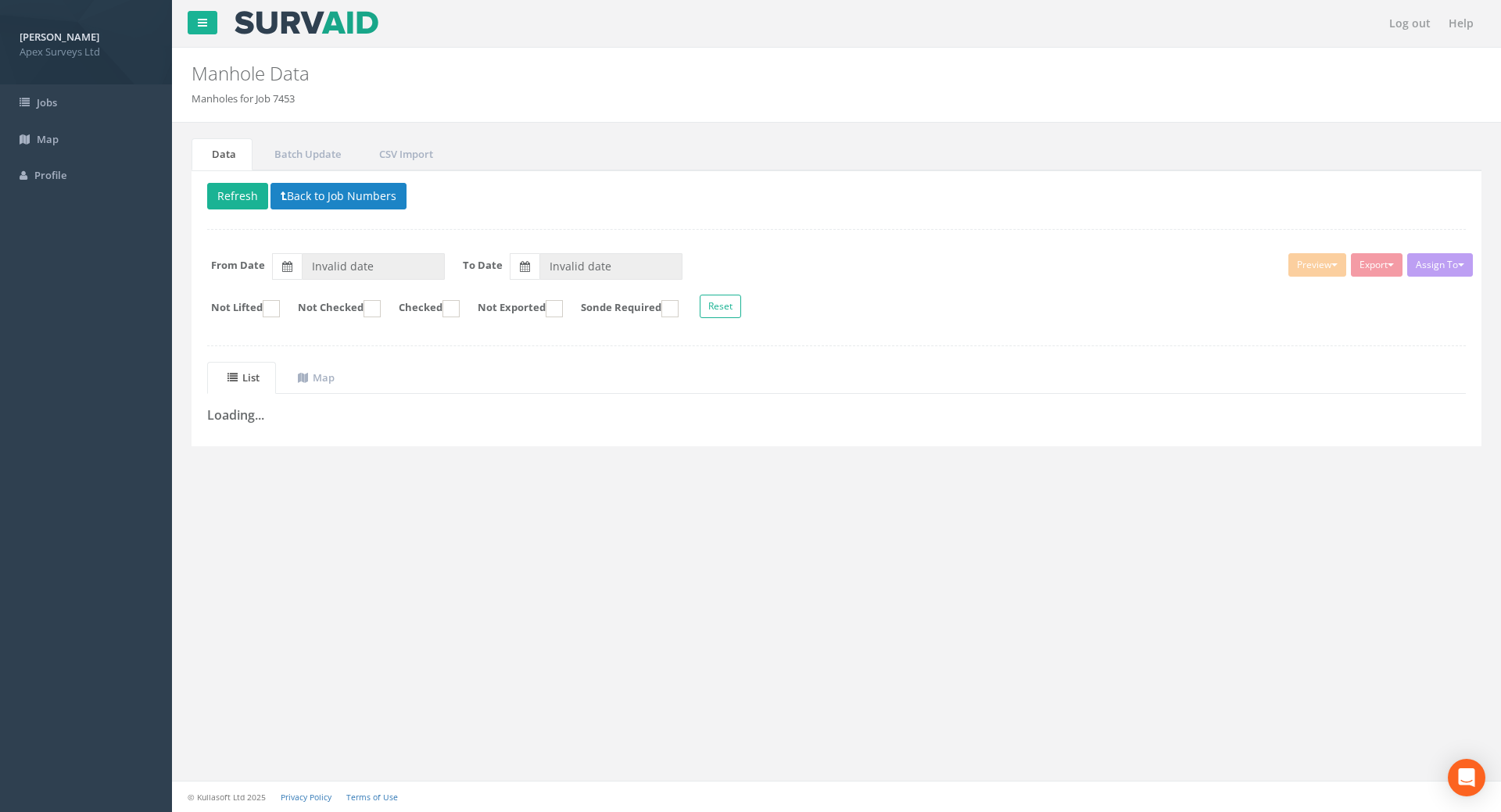
type input "[DATE]"
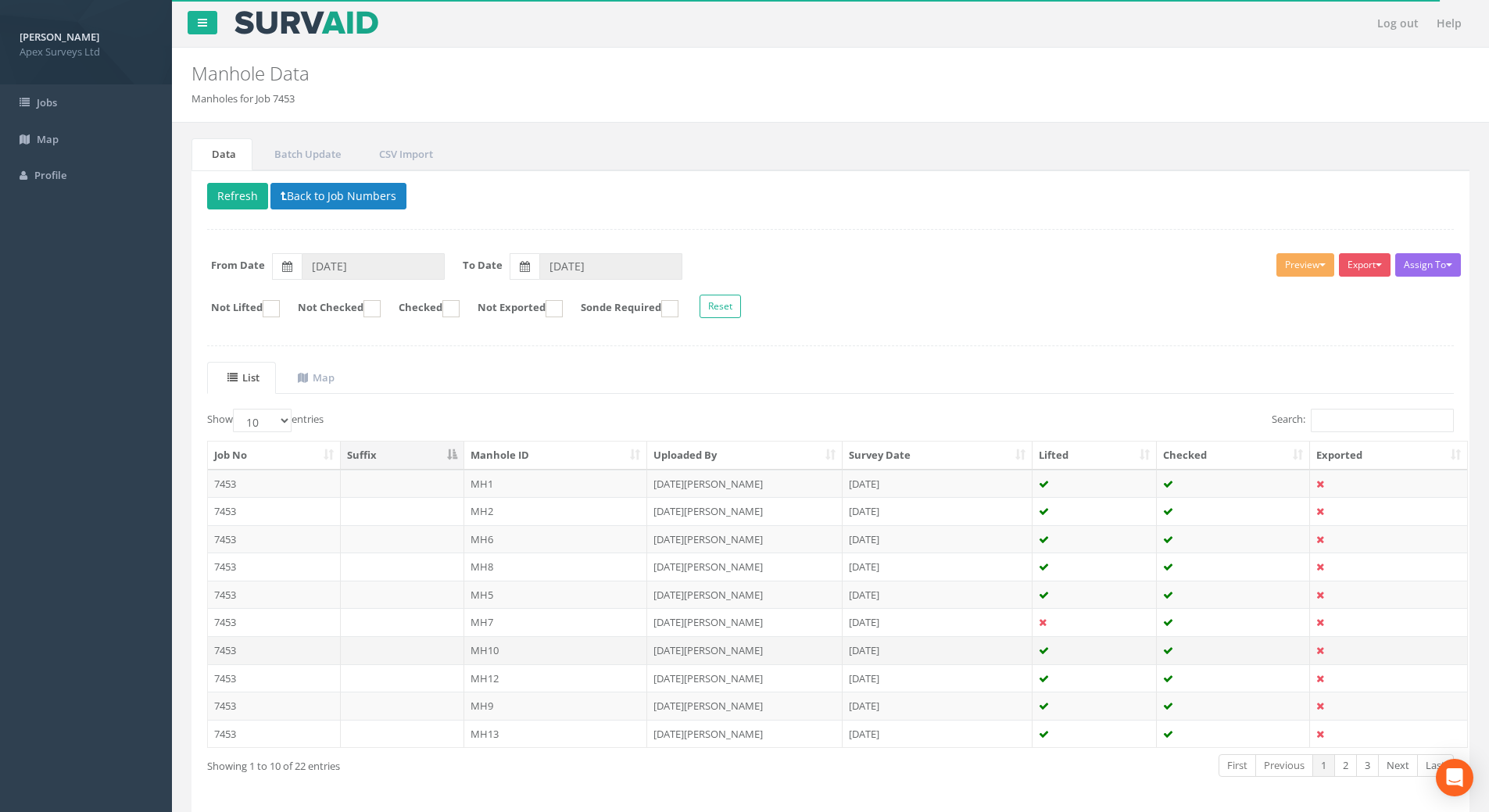
click at [231, 654] on td "7453" at bounding box center [274, 649] width 133 height 28
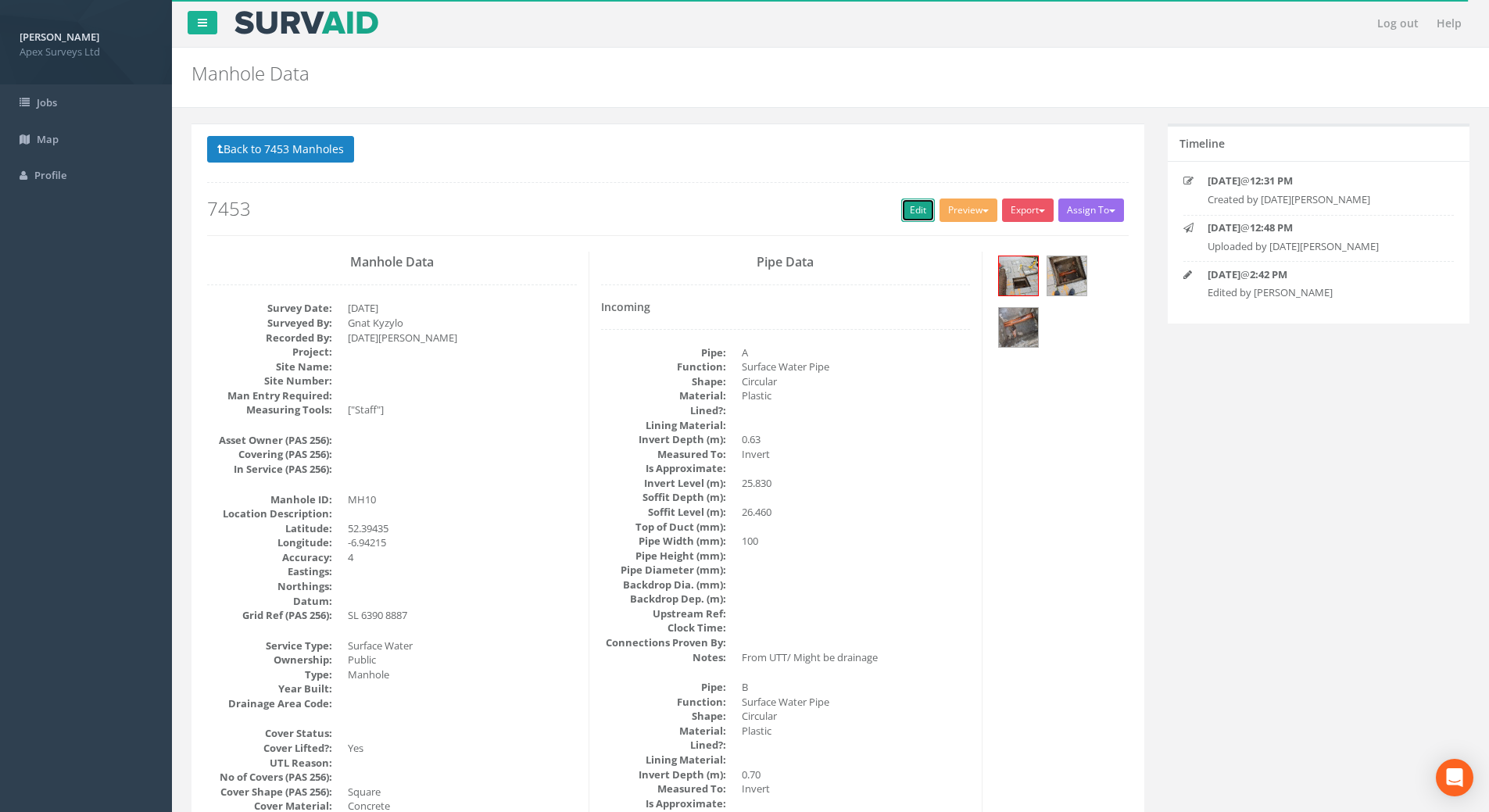
click at [911, 214] on link "Edit" at bounding box center [917, 210] width 33 height 24
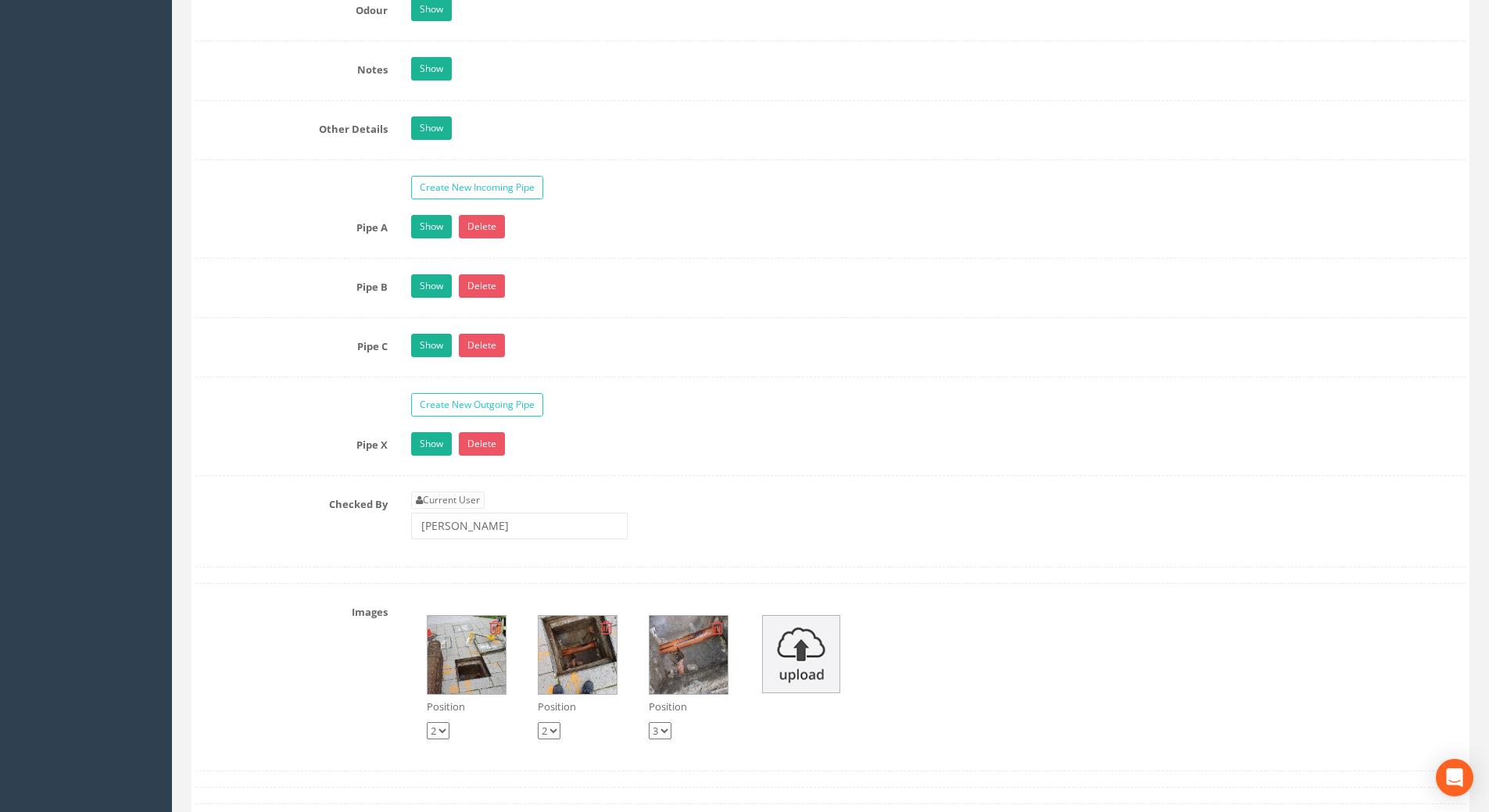
scroll to position [2286, 0]
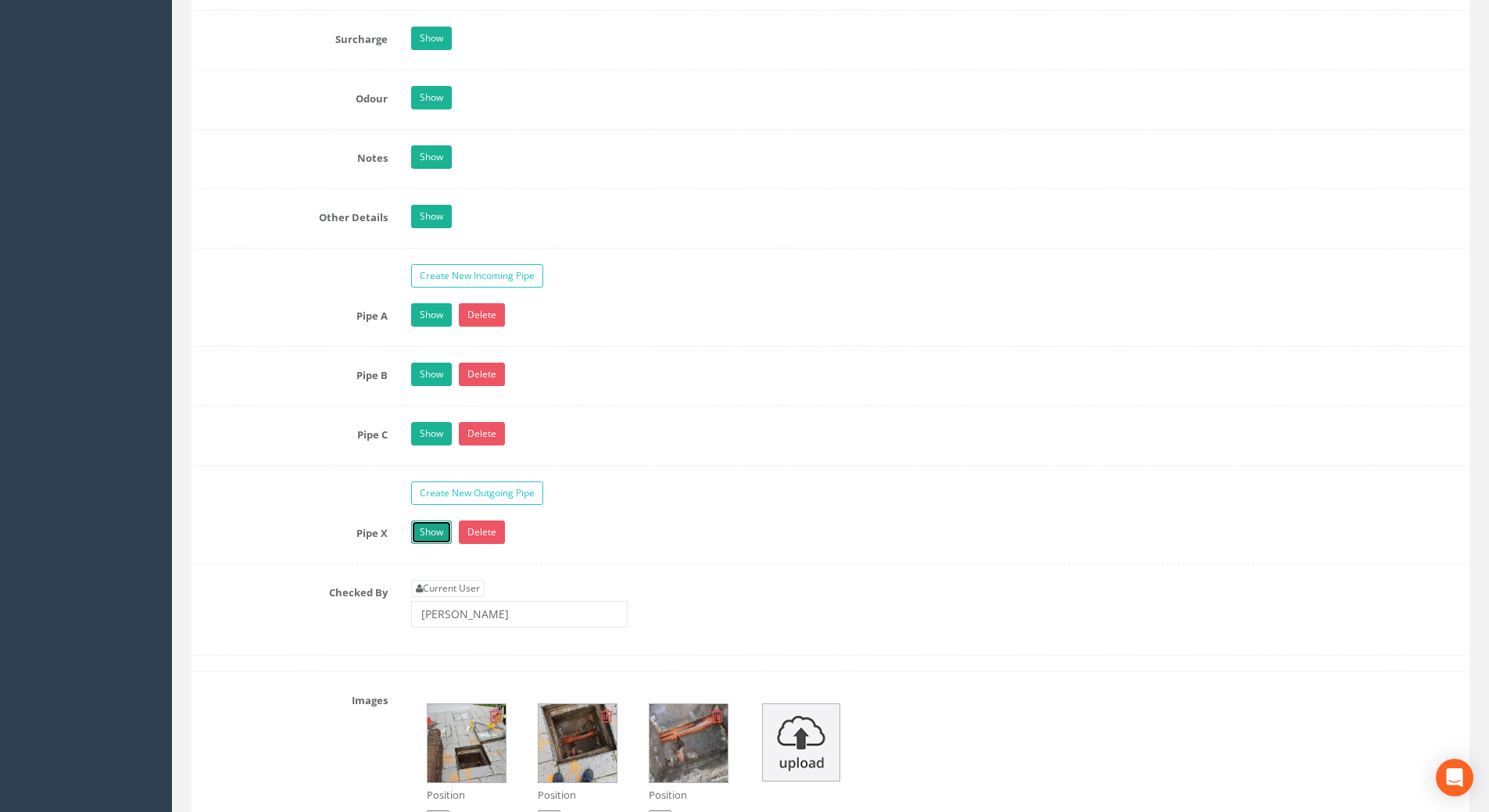
click at [426, 531] on link "Show" at bounding box center [431, 533] width 41 height 24
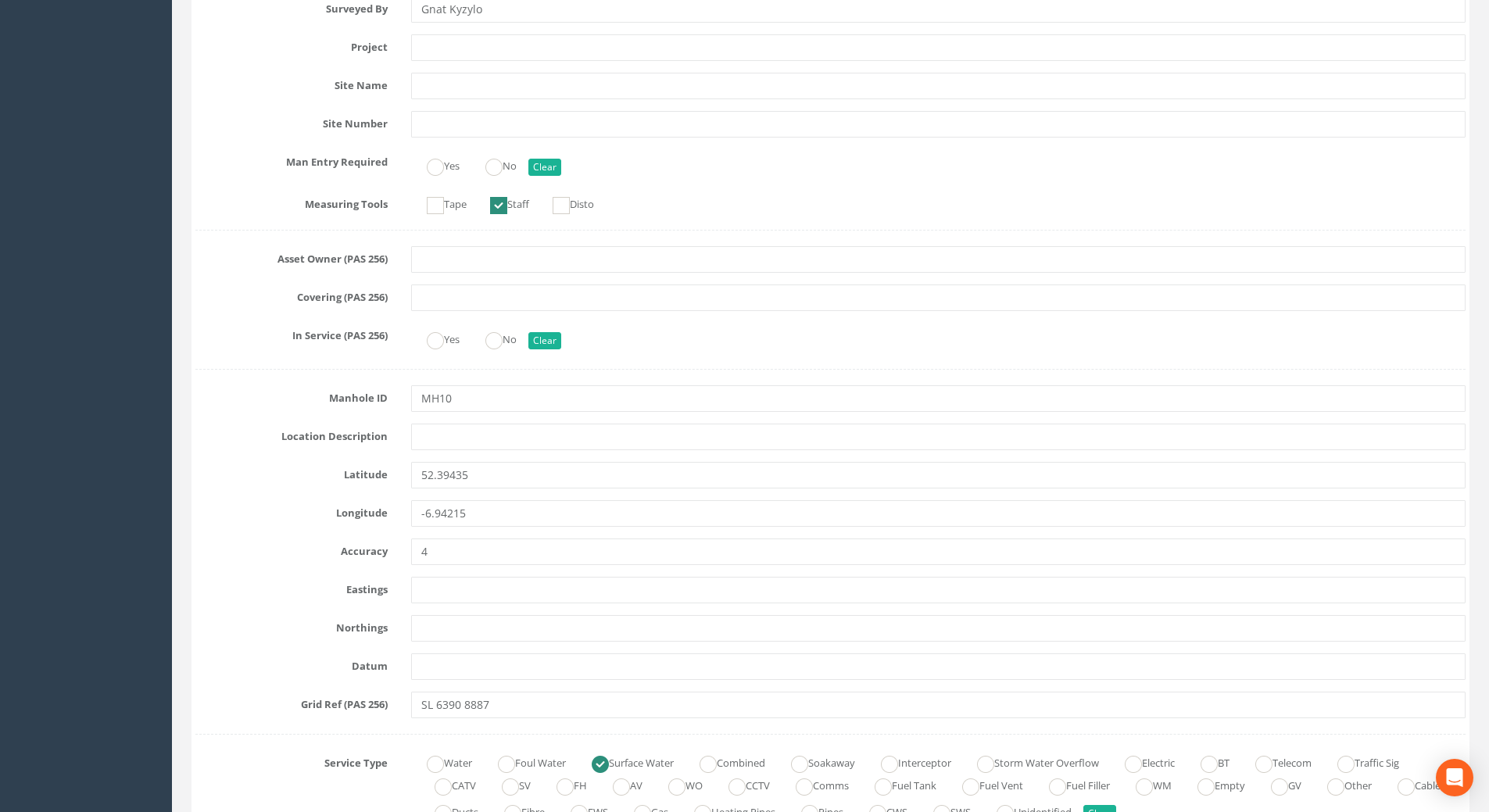
scroll to position [0, 0]
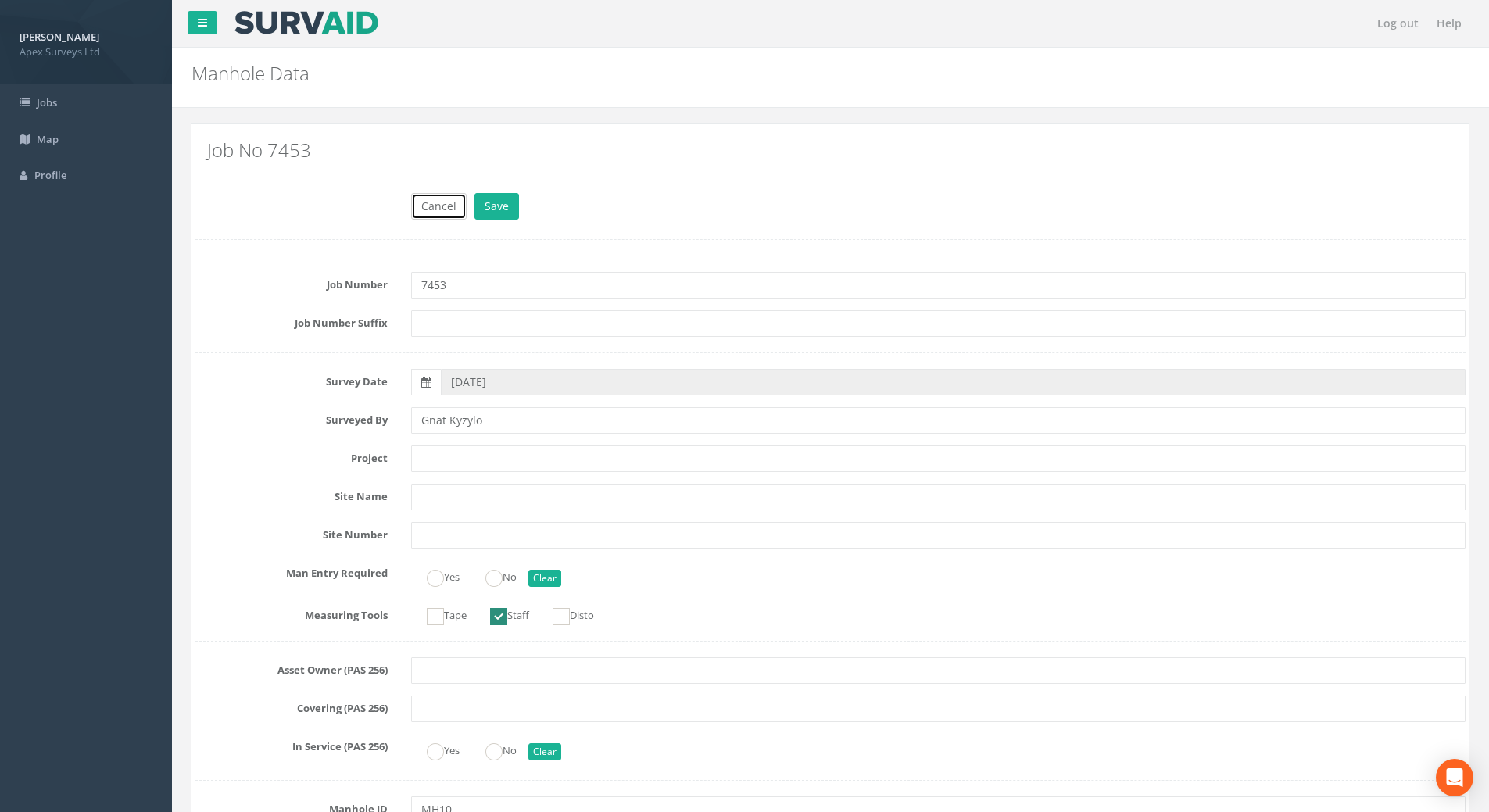
click at [441, 207] on button "Cancel" at bounding box center [438, 206] width 55 height 26
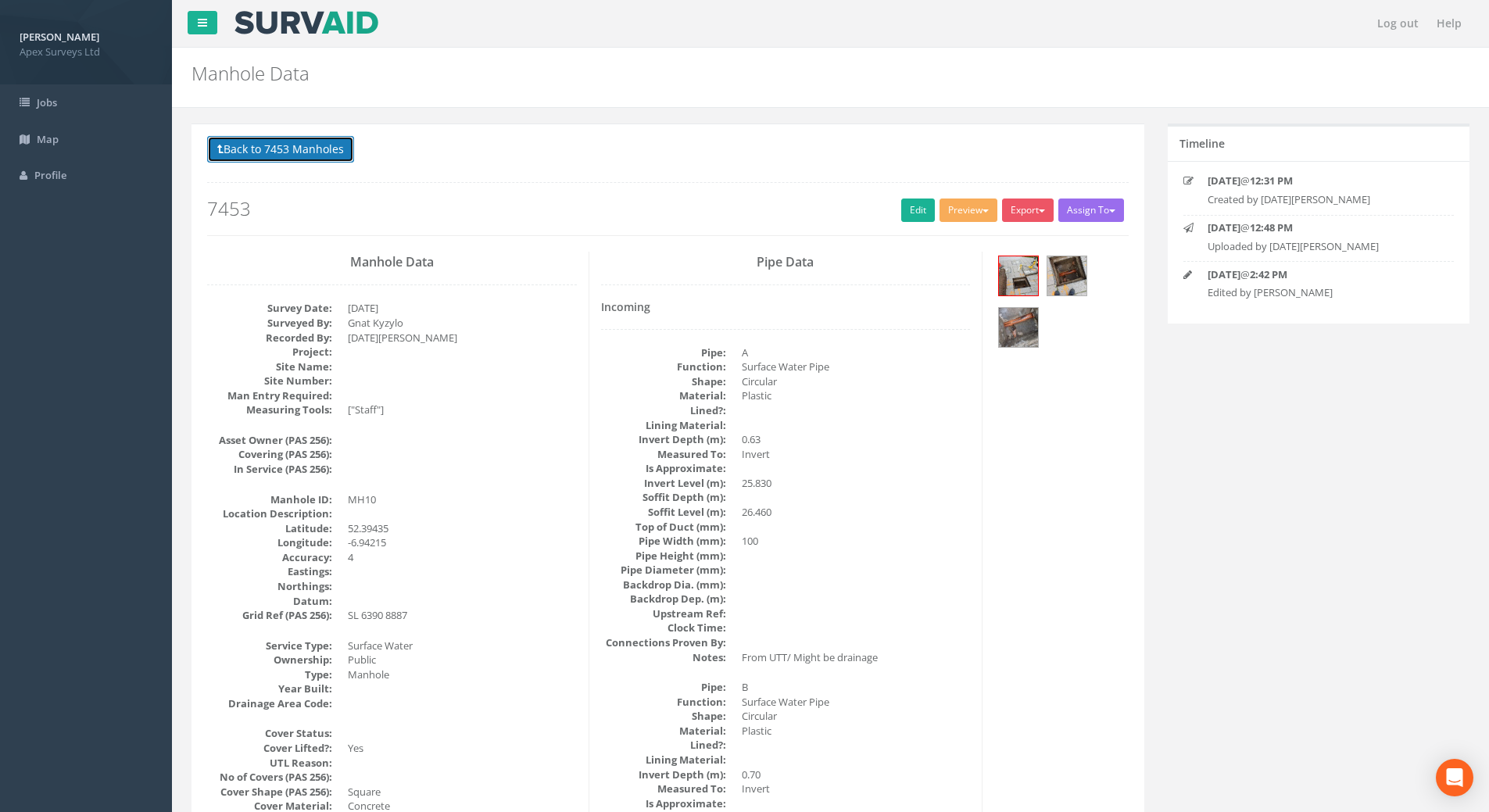
click at [279, 147] on button "Back to 7453 Manholes" at bounding box center [280, 149] width 147 height 26
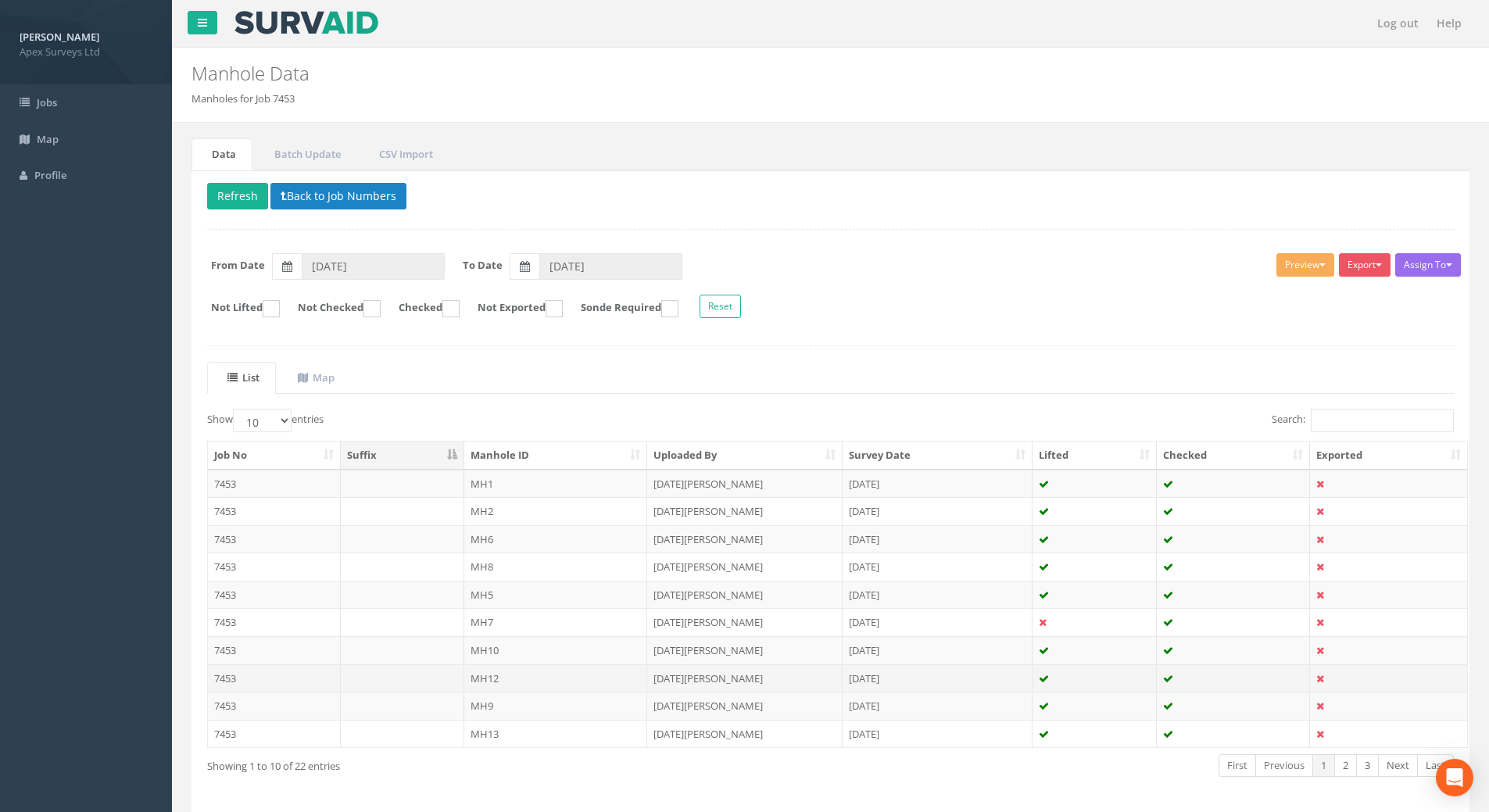
click at [228, 681] on td "7453" at bounding box center [274, 677] width 133 height 28
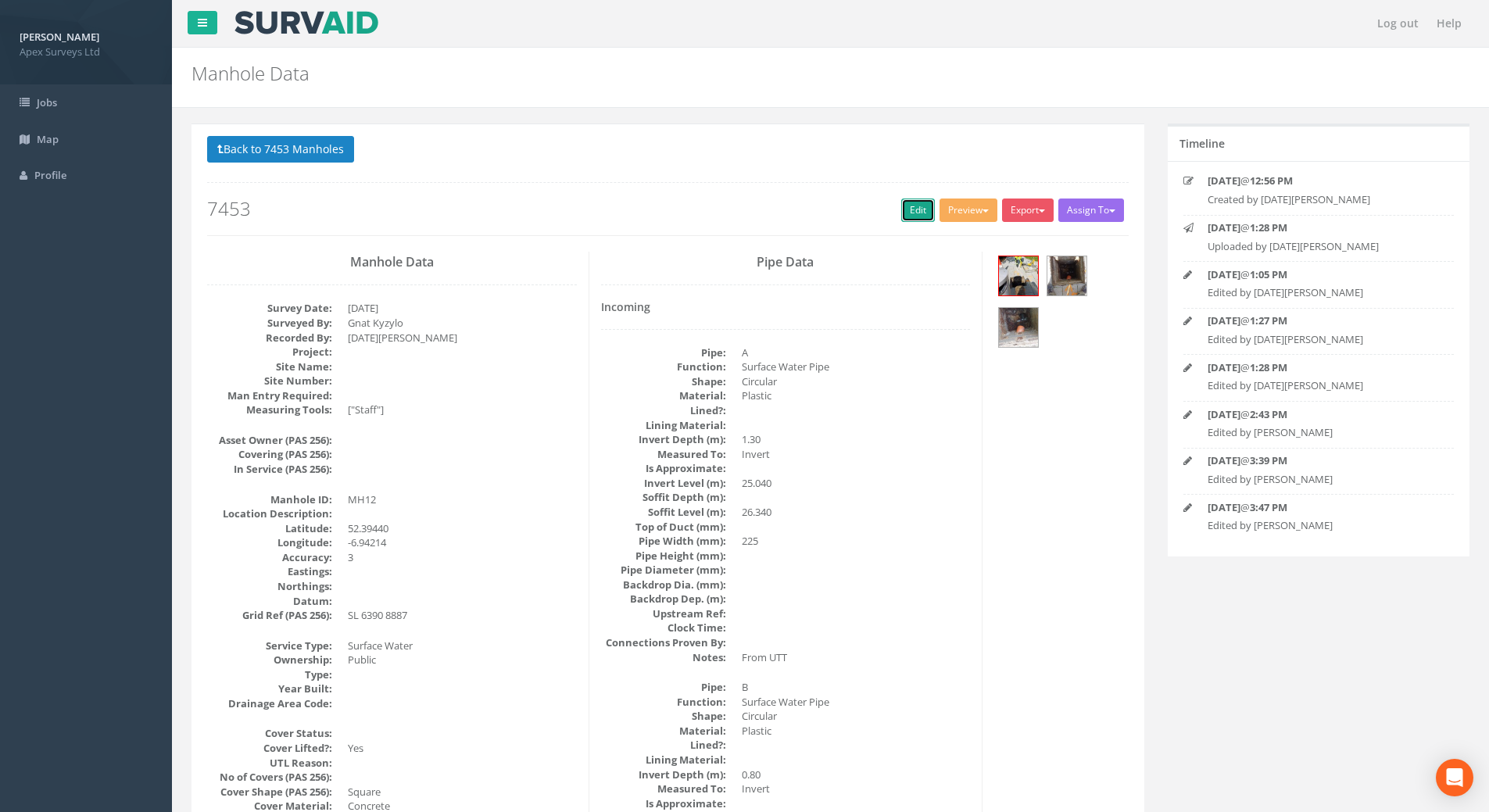
click at [917, 211] on link "Edit" at bounding box center [917, 210] width 33 height 24
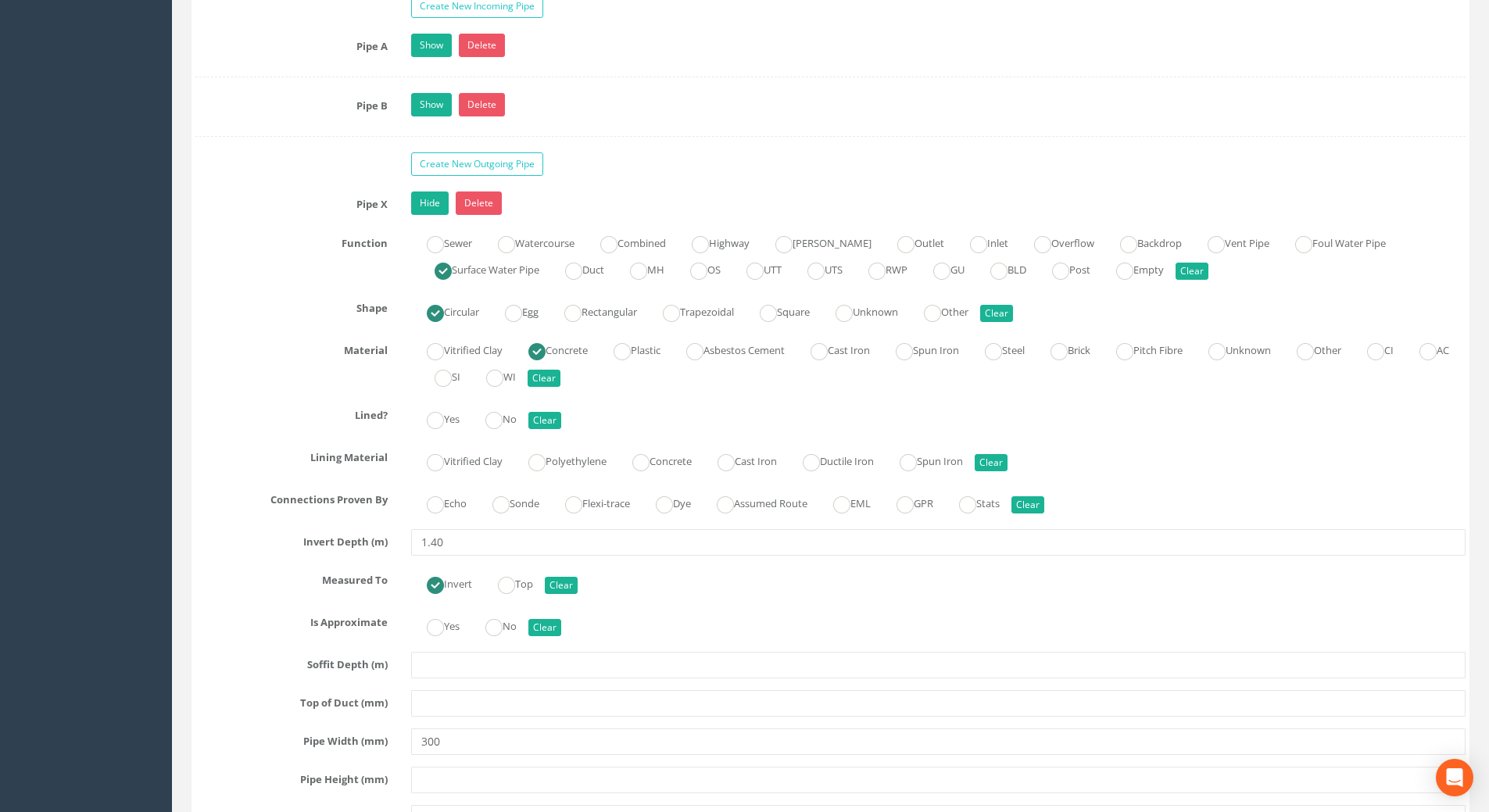
scroll to position [2342, 0]
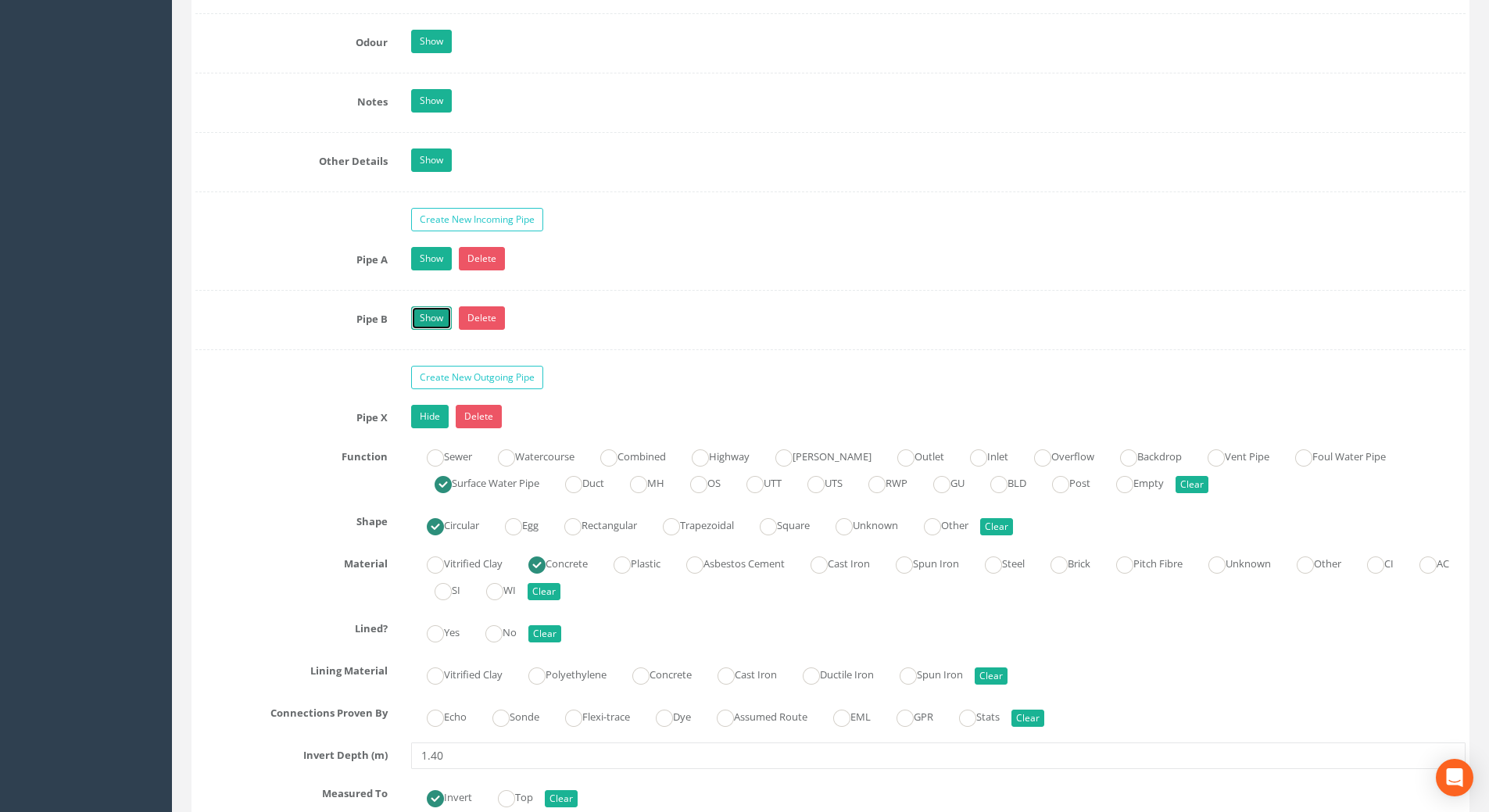
click at [418, 322] on link "Show" at bounding box center [431, 318] width 41 height 24
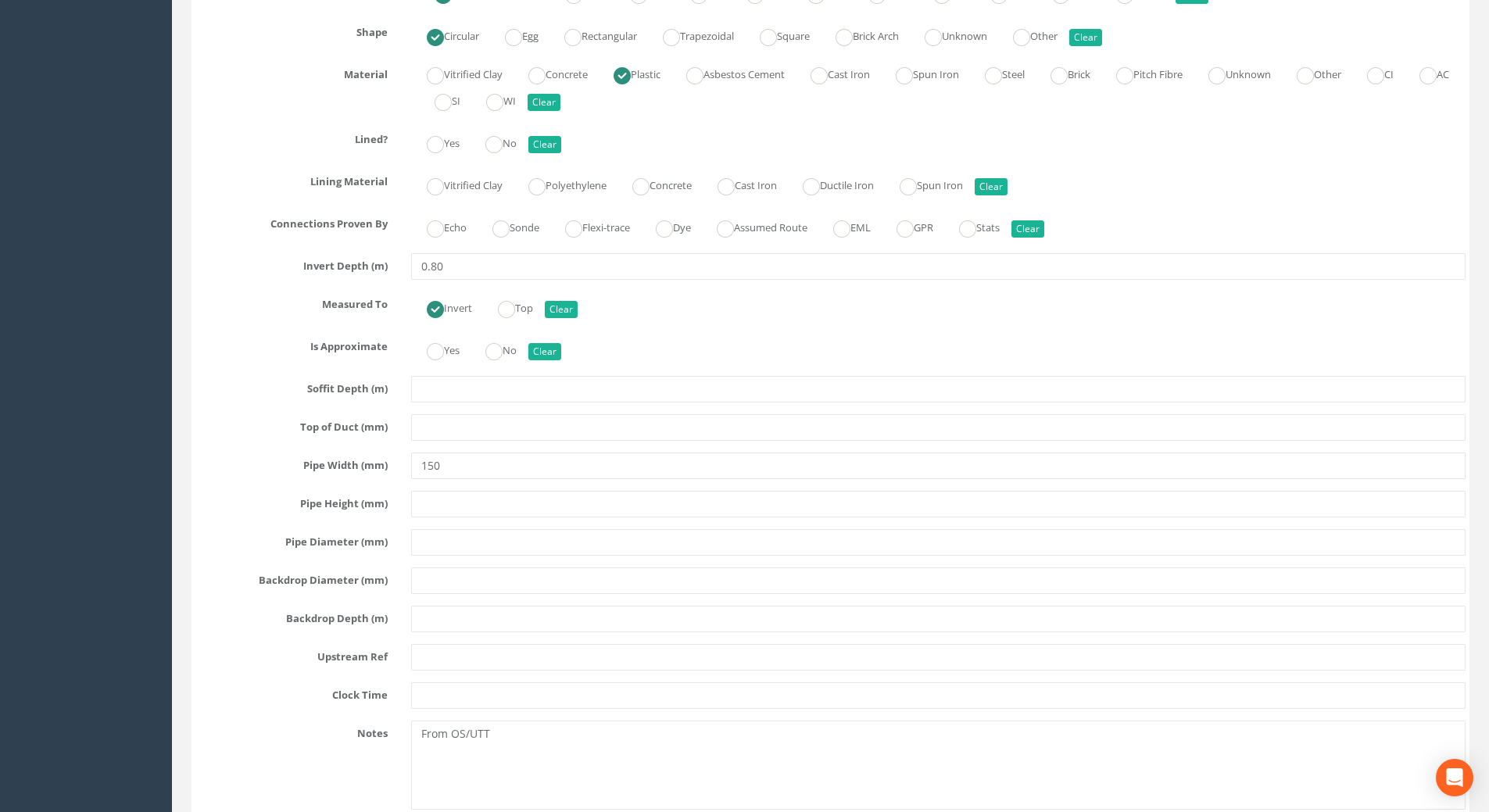
scroll to position [2889, 0]
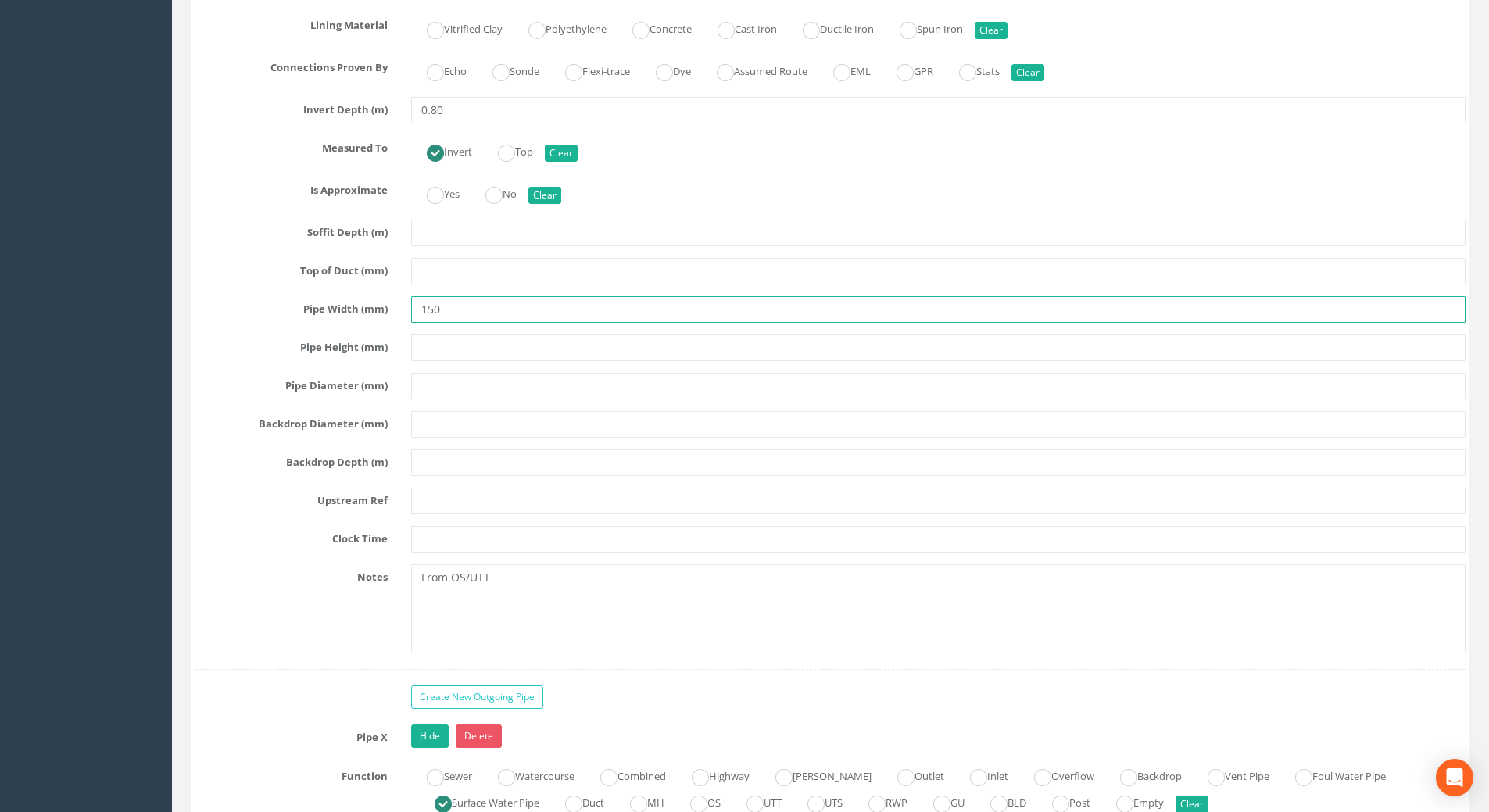
click at [435, 312] on input "150" at bounding box center [938, 309] width 1054 height 26
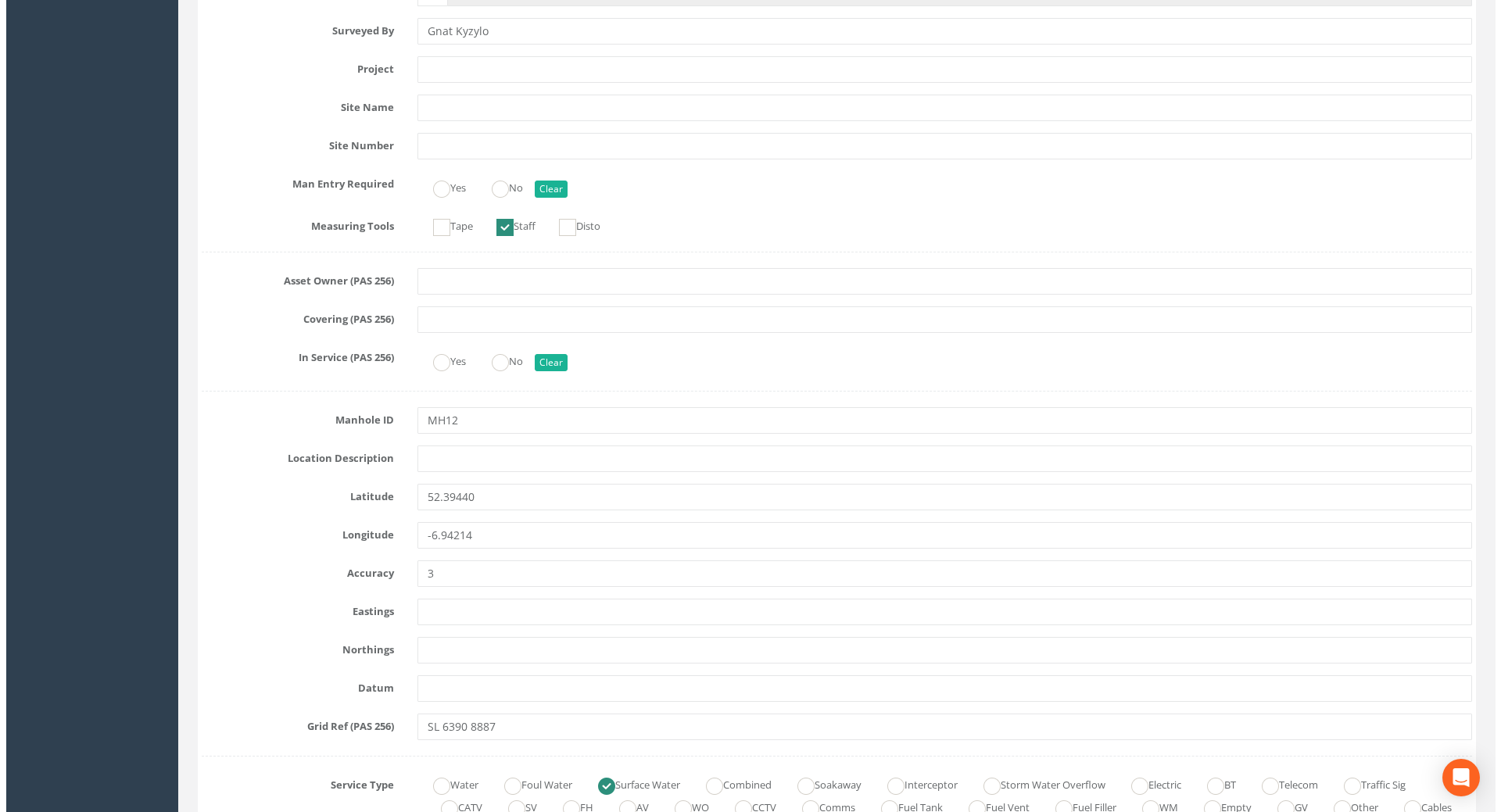
scroll to position [0, 0]
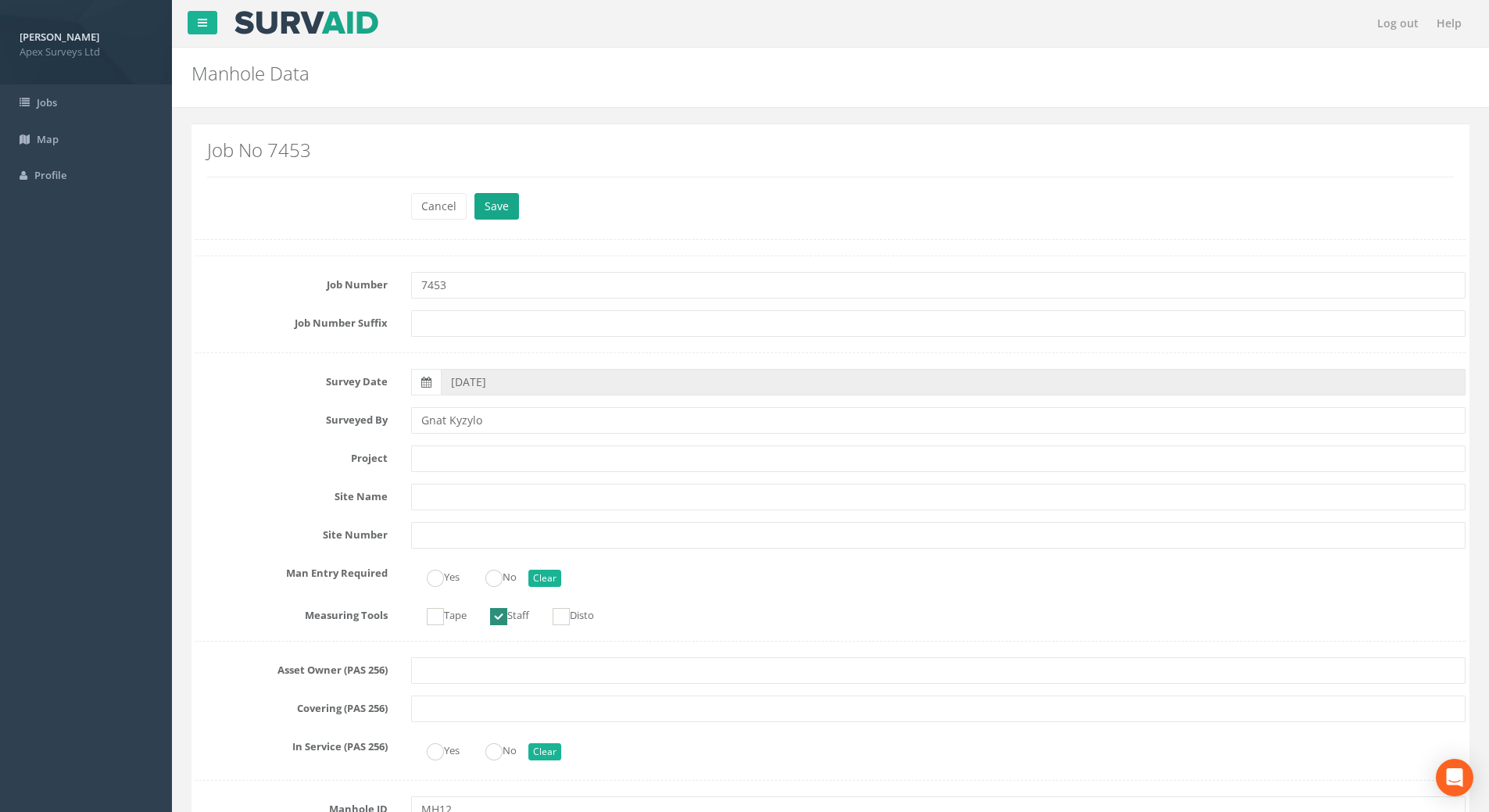
type input "100"
click at [498, 208] on button "Save" at bounding box center [497, 206] width 44 height 26
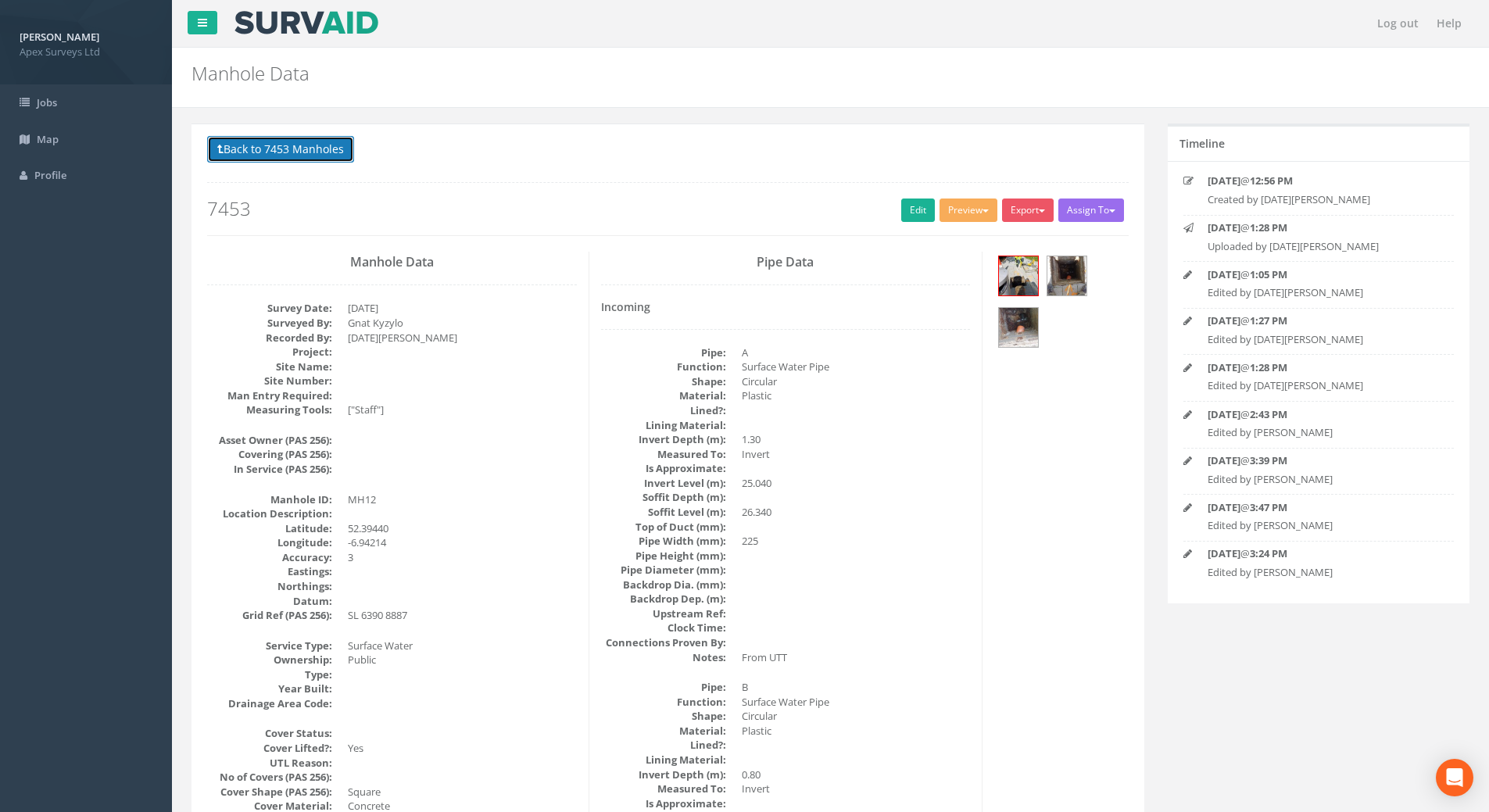
click at [286, 150] on button "Back to 7453 Manholes" at bounding box center [280, 149] width 147 height 26
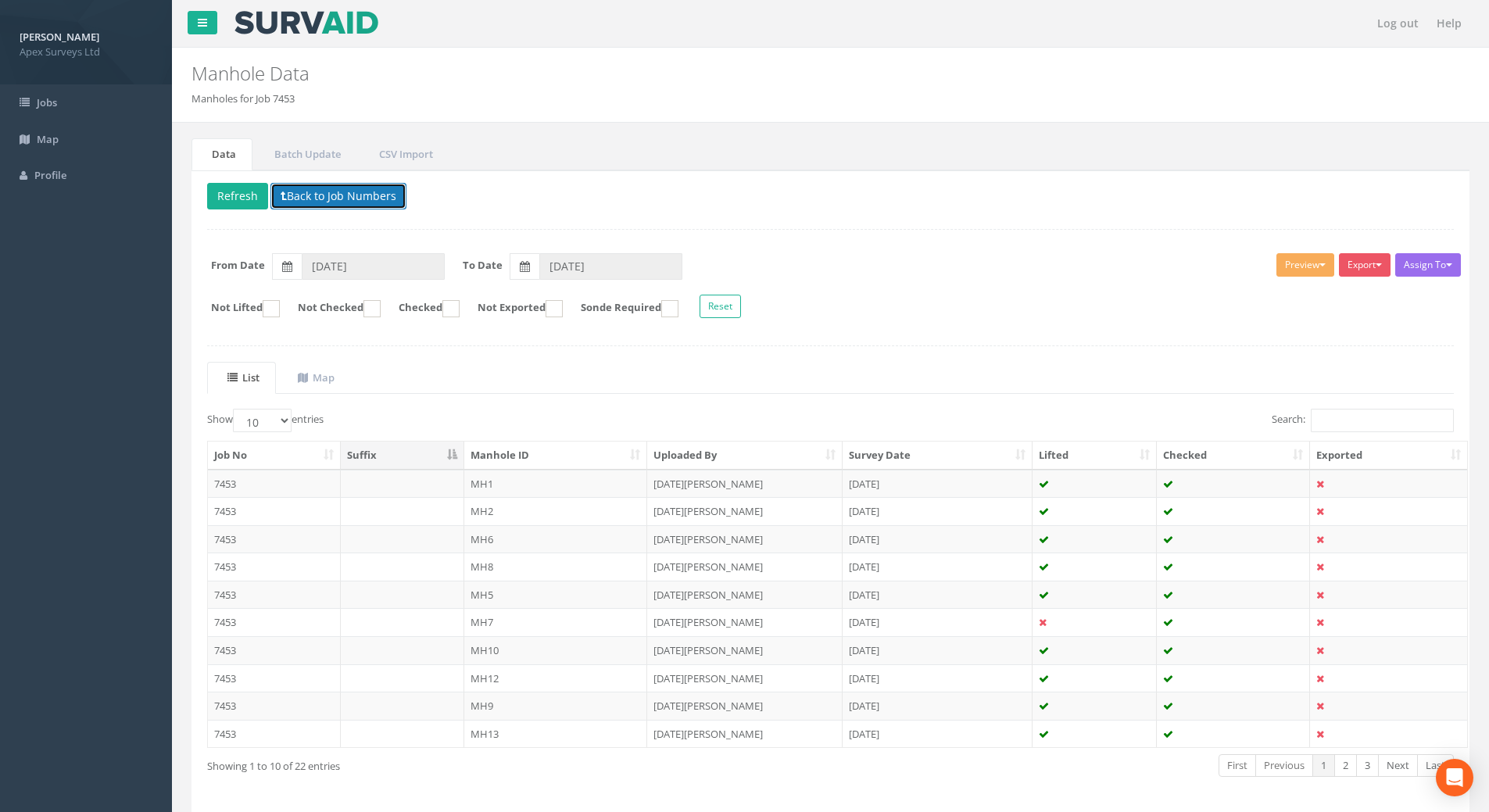
click at [332, 208] on button "Back to Job Numbers" at bounding box center [338, 196] width 136 height 26
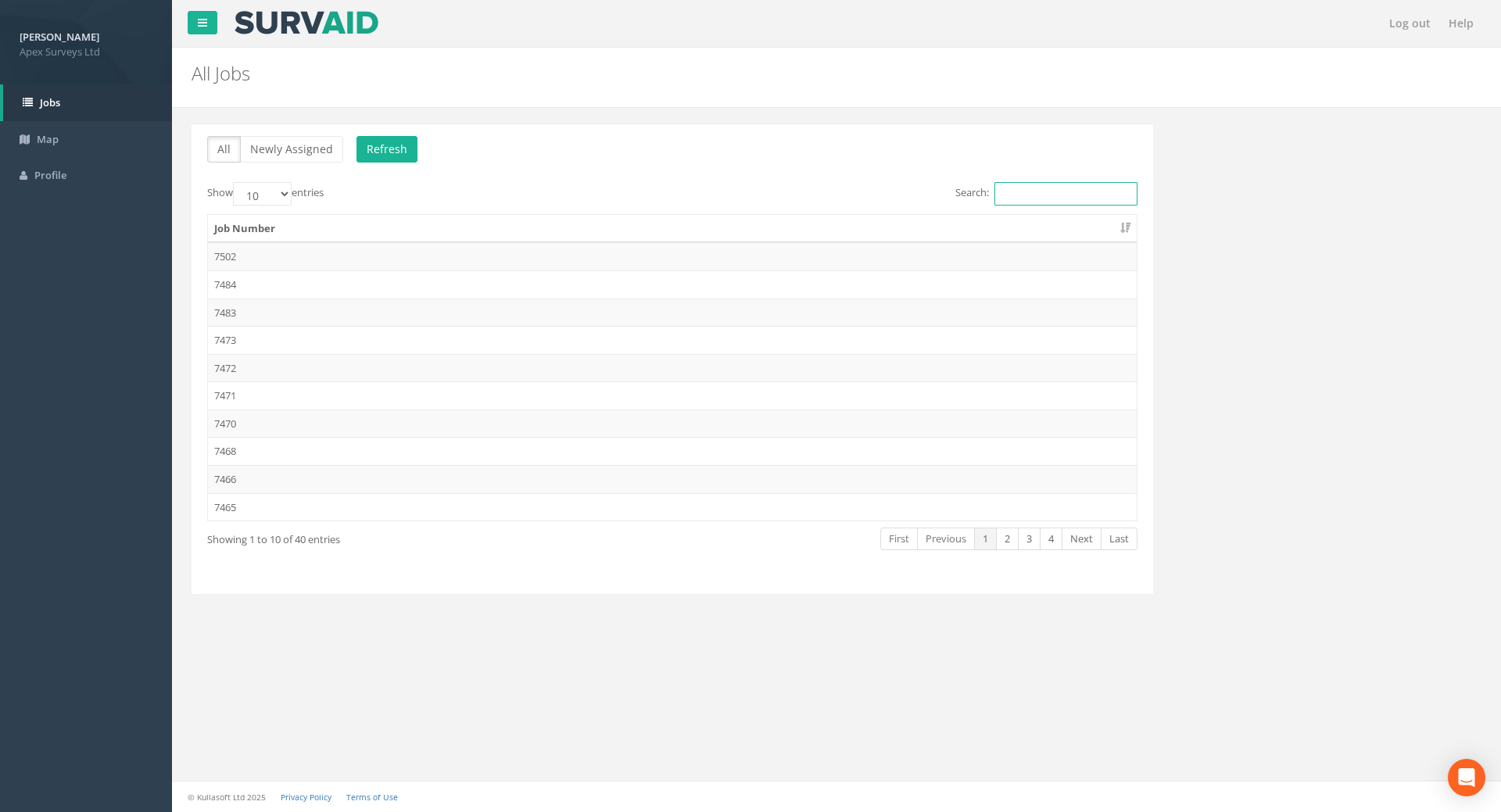
click at [1031, 195] on input "Search:" at bounding box center [1065, 194] width 143 height 24
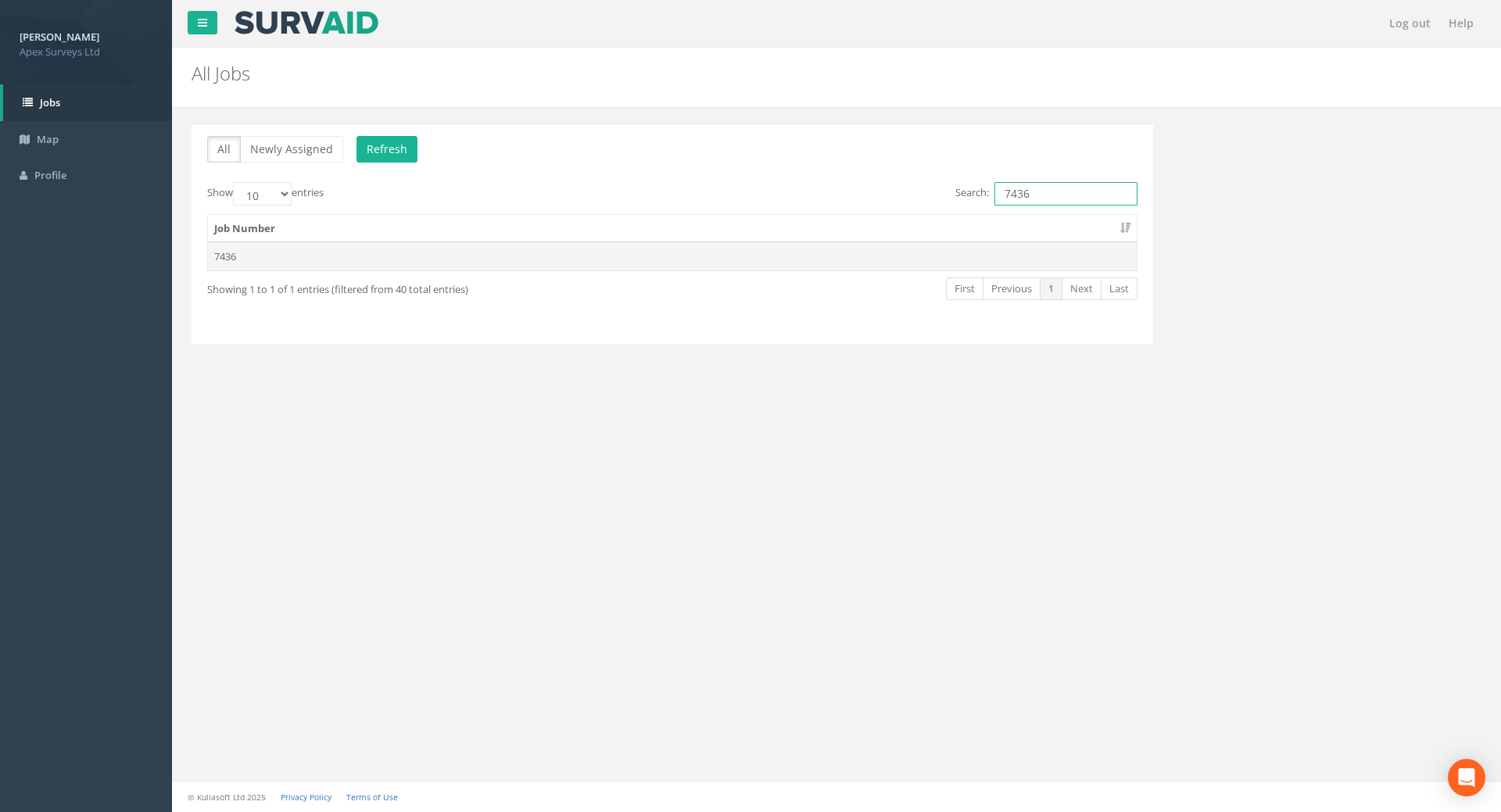
type input "7436"
click at [422, 259] on td "7436" at bounding box center [672, 256] width 928 height 28
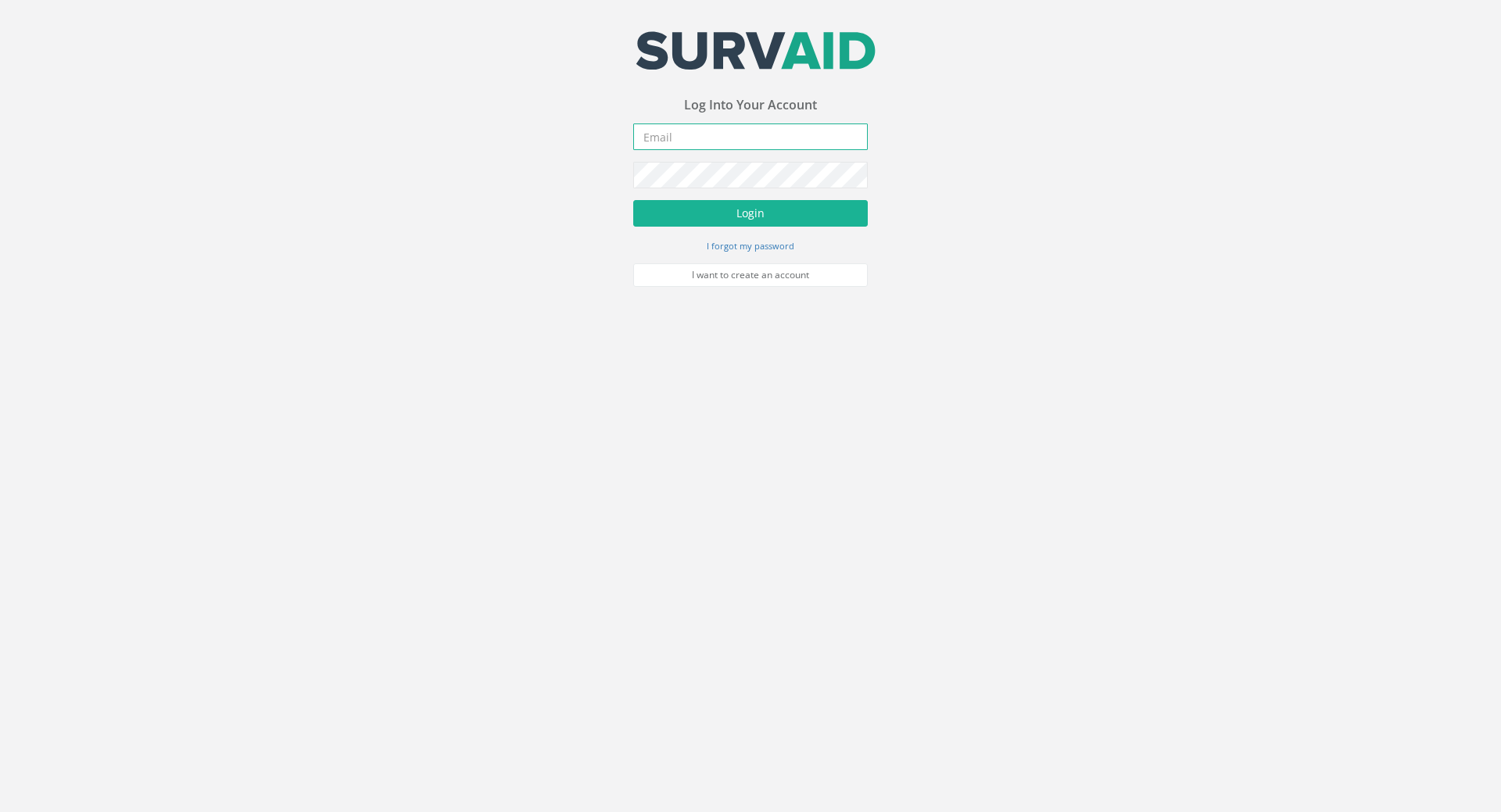
click at [666, 129] on input "email" at bounding box center [750, 136] width 234 height 26
click at [701, 139] on input "email" at bounding box center [750, 136] width 234 height 26
paste input "[PERSON_NAME][EMAIL_ADDRESS][PERSON_NAME][DOMAIN_NAME]"
type input "[PERSON_NAME][EMAIL_ADDRESS][PERSON_NAME][DOMAIN_NAME]"
click at [633, 200] on button "Login" at bounding box center [750, 213] width 234 height 26
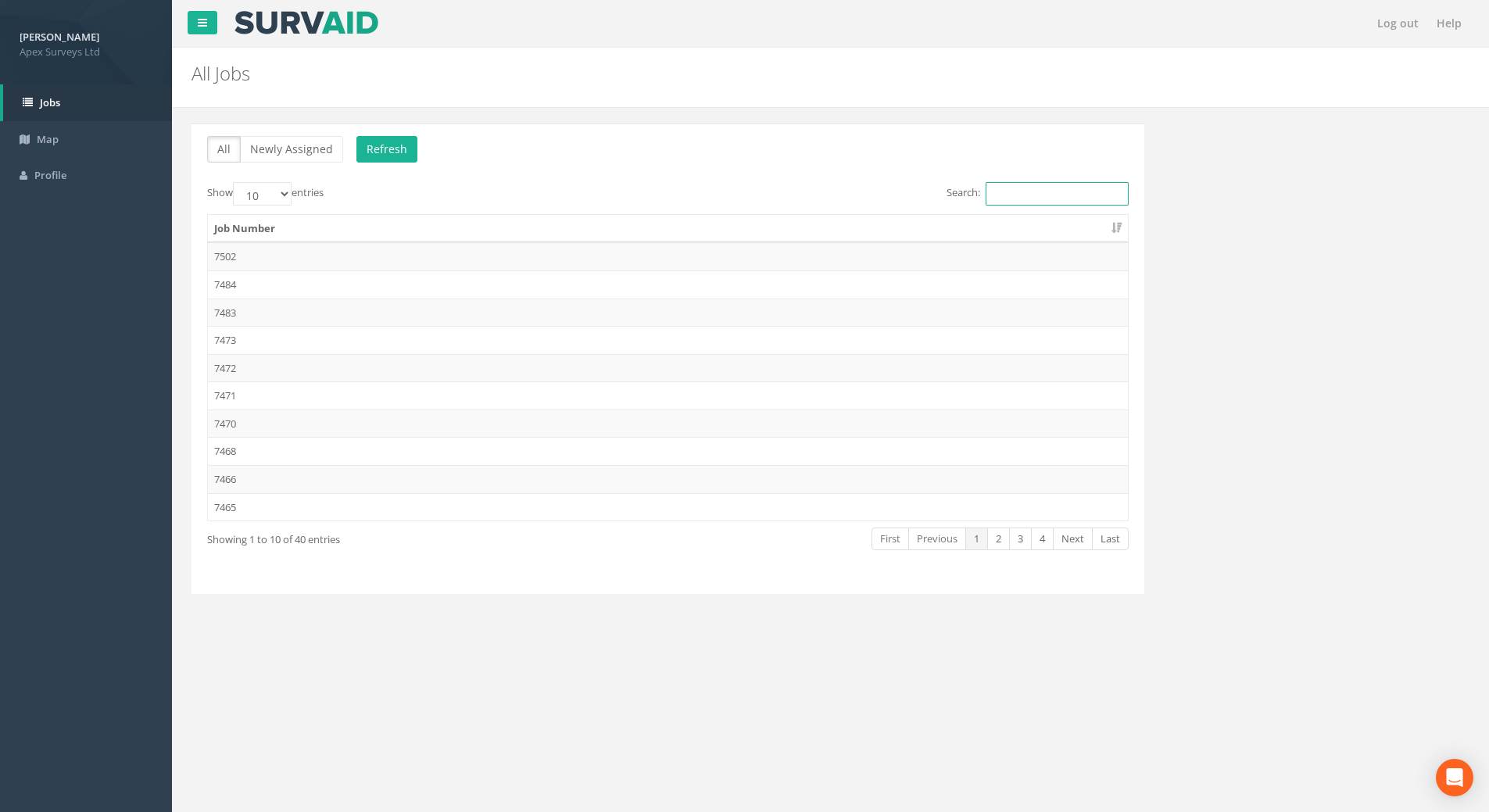
click at [1029, 195] on input "Search:" at bounding box center [1057, 194] width 143 height 24
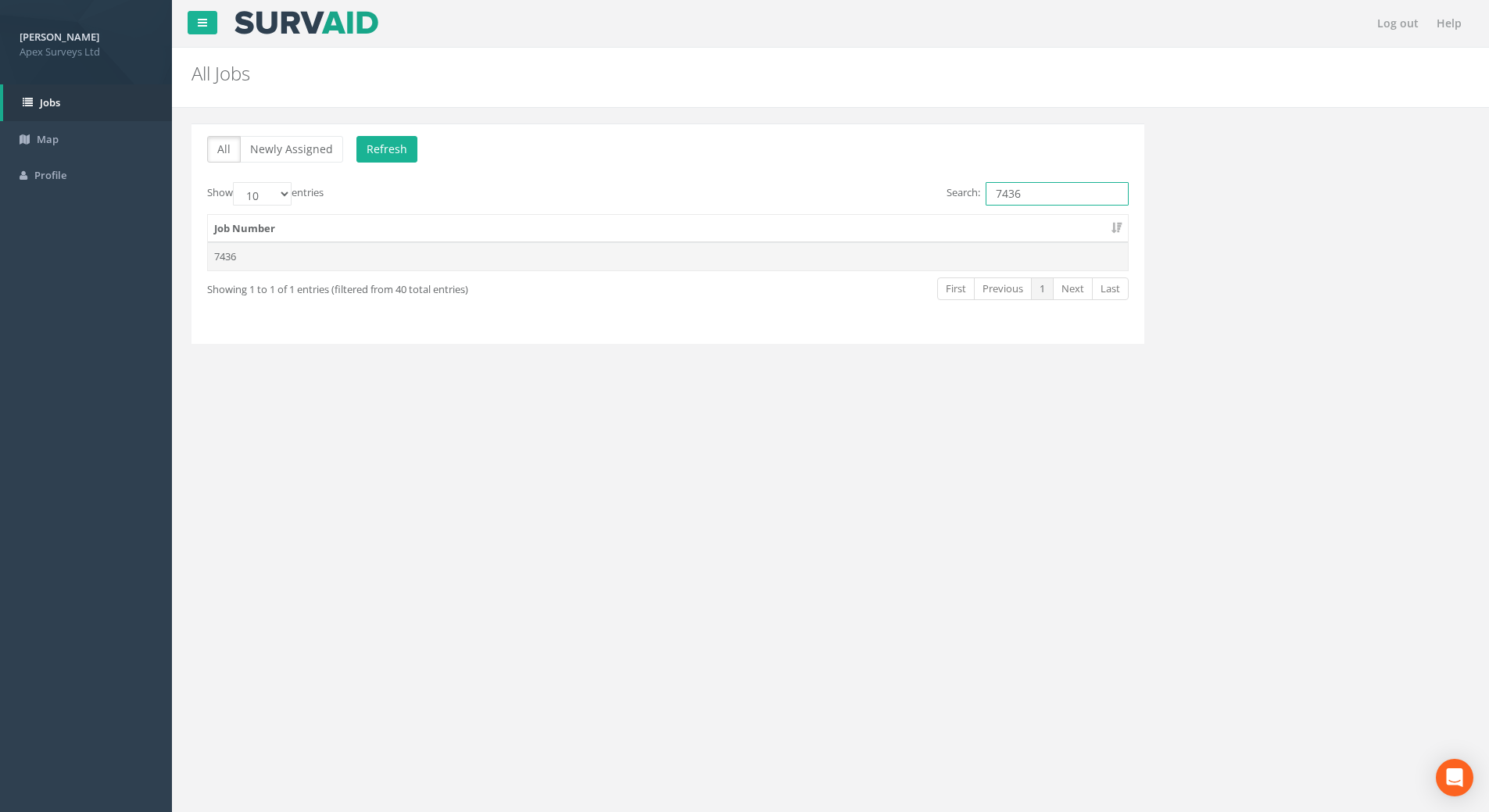
type input "7436"
click at [332, 254] on td "7436" at bounding box center [667, 256] width 920 height 28
